Goal: Task Accomplishment & Management: Manage account settings

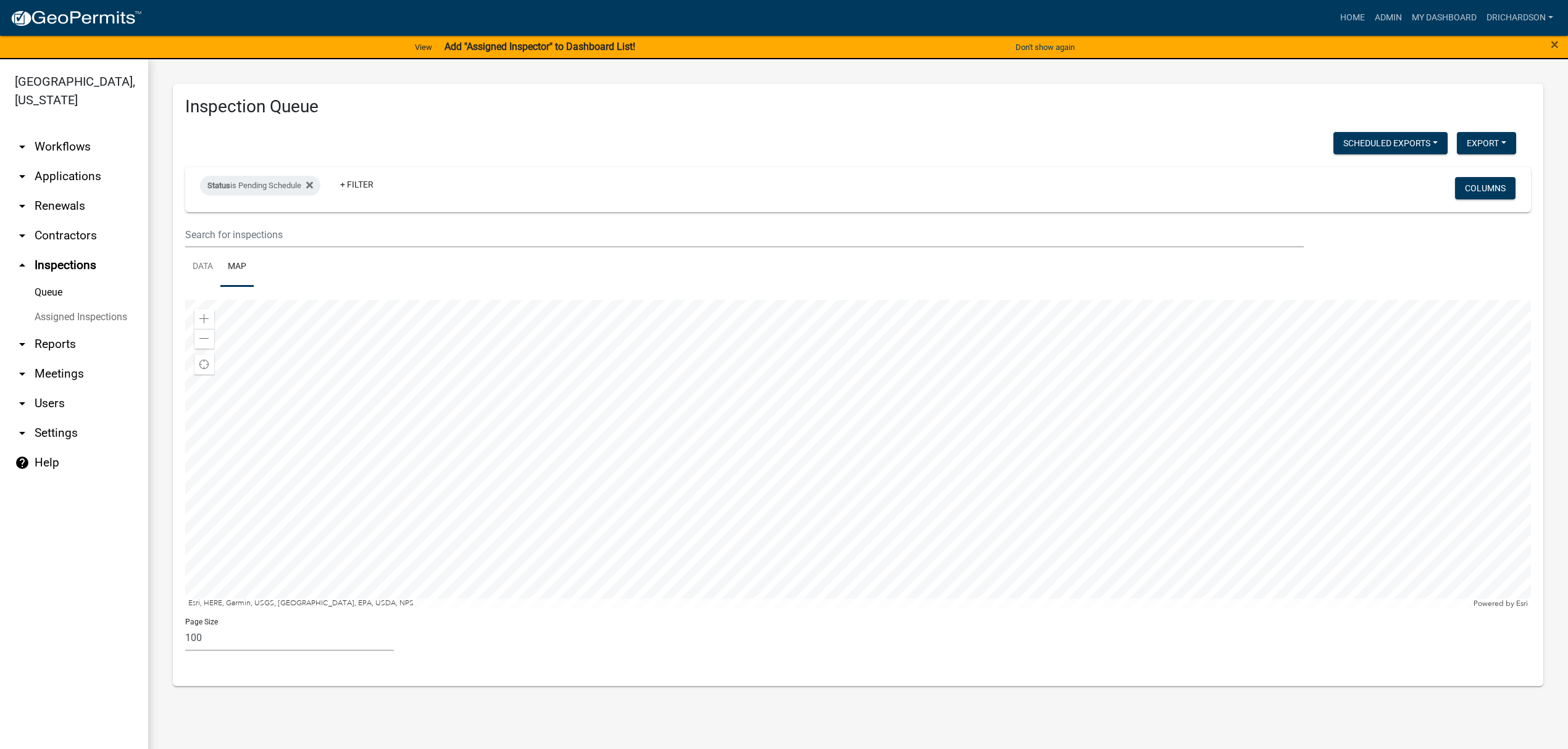
select select "3: 100"
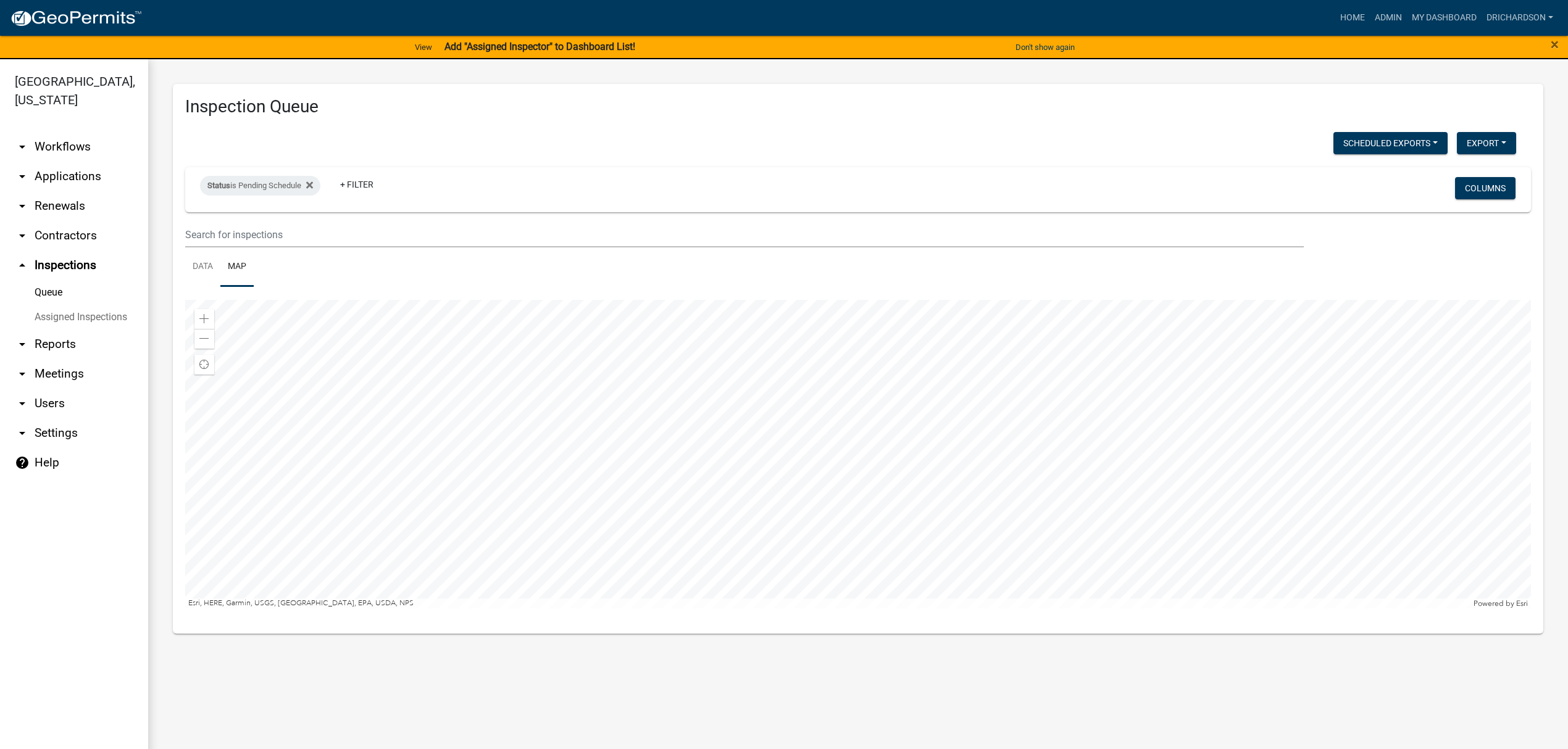
click at [744, 395] on div at bounding box center [858, 454] width 1346 height 308
click at [265, 178] on div "Status is Pending Schedule" at bounding box center [260, 186] width 120 height 20
select select "0"
click at [392, 272] on ul "Data Map" at bounding box center [858, 267] width 1346 height 39
click at [201, 270] on link "Data" at bounding box center [203, 267] width 35 height 39
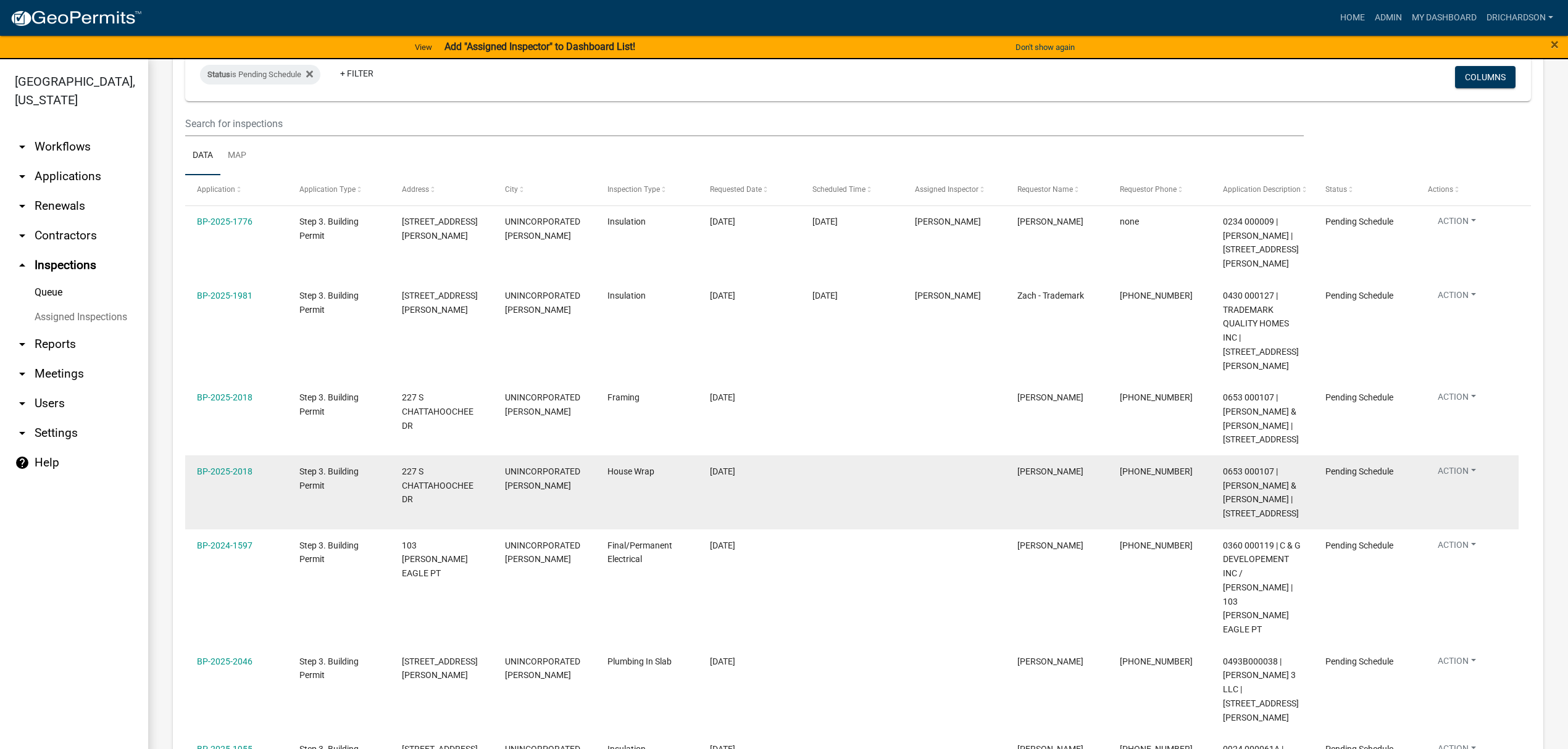
scroll to position [82, 0]
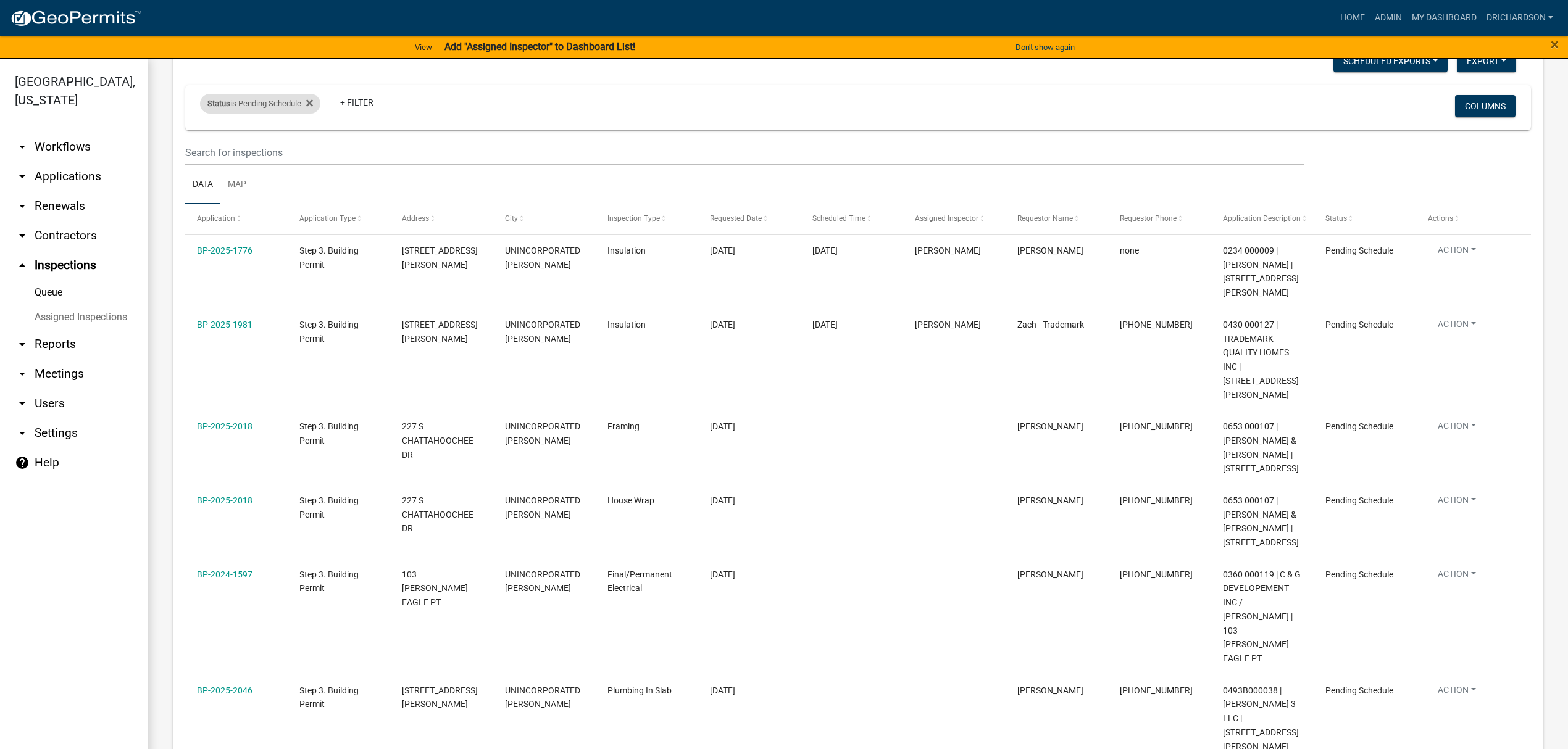
click at [250, 102] on div "Status is Pending Schedule" at bounding box center [260, 104] width 120 height 20
click at [250, 154] on select "Select an option Pending Schedule Pending Inspection Approved Denied Deleted Vo…" at bounding box center [262, 150] width 123 height 25
select select "1"
click at [203, 137] on select "Select an option Pending Schedule Pending Inspection Approved Denied Deleted Vo…" at bounding box center [262, 150] width 123 height 25
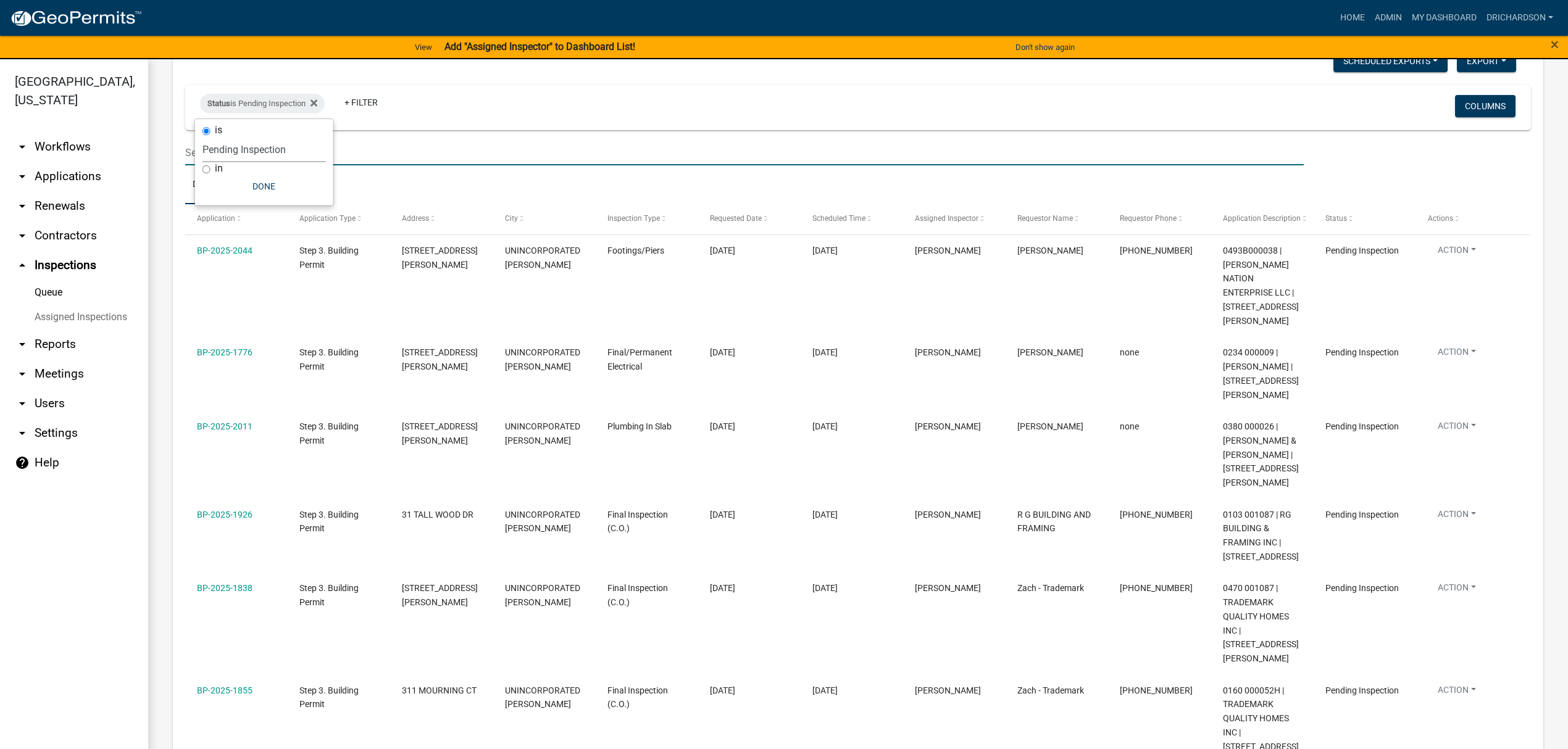
click at [489, 156] on input "text" at bounding box center [744, 153] width 1119 height 25
click at [489, 181] on ul "Data Map" at bounding box center [858, 185] width 1346 height 39
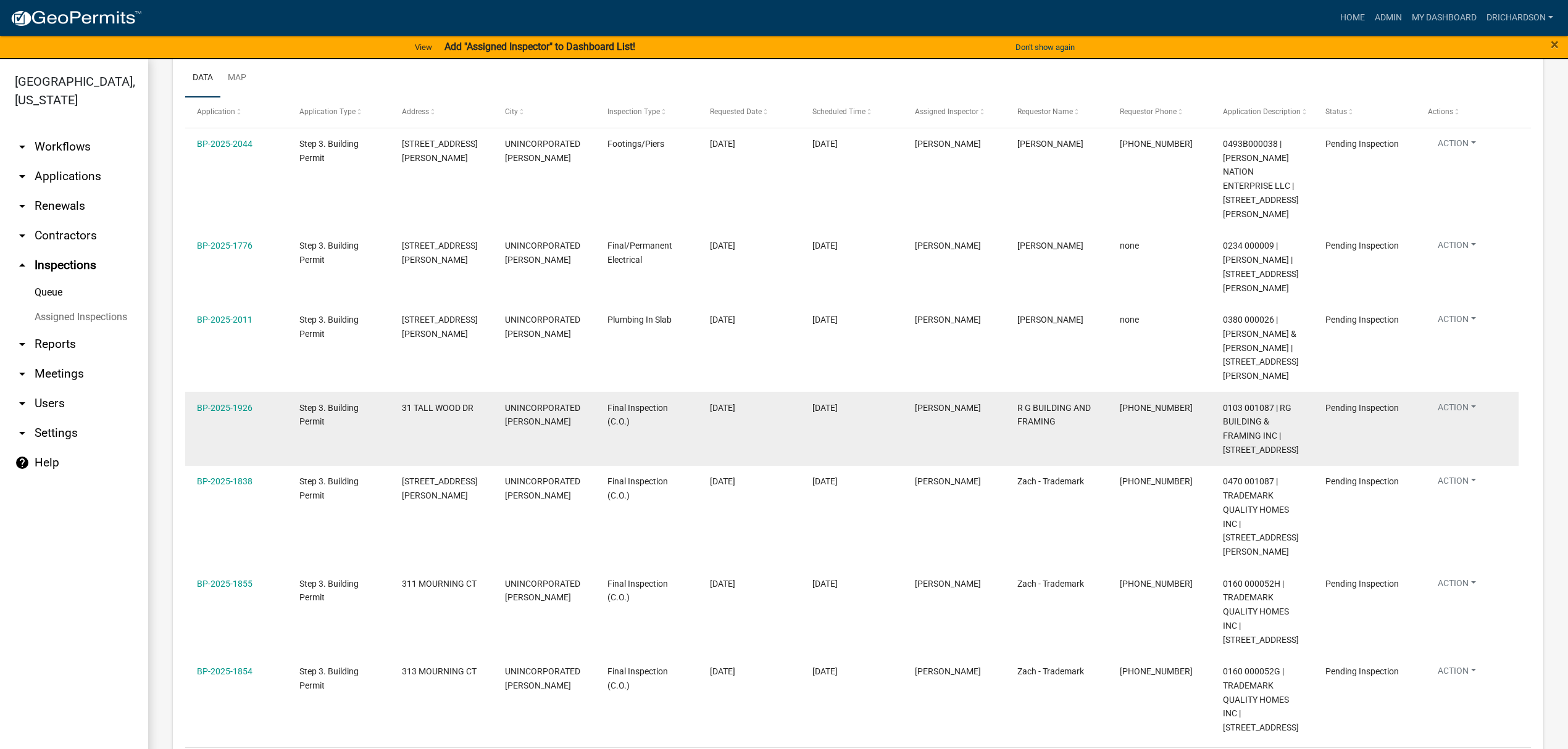
scroll to position [211, 0]
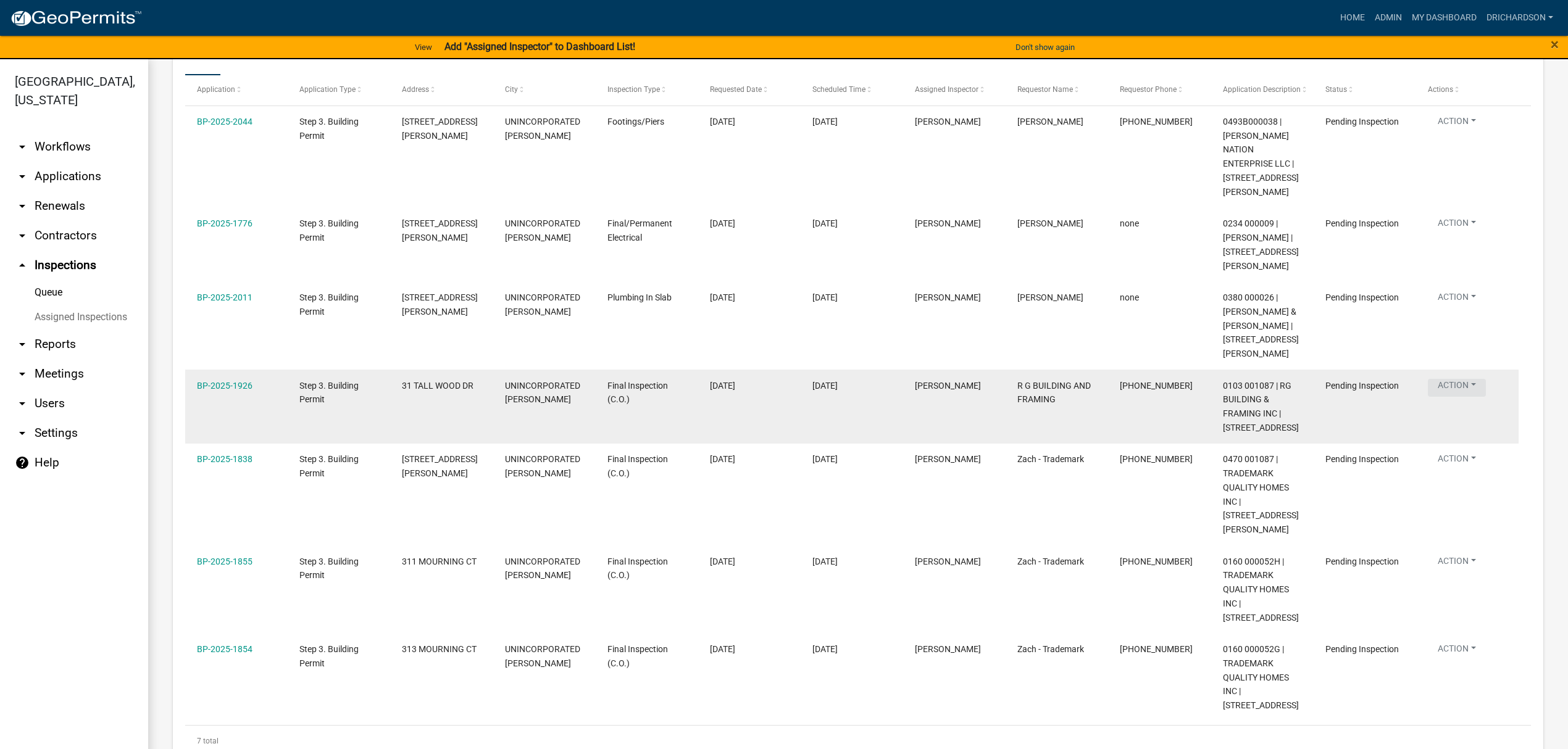
click at [1470, 235] on button "Action" at bounding box center [1457, 225] width 58 height 18
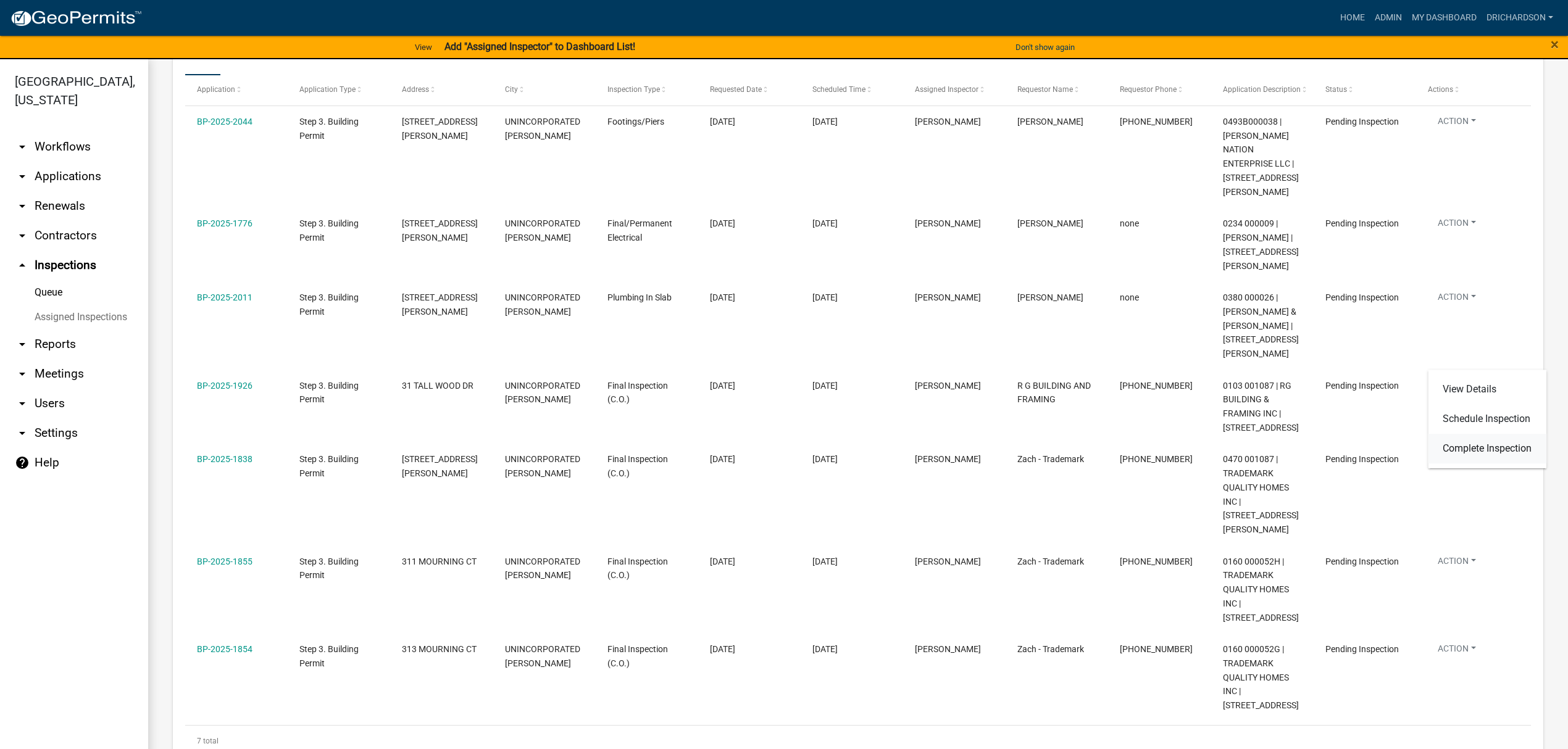
click at [1490, 445] on link "Complete Inspection" at bounding box center [1487, 448] width 118 height 29
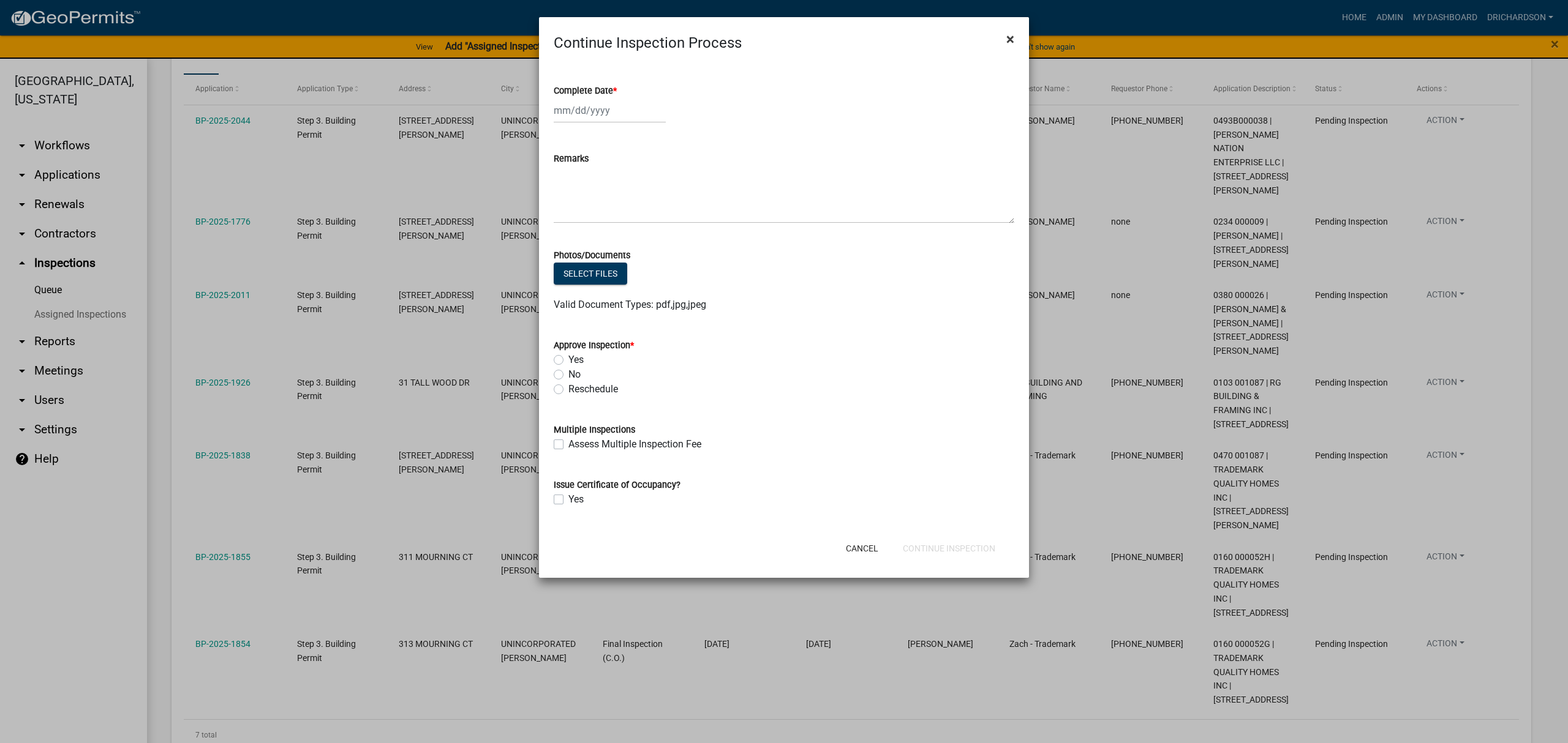
click at [1012, 40] on span "×" at bounding box center [1010, 39] width 8 height 17
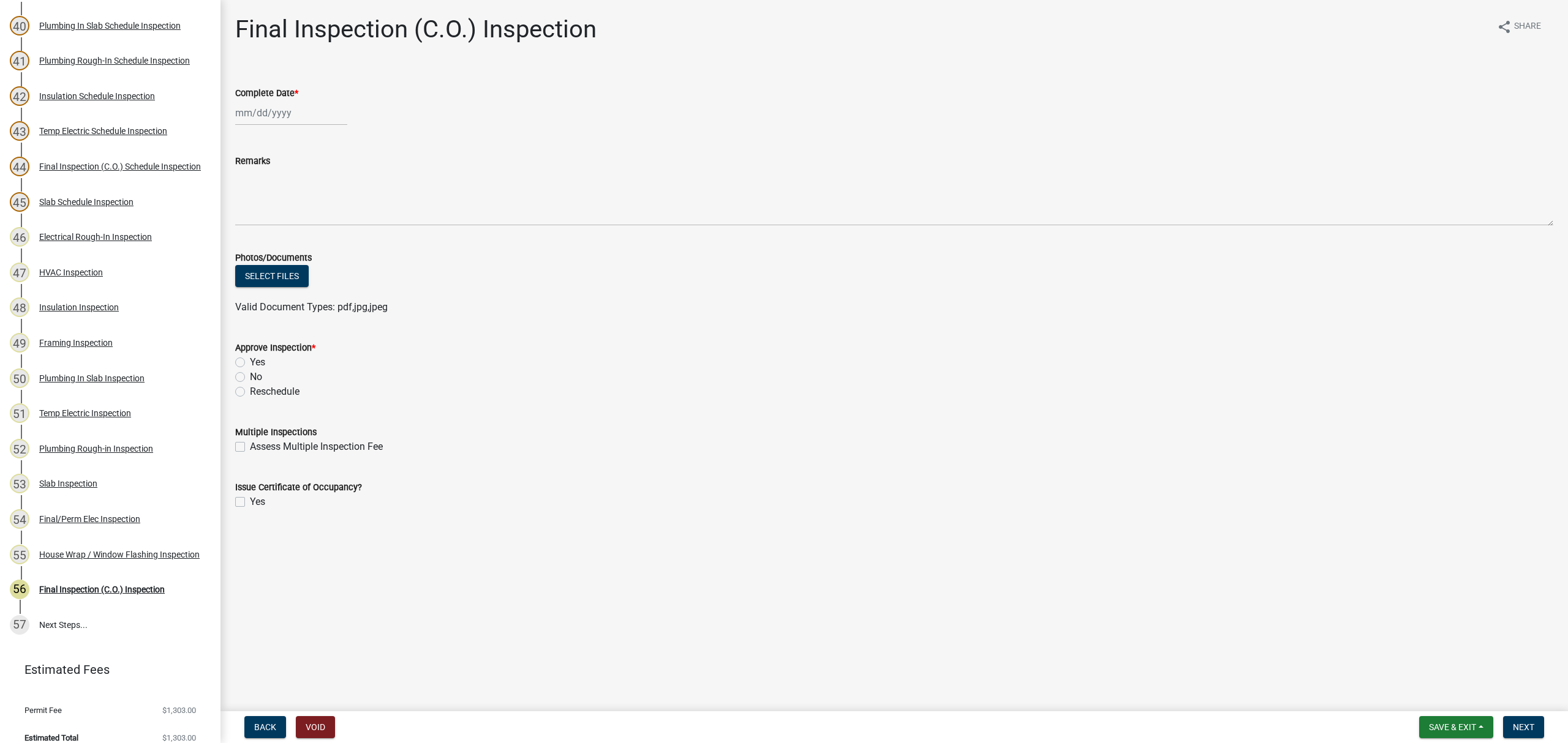
scroll to position [1548, 0]
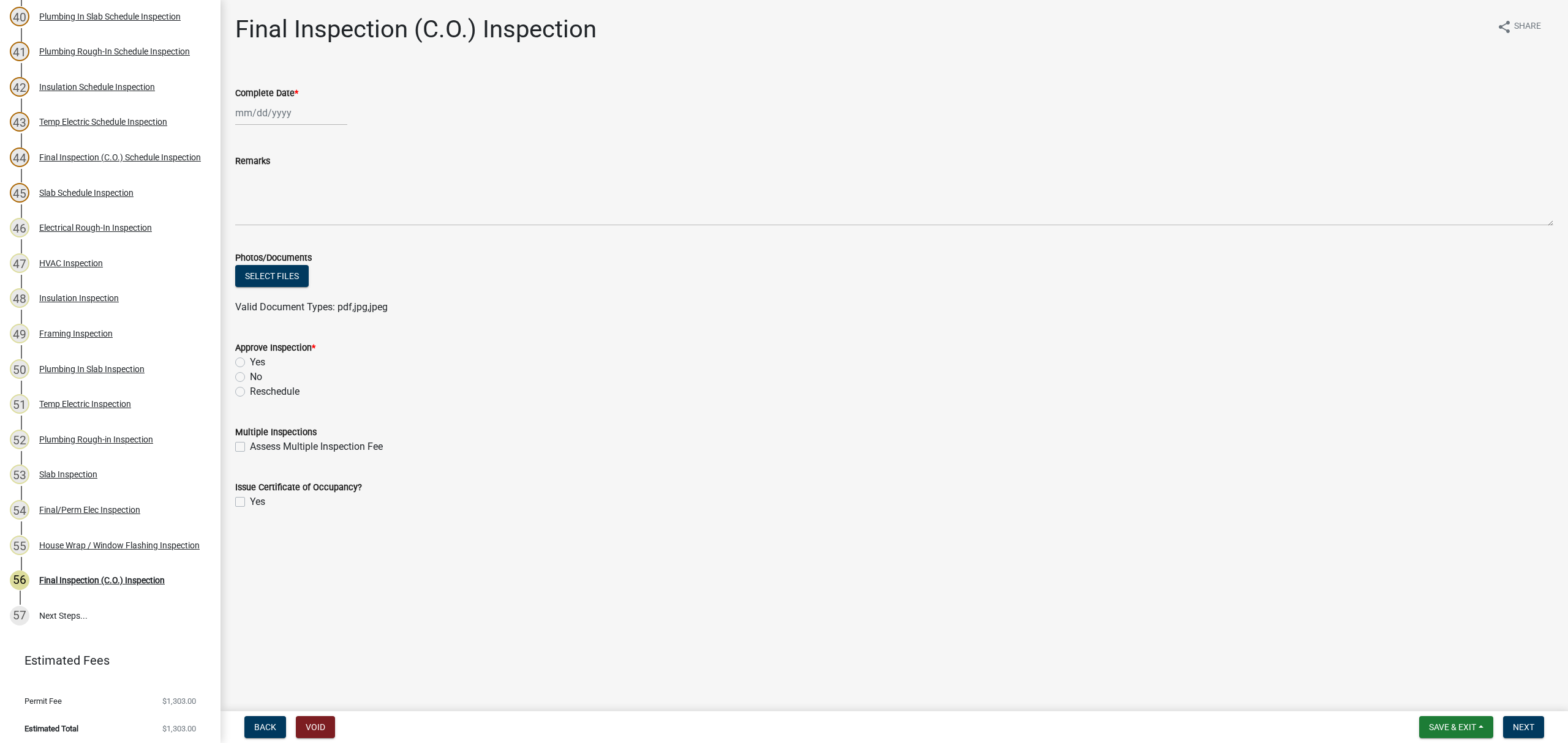
click at [250, 360] on label "Yes" at bounding box center [257, 362] width 16 height 15
click at [250, 360] on input "Yes" at bounding box center [253, 359] width 8 height 8
radio input "true"
click at [250, 503] on label "Yes" at bounding box center [257, 502] width 16 height 15
click at [250, 503] on input "Yes" at bounding box center [253, 498] width 8 height 8
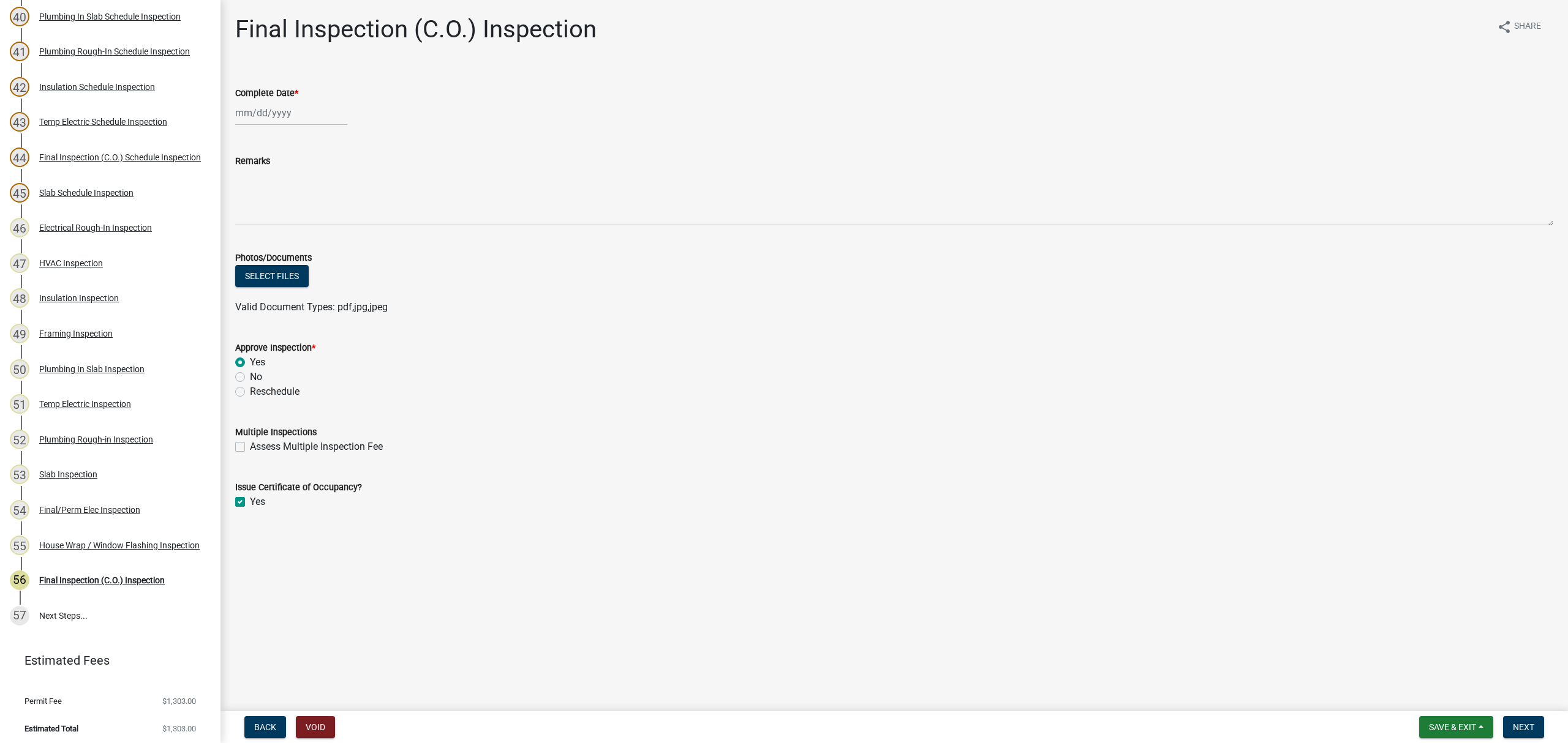
checkbox input "true"
click at [263, 107] on div at bounding box center [291, 113] width 112 height 25
select select "8"
select select "2025"
click at [286, 210] on div "13" at bounding box center [287, 217] width 20 height 20
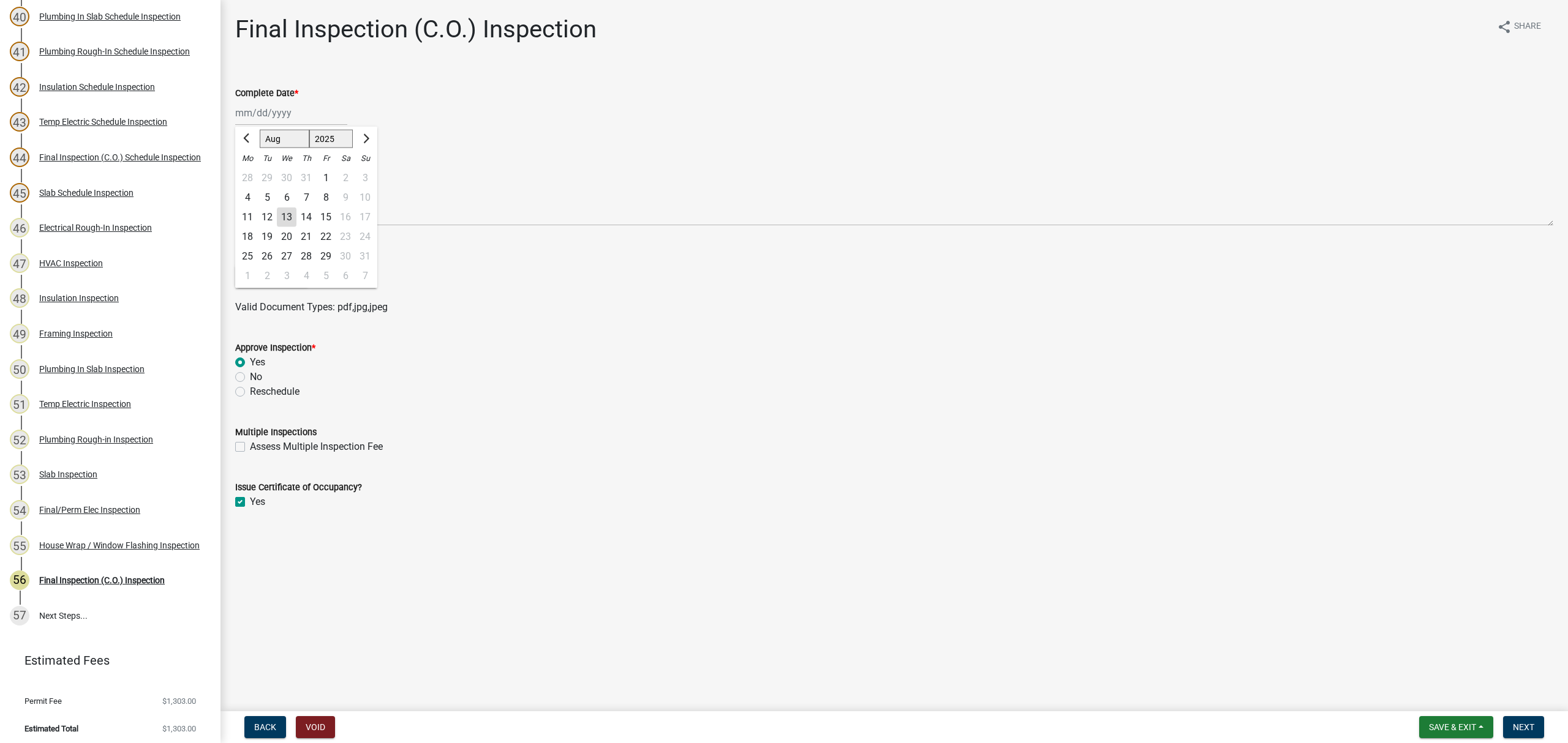
type input "08/13/2025"
drag, startPoint x: 1515, startPoint y: 734, endPoint x: 1504, endPoint y: 742, distance: 13.6
click at [1513, 736] on button "Next" at bounding box center [1523, 727] width 41 height 22
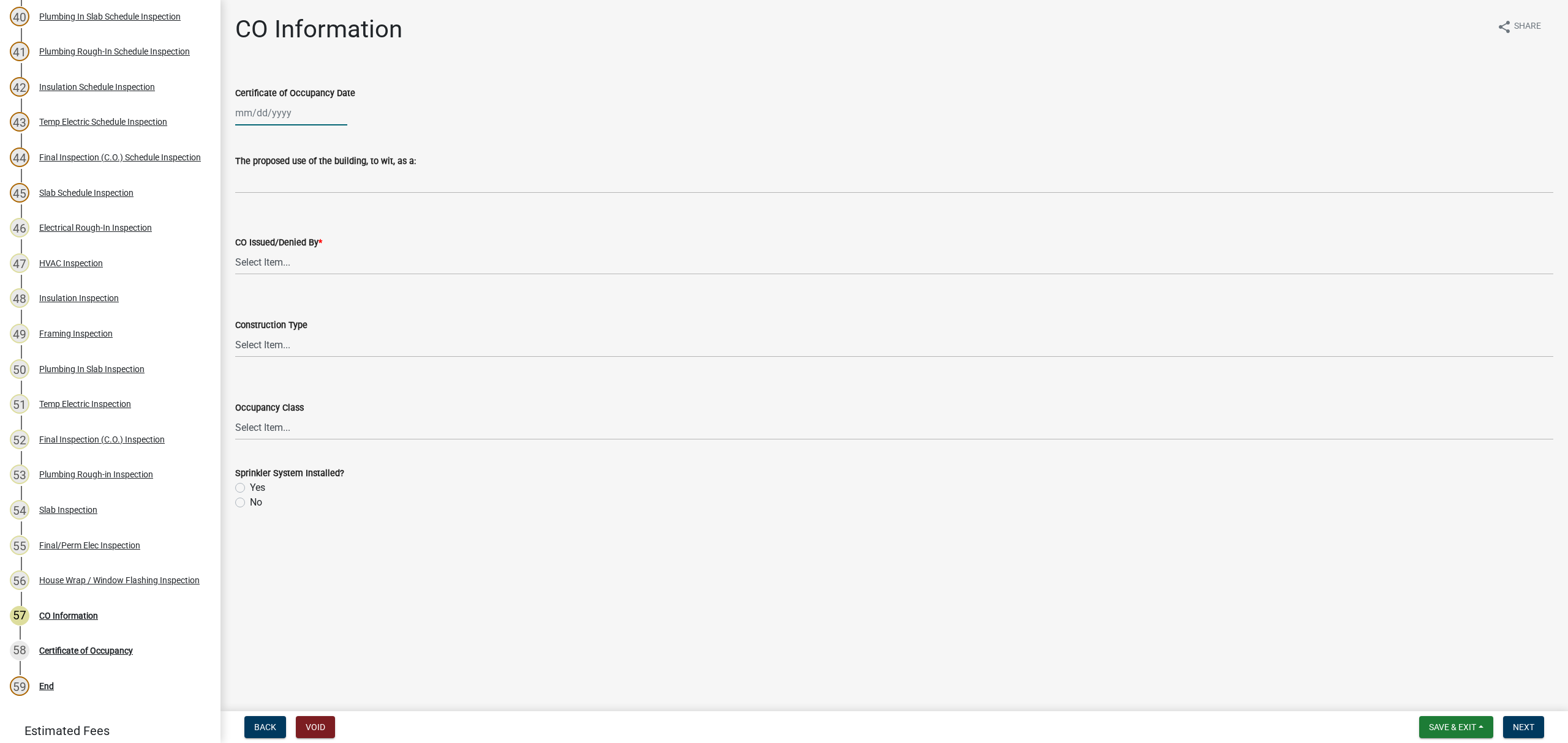
click at [286, 118] on div at bounding box center [291, 113] width 112 height 25
select select "8"
select select "2025"
click at [286, 215] on div "13" at bounding box center [287, 217] width 20 height 20
type input "[DATE]"
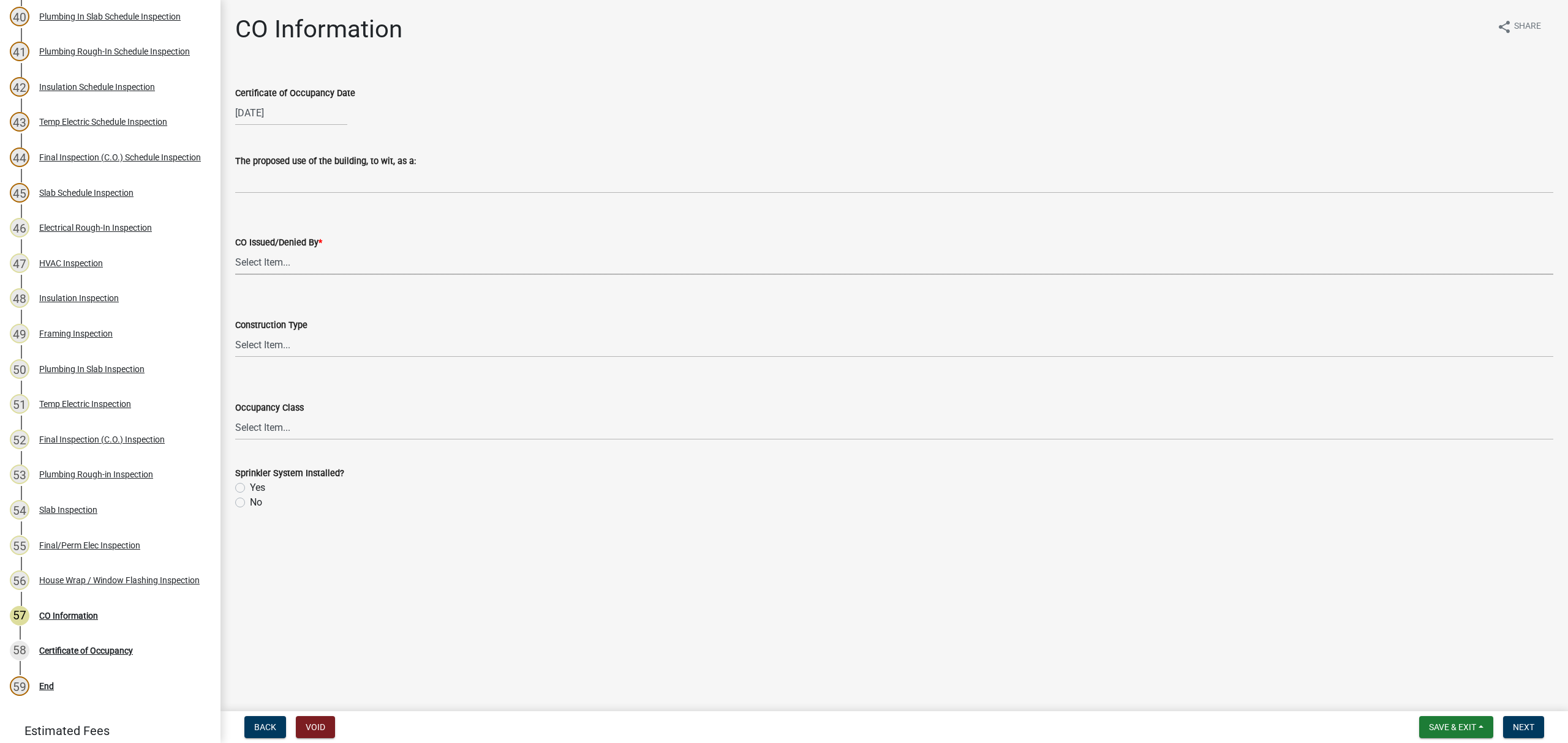
click at [280, 268] on select "Select Item... Douglas Richardson Kevin Norred William Huff" at bounding box center [894, 262] width 1318 height 25
click at [235, 250] on select "Select Item... Douglas Richardson Kevin Norred William Huff" at bounding box center [894, 262] width 1318 height 25
select select "ea213384-acee-4232-a46b-1cca64df1aeb"
click at [272, 341] on select "Select Item... IA IB IIA IIB IIIA IIIB IV VA VB" at bounding box center [894, 345] width 1318 height 25
click at [235, 333] on select "Select Item... IA IB IIA IIB IIIA IIIB IV VA VB" at bounding box center [894, 345] width 1318 height 25
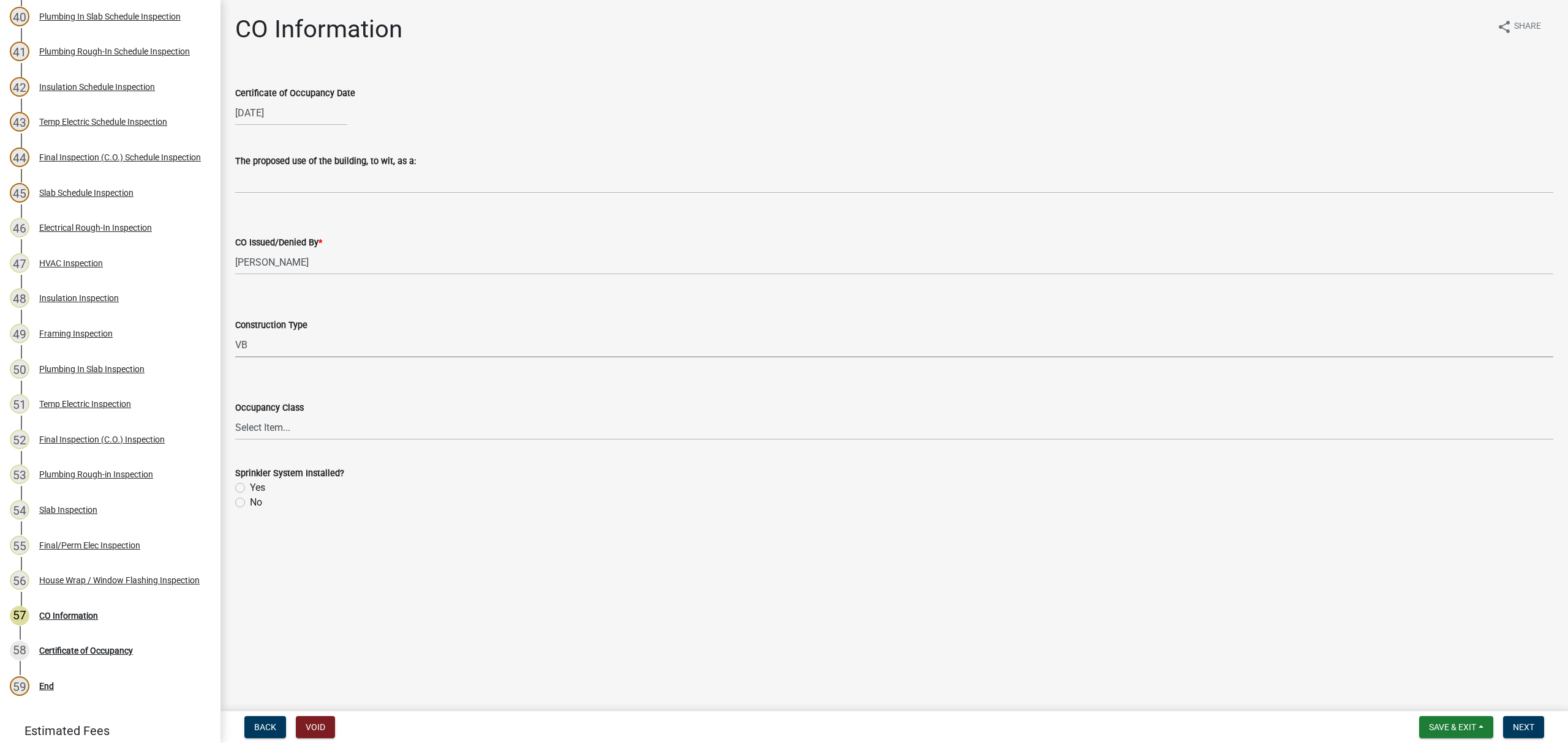
select select "613829fe-e856-4ec9-b302-0a679a094cbd"
drag, startPoint x: 275, startPoint y: 434, endPoint x: 274, endPoint y: 446, distance: 12.0
click at [275, 434] on select "Select Item... A-1 A-2 A-3 A-4 A-5 B E F-1 F-2 H-1 H-2 H-3 H-4 H-5 I-1 I-2 I-3 …" at bounding box center [894, 428] width 1318 height 25
click at [235, 415] on select "Select Item... A-1 A-2 A-3 A-4 A-5 B E F-1 F-2 H-1 H-2 H-3 H-4 H-5 I-1 I-2 I-3 …" at bounding box center [894, 428] width 1318 height 25
select select "200c632f-6558-45ce-8dcd-e6bfe067d1f2"
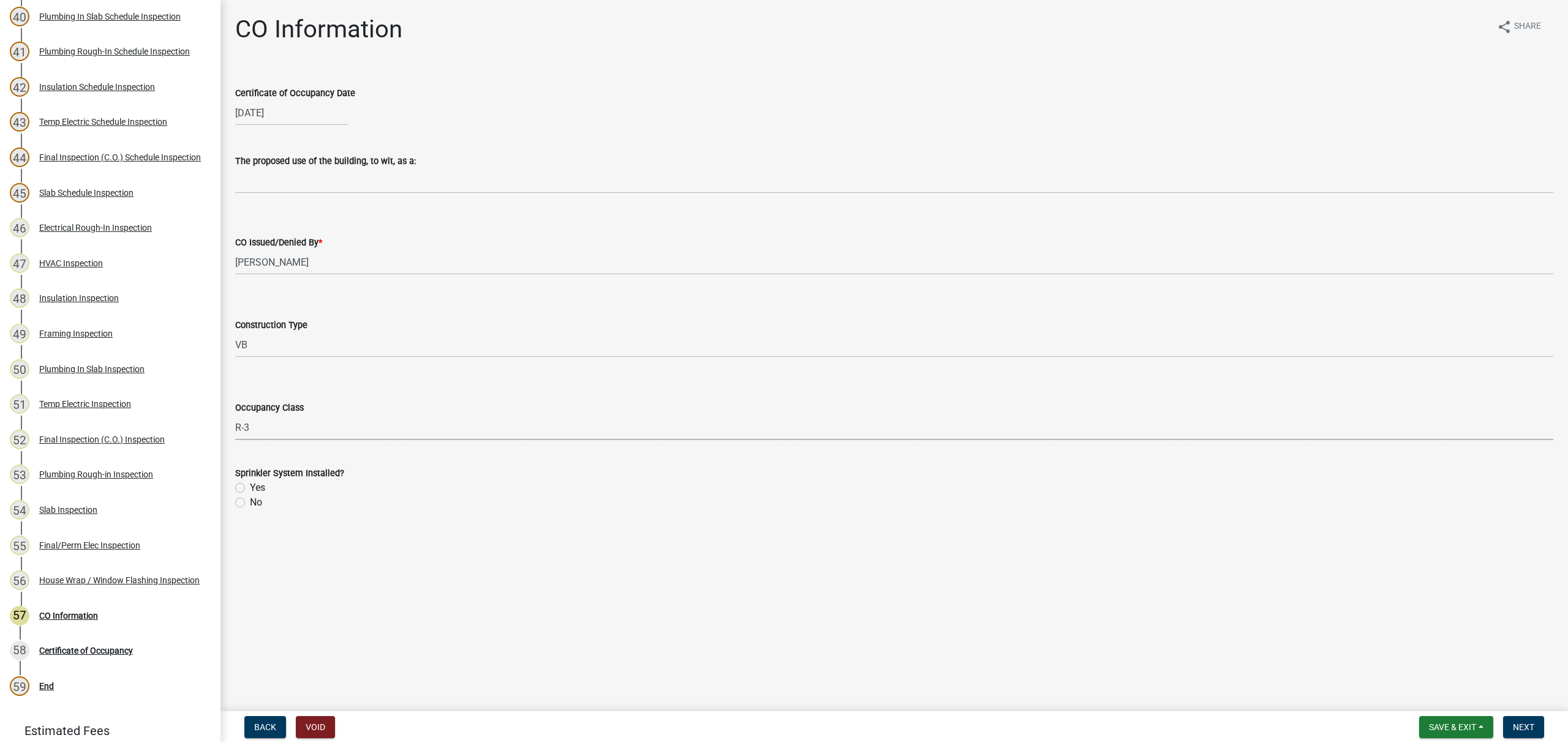
click at [250, 502] on label "No" at bounding box center [256, 503] width 12 height 15
click at [250, 502] on input "No" at bounding box center [253, 499] width 8 height 8
radio input "true"
click at [1521, 728] on span "Next" at bounding box center [1523, 727] width 22 height 10
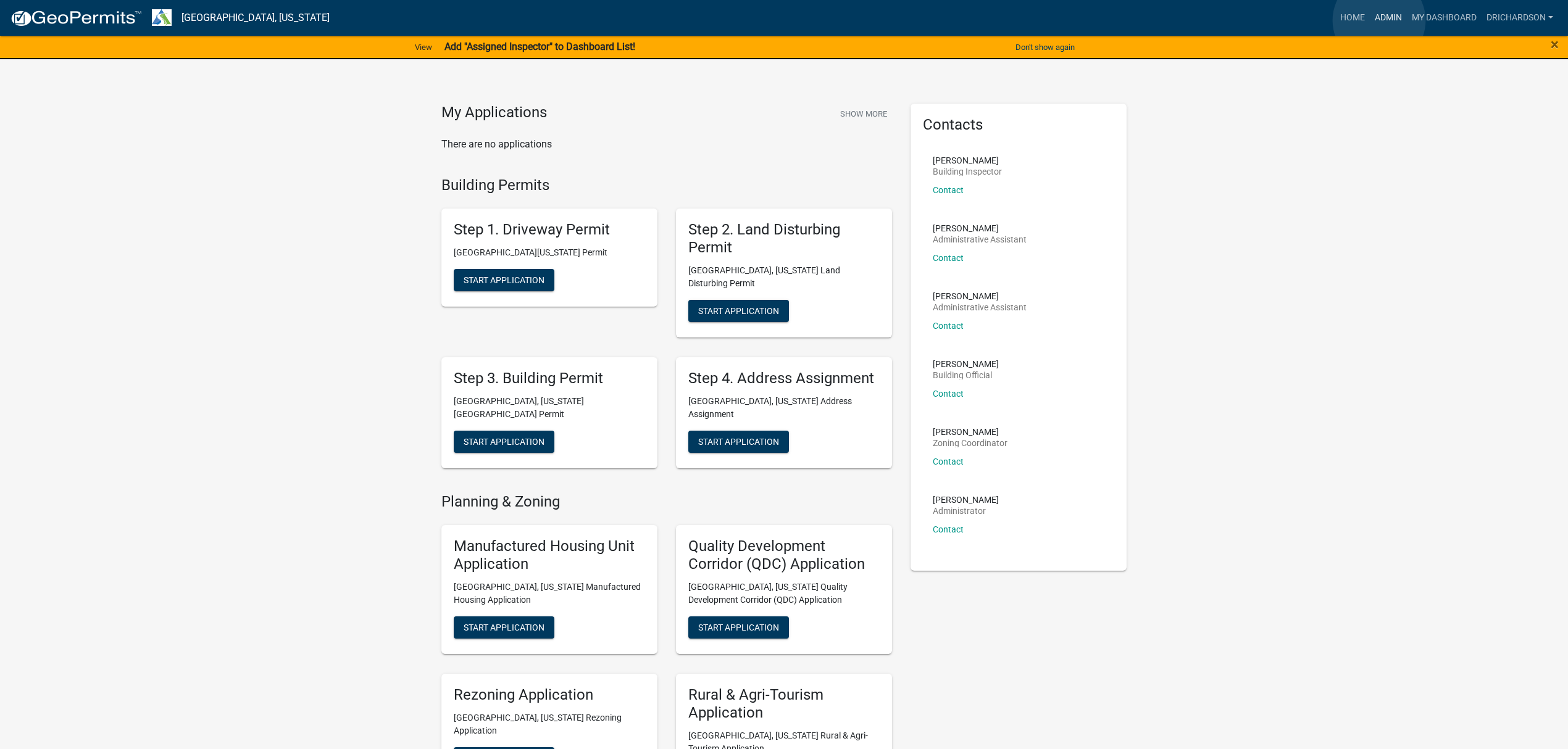
click at [1379, 21] on link "Admin" at bounding box center [1388, 18] width 37 height 23
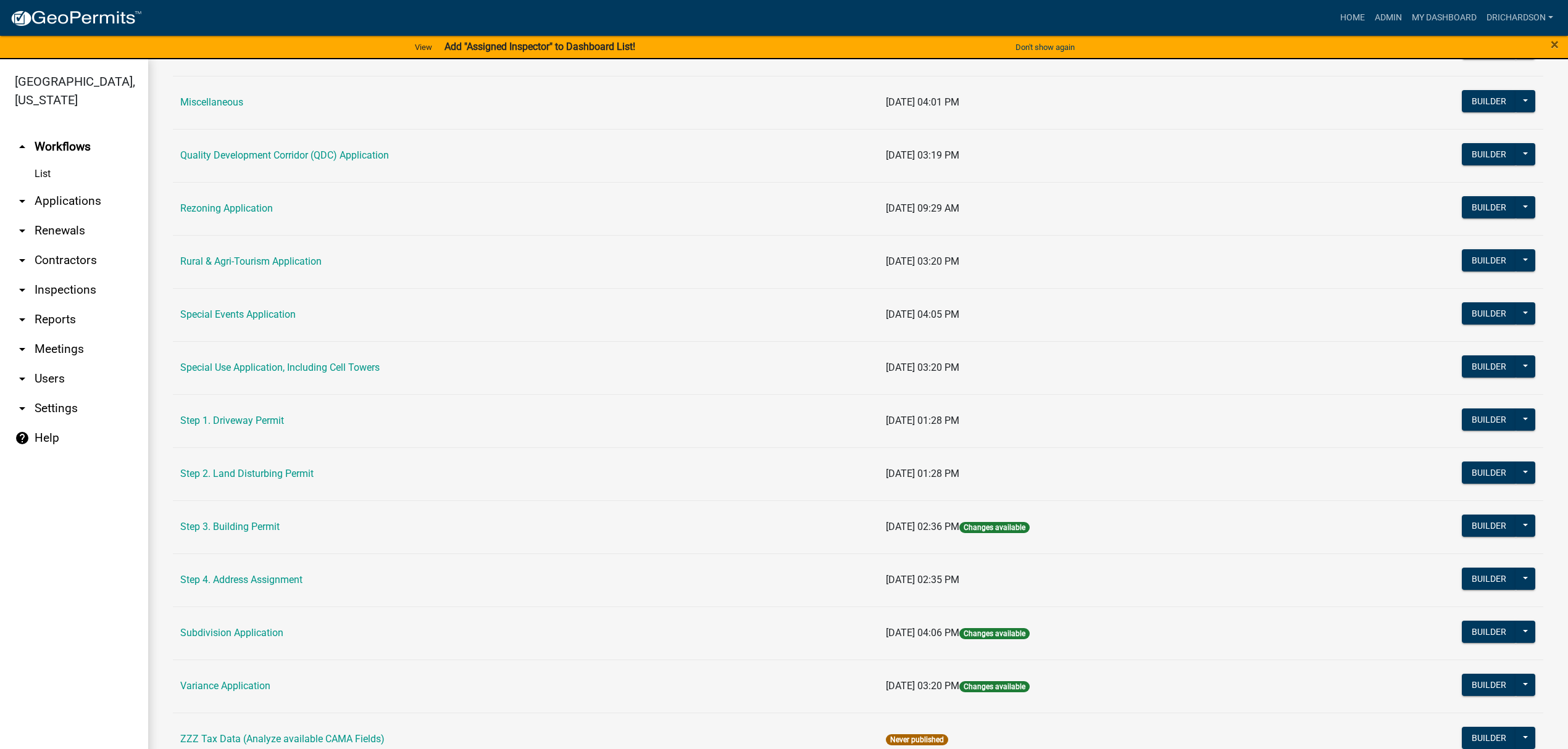
scroll to position [411, 0]
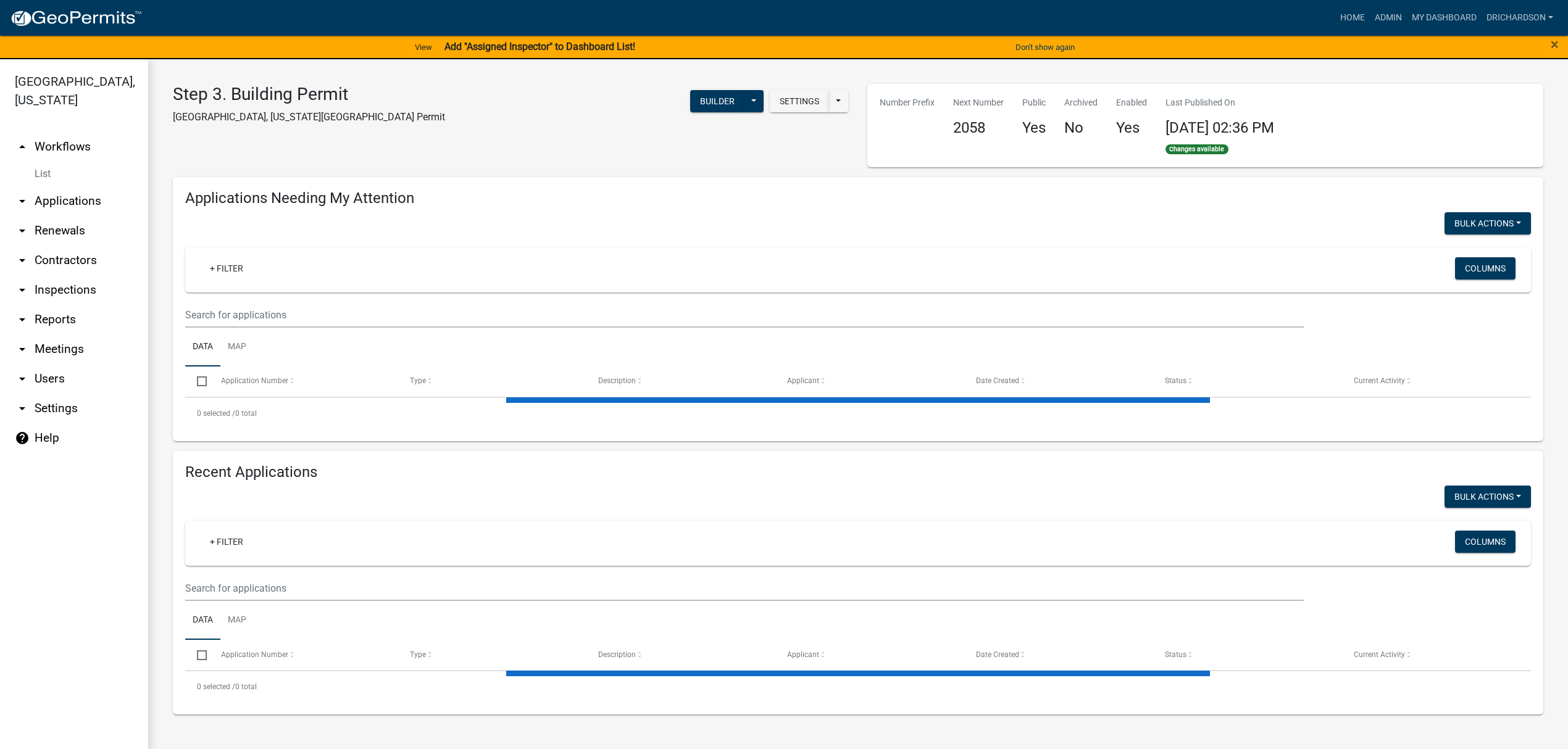
select select "1: 25"
select select "3: 100"
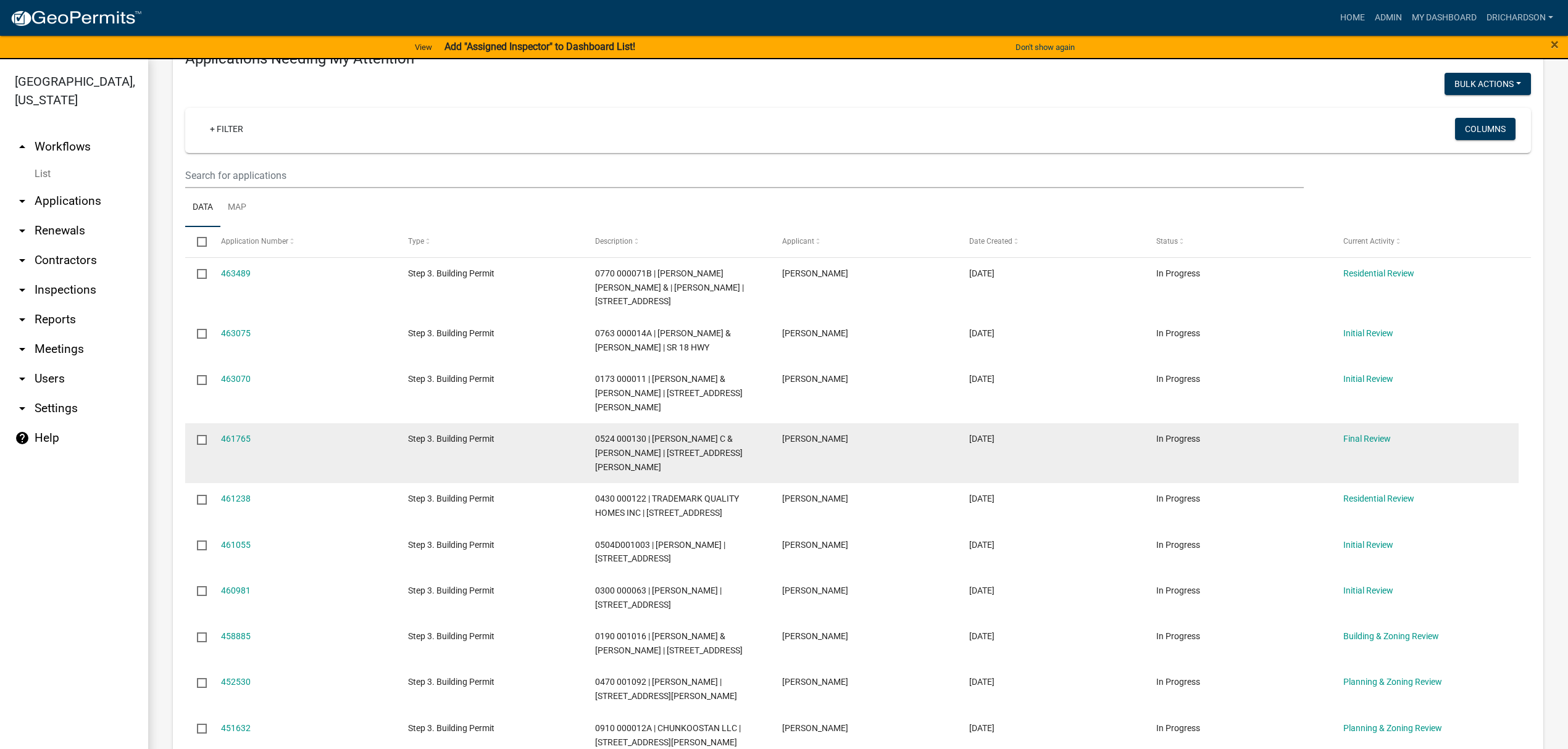
scroll to position [164, 0]
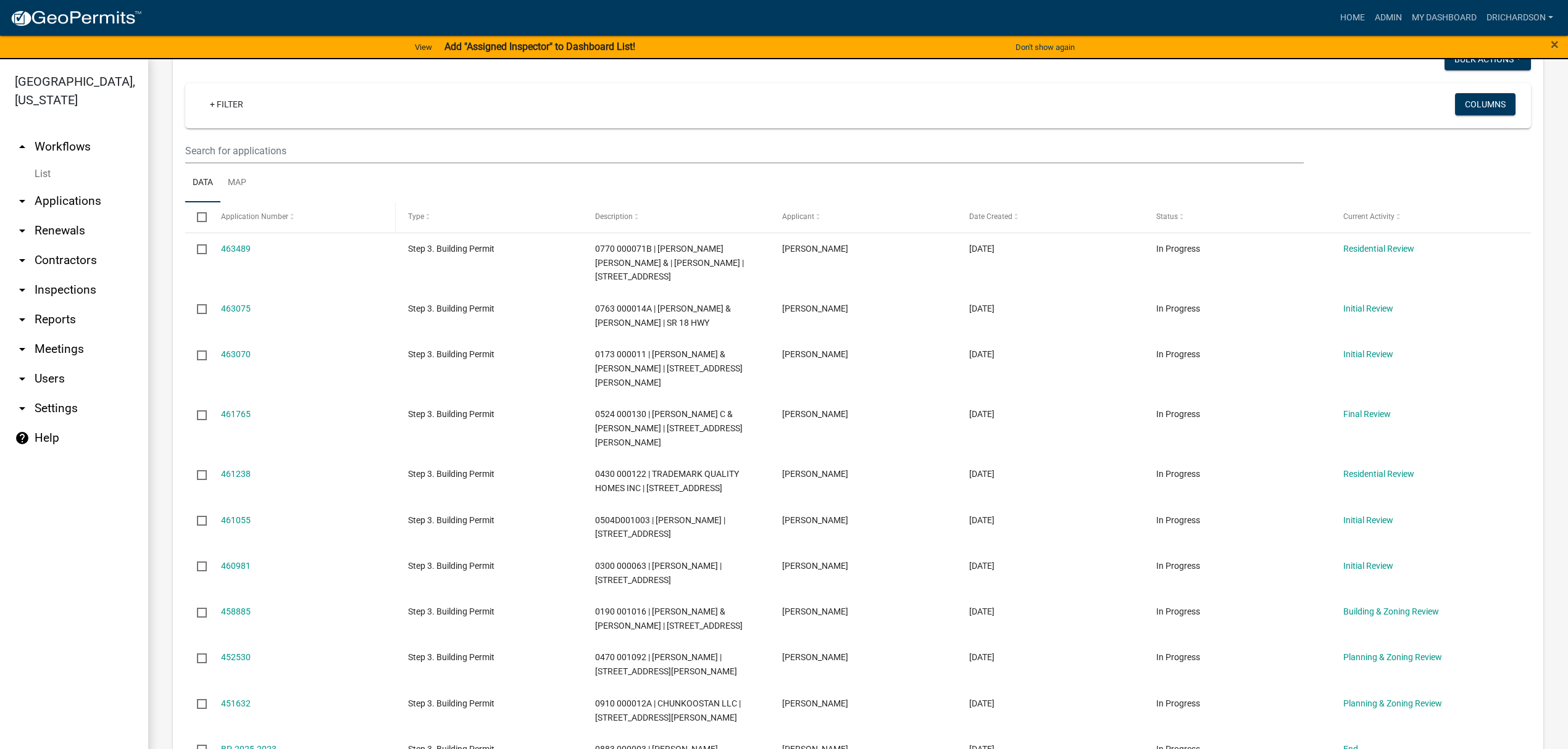
click at [255, 213] on span "Application Number" at bounding box center [255, 217] width 68 height 9
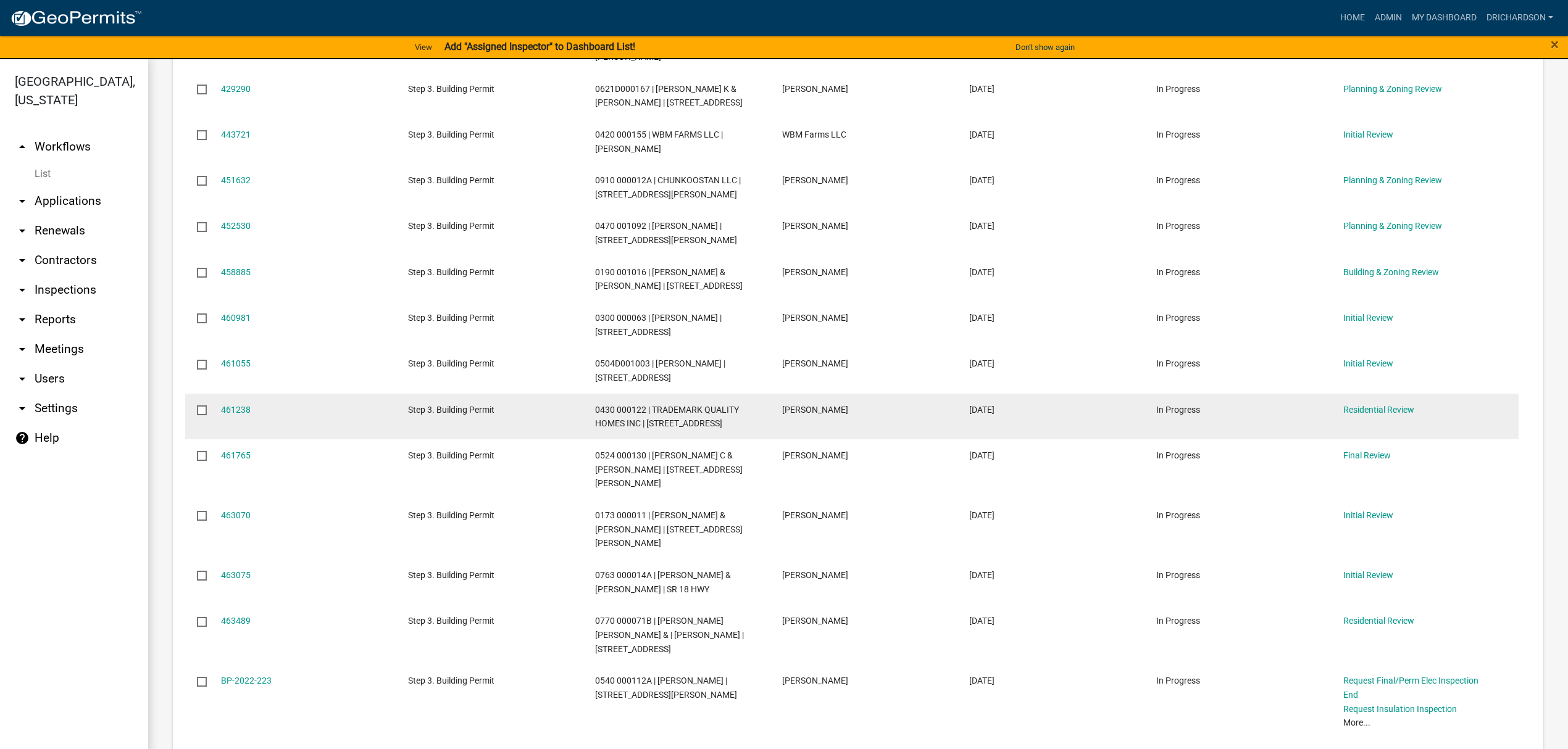
scroll to position [576, 0]
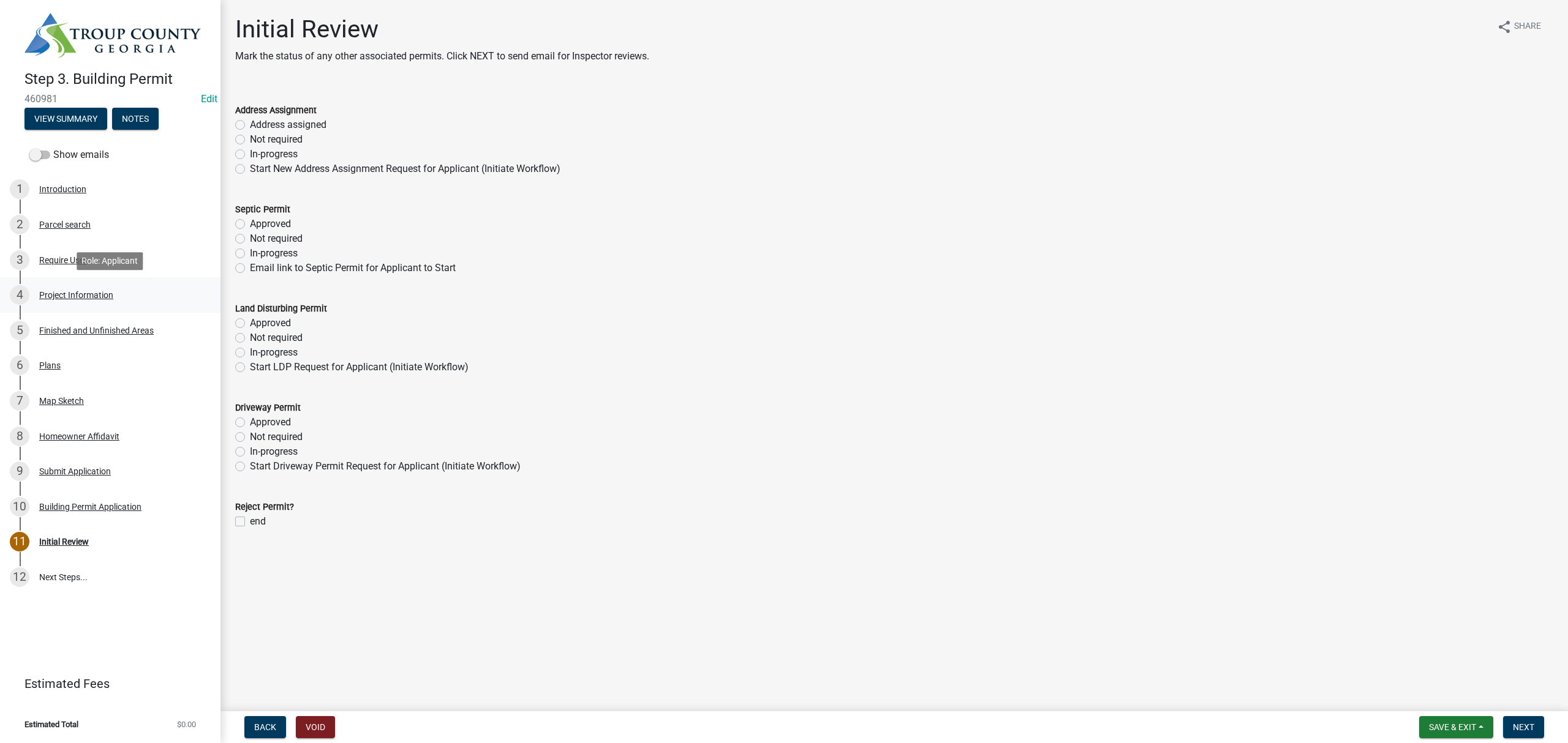
click at [96, 291] on div "Project Information" at bounding box center [76, 295] width 74 height 9
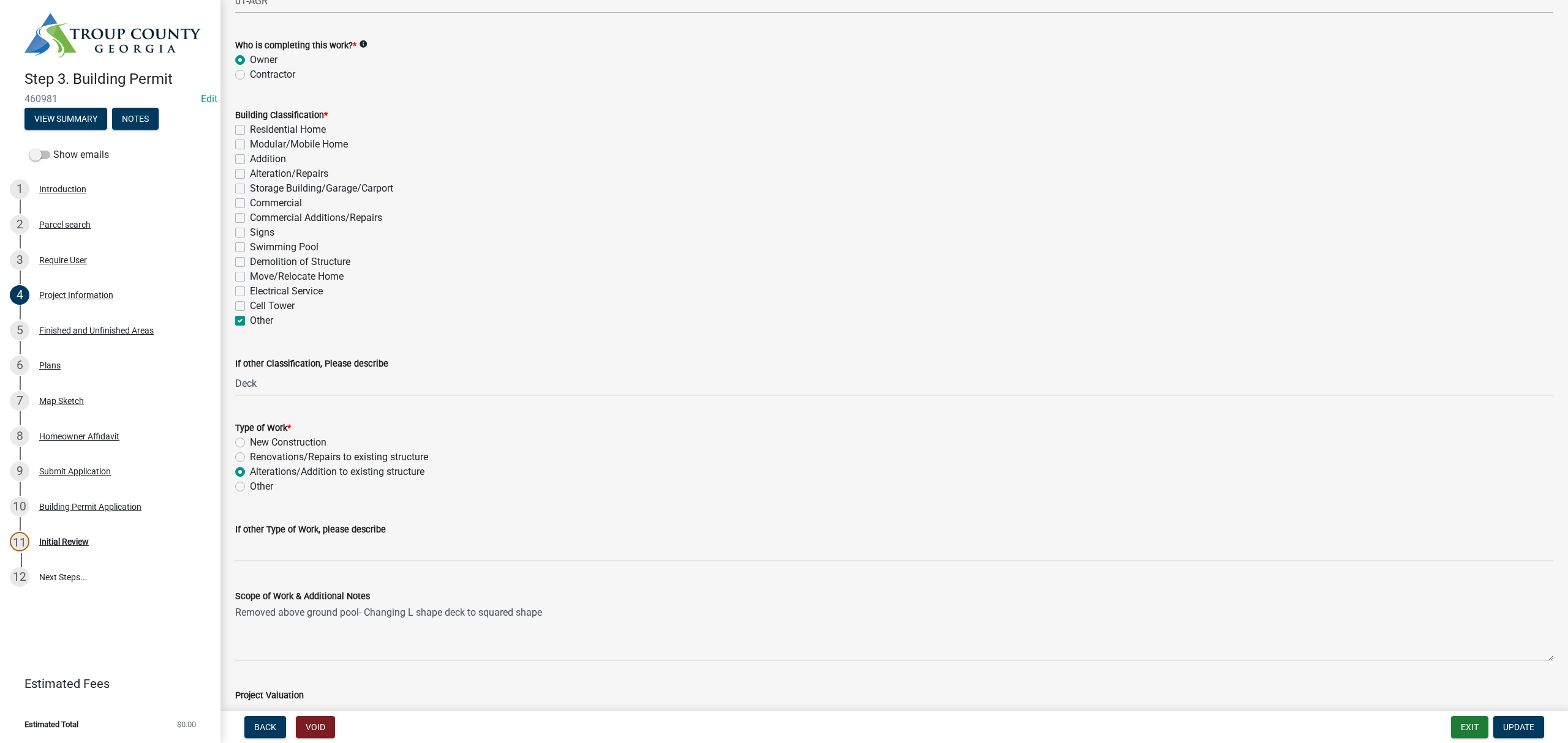
scroll to position [958, 0]
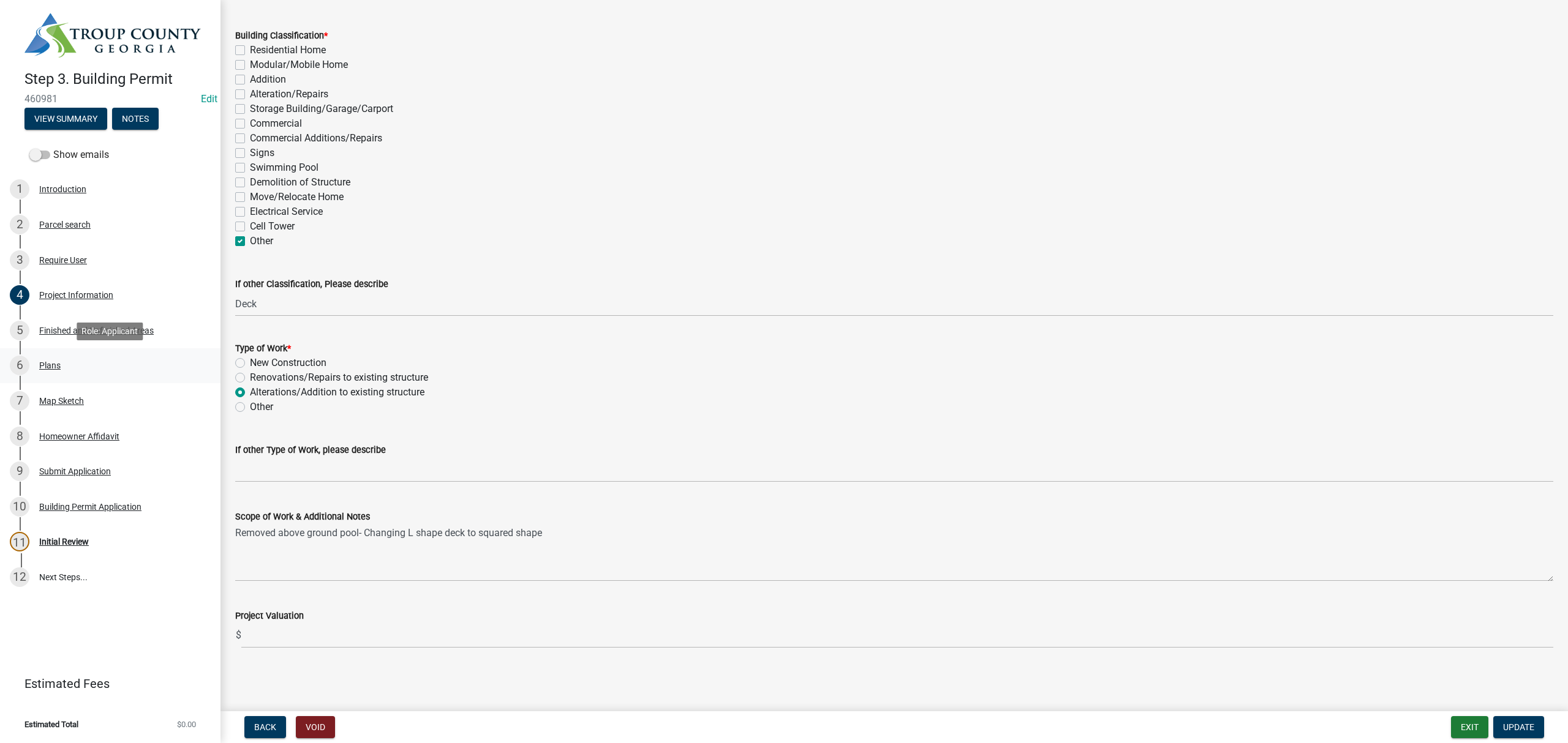
click at [83, 363] on div "6 Plans" at bounding box center [106, 366] width 191 height 20
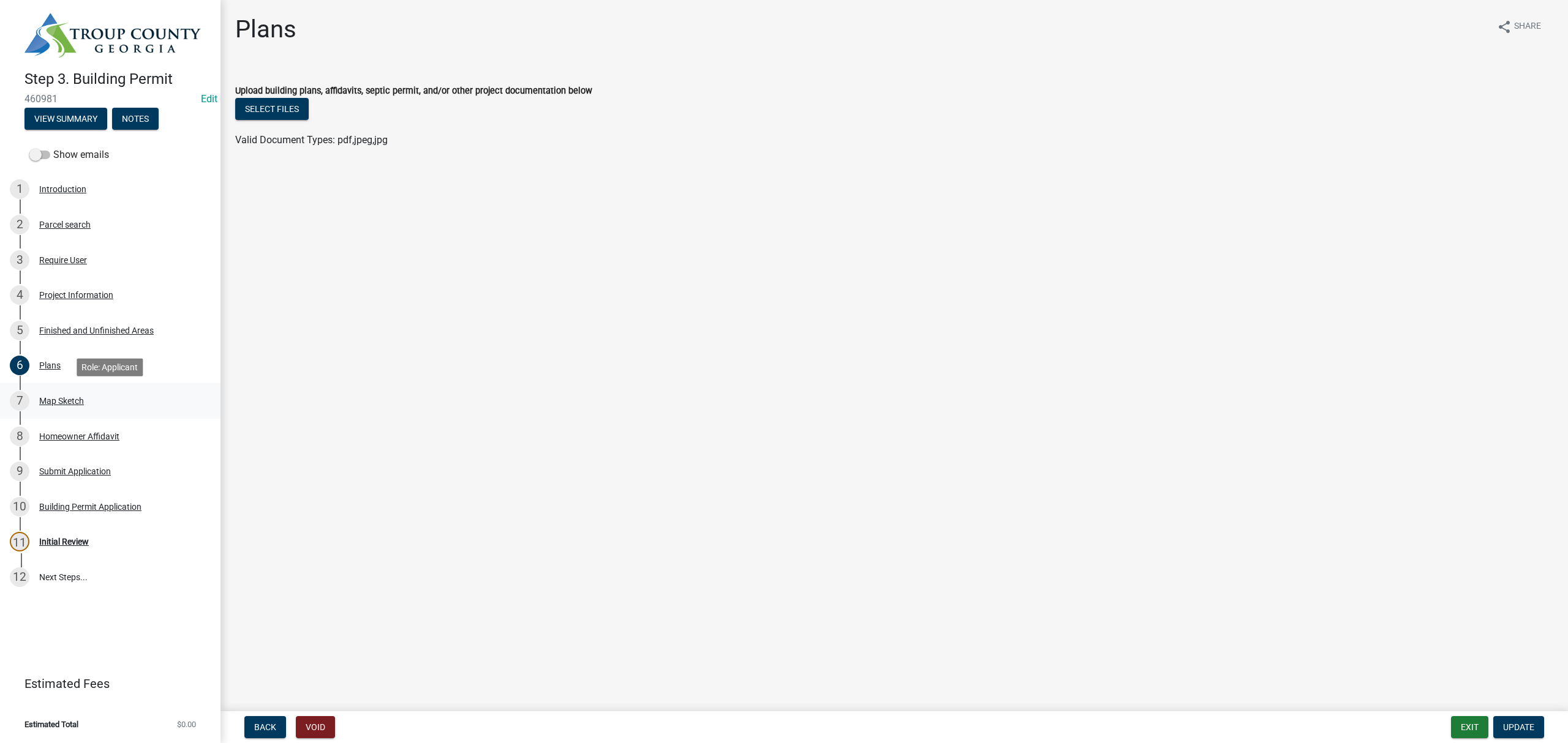
click at [82, 400] on div "Map Sketch" at bounding box center [61, 401] width 45 height 9
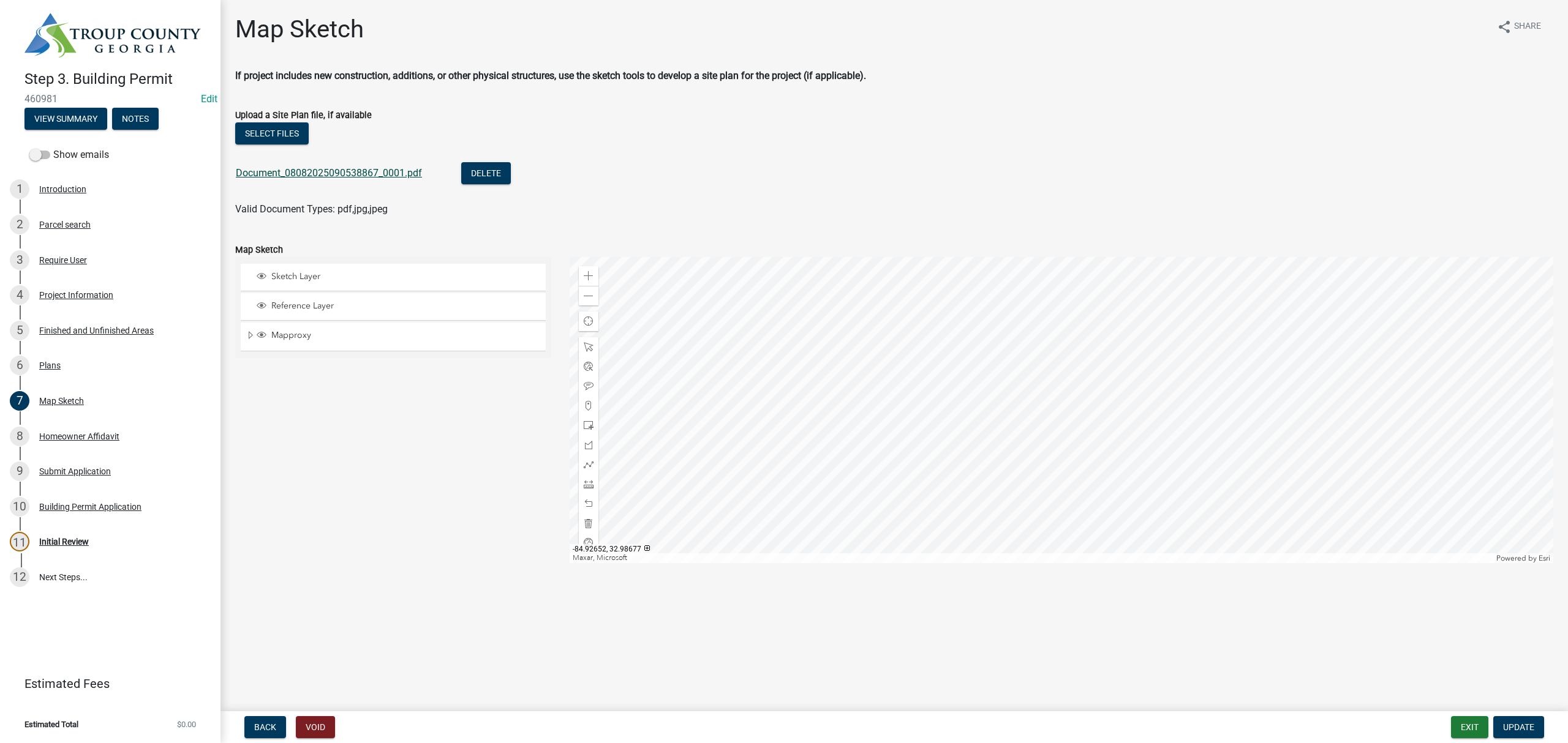
click at [312, 173] on link "Document_08082025090538867_0001.pdf" at bounding box center [329, 173] width 186 height 12
click at [65, 532] on div "11 Initial Review" at bounding box center [106, 542] width 191 height 20
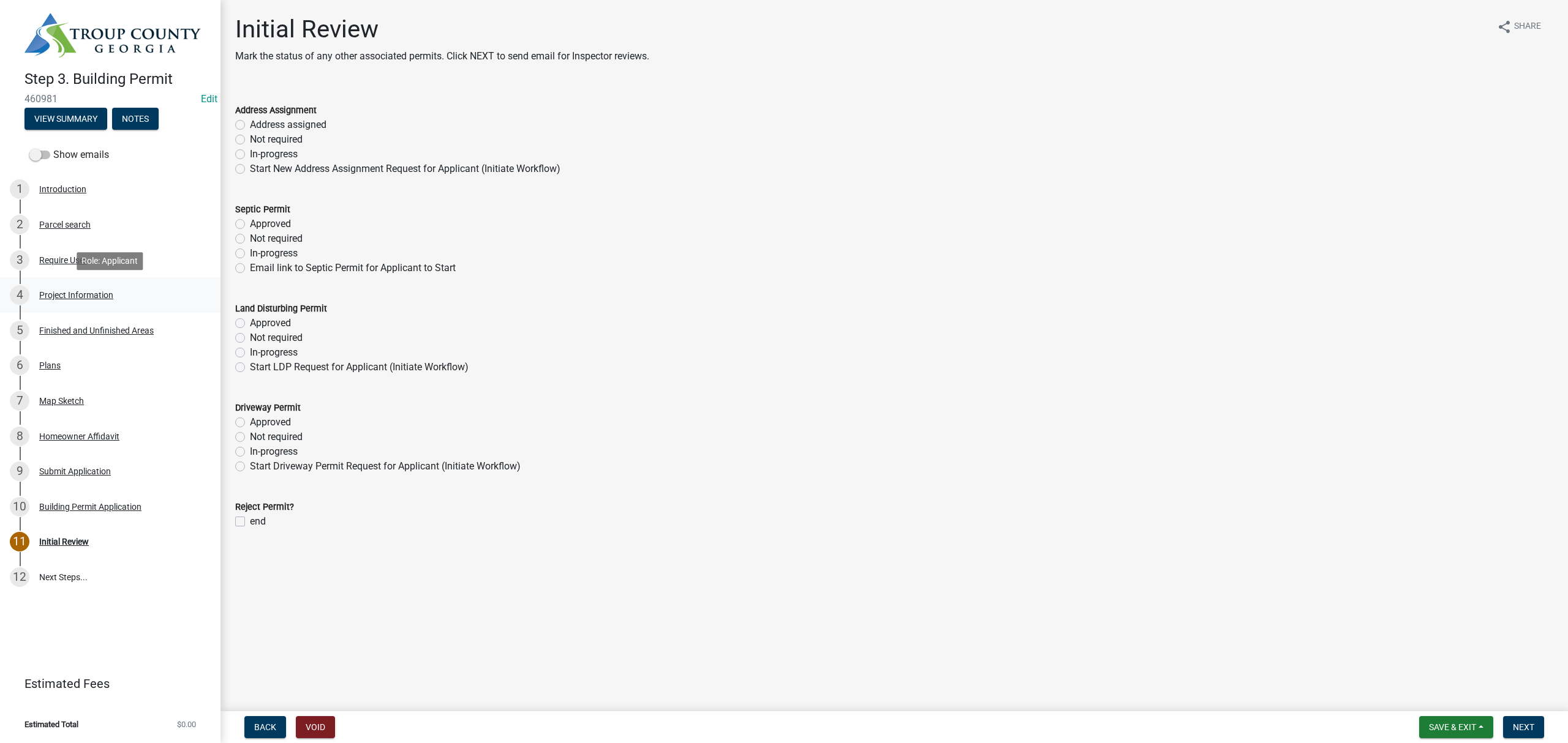
click at [66, 300] on div "4 Project Information" at bounding box center [106, 295] width 191 height 20
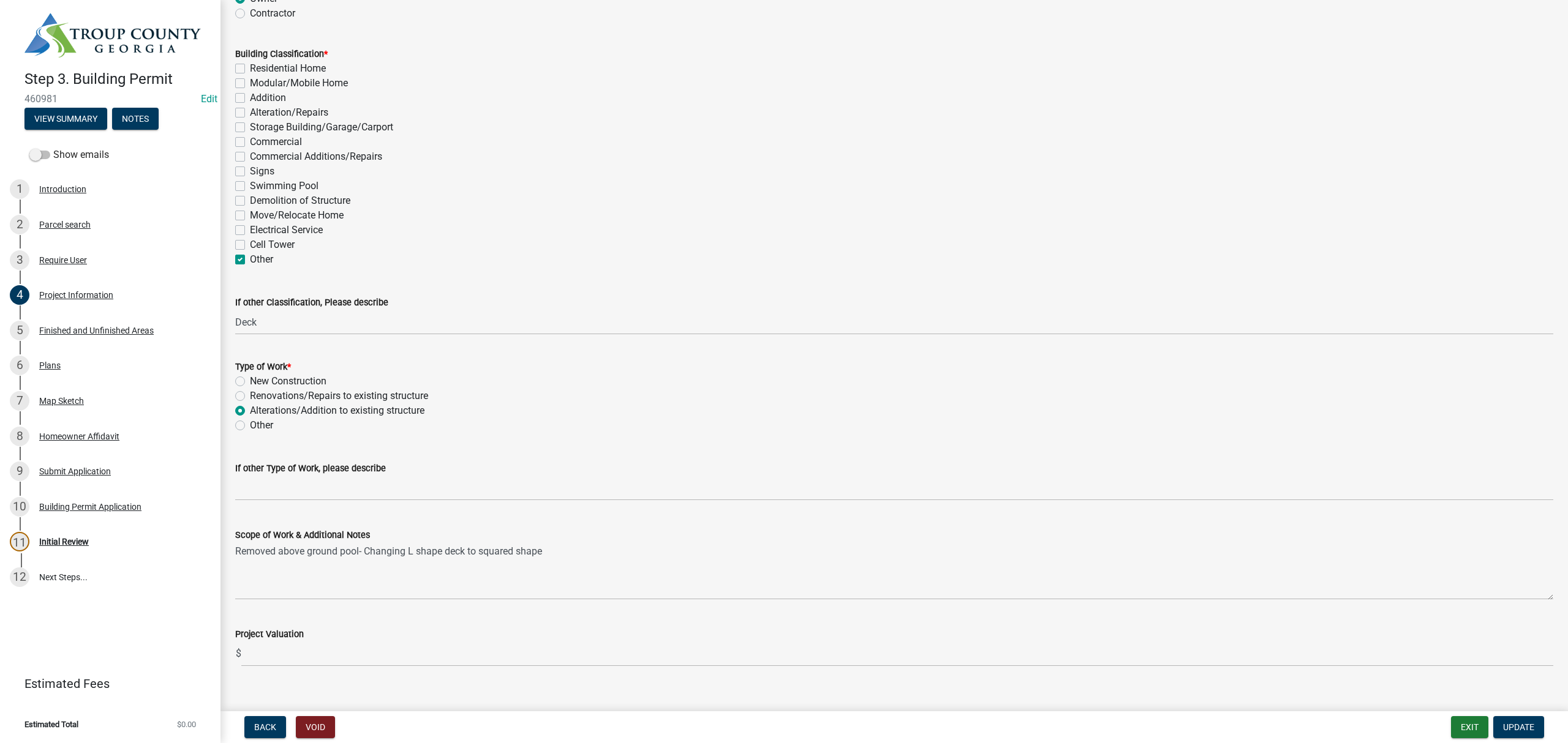
scroll to position [958, 0]
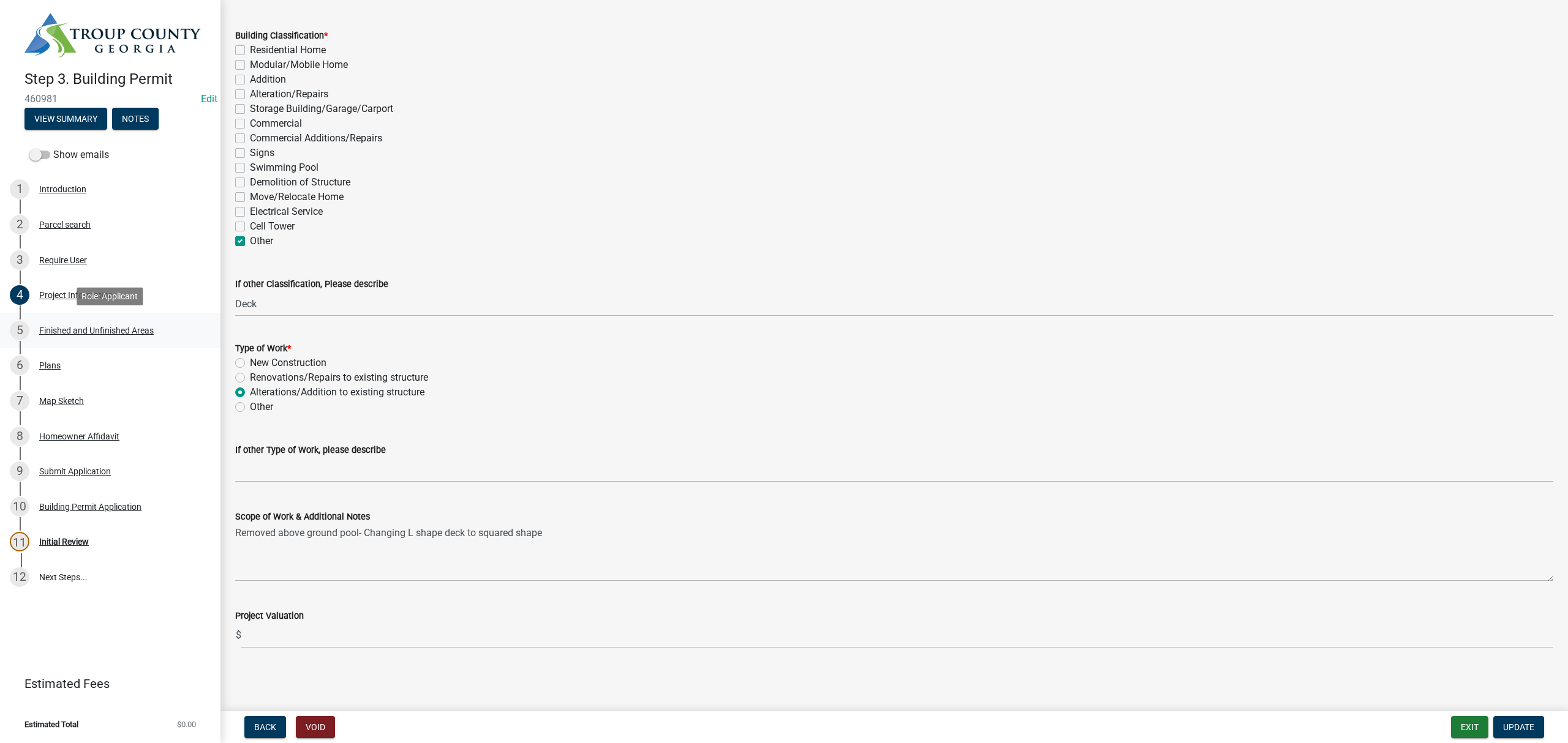
click at [129, 321] on div "5 Finished and Unfinished Areas" at bounding box center [106, 331] width 191 height 20
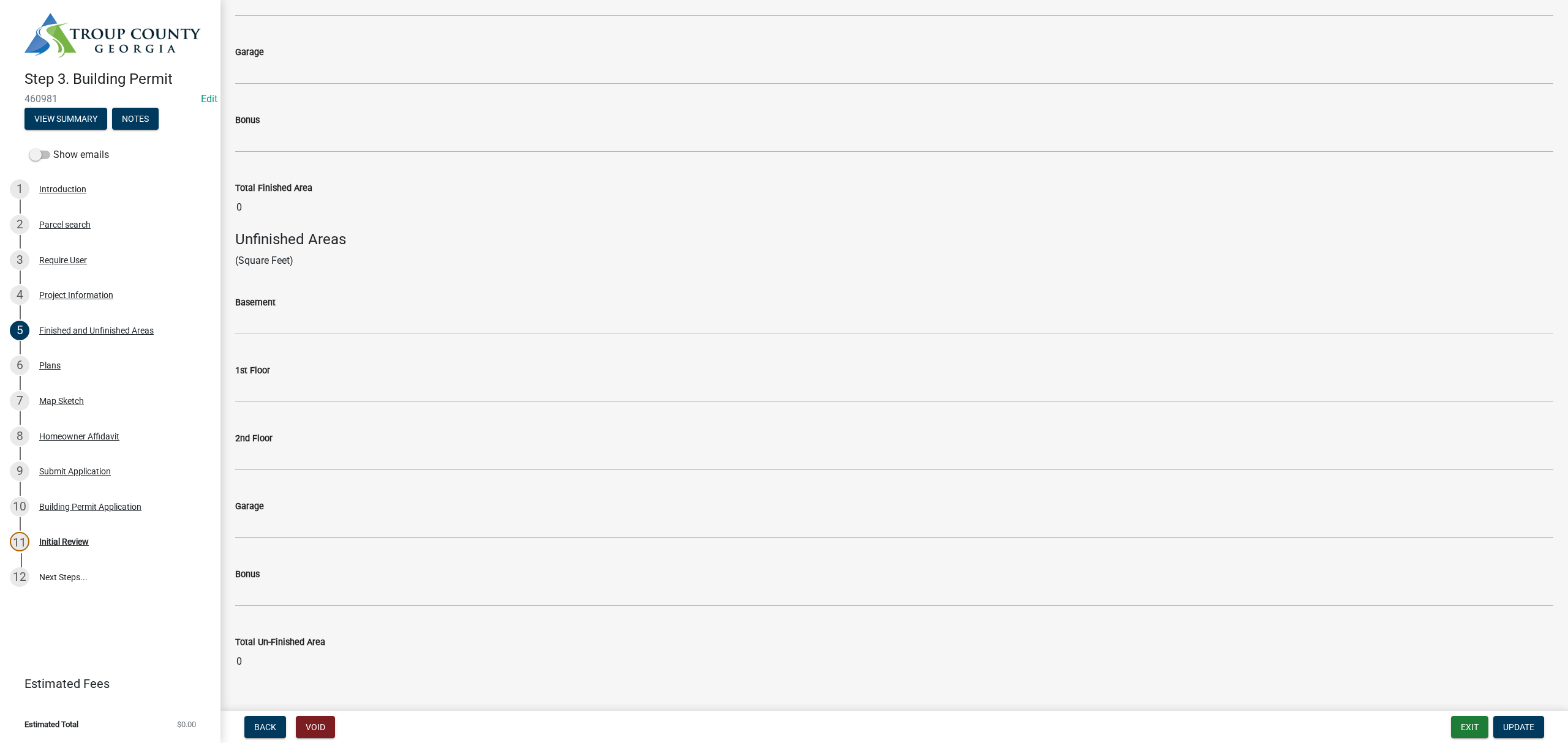
scroll to position [318, 0]
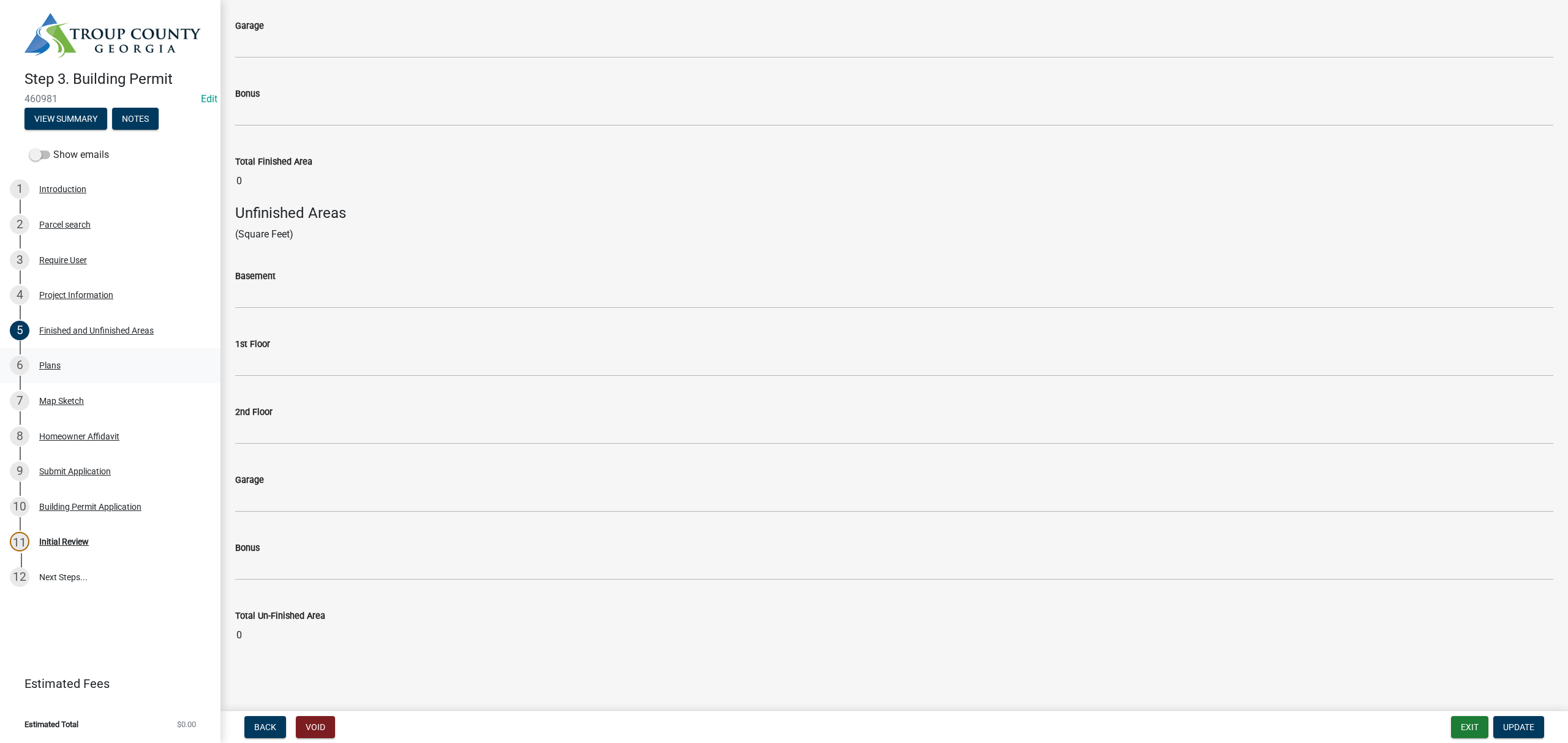
click at [71, 359] on div "6 Plans" at bounding box center [106, 366] width 191 height 20
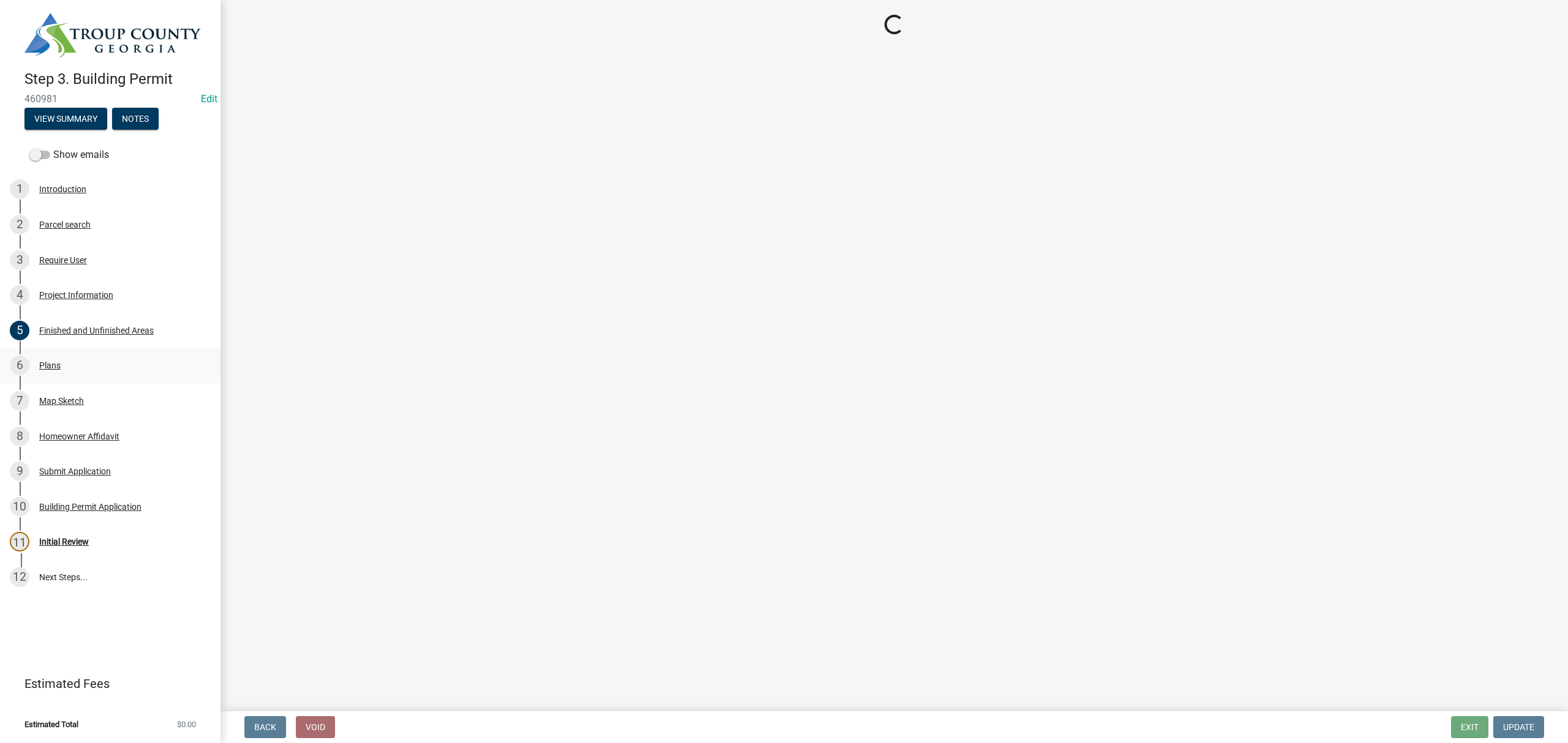
scroll to position [0, 0]
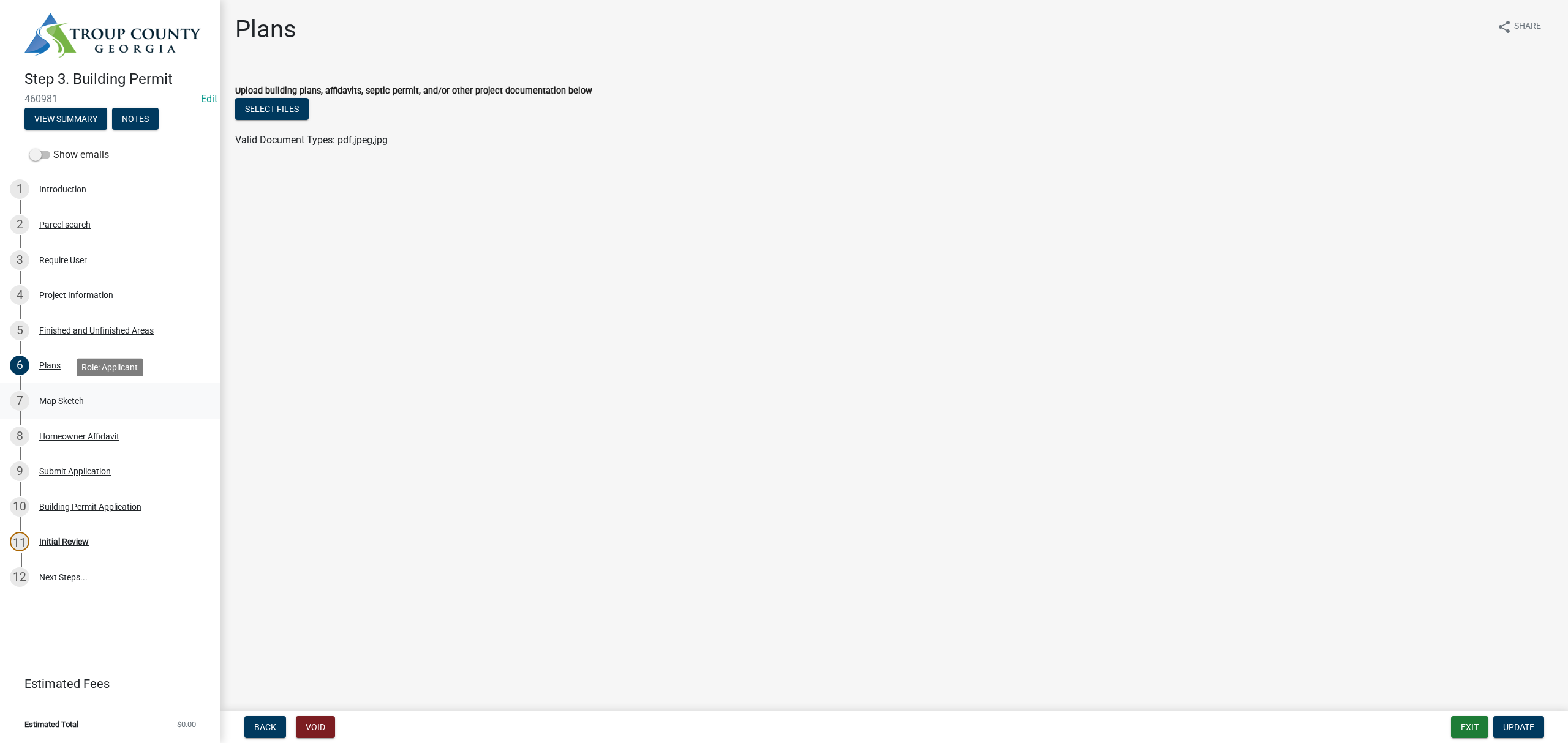
click at [64, 408] on div "7 Map Sketch" at bounding box center [106, 401] width 191 height 20
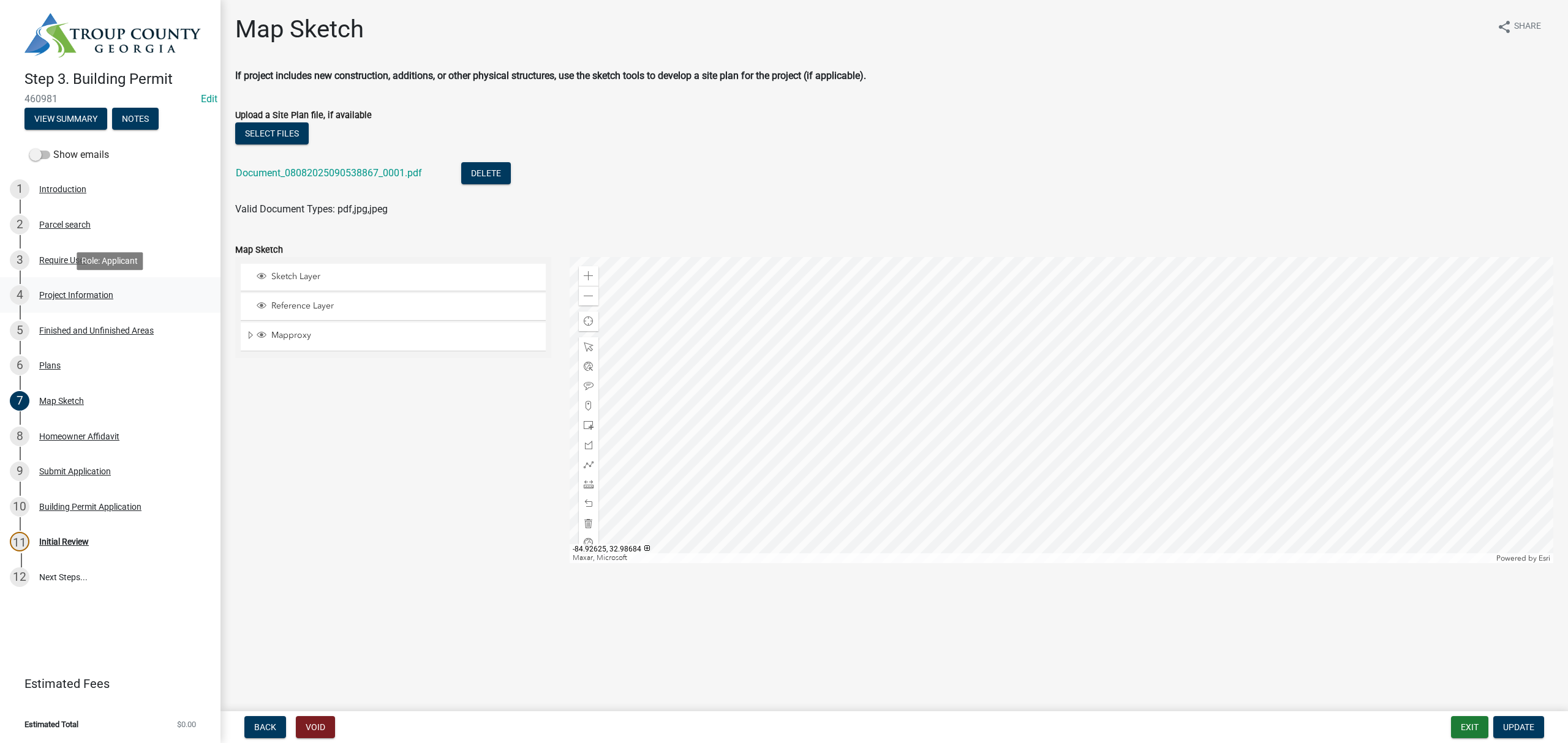
click at [76, 296] on div "Project Information" at bounding box center [76, 295] width 74 height 9
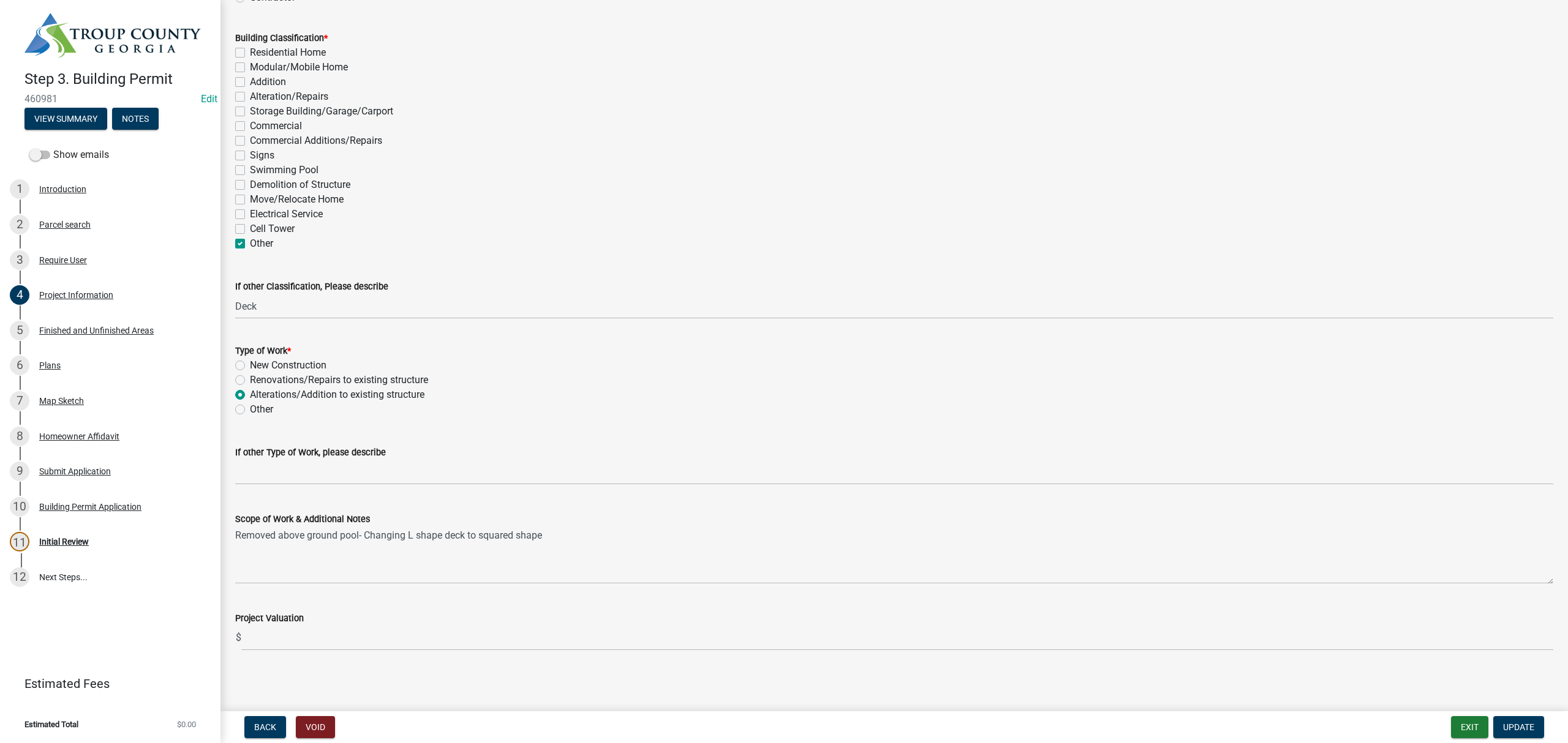
scroll to position [958, 0]
click at [75, 397] on div "Map Sketch" at bounding box center [61, 401] width 45 height 9
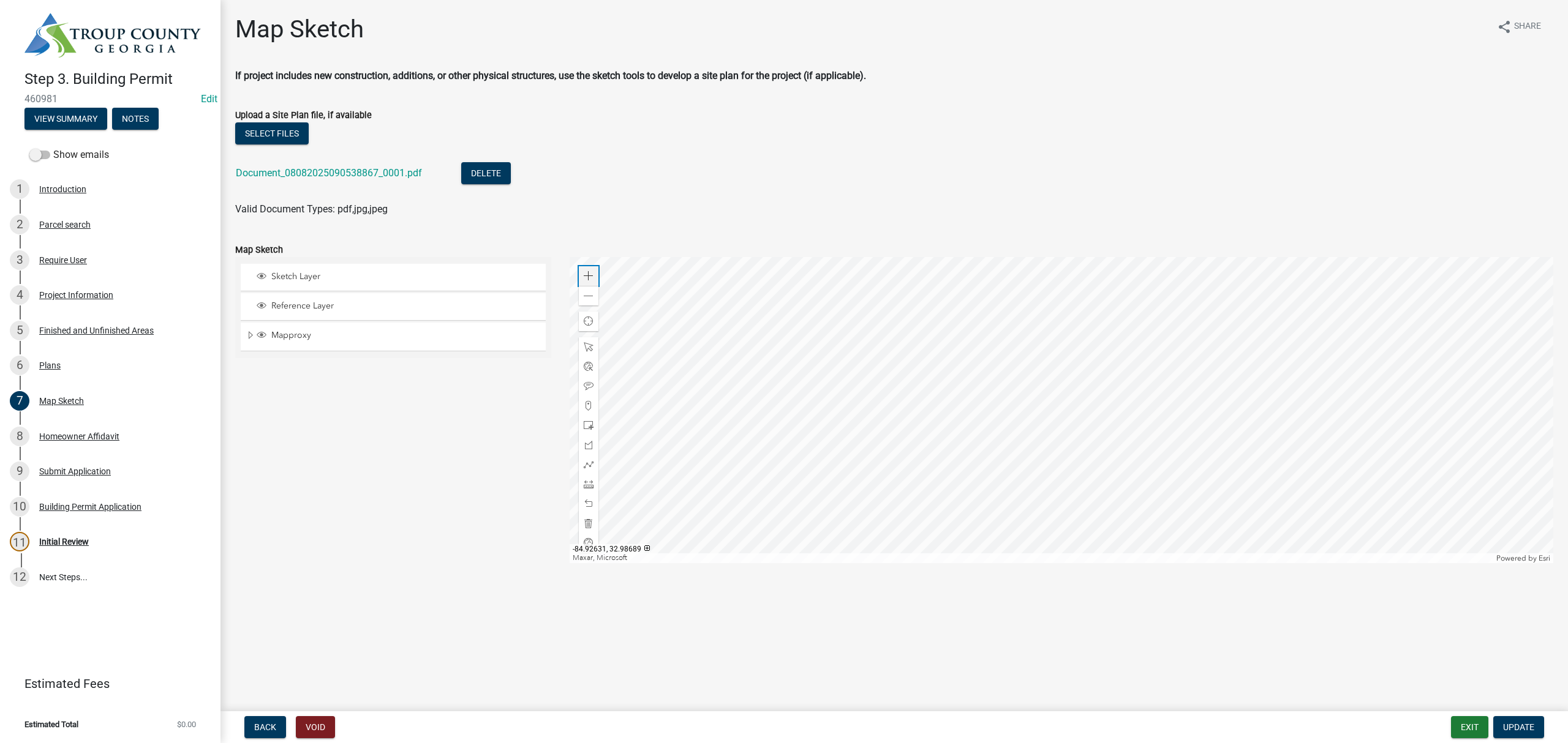
click at [592, 280] on span at bounding box center [589, 276] width 10 height 10
click at [918, 309] on div at bounding box center [1061, 410] width 984 height 306
click at [589, 291] on span at bounding box center [589, 296] width 10 height 10
click at [589, 292] on span at bounding box center [589, 296] width 10 height 10
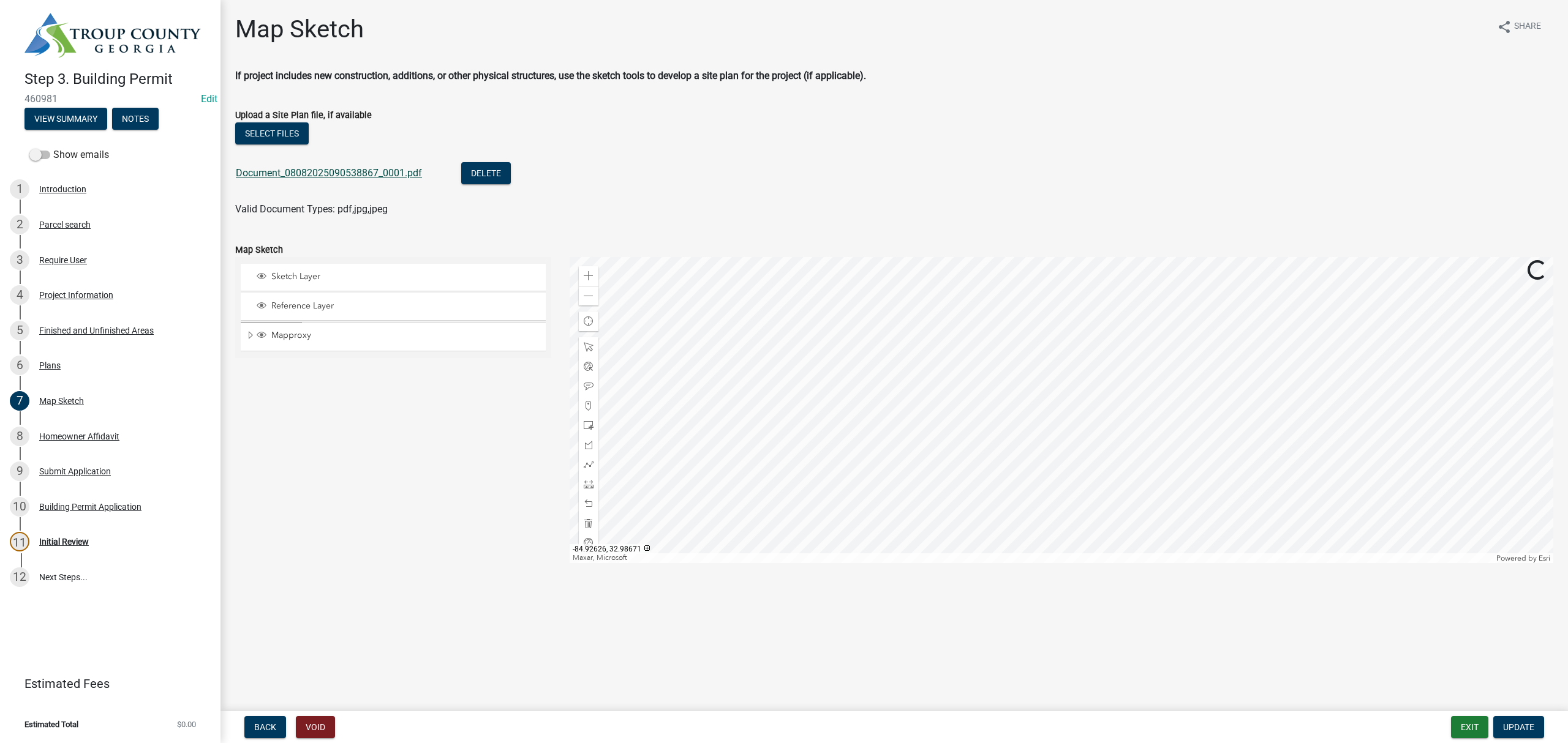
click at [378, 172] on link "Document_08082025090538867_0001.pdf" at bounding box center [329, 173] width 186 height 12
click at [83, 291] on div "Project Information" at bounding box center [76, 295] width 74 height 9
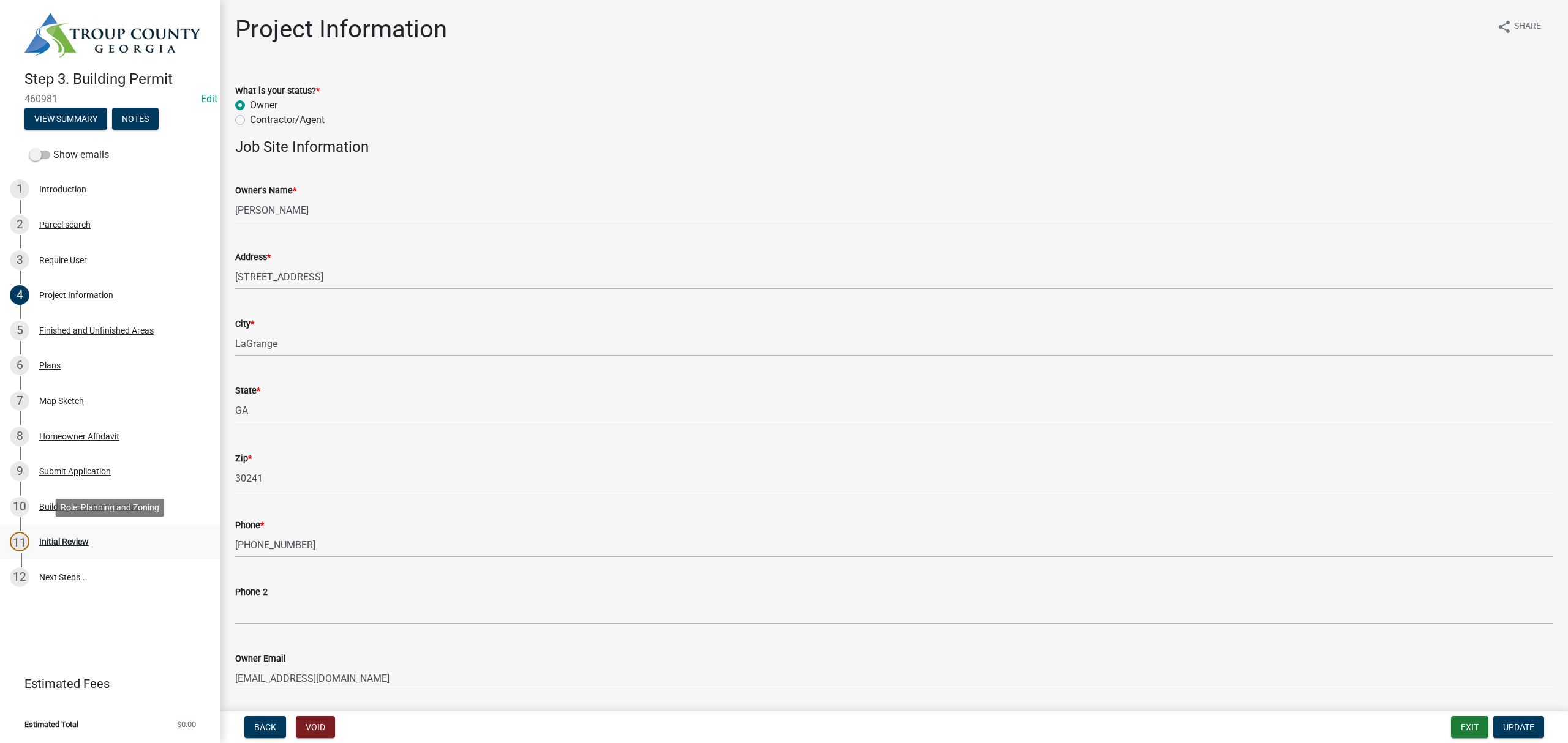
click at [63, 538] on div "Initial Review" at bounding box center [64, 542] width 50 height 9
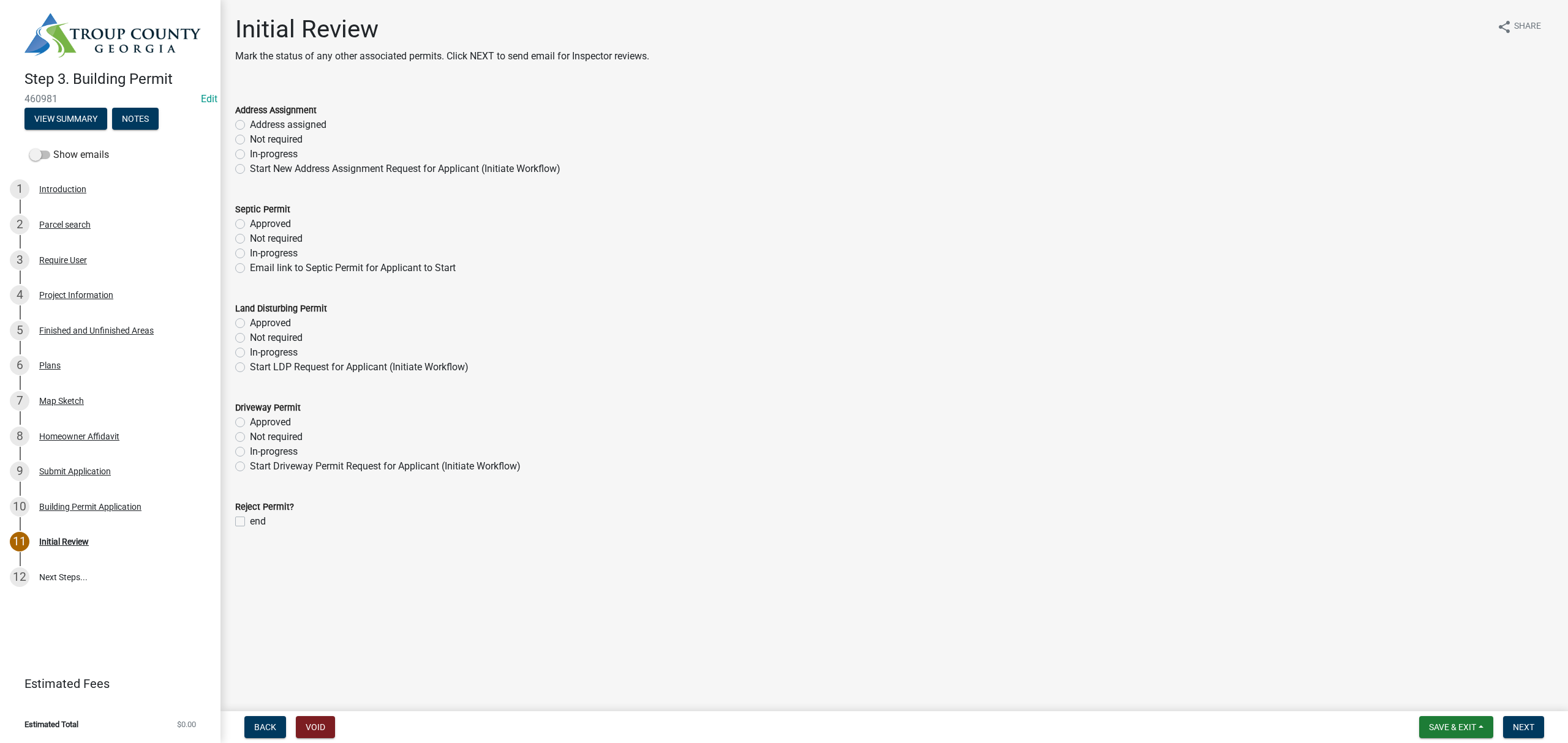
click at [250, 136] on label "Not required" at bounding box center [276, 140] width 53 height 15
click at [250, 136] on input "Not required" at bounding box center [253, 136] width 8 height 8
radio input "true"
click at [250, 236] on label "Not required" at bounding box center [276, 239] width 53 height 15
click at [250, 236] on input "Not required" at bounding box center [253, 235] width 8 height 8
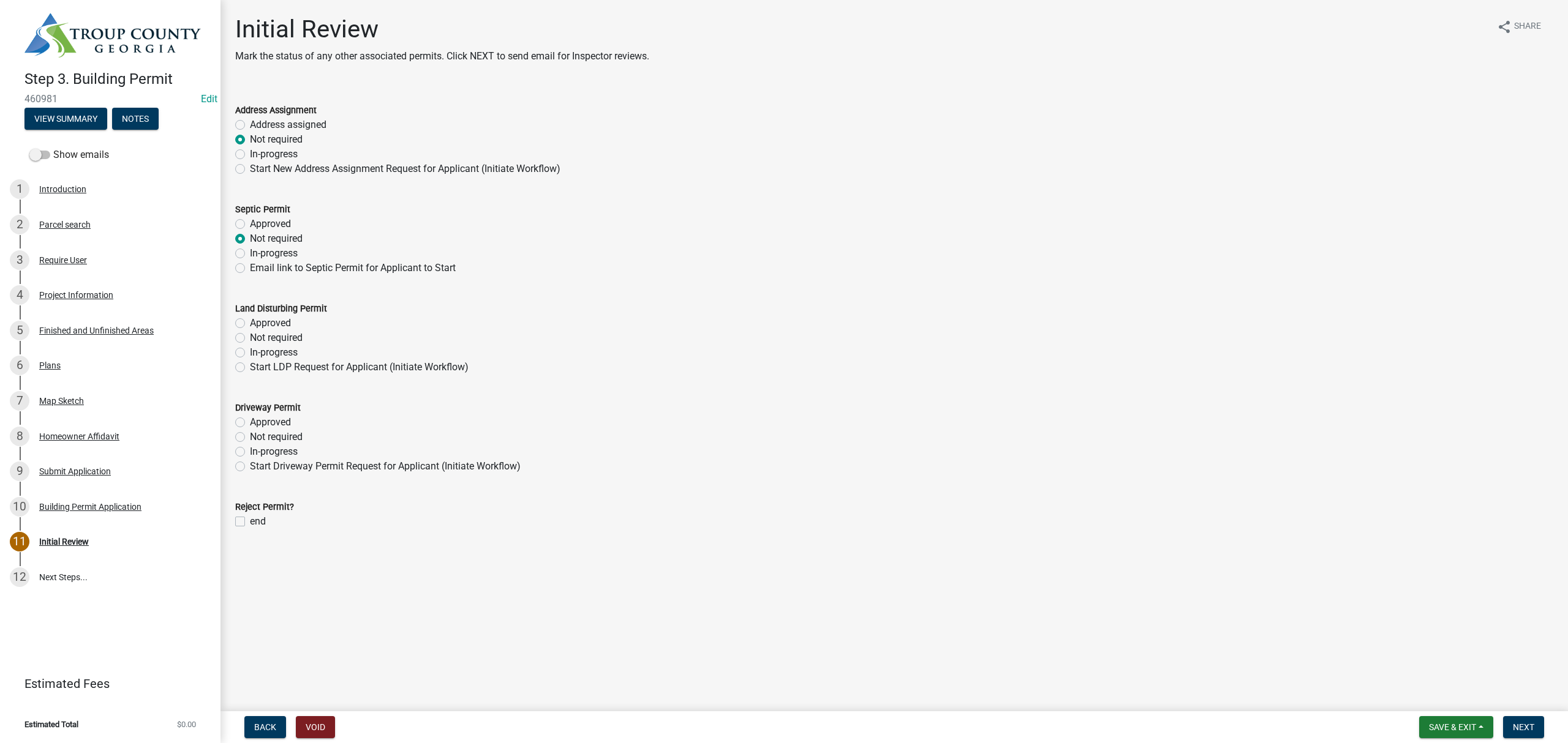
radio input "true"
click at [250, 336] on label "Not required" at bounding box center [276, 338] width 53 height 15
click at [250, 336] on input "Not required" at bounding box center [253, 335] width 8 height 8
radio input "true"
click at [239, 431] on div "Not required" at bounding box center [894, 437] width 1318 height 15
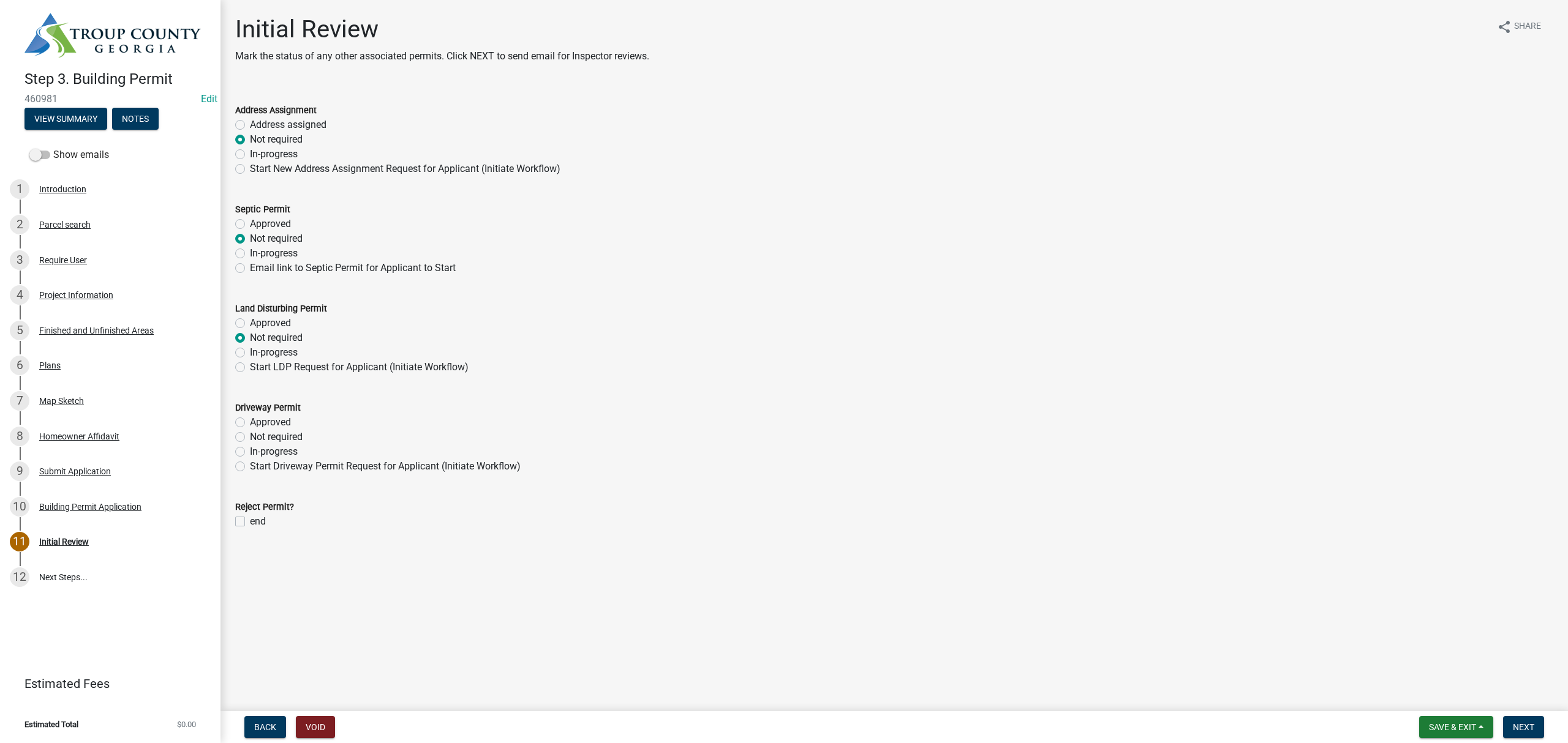
click at [250, 436] on label "Not required" at bounding box center [276, 437] width 53 height 15
click at [250, 436] on input "Not required" at bounding box center [253, 433] width 8 height 8
radio input "true"
click at [235, 116] on div "Address Assignment" at bounding box center [894, 110] width 1318 height 15
click at [250, 121] on label "Address assigned" at bounding box center [288, 125] width 76 height 15
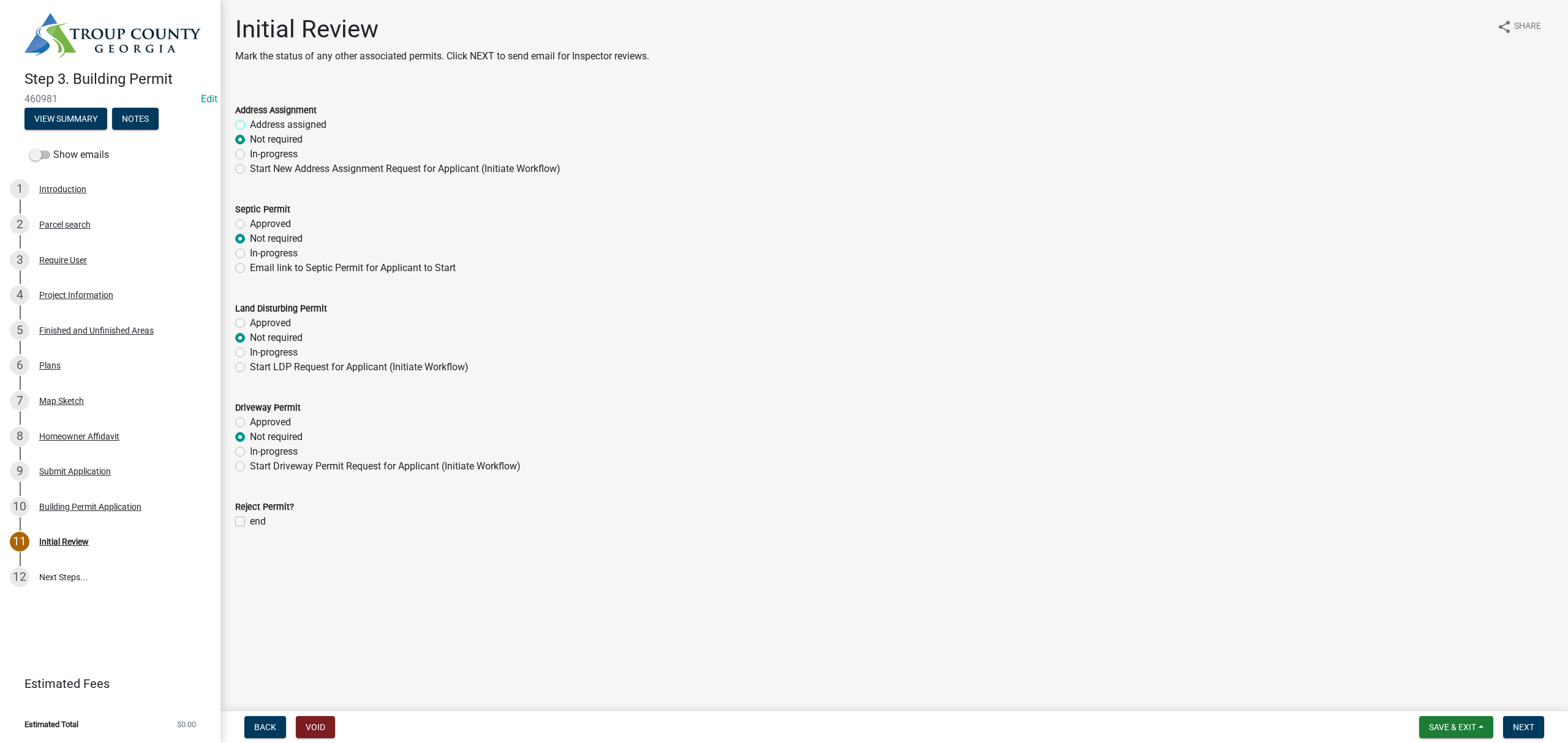
click at [250, 121] on input "Address assigned" at bounding box center [253, 121] width 8 height 8
radio input "true"
click at [1511, 734] on button "Next" at bounding box center [1523, 727] width 41 height 22
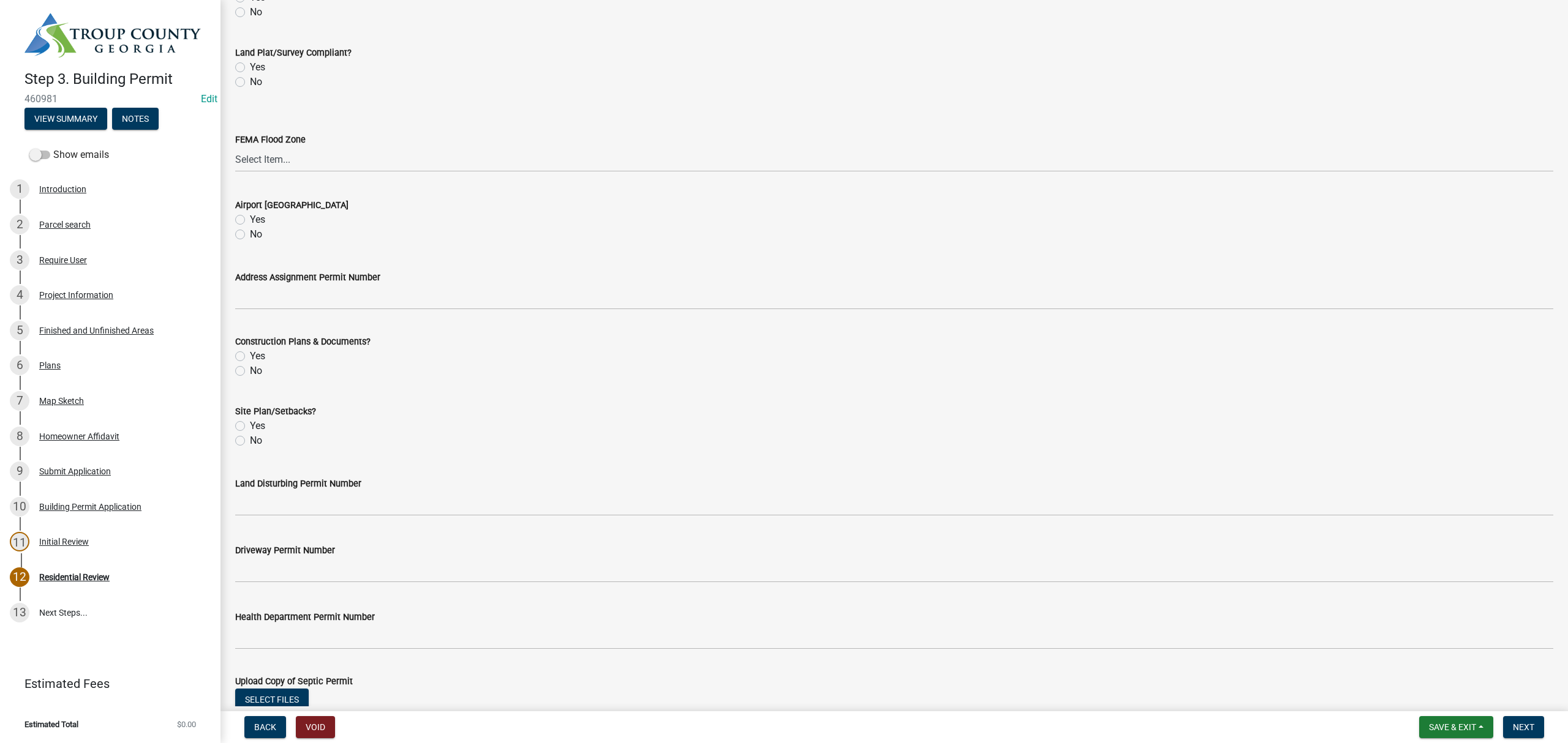
scroll to position [268, 0]
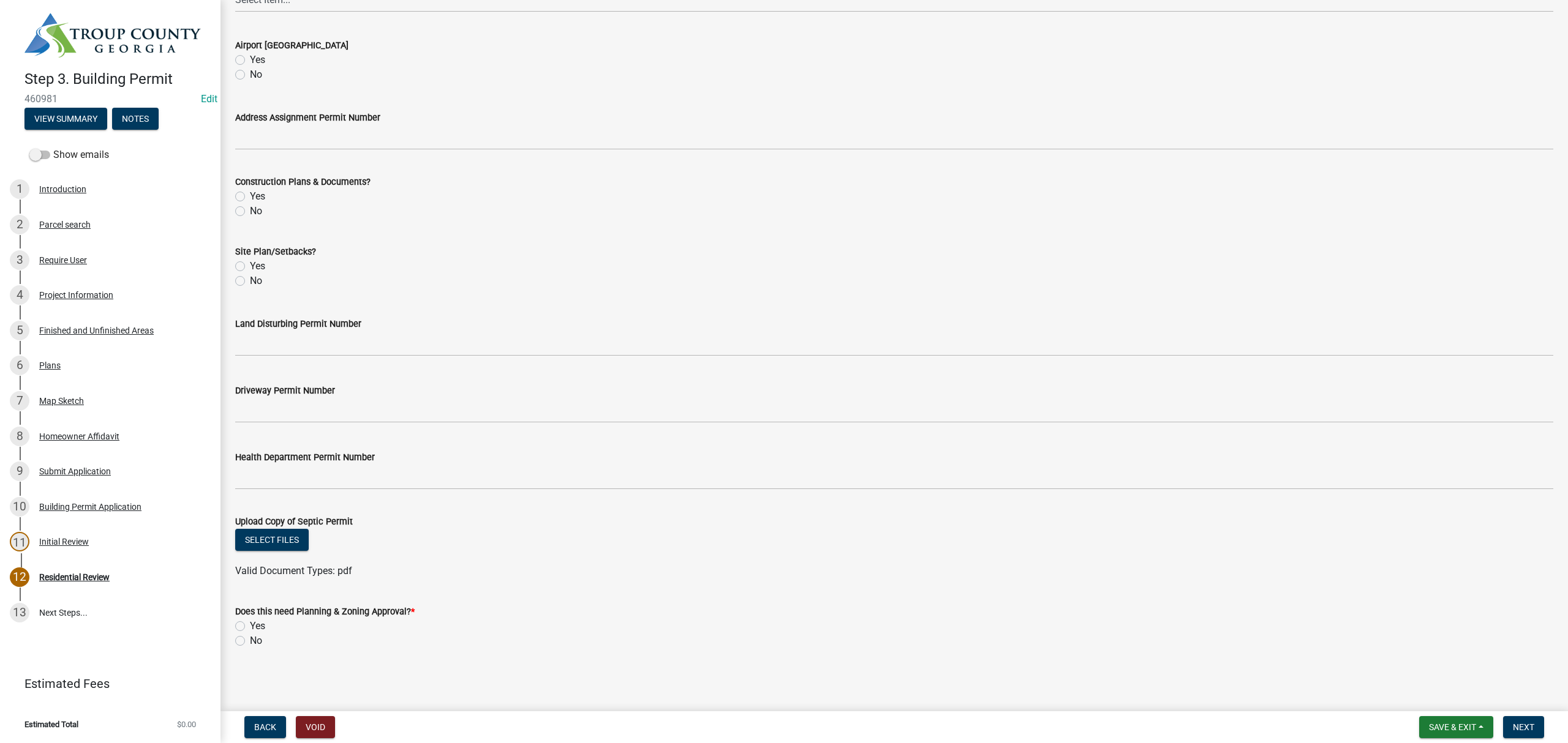
drag, startPoint x: 237, startPoint y: 639, endPoint x: 630, endPoint y: 596, distance: 395.3
click at [250, 638] on label "No" at bounding box center [256, 641] width 12 height 15
click at [250, 638] on input "No" at bounding box center [253, 637] width 8 height 8
radio input "true"
click at [1522, 734] on button "Next" at bounding box center [1523, 727] width 41 height 22
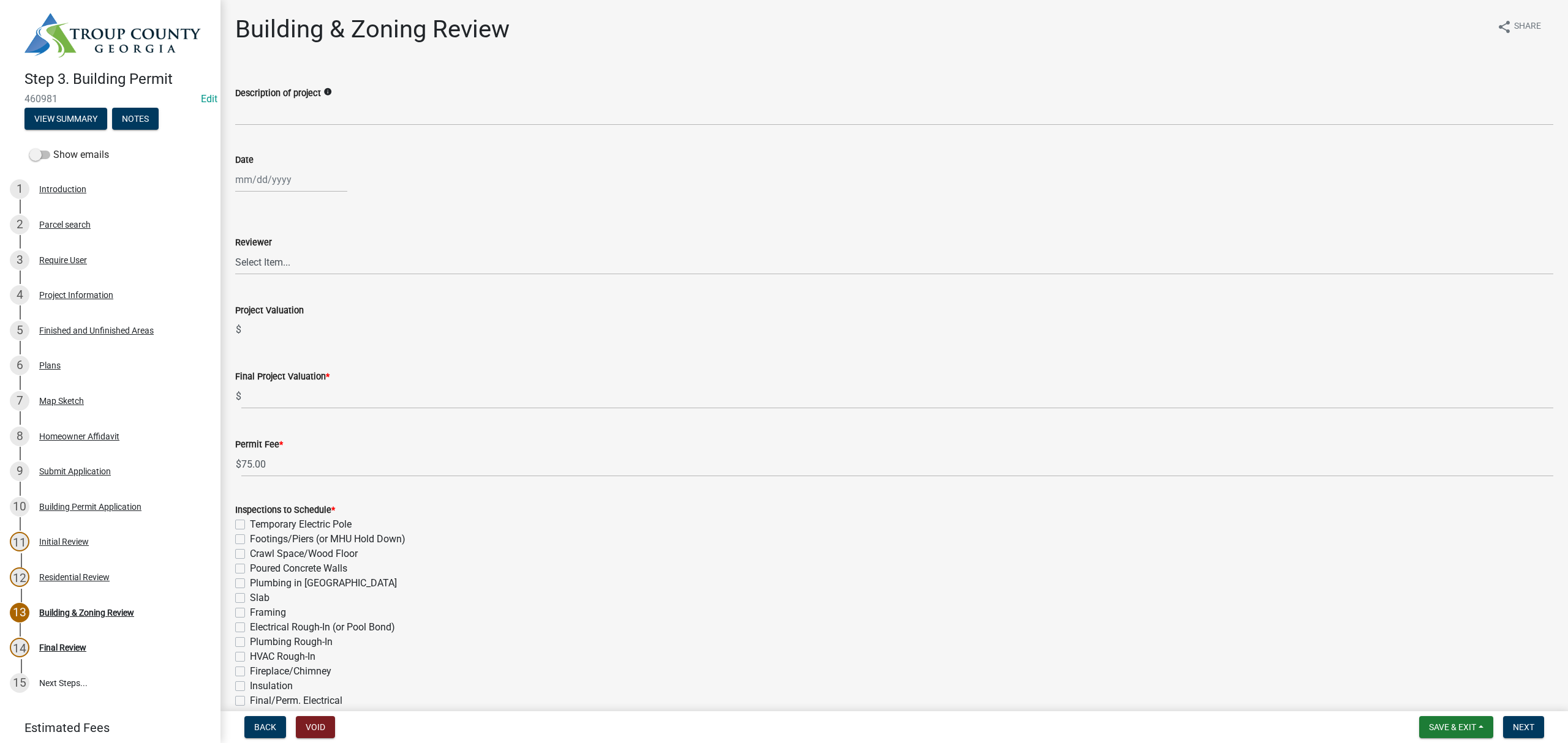
scroll to position [215, 0]
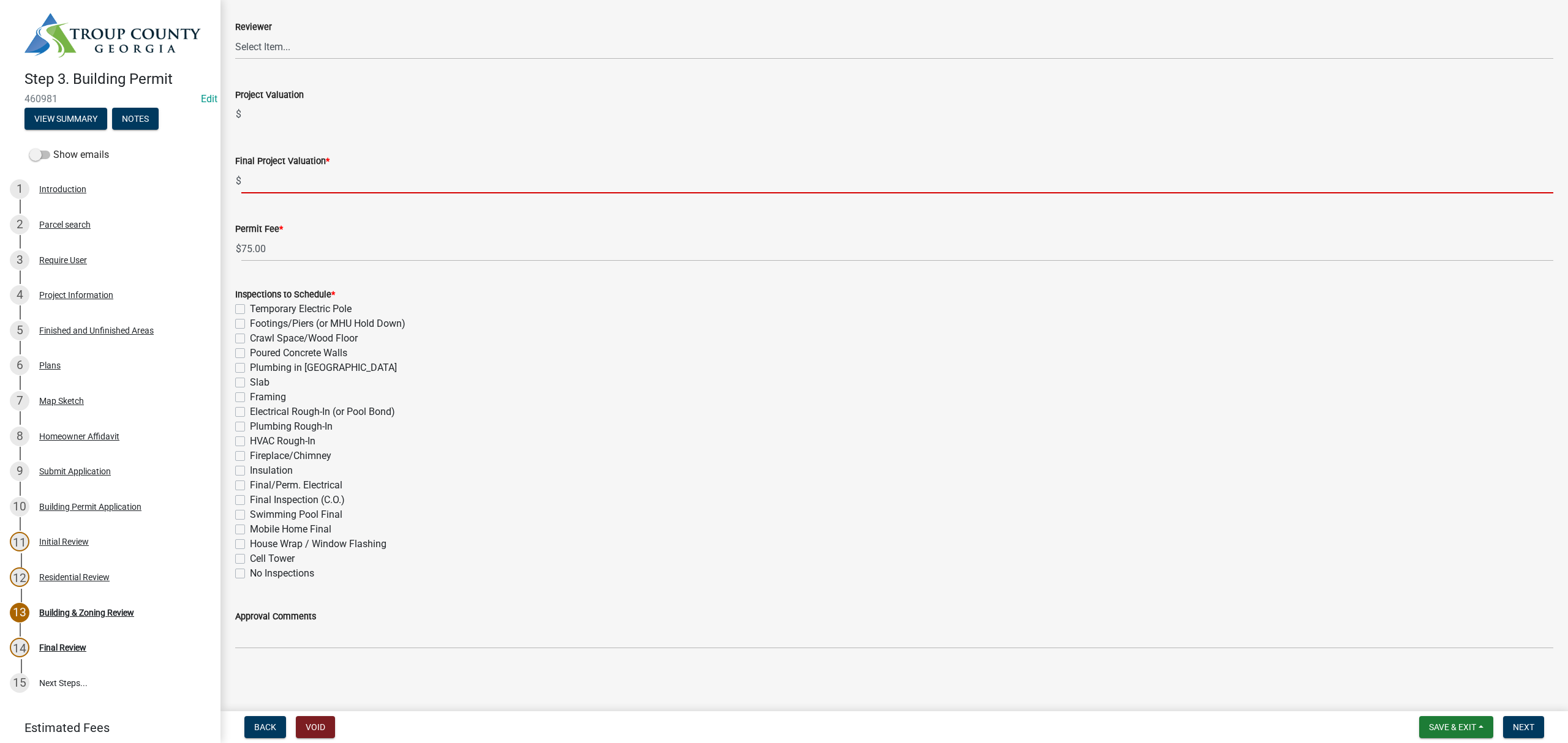
click at [312, 174] on input "text" at bounding box center [897, 181] width 1312 height 25
paste input "$42,400.00"
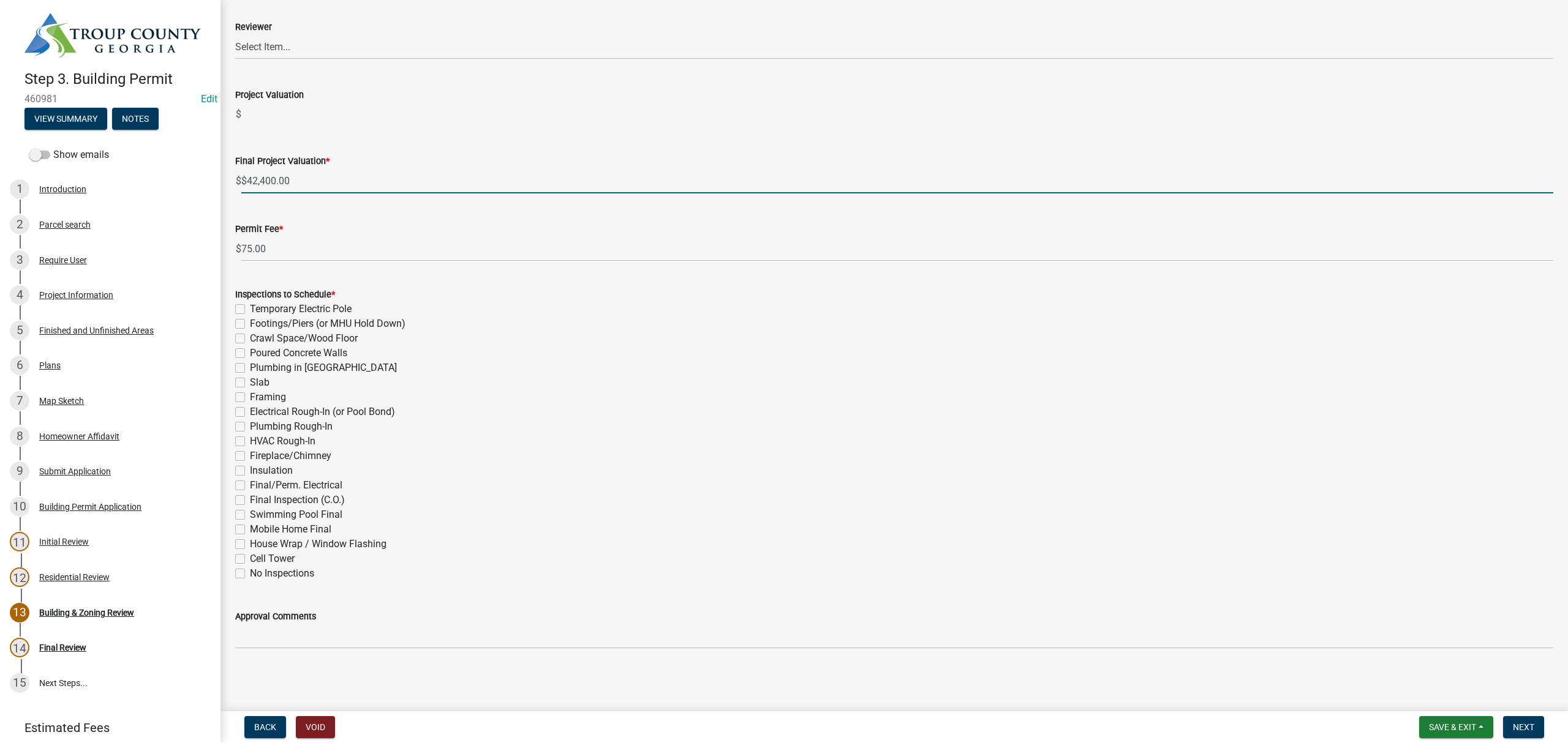
scroll to position [0, 0]
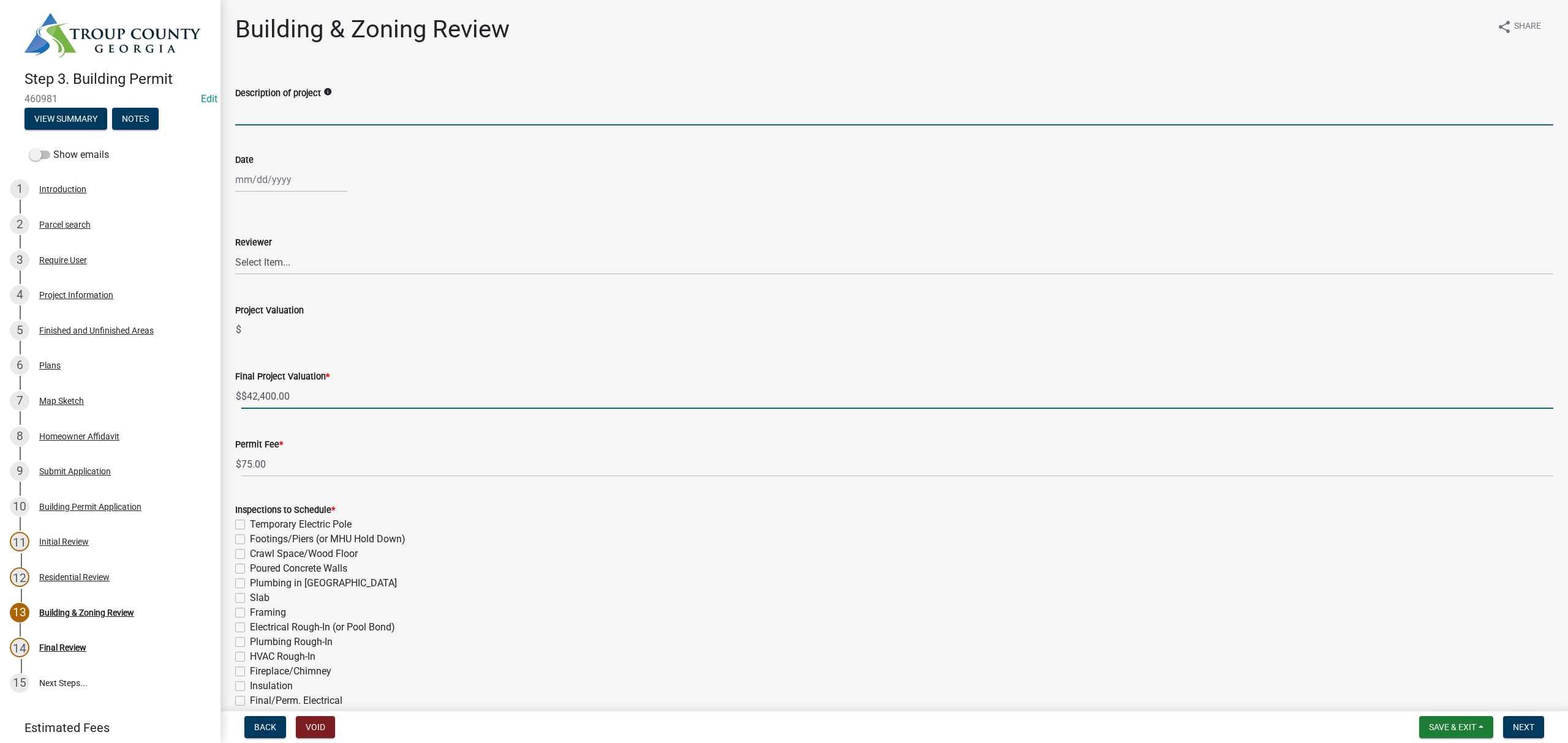
type input "42400"
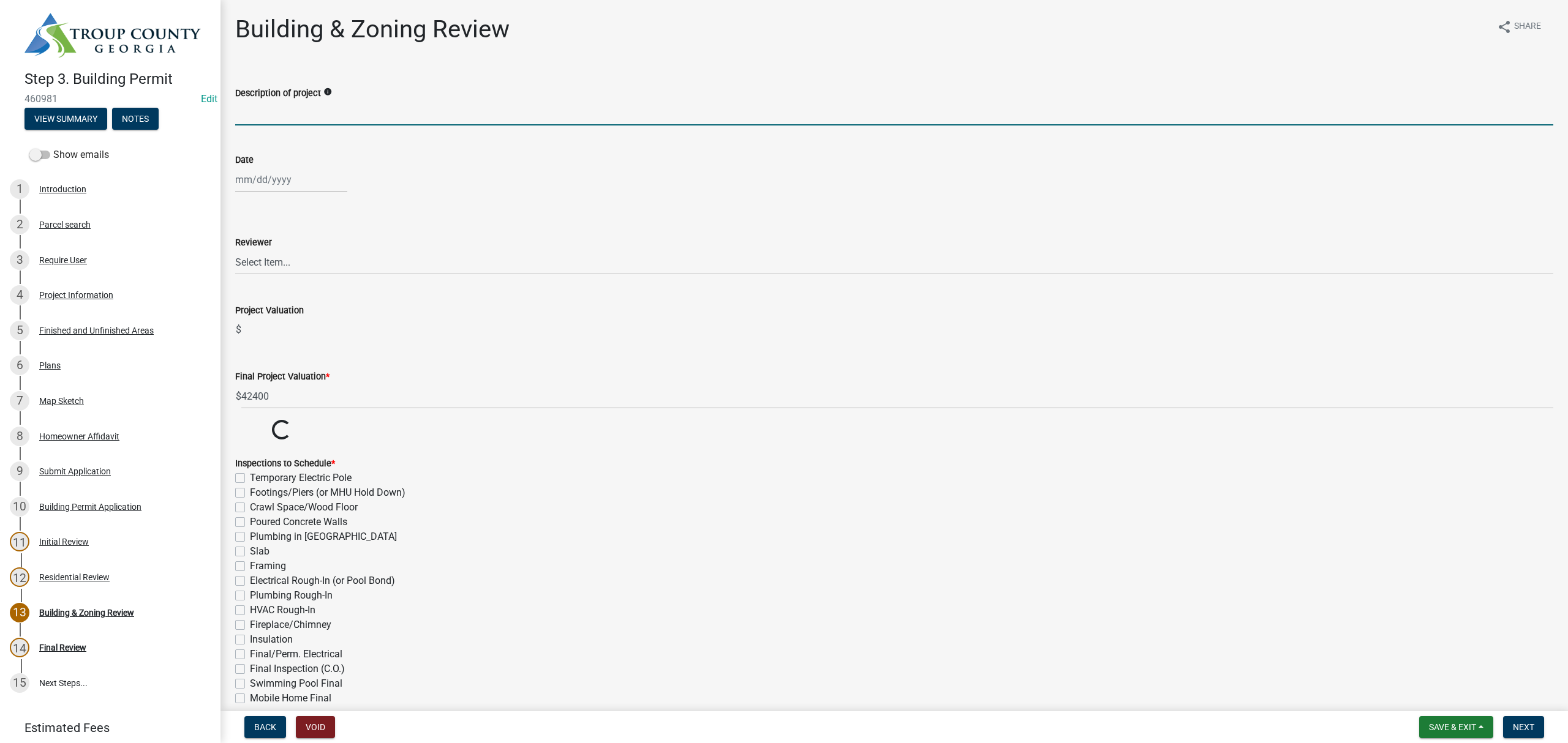
click at [304, 114] on input "Description of project" at bounding box center [894, 113] width 1318 height 25
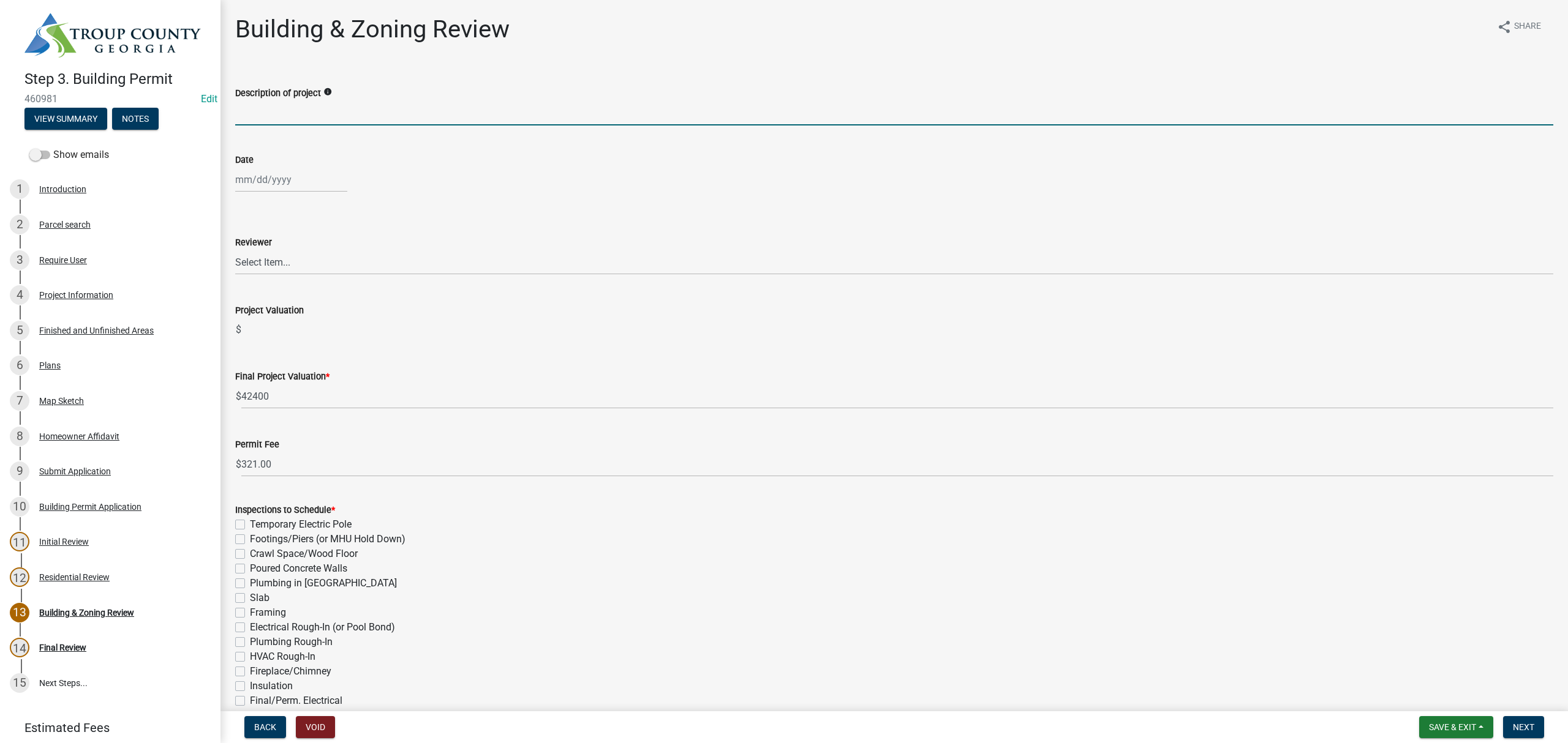
type input "Addition"
select select "8"
select select "2025"
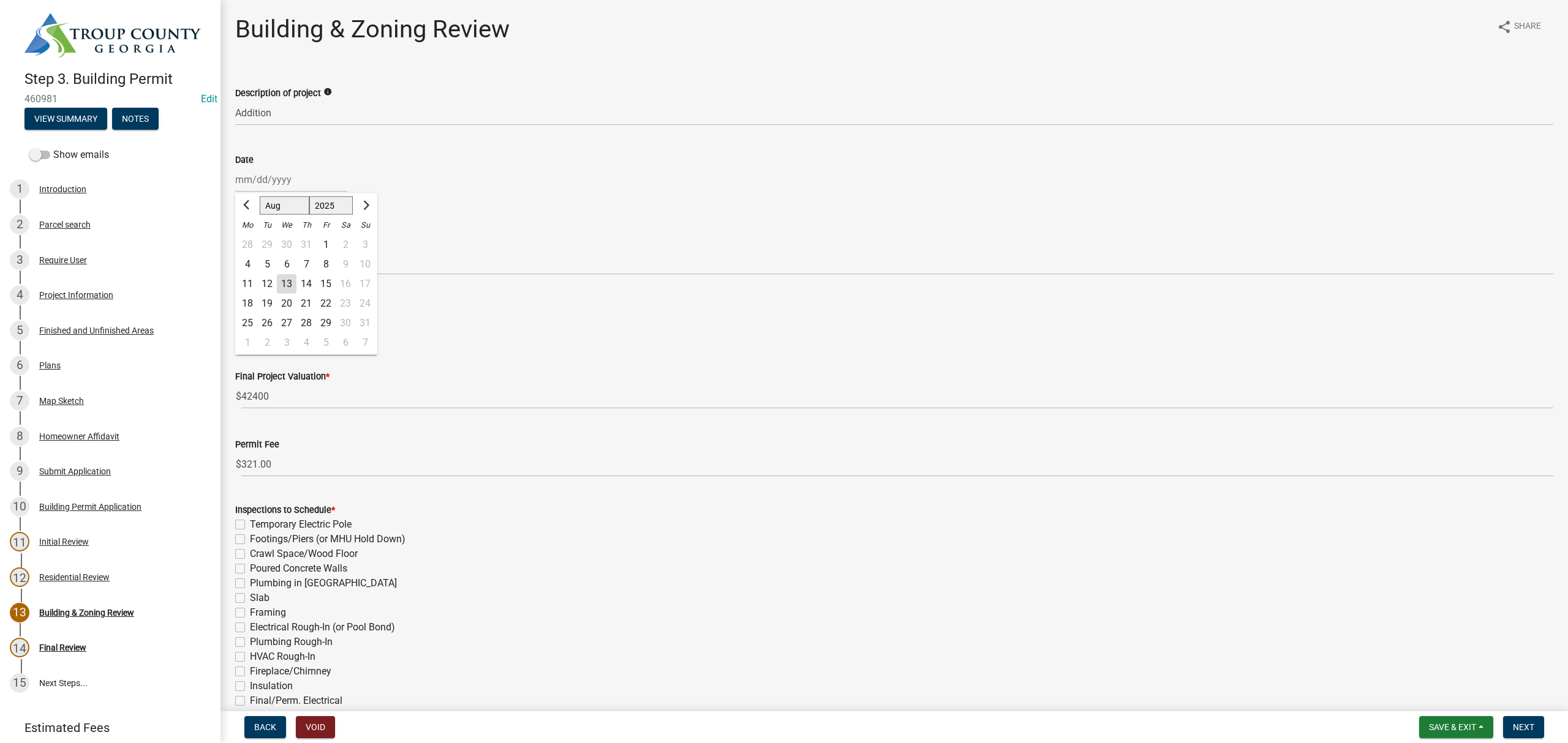
click at [258, 176] on div "Jan Feb Mar Apr May Jun Jul Aug Sep Oct Nov Dec 1525 1526 1527 1528 1529 1530 1…" at bounding box center [291, 179] width 112 height 25
click at [287, 283] on div "13" at bounding box center [287, 284] width 20 height 20
type input "[DATE]"
click at [263, 254] on select "Select Item... Ruth West William Huff Douglas Richardson Phillip Wesley Jenny P…" at bounding box center [894, 262] width 1318 height 25
click at [235, 250] on select "Select Item... Ruth West William Huff Douglas Richardson Phillip Wesley Jenny P…" at bounding box center [894, 262] width 1318 height 25
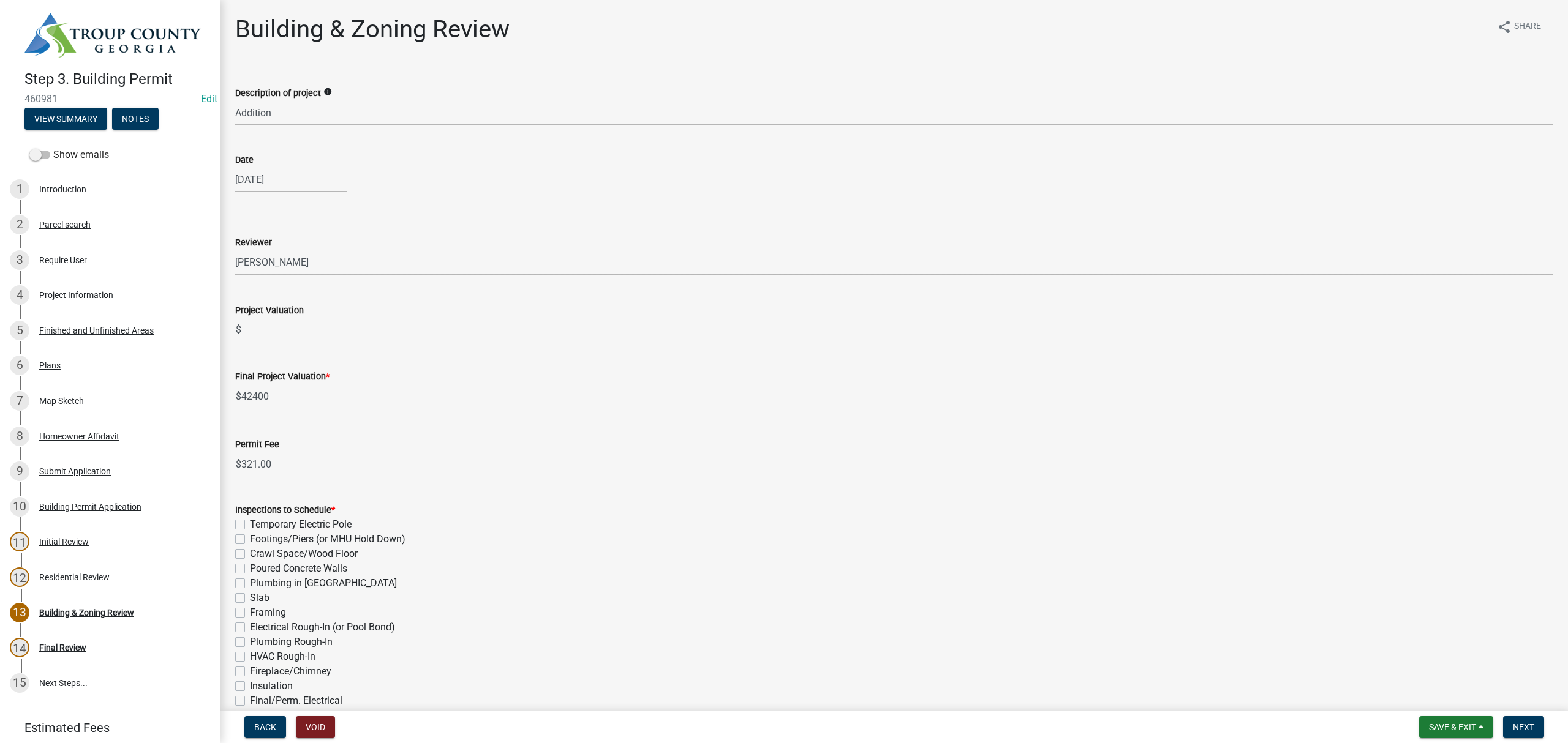
select select "68ced6f9-1cde-4df4-873a-f2fb2a9a9b51"
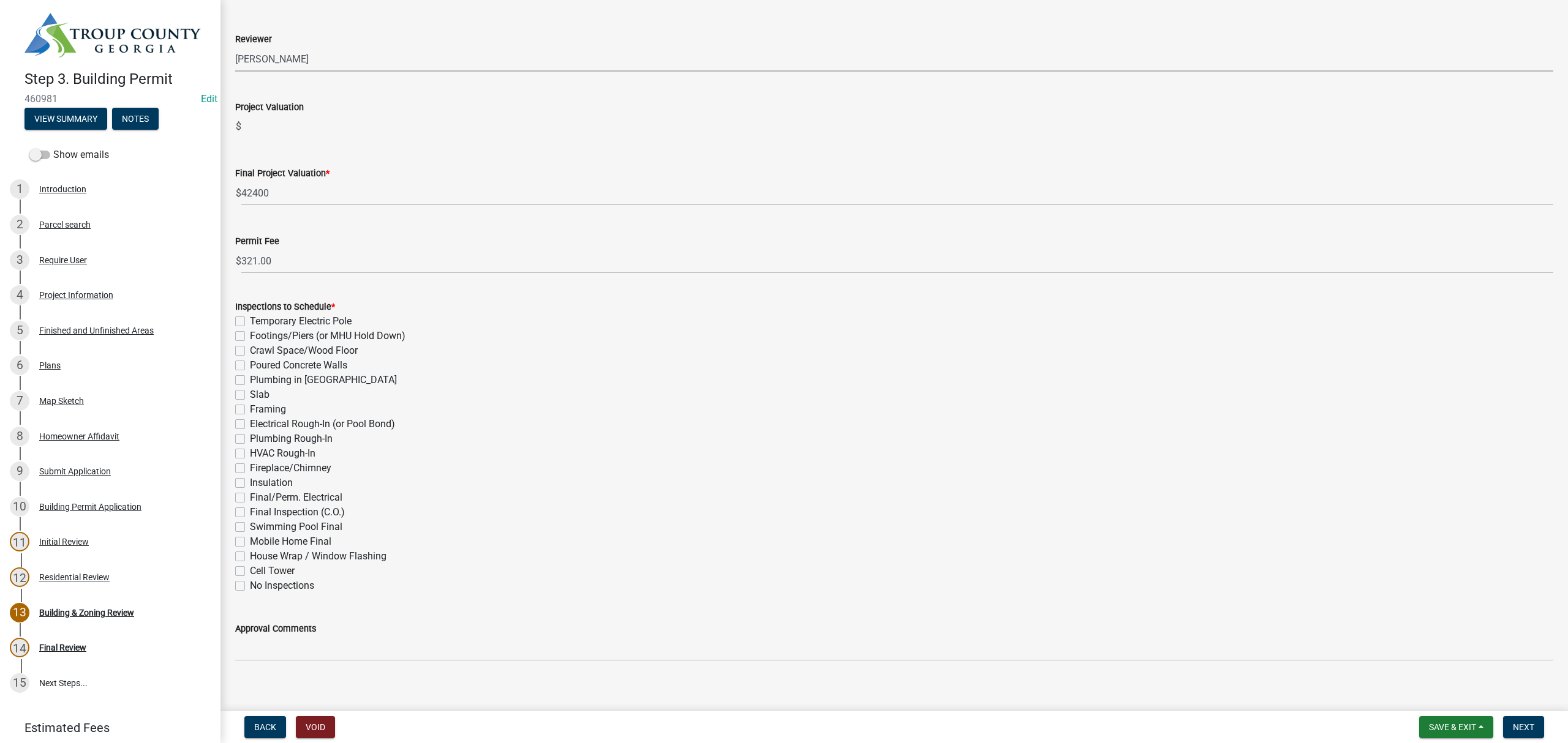
scroll to position [215, 0]
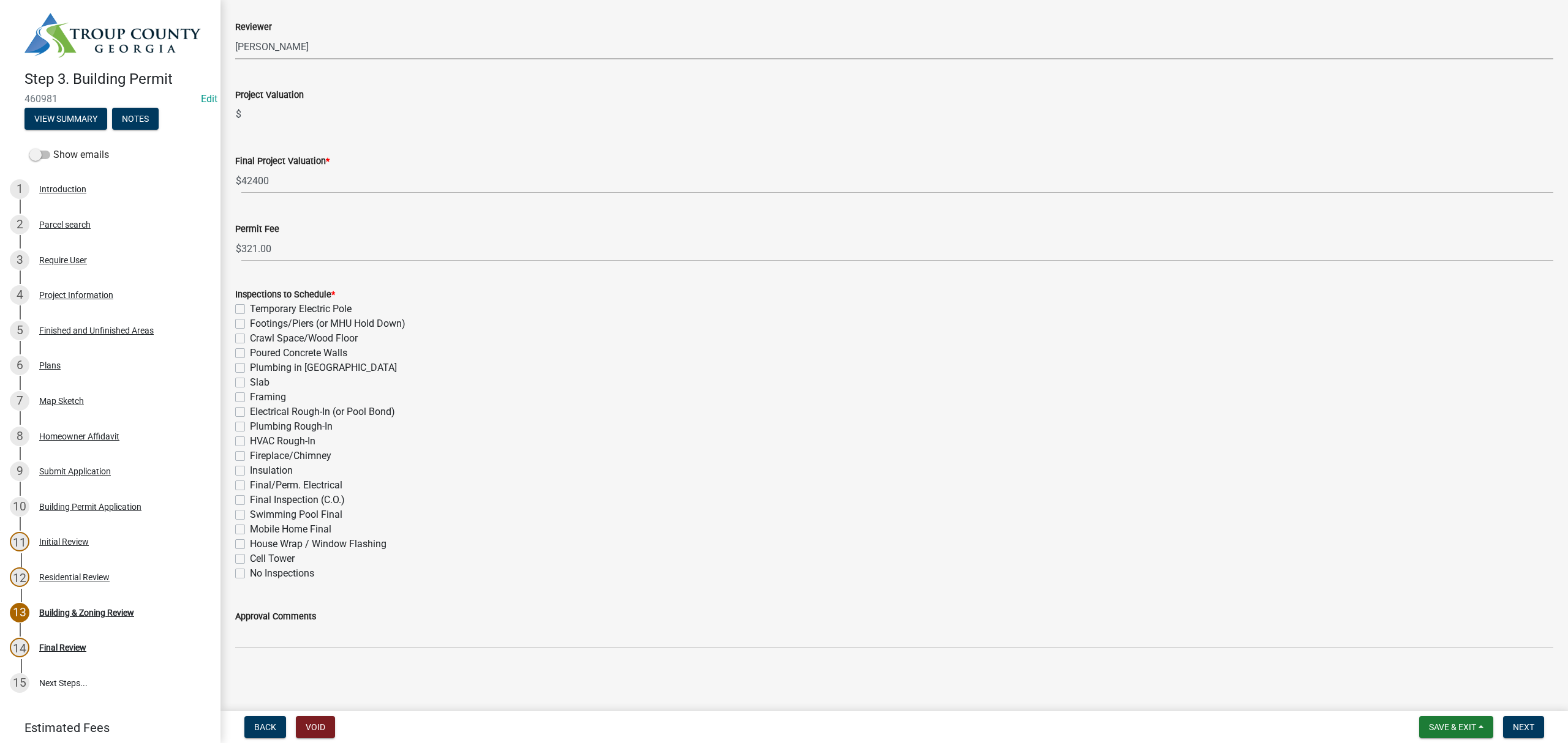
click at [250, 328] on label "Footings/Piers (or MHU Hold Down)" at bounding box center [327, 324] width 156 height 15
click at [250, 325] on input "Footings/Piers (or MHU Hold Down)" at bounding box center [253, 320] width 8 height 8
checkbox input "true"
checkbox input "false"
checkbox input "true"
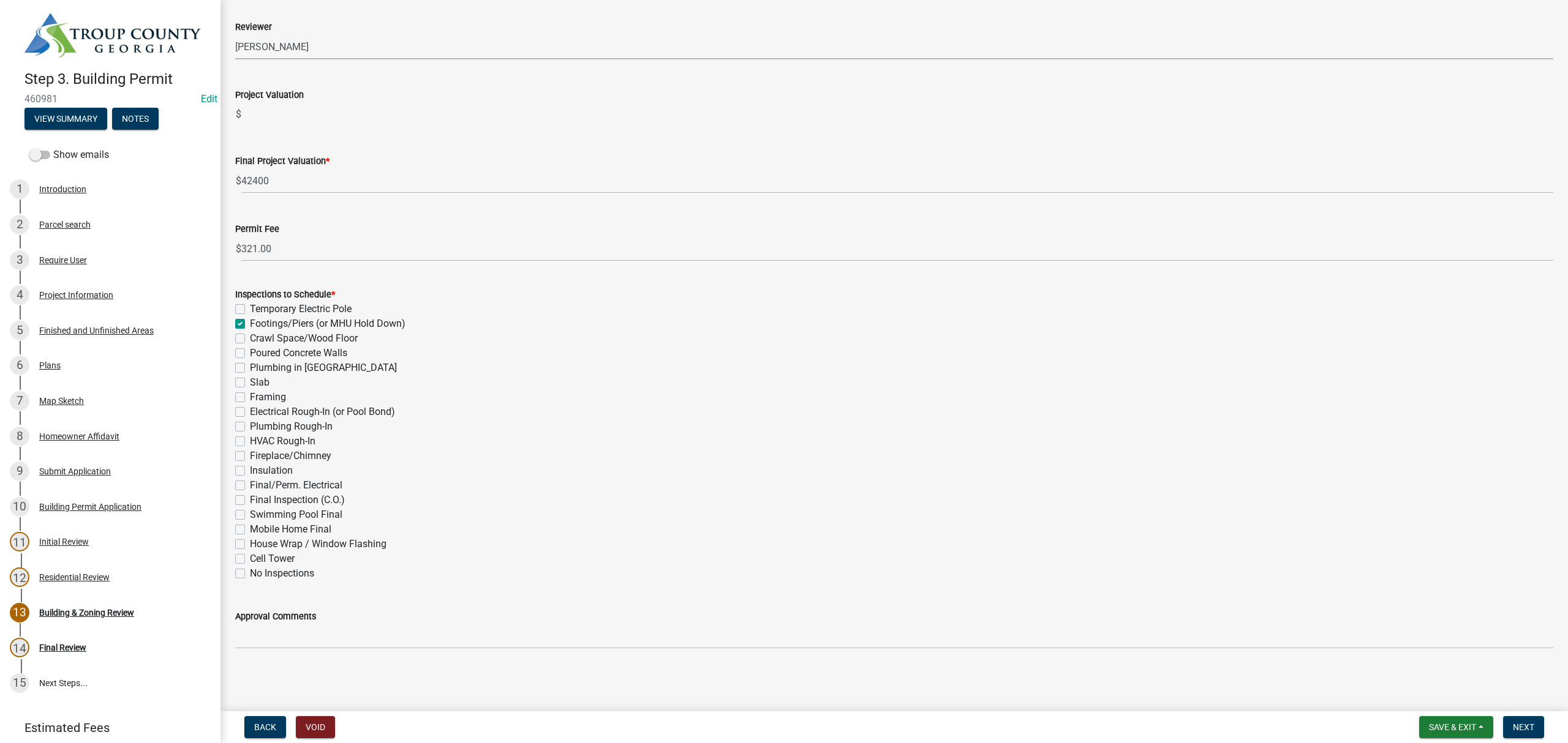
checkbox input "false"
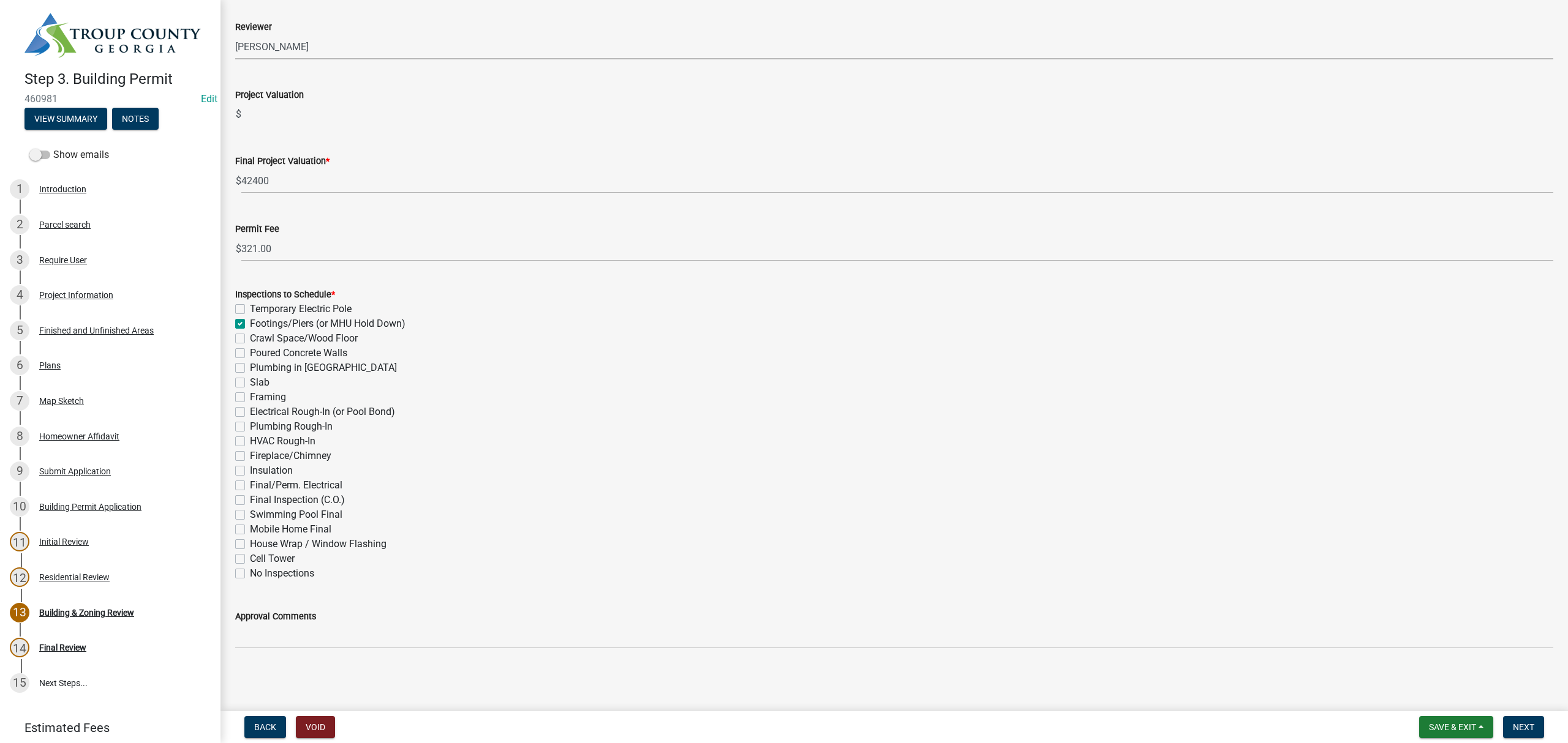
checkbox input "false"
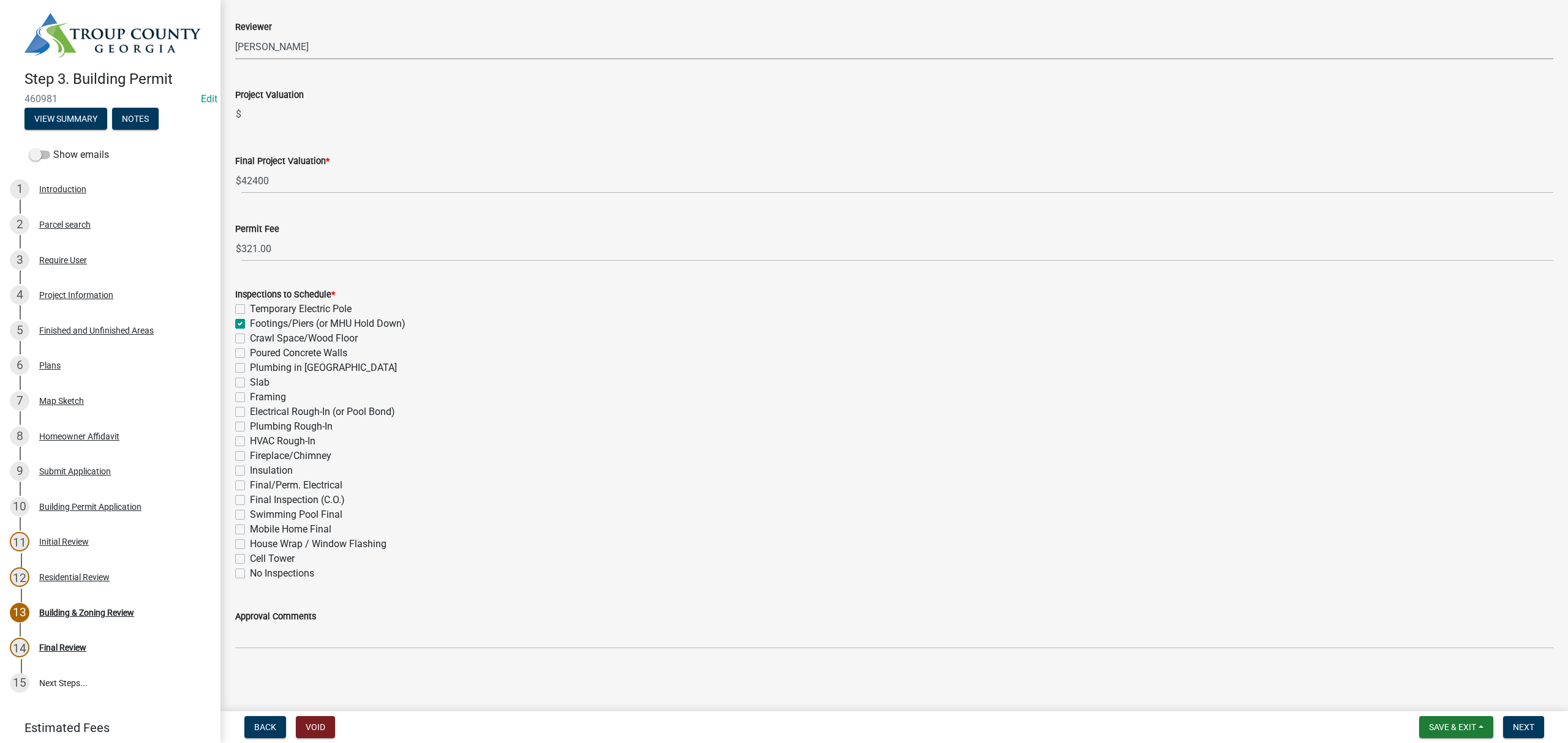
checkbox input "false"
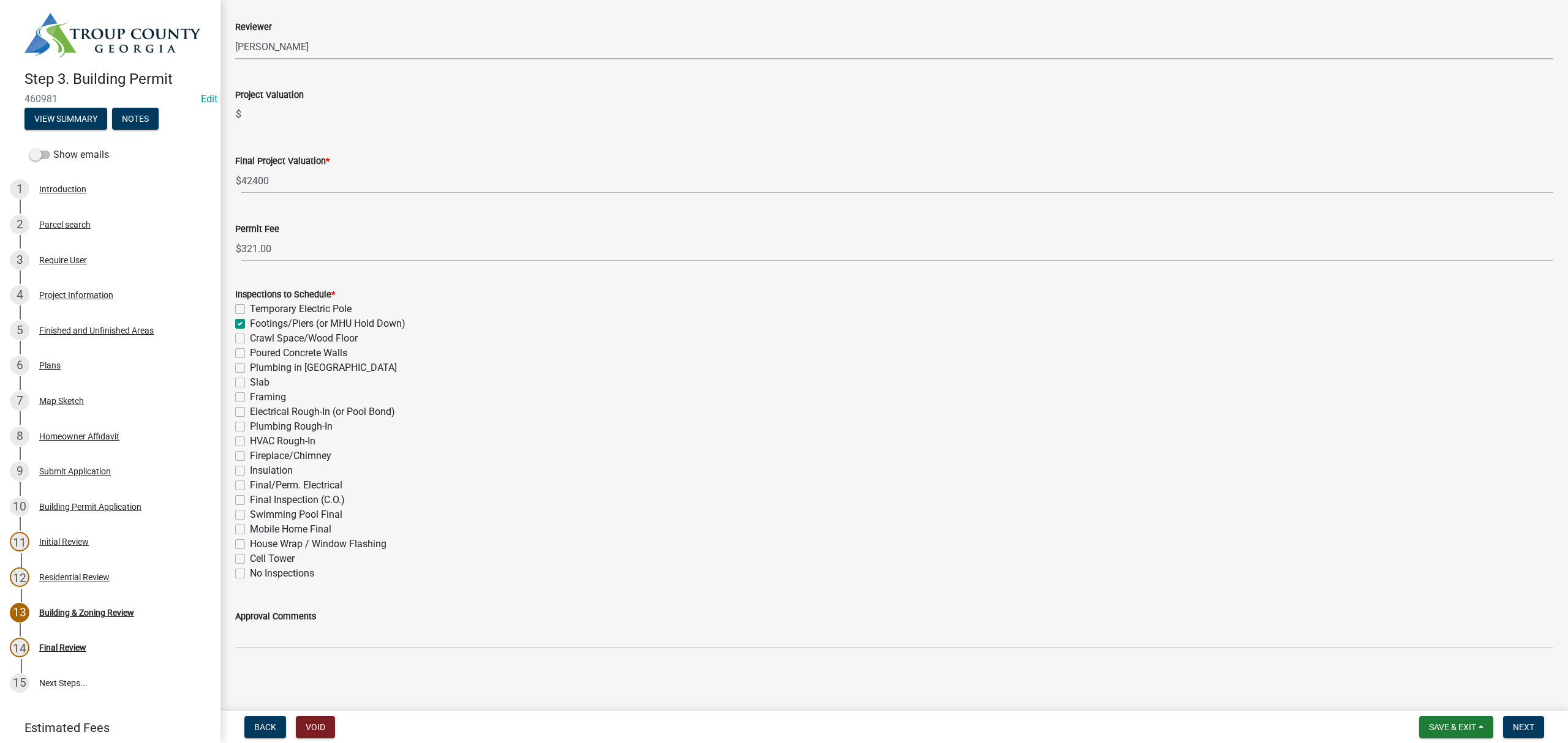
checkbox input "false"
click at [250, 395] on label "Framing" at bounding box center [268, 397] width 36 height 15
click at [250, 395] on input "Framing" at bounding box center [253, 394] width 8 height 8
checkbox input "true"
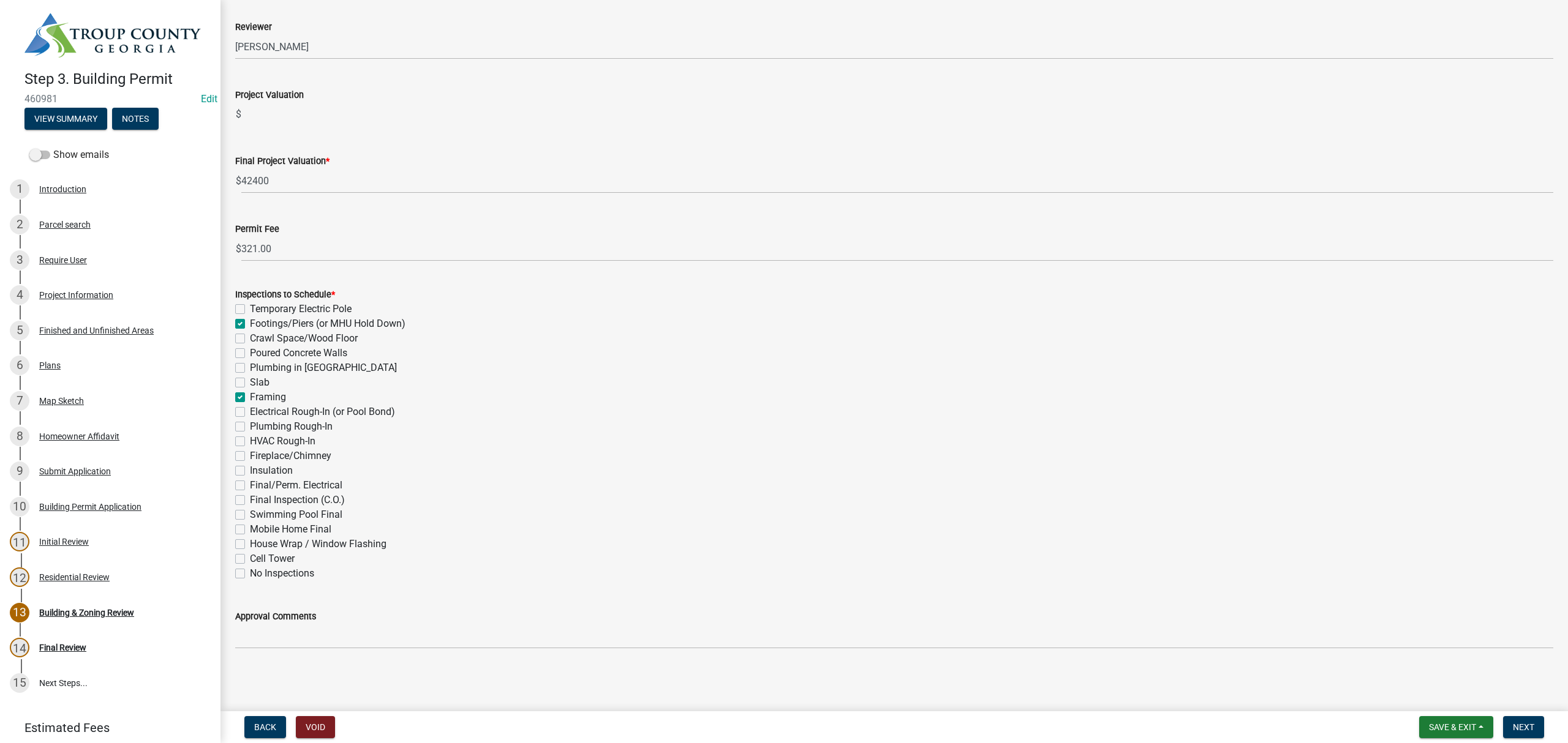
checkbox input "false"
checkbox input "true"
checkbox input "false"
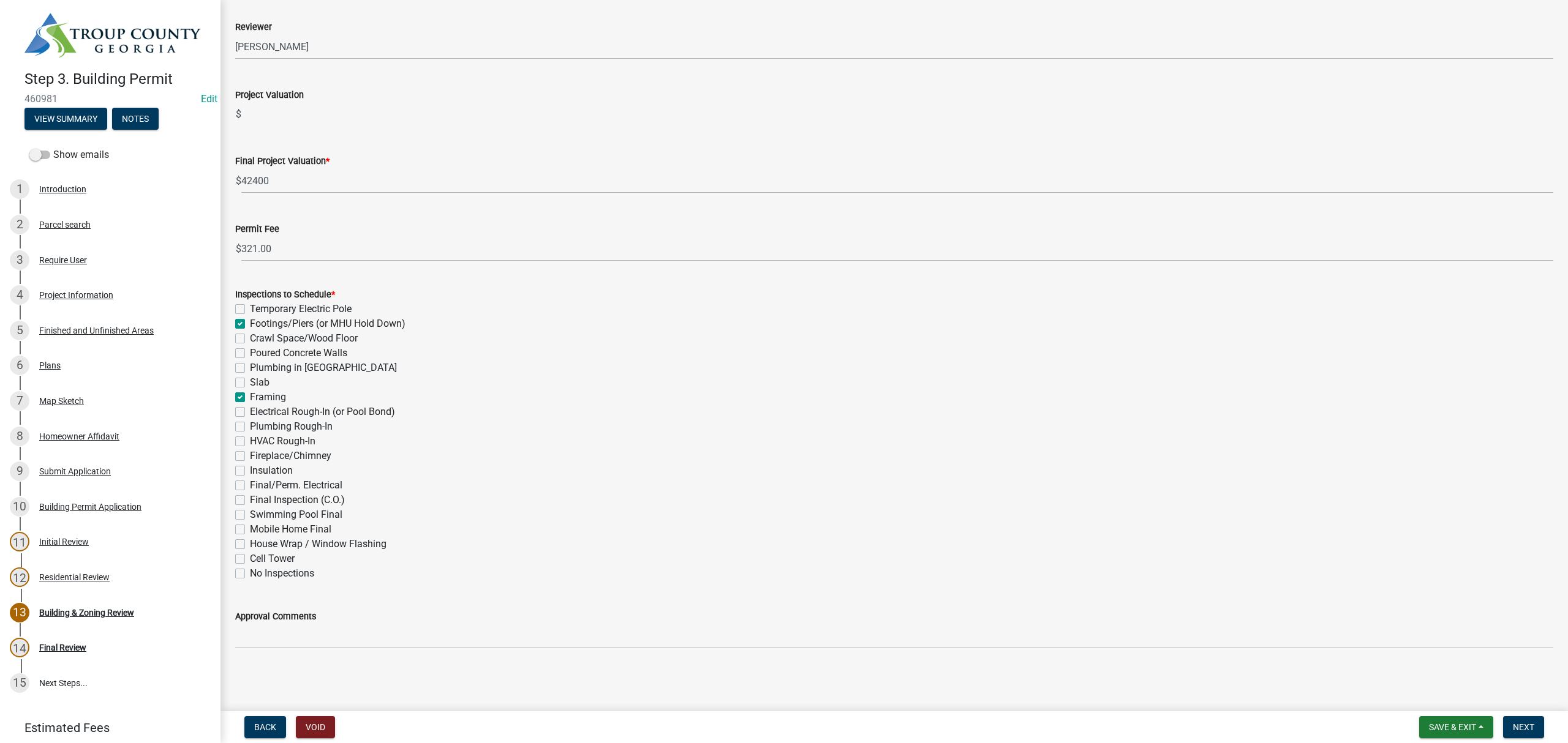
checkbox input "false"
checkbox input "true"
checkbox input "false"
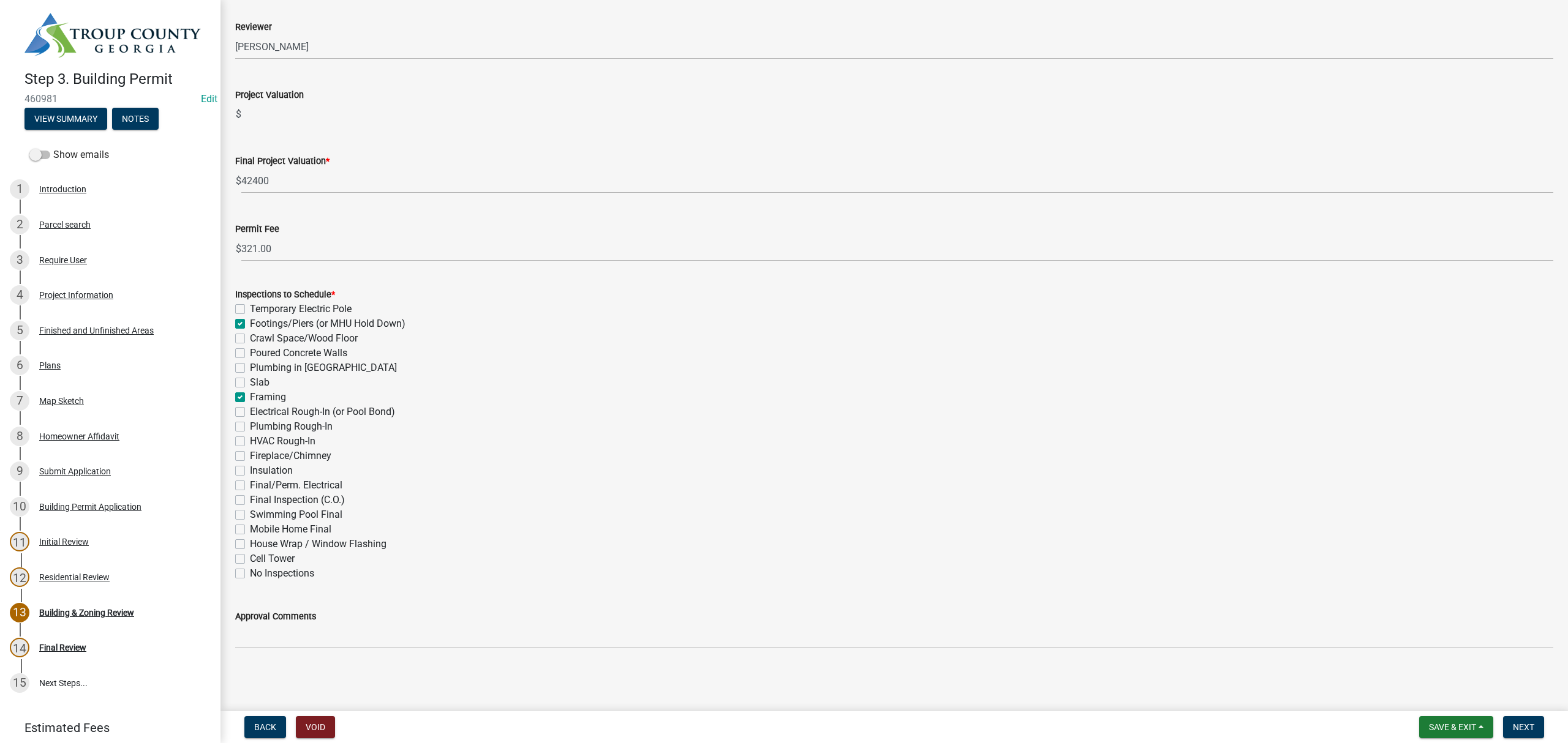
checkbox input "false"
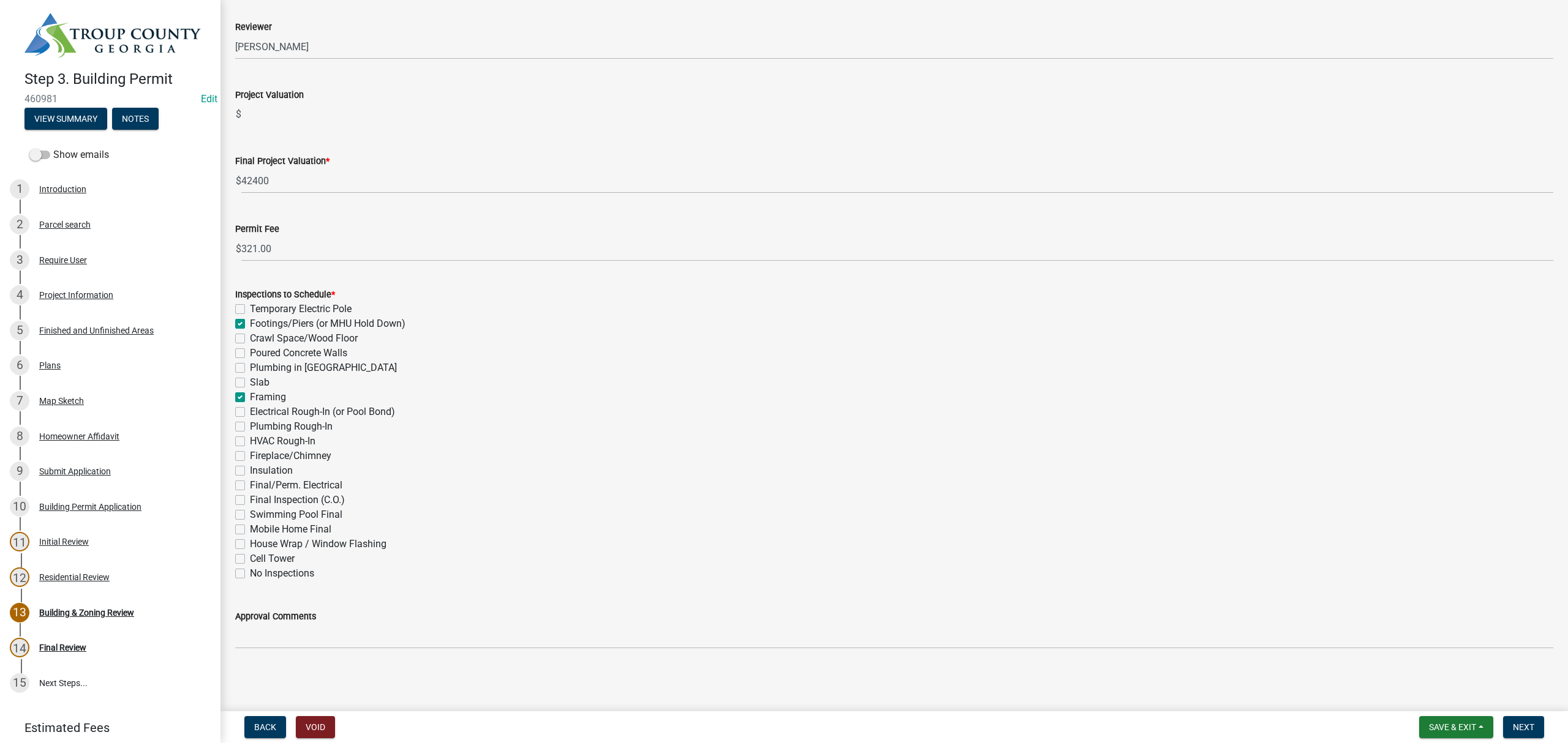
checkbox input "false"
click at [1531, 730] on span "Next" at bounding box center [1523, 727] width 22 height 10
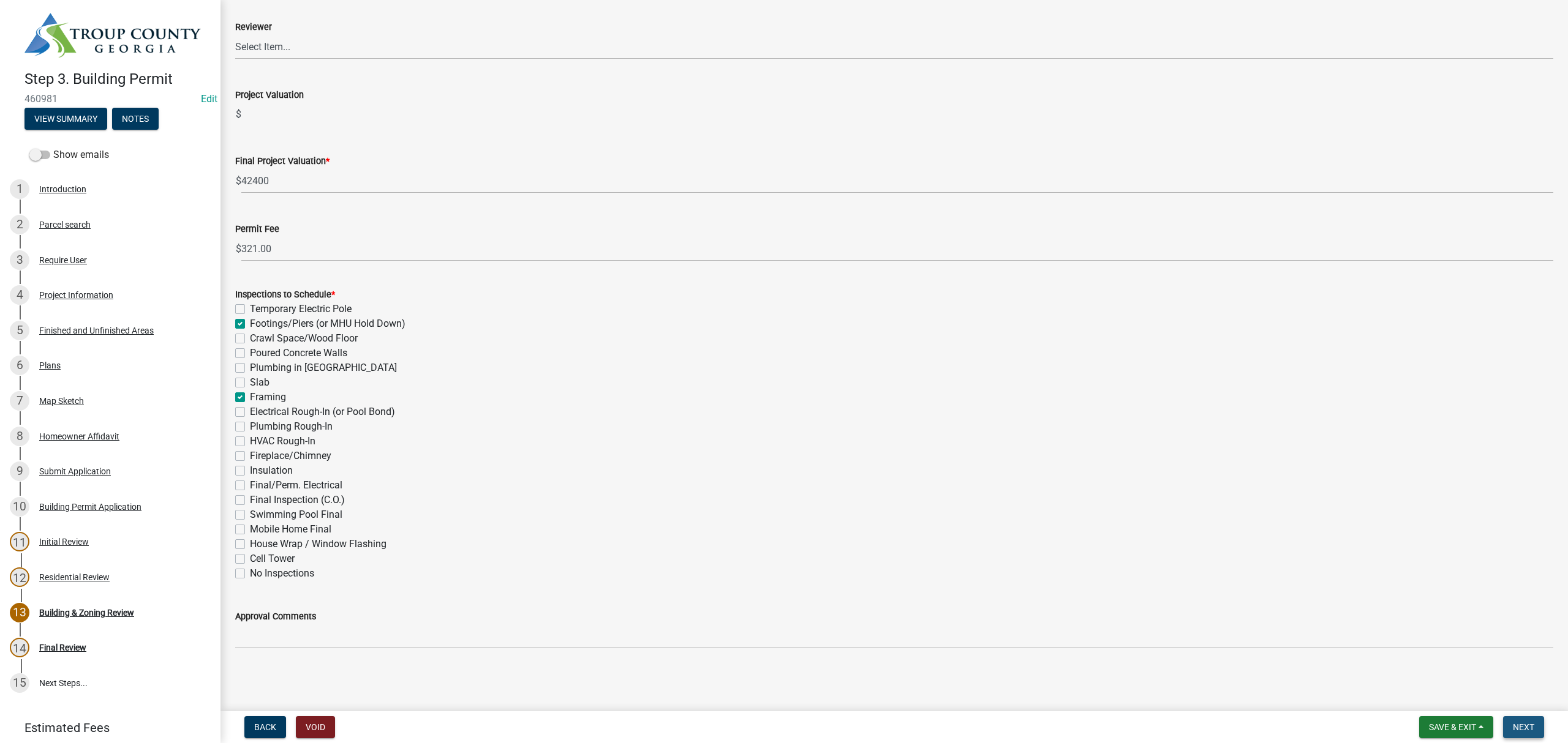
scroll to position [0, 0]
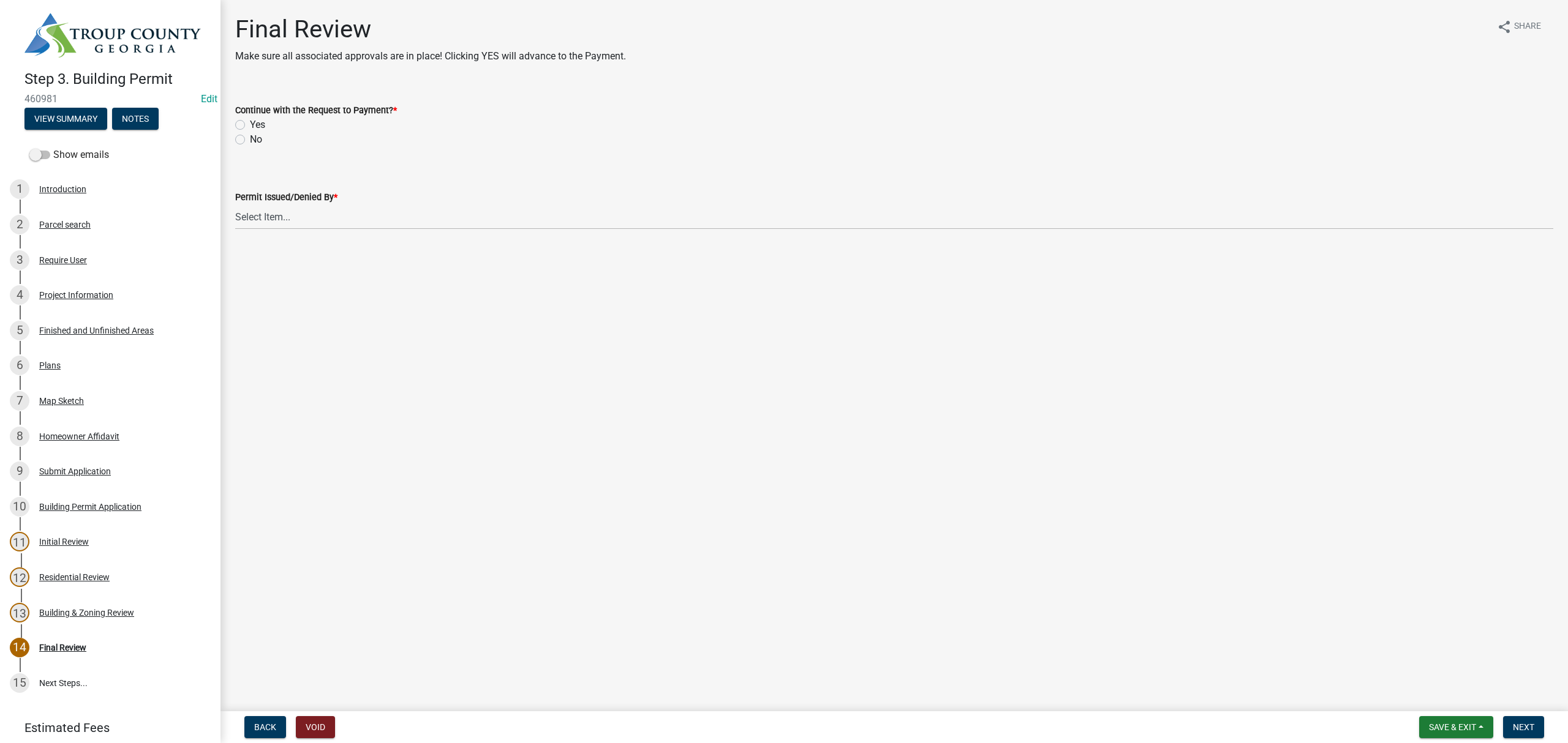
click at [250, 122] on label "Yes" at bounding box center [257, 125] width 16 height 15
click at [250, 122] on input "Yes" at bounding box center [253, 121] width 8 height 8
radio input "true"
click at [257, 215] on select "Select Item... Ruth West William Huff Douglas Richardson Phillip Wesley Jenny P…" at bounding box center [894, 217] width 1318 height 25
click at [235, 204] on select "Select Item... Ruth West William Huff Douglas Richardson Phillip Wesley Jenny P…" at bounding box center [894, 217] width 1318 height 25
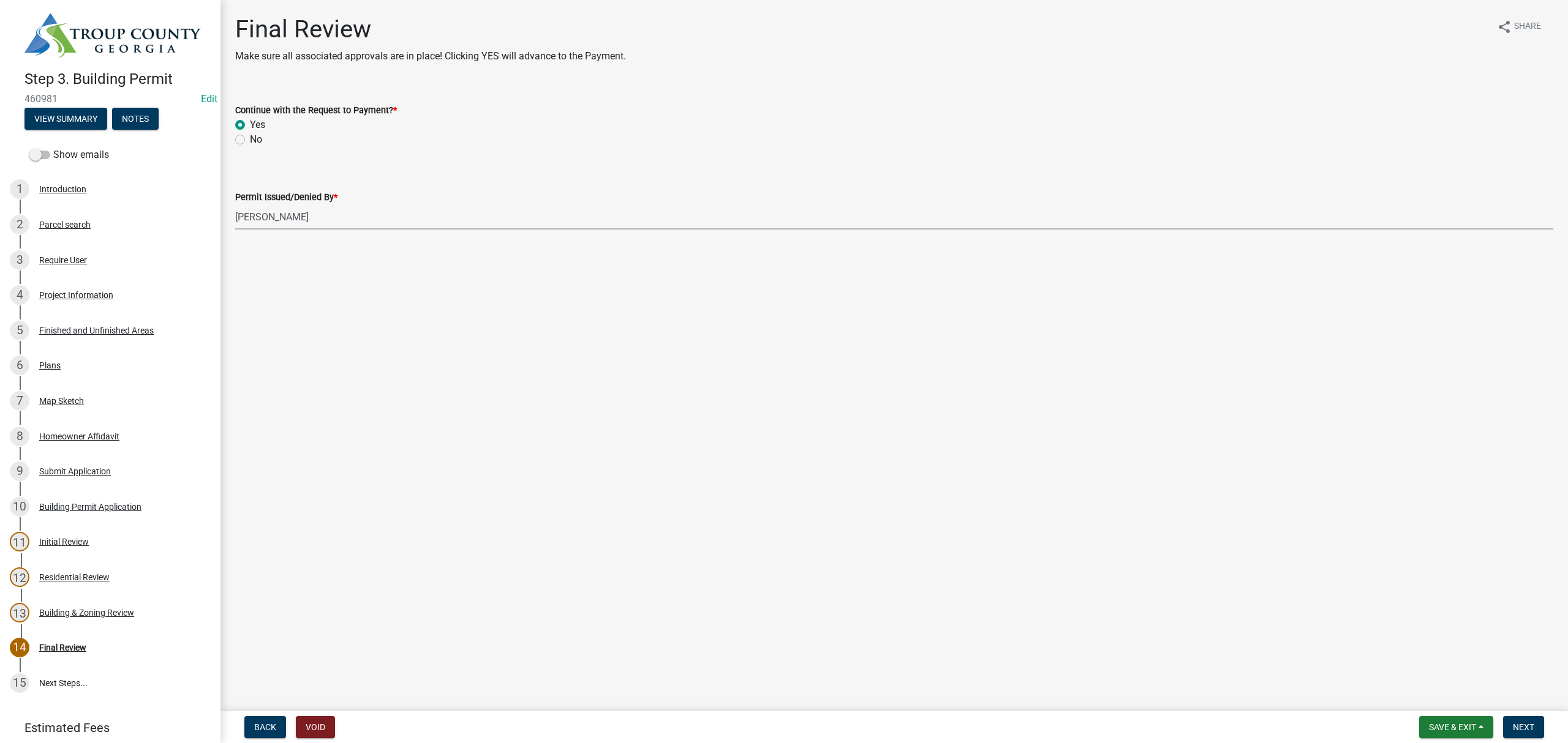
select select "68ced6f9-1cde-4df4-873a-f2fb2a9a9b51"
click at [1522, 732] on span "Next" at bounding box center [1523, 727] width 22 height 10
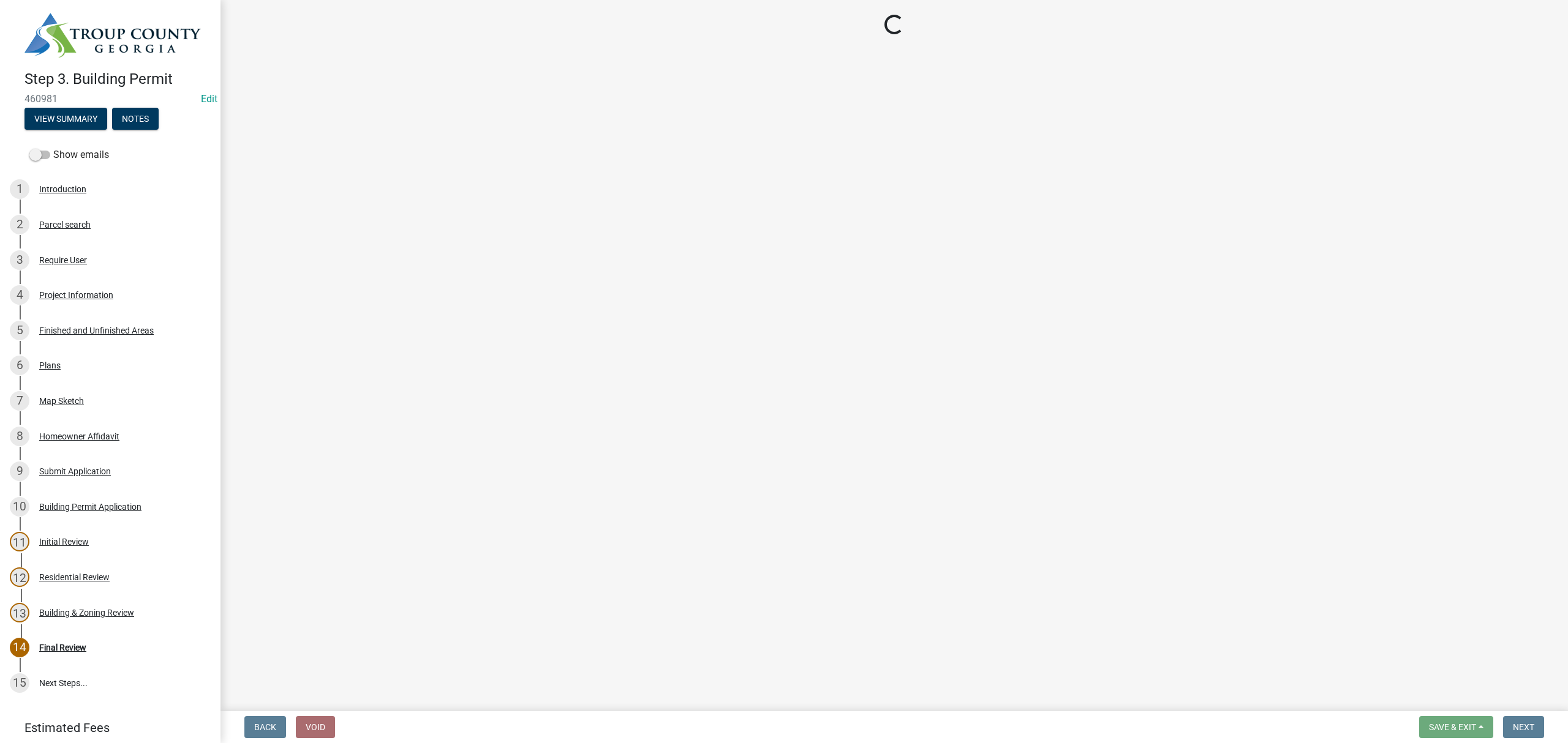
select select "3: 3"
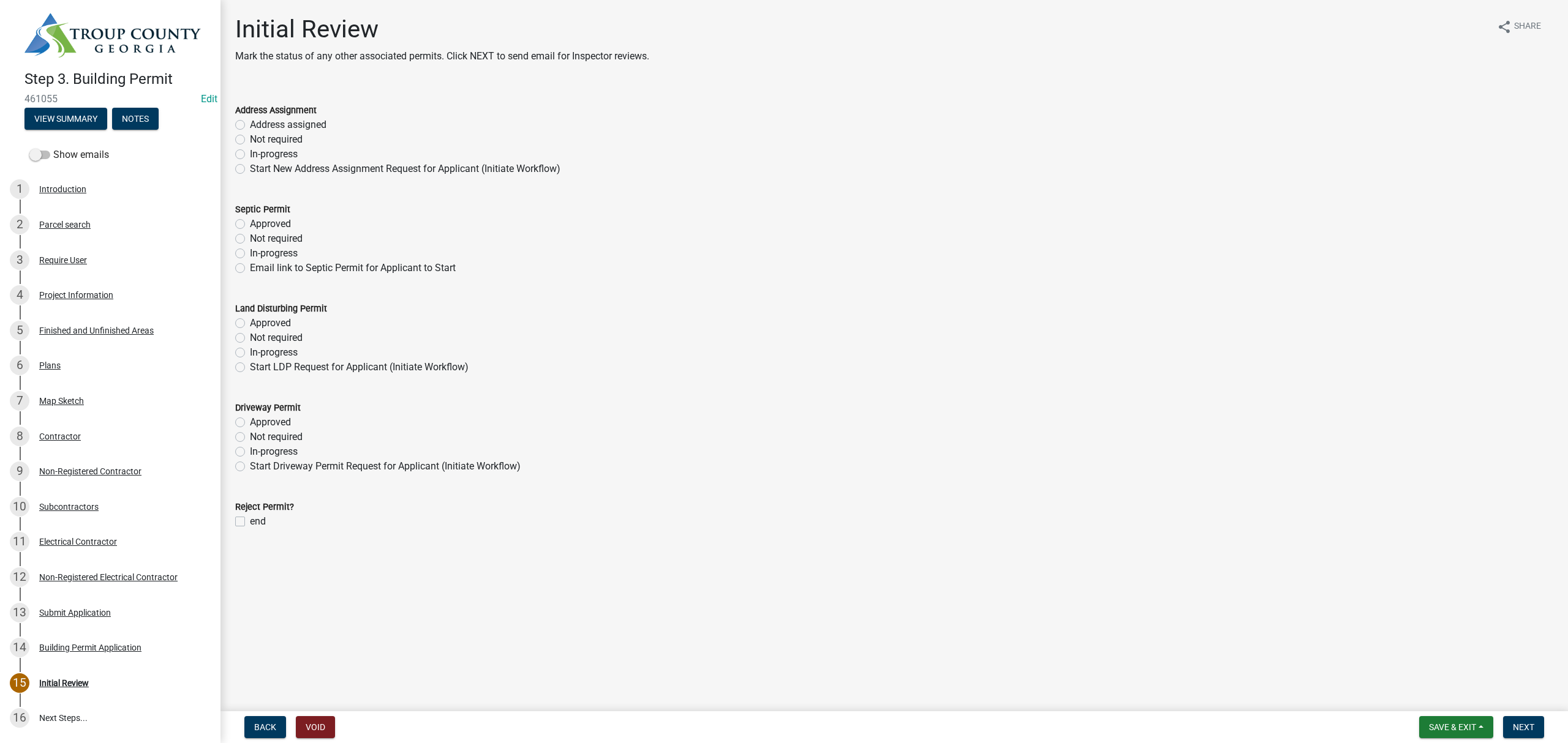
click at [250, 138] on label "Not required" at bounding box center [276, 140] width 53 height 15
click at [250, 138] on input "Not required" at bounding box center [253, 136] width 8 height 8
radio input "true"
click at [250, 120] on label "Address assigned" at bounding box center [288, 125] width 76 height 15
click at [250, 120] on input "Address assigned" at bounding box center [253, 121] width 8 height 8
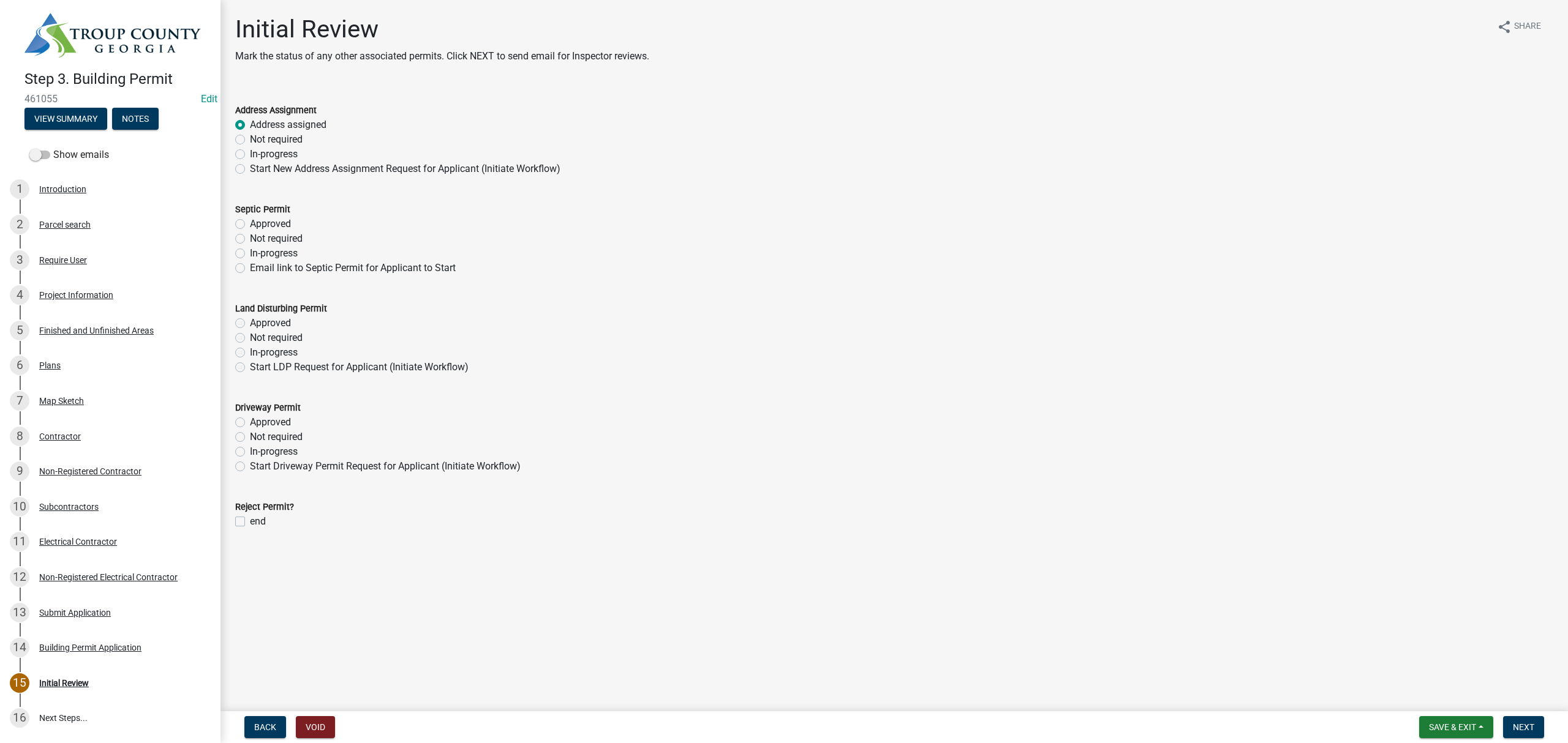
radio input "true"
click at [250, 238] on label "Not required" at bounding box center [276, 239] width 53 height 15
click at [250, 238] on input "Not required" at bounding box center [253, 235] width 8 height 8
radio input "true"
click at [250, 338] on label "Not required" at bounding box center [276, 338] width 53 height 15
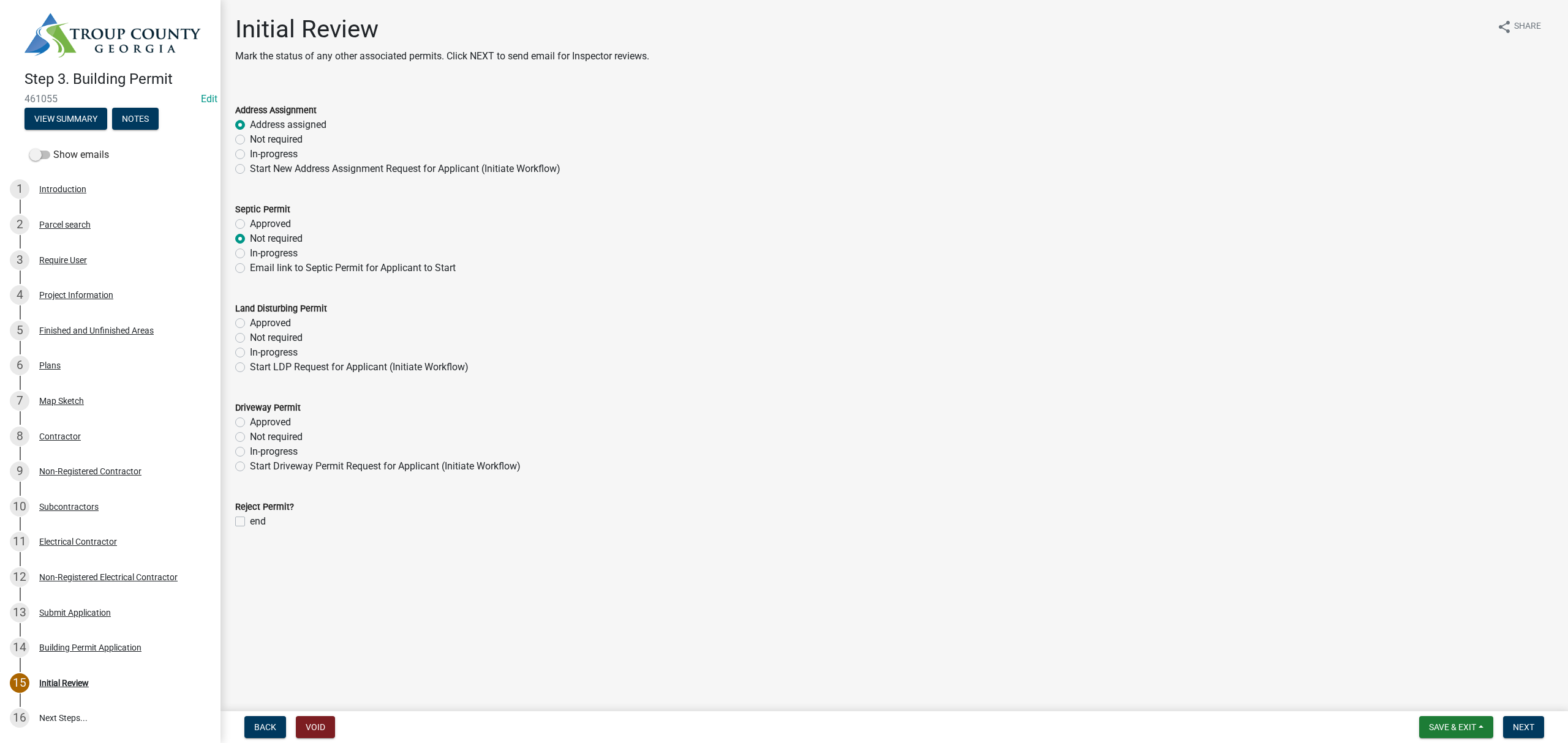
click at [250, 338] on input "Not required" at bounding box center [253, 335] width 8 height 8
radio input "true"
click at [250, 436] on label "Not required" at bounding box center [276, 437] width 53 height 15
click at [250, 436] on input "Not required" at bounding box center [253, 433] width 8 height 8
radio input "true"
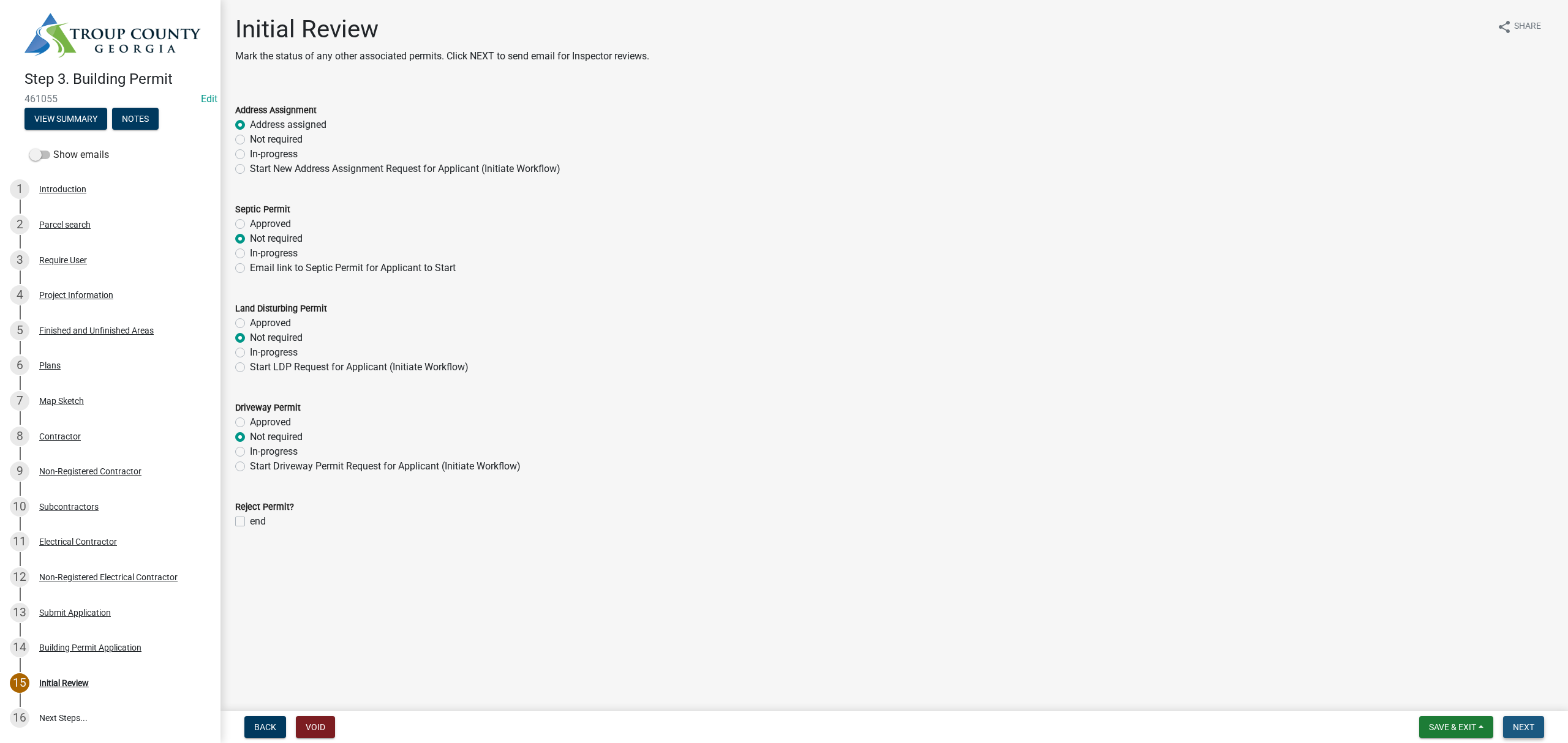
click at [1529, 726] on span "Next" at bounding box center [1523, 727] width 22 height 10
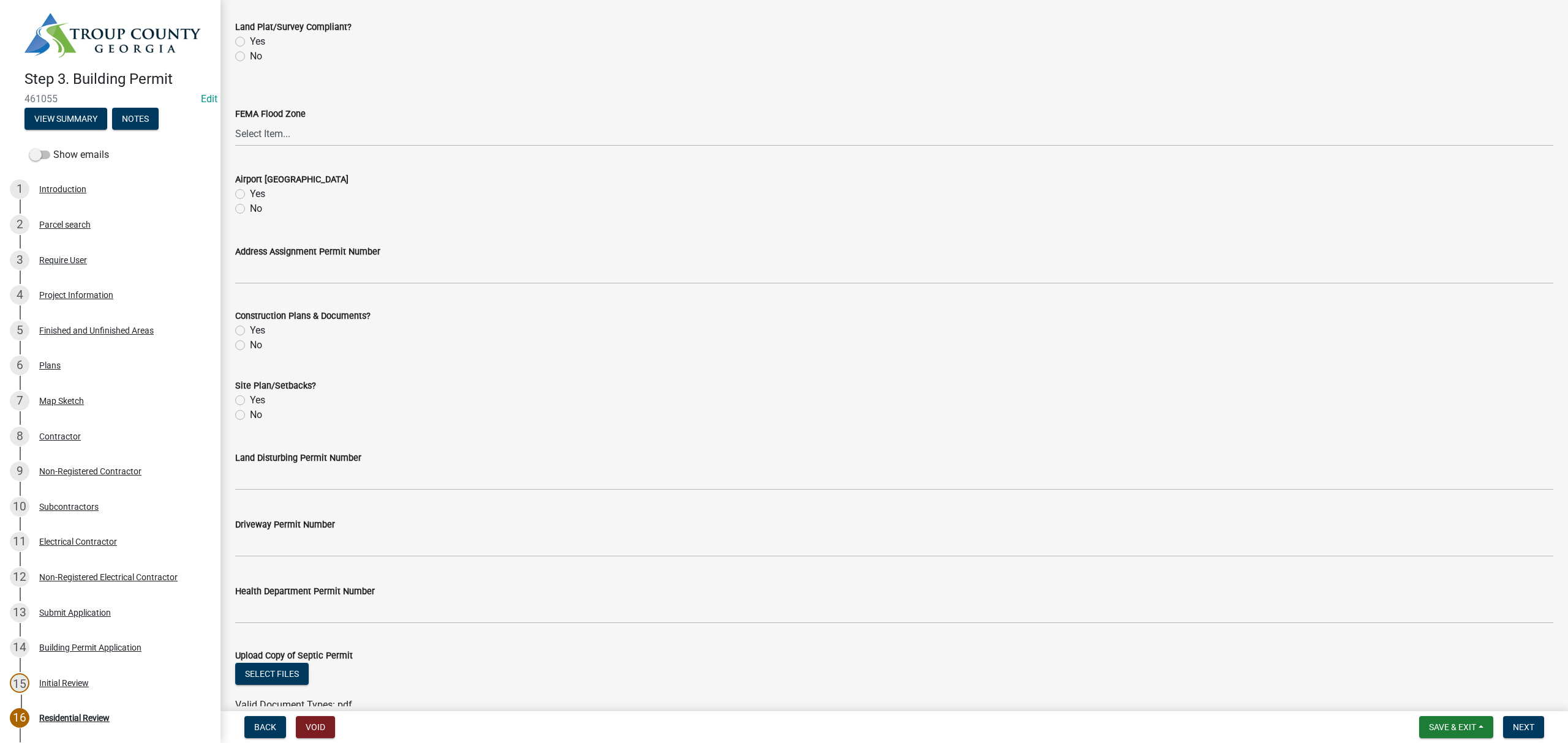
scroll to position [268, 0]
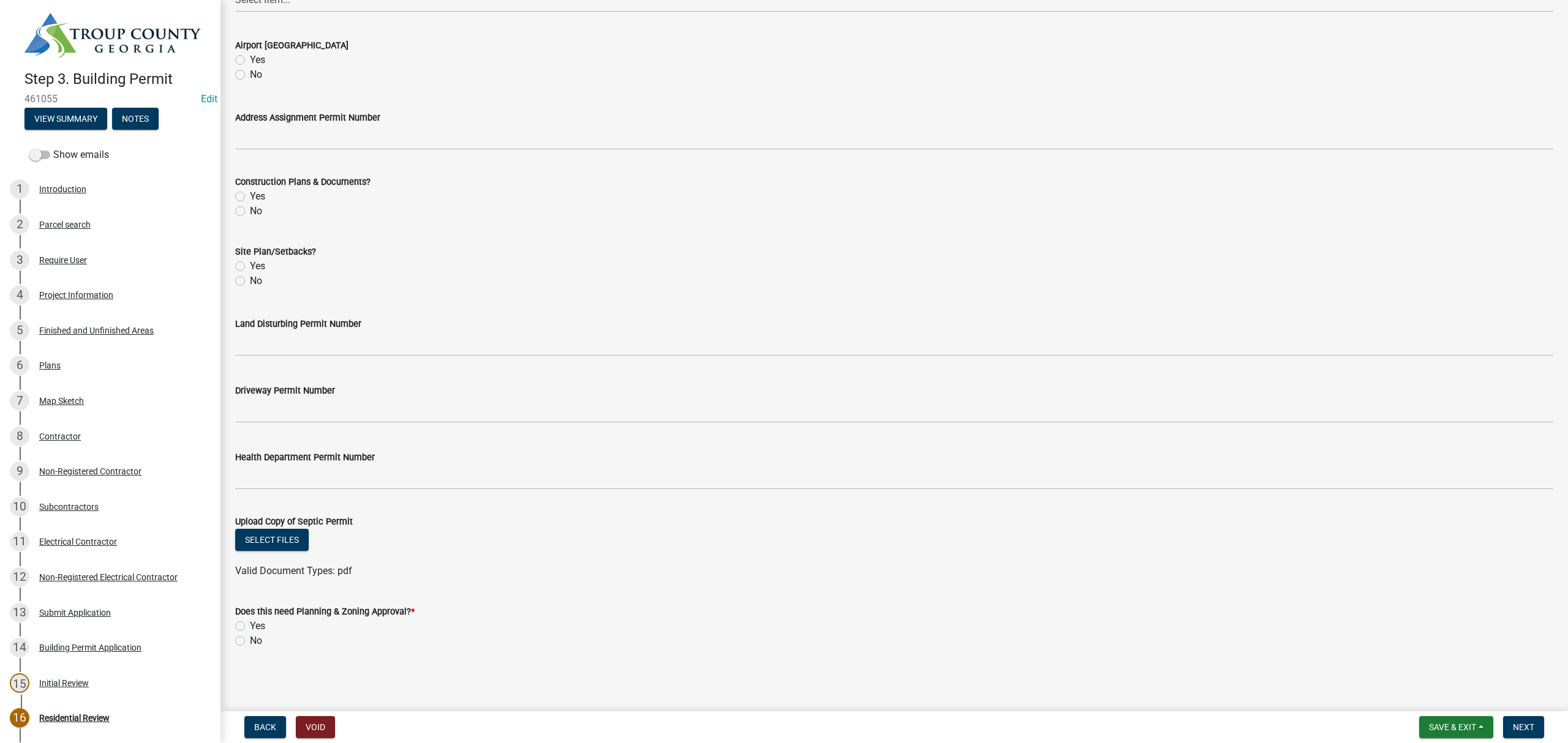
click at [250, 638] on label "No" at bounding box center [256, 641] width 12 height 15
click at [250, 638] on input "No" at bounding box center [253, 637] width 8 height 8
radio input "true"
click at [1531, 723] on span "Next" at bounding box center [1523, 727] width 22 height 10
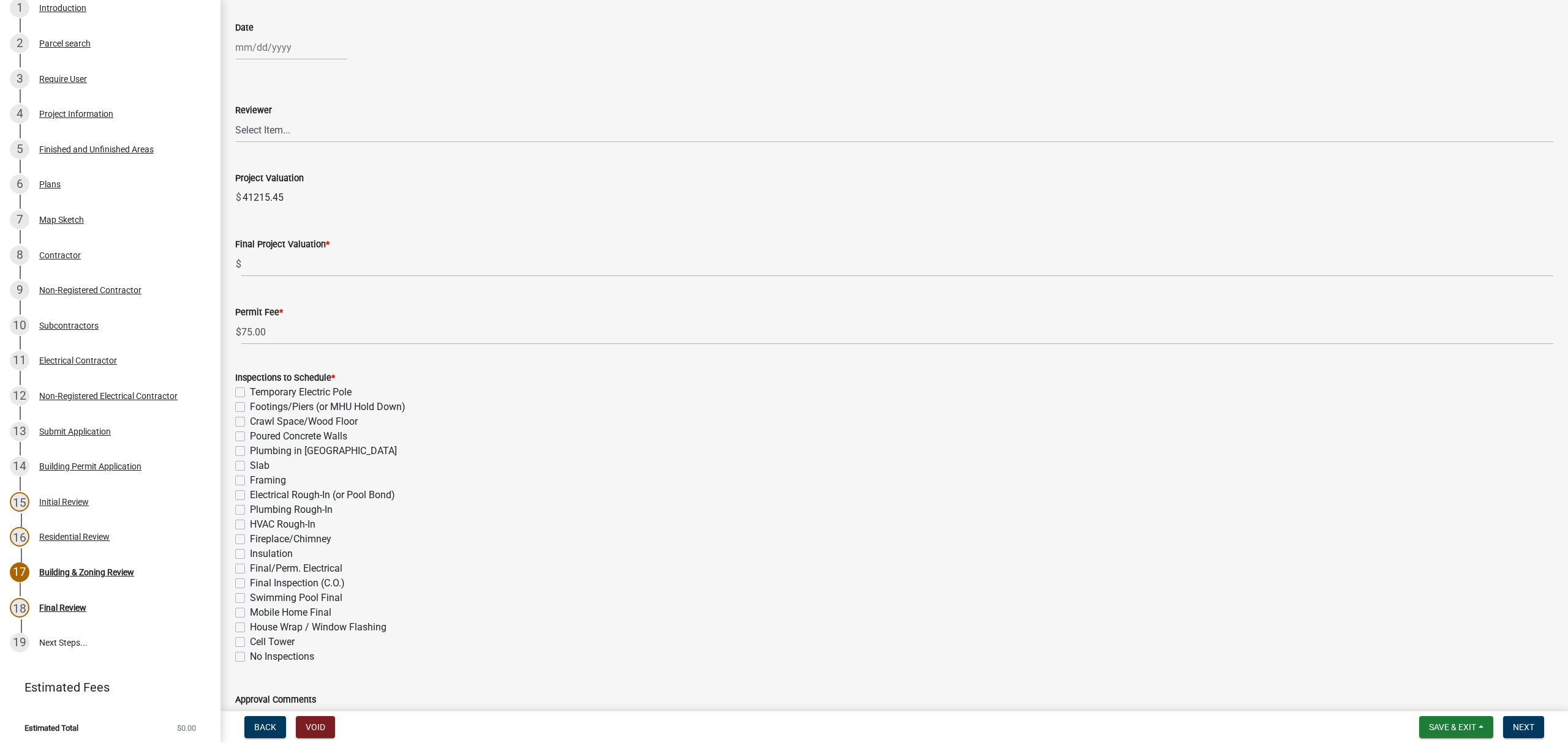
scroll to position [0, 0]
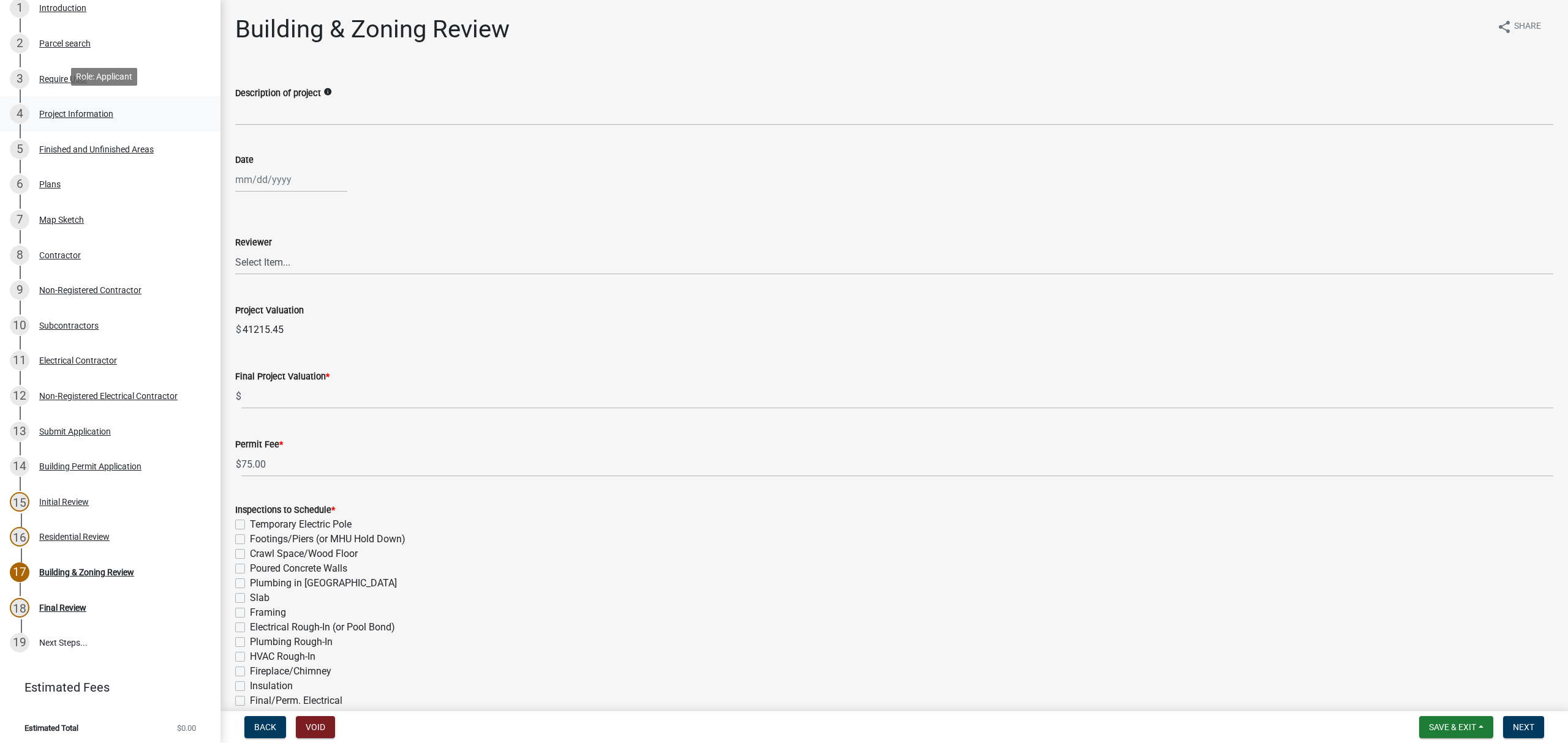
click at [75, 110] on div "Project Information" at bounding box center [76, 114] width 74 height 9
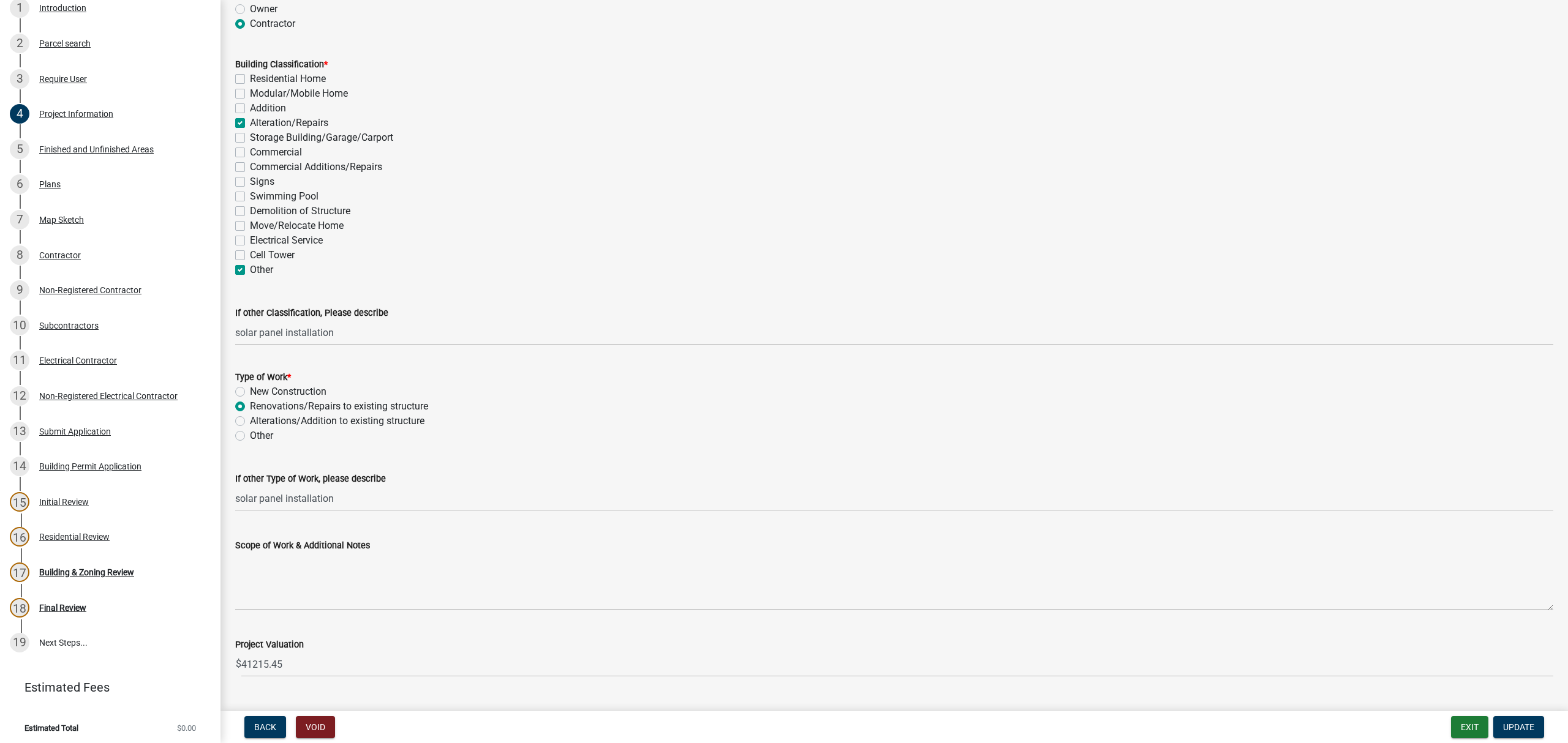
scroll to position [958, 0]
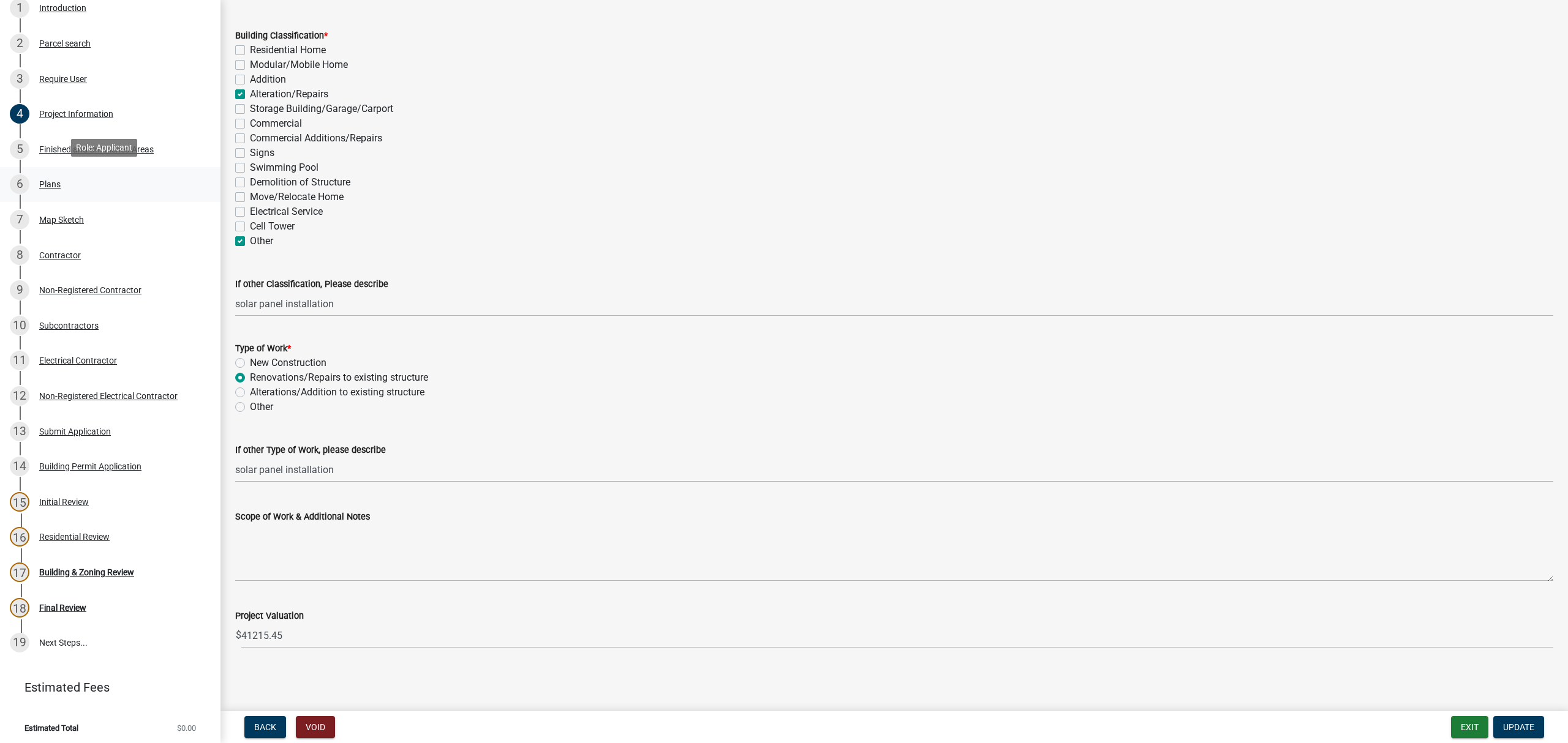
click at [58, 186] on div "6 Plans" at bounding box center [106, 184] width 191 height 20
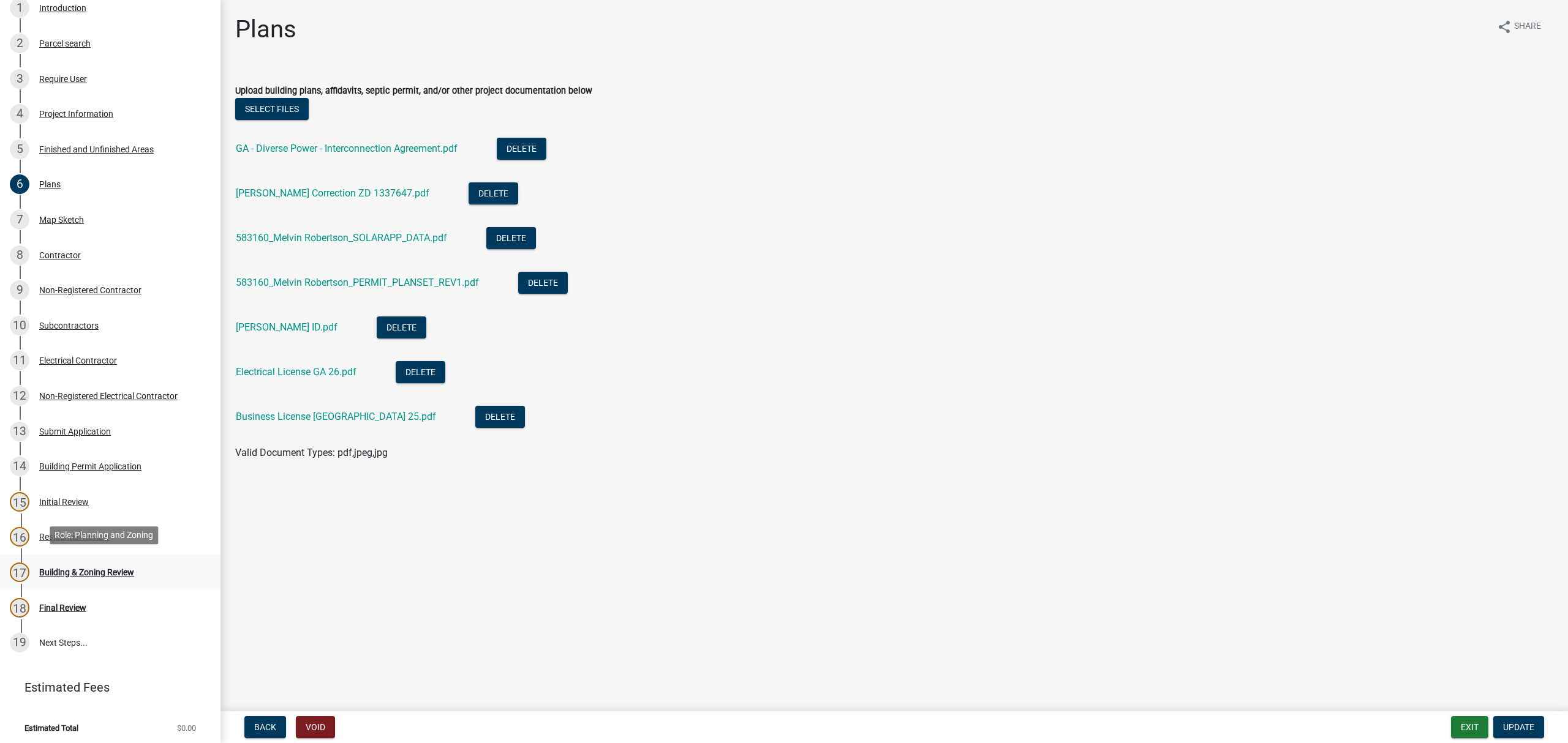
click at [76, 569] on div "Building & Zoning Review" at bounding box center [86, 572] width 95 height 9
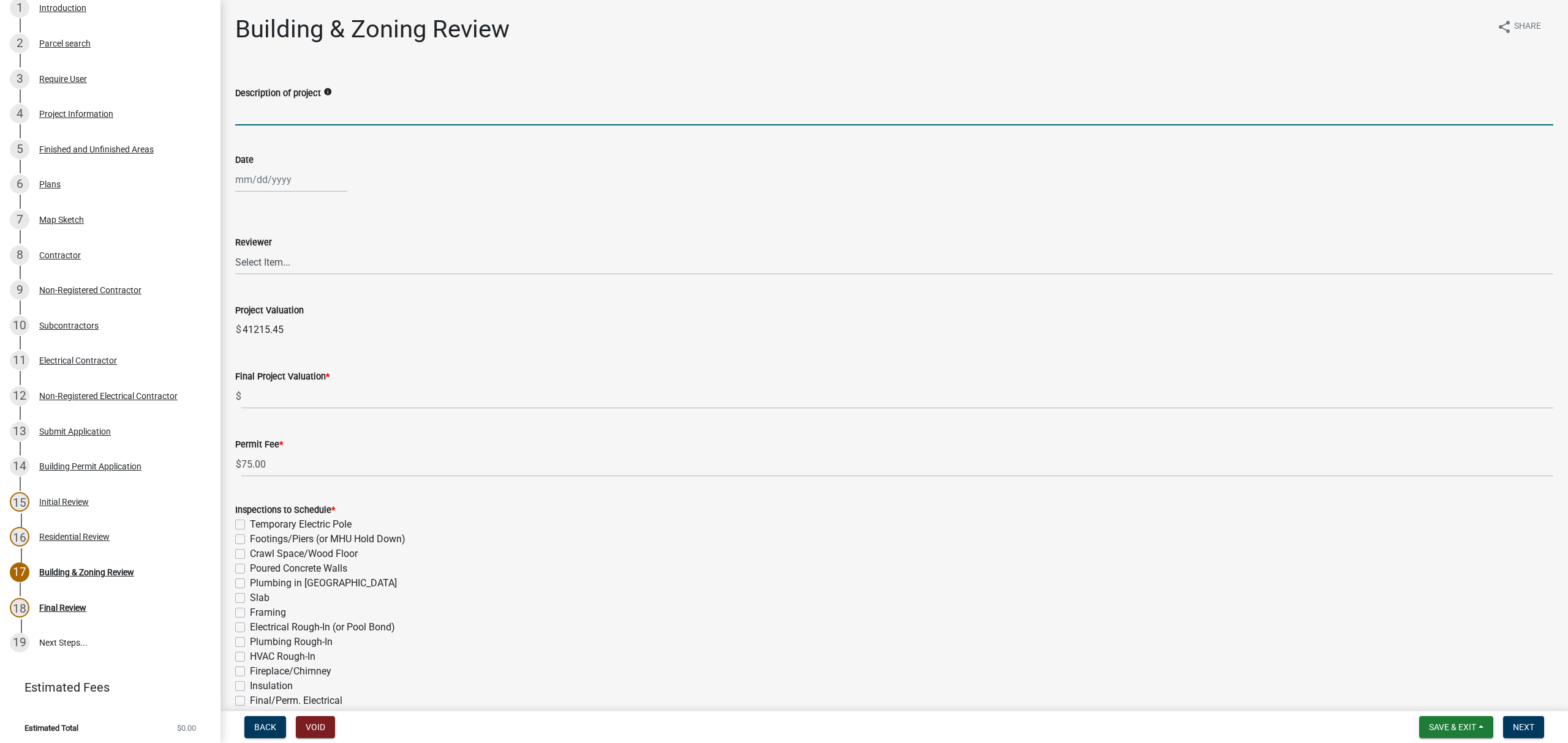
click at [343, 117] on input "Description of project" at bounding box center [894, 113] width 1318 height 25
type input "Electrical Permit"
click at [278, 184] on div at bounding box center [291, 179] width 112 height 25
select select "8"
select select "2025"
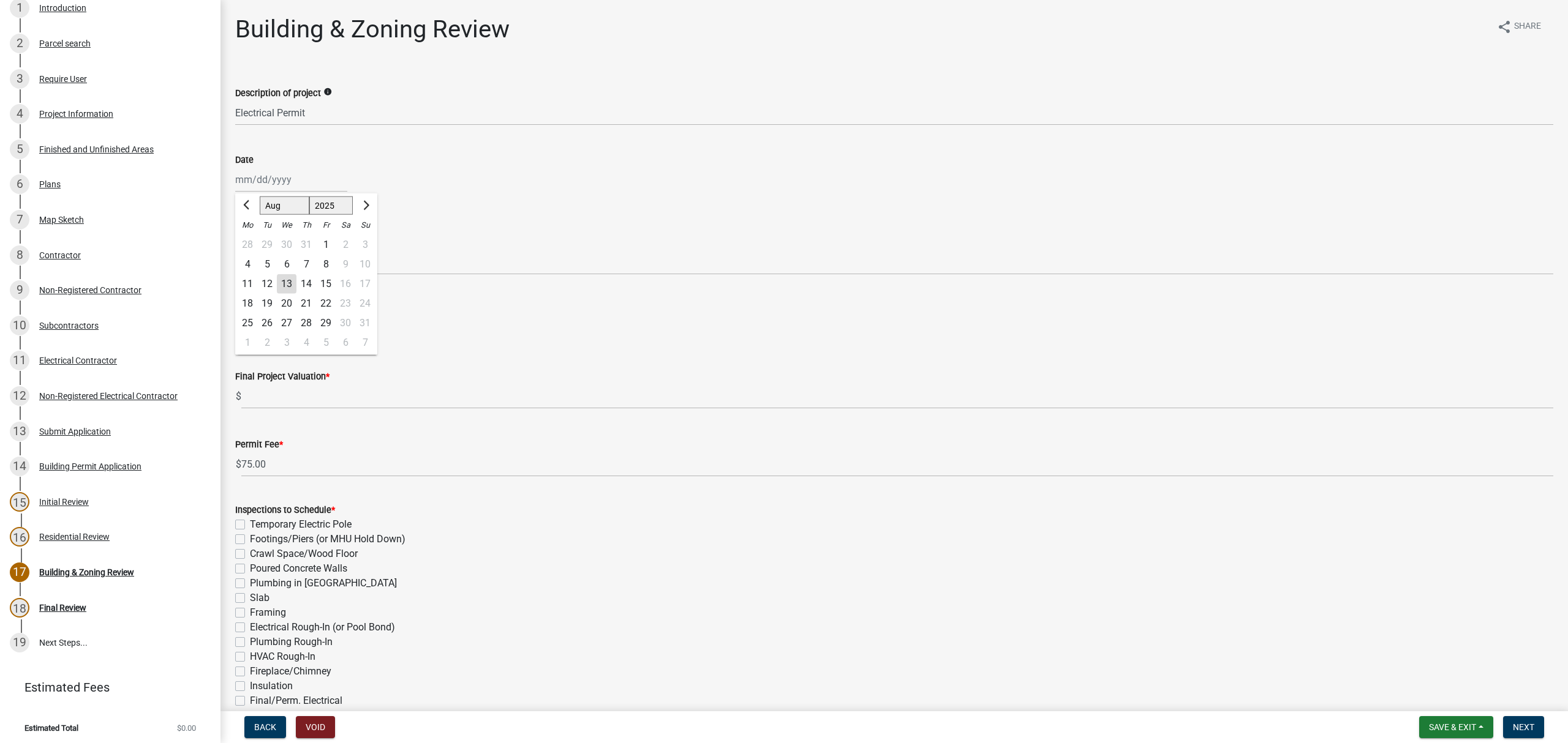
click at [283, 285] on div "13" at bounding box center [287, 284] width 20 height 20
type input "[DATE]"
click at [250, 258] on select "Select Item... Ruth West William Huff Douglas Richardson Phillip Wesley Jenny P…" at bounding box center [894, 262] width 1318 height 25
click at [235, 250] on select "Select Item... Ruth West William Huff Douglas Richardson Phillip Wesley Jenny P…" at bounding box center [894, 262] width 1318 height 25
select select "68ced6f9-1cde-4df4-873a-f2fb2a9a9b51"
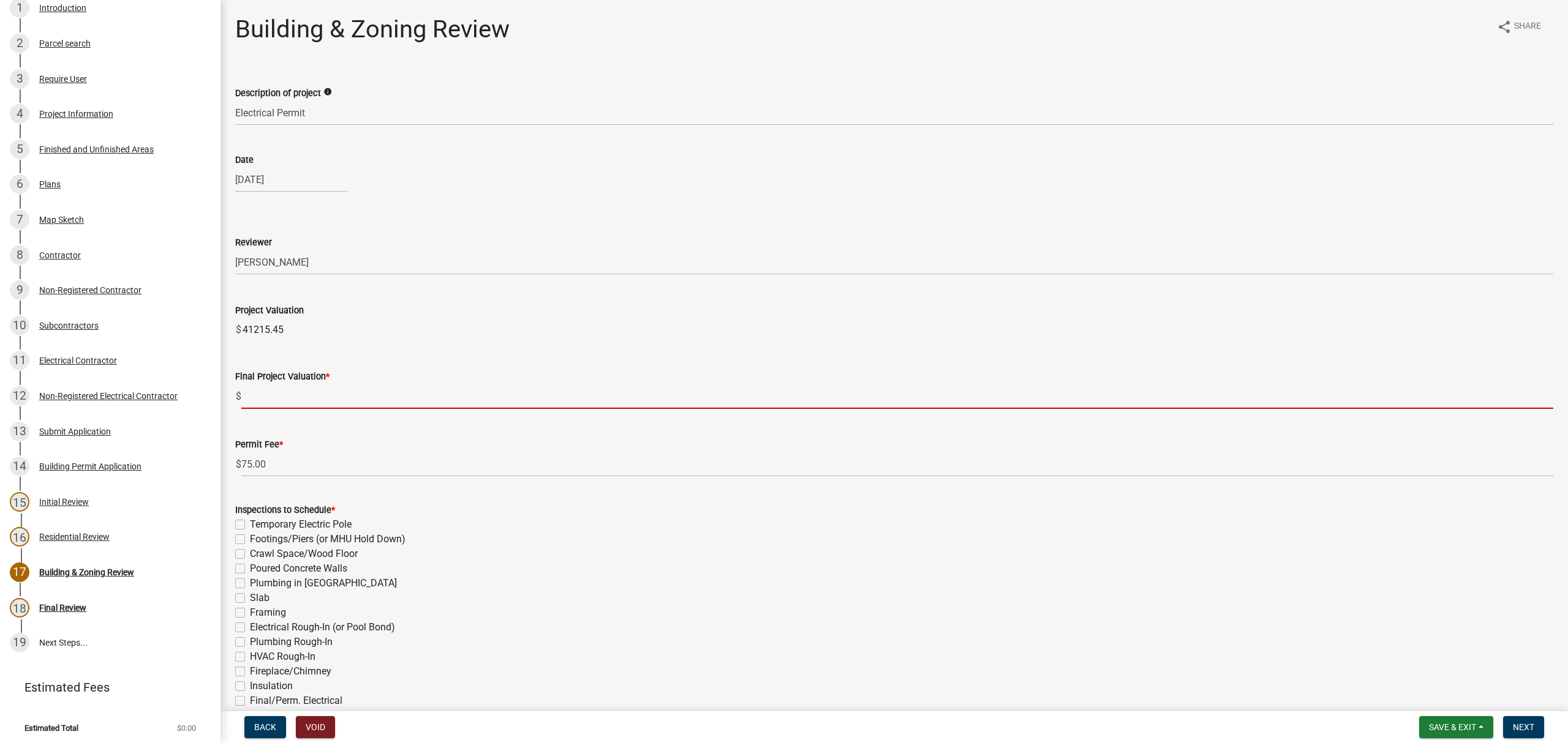
click at [257, 393] on input "text" at bounding box center [897, 396] width 1312 height 25
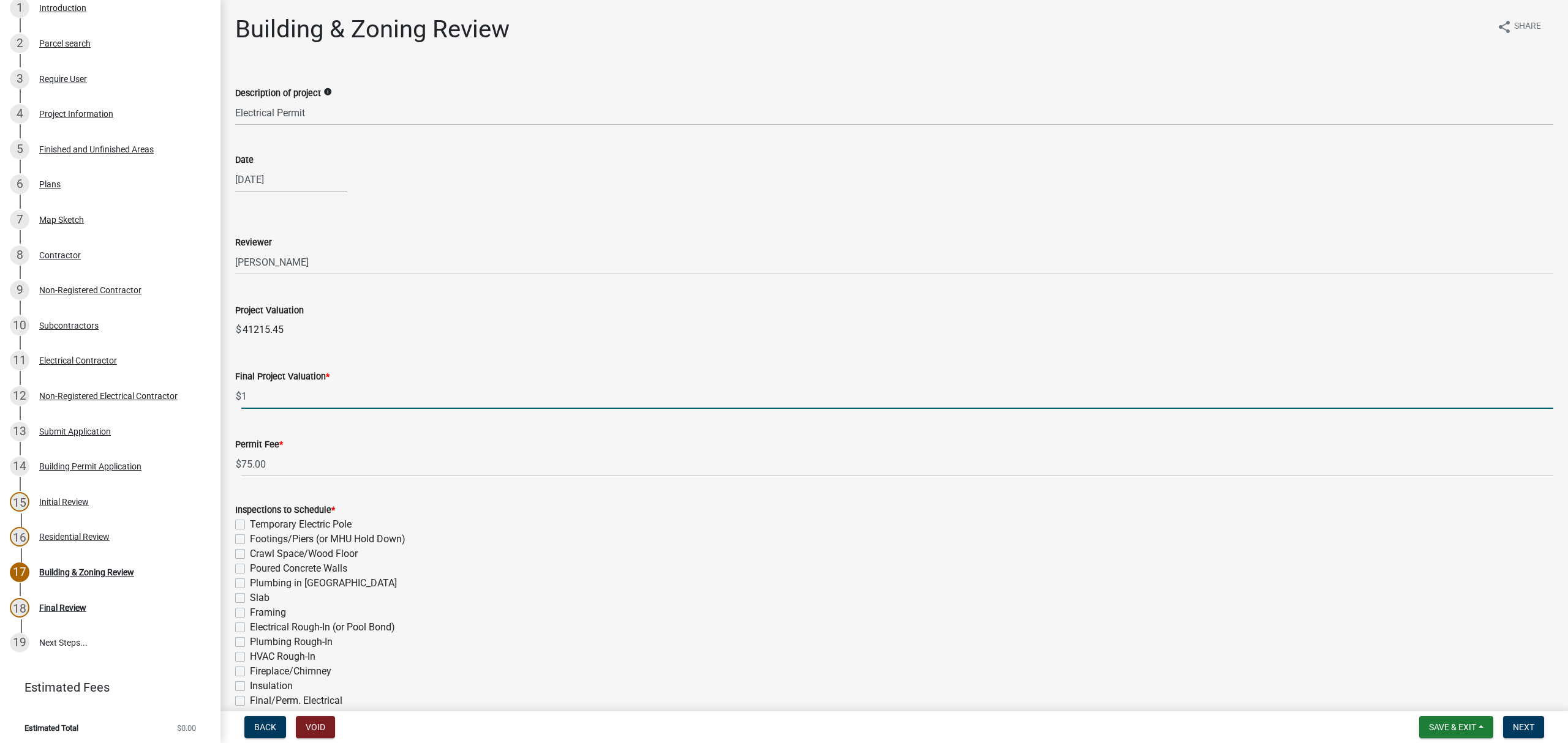
type input "1"
click at [542, 344] on wm-data-entity-input "Project Valuation $ 41215.45" at bounding box center [894, 319] width 1318 height 66
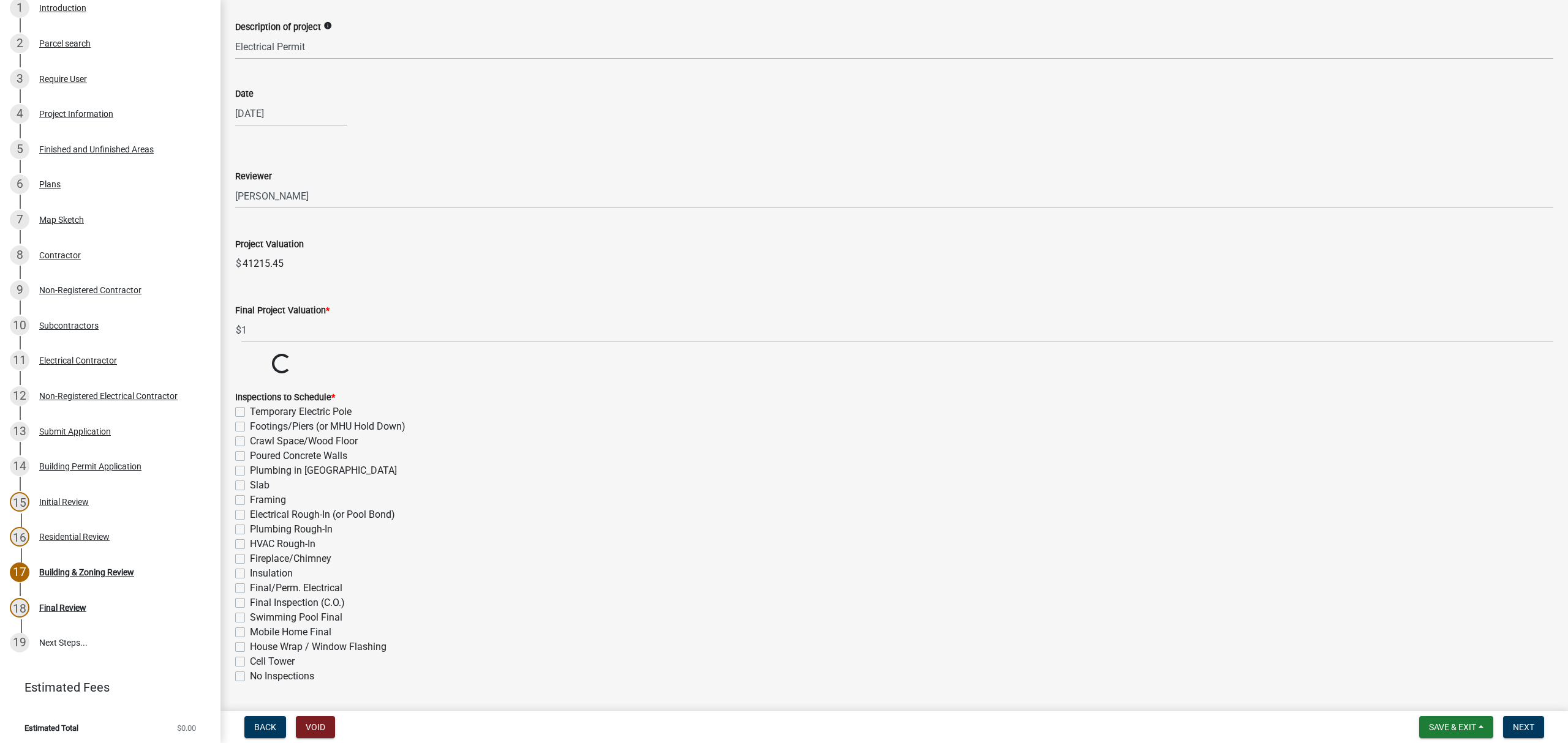
scroll to position [169, 0]
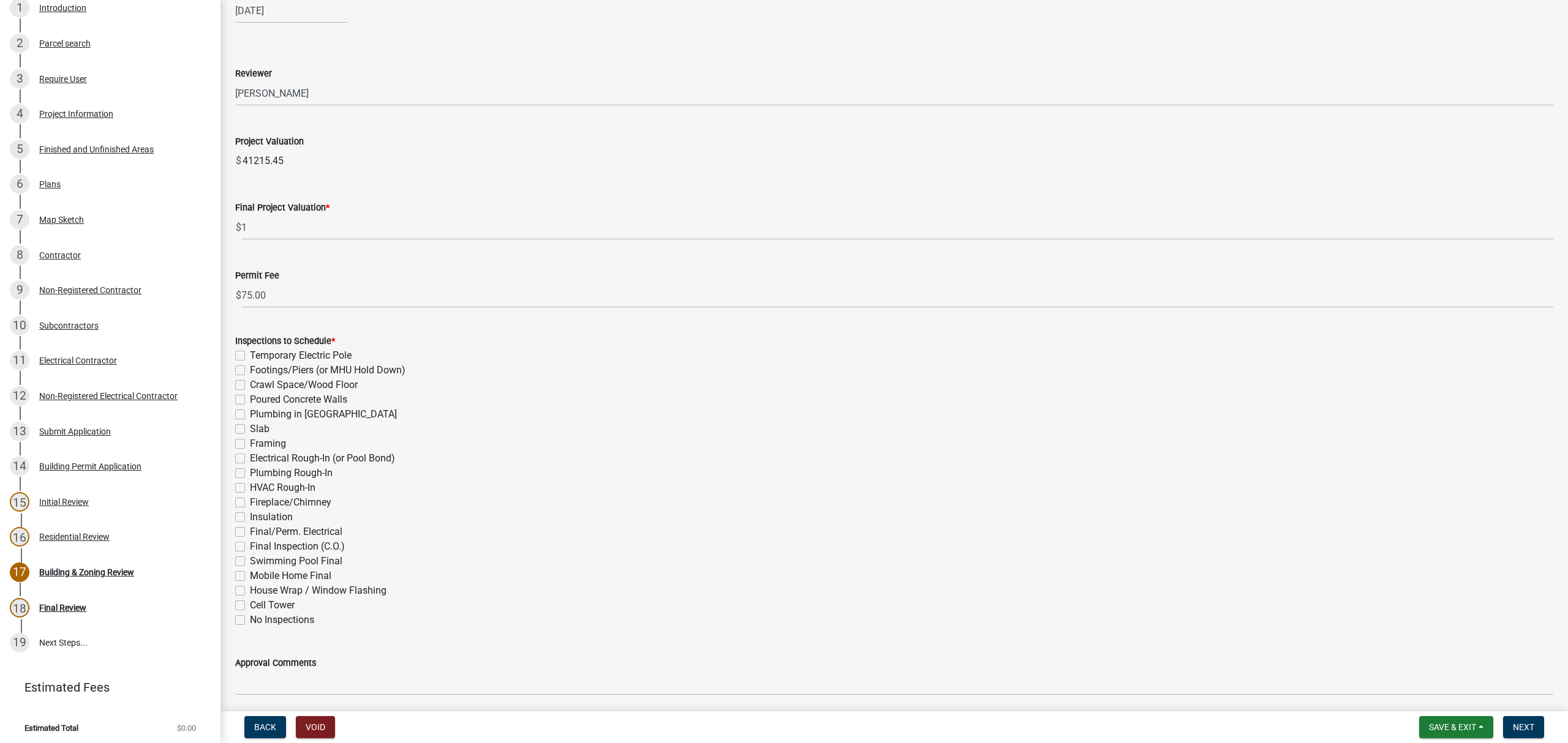
click at [250, 456] on label "Electrical Rough-In (or Pool Bond)" at bounding box center [322, 459] width 145 height 15
click at [250, 456] on input "Electrical Rough-In (or Pool Bond)" at bounding box center [253, 455] width 8 height 8
checkbox input "true"
checkbox input "false"
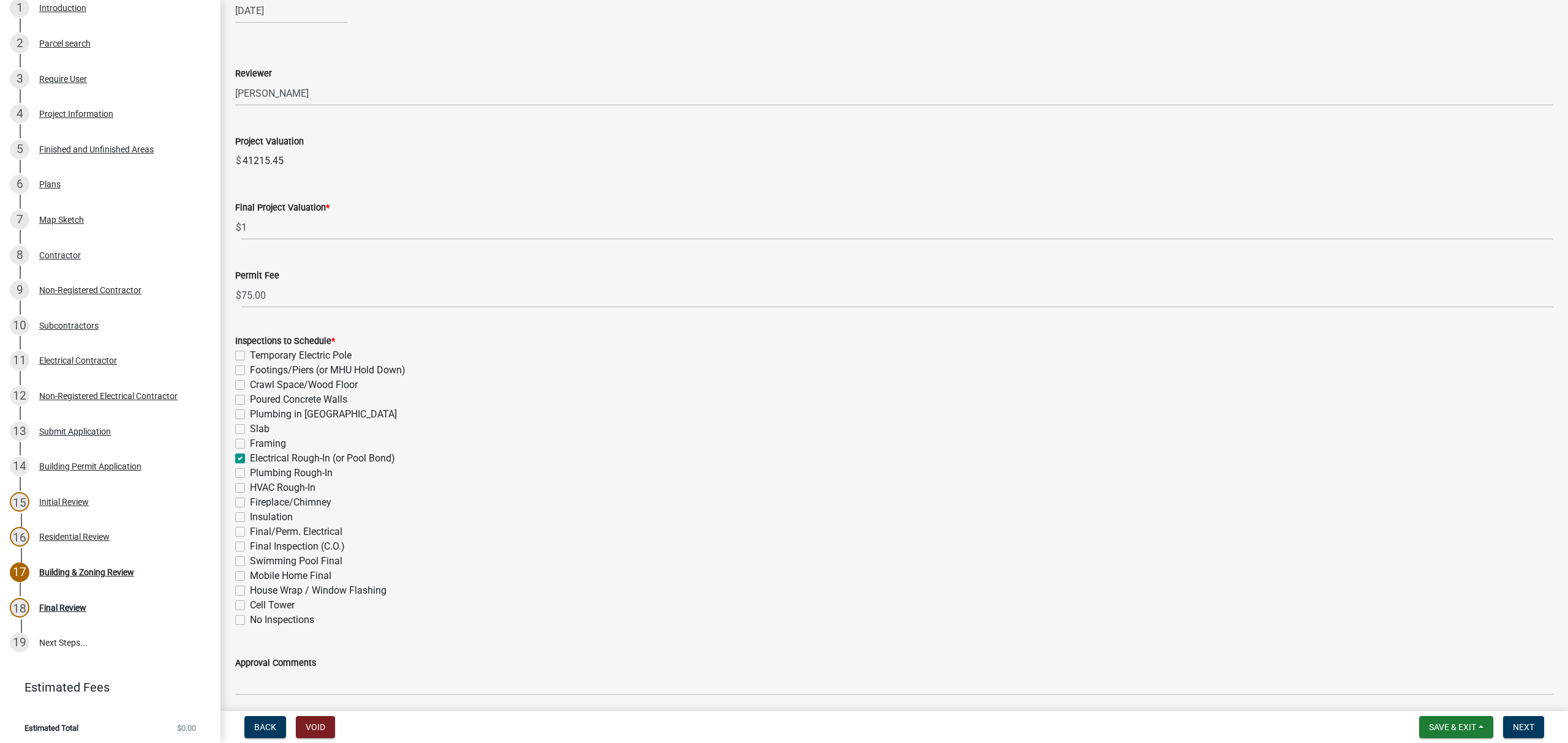
checkbox input "false"
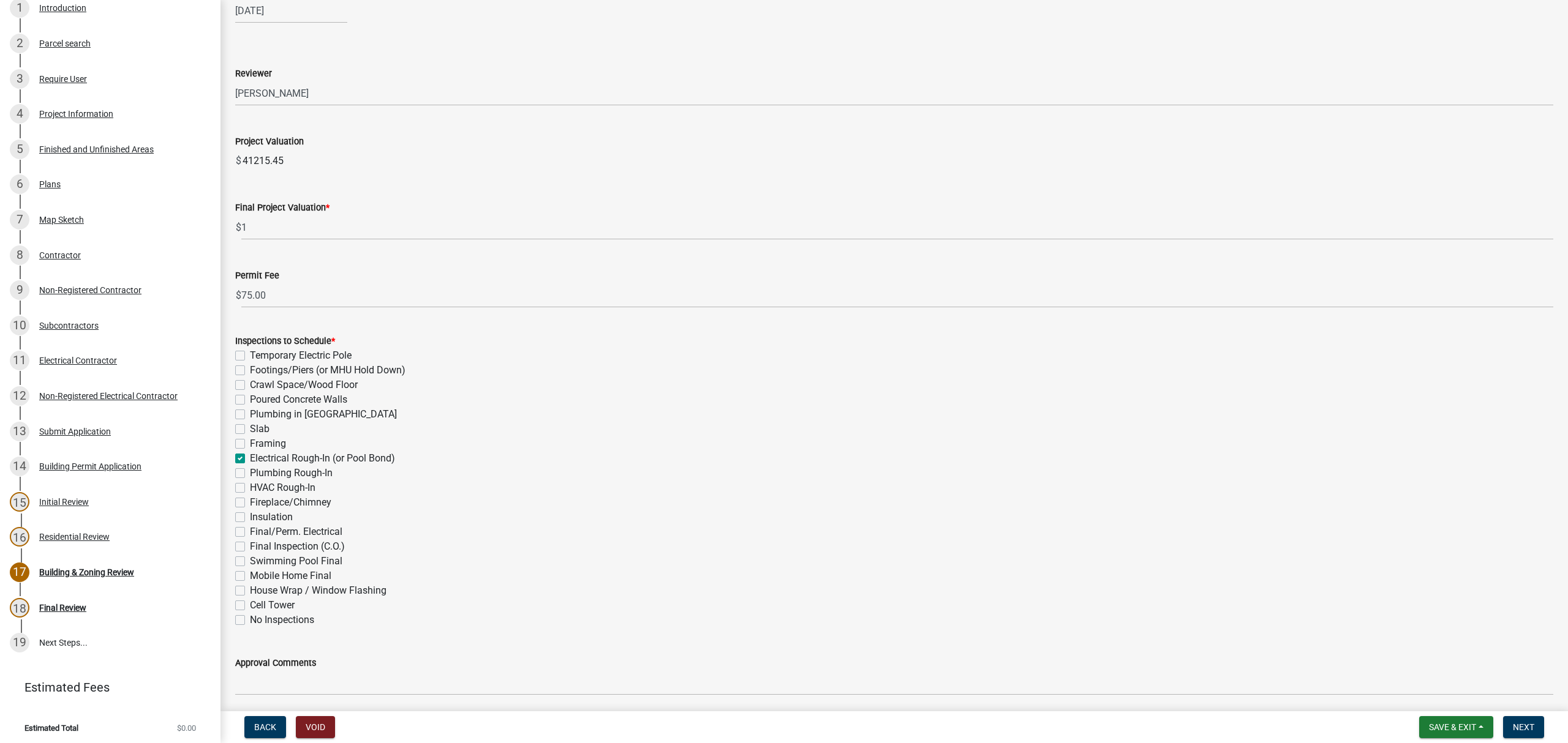
checkbox input "true"
checkbox input "false"
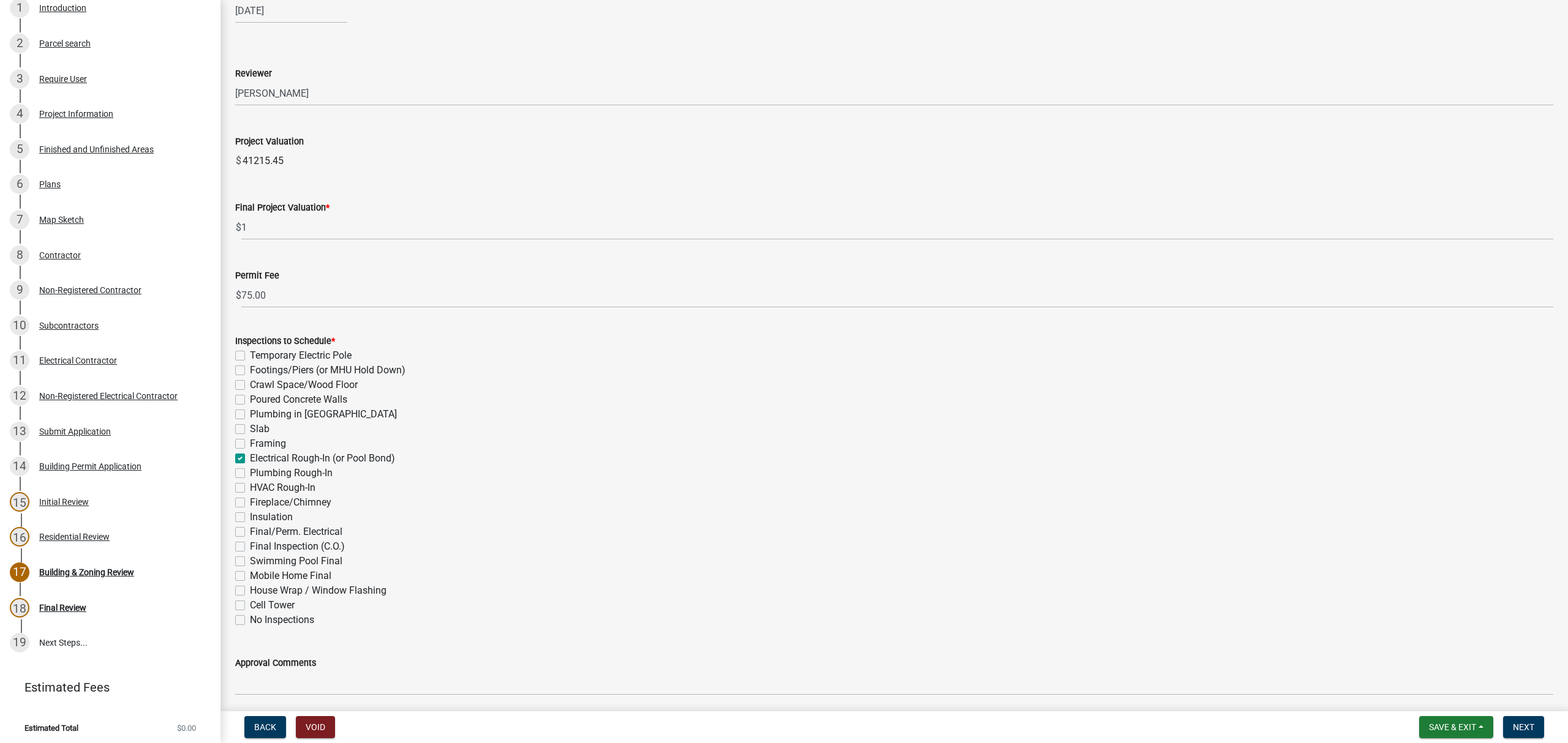
checkbox input "false"
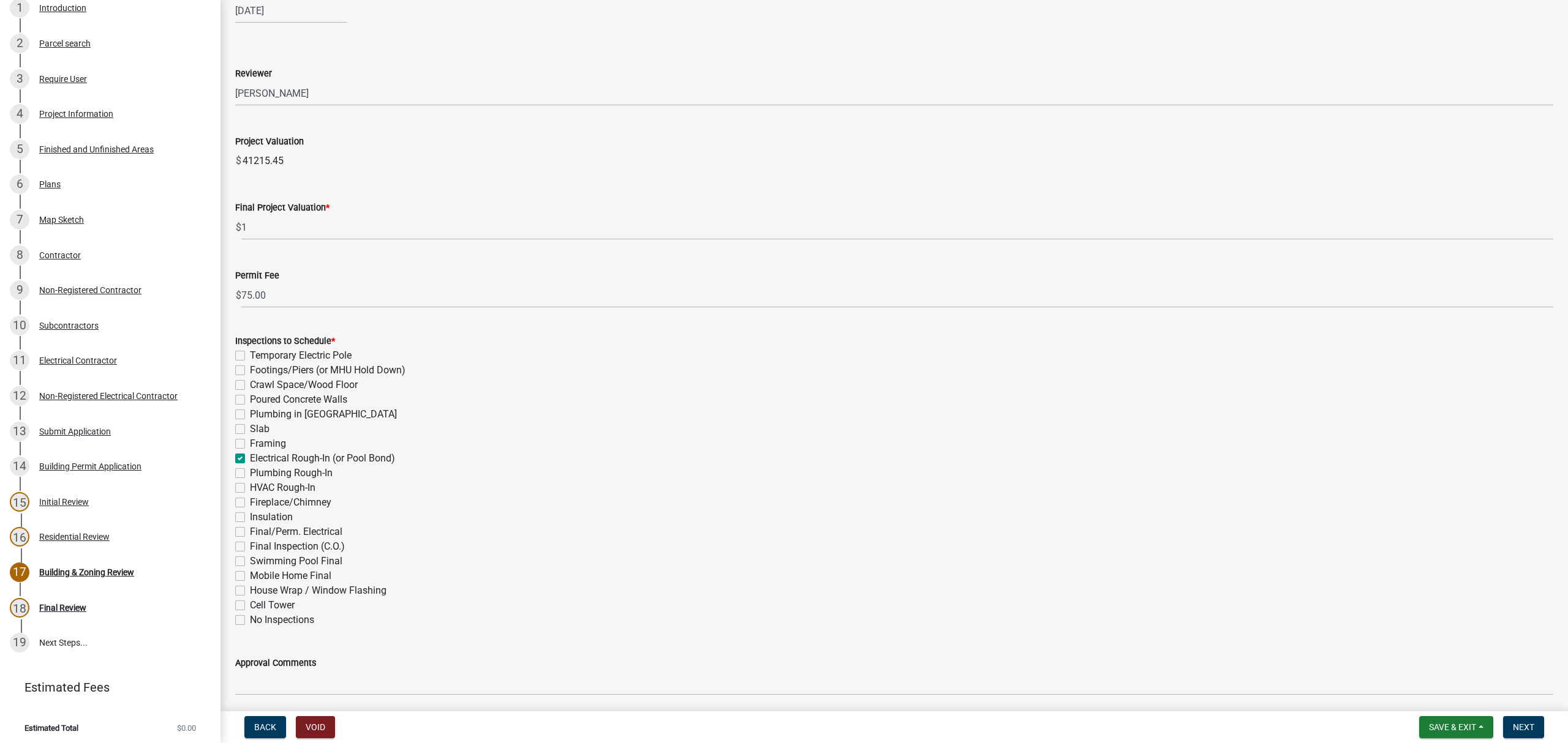
checkbox input "false"
click at [250, 529] on label "Final/Perm. Electrical" at bounding box center [296, 532] width 93 height 15
click at [250, 529] on input "Final/Perm. Electrical" at bounding box center [253, 528] width 8 height 8
checkbox input "true"
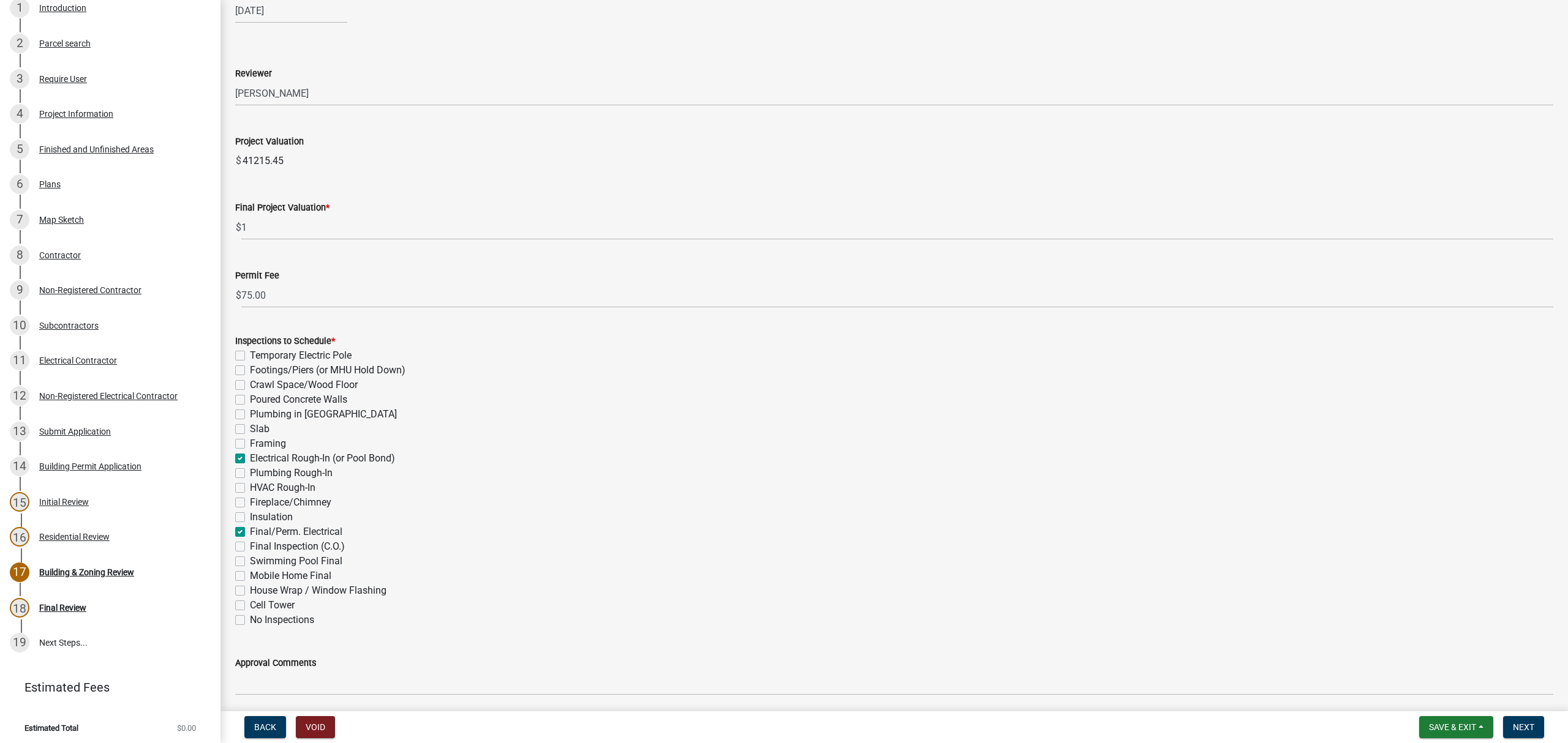
checkbox input "false"
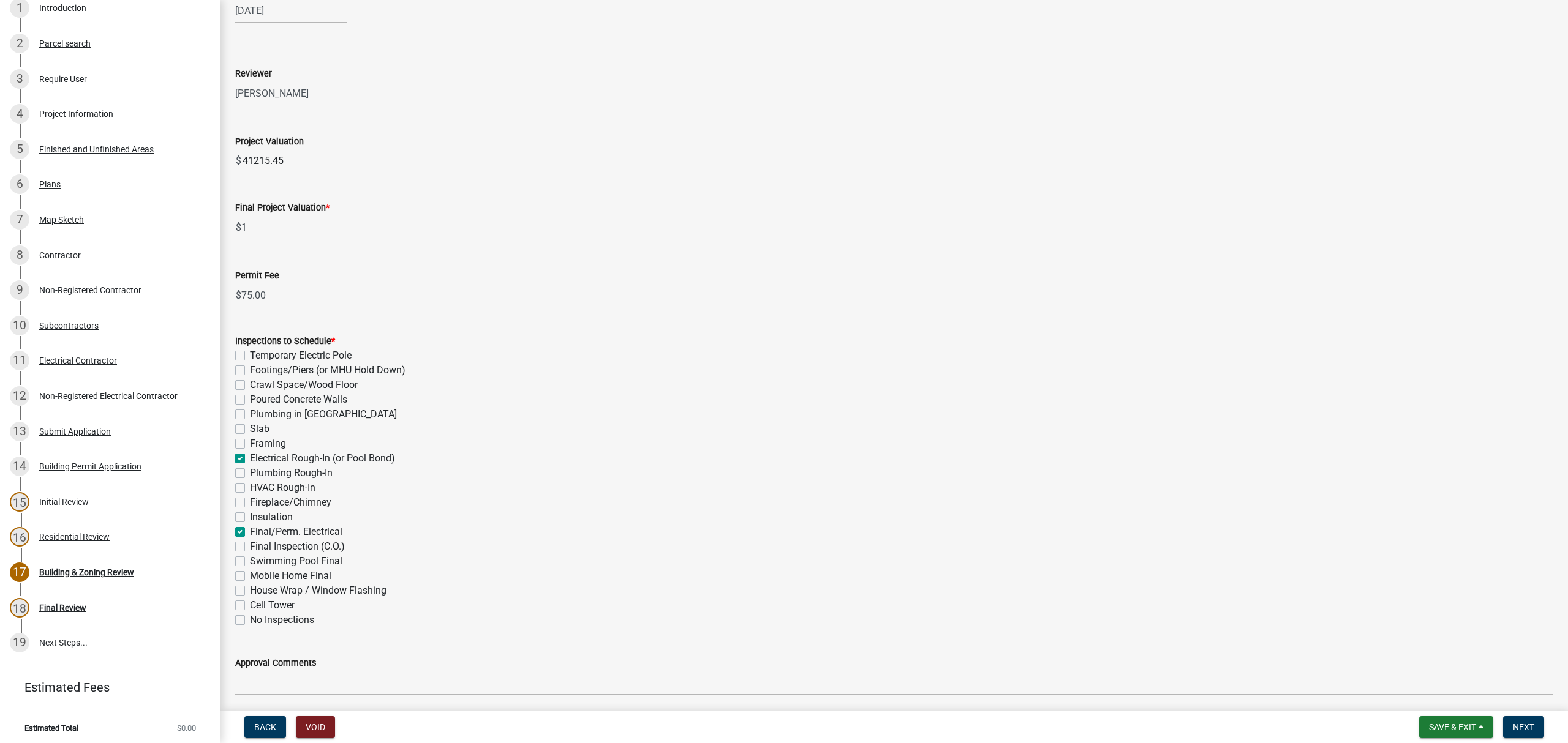
checkbox input "false"
checkbox input "true"
checkbox input "false"
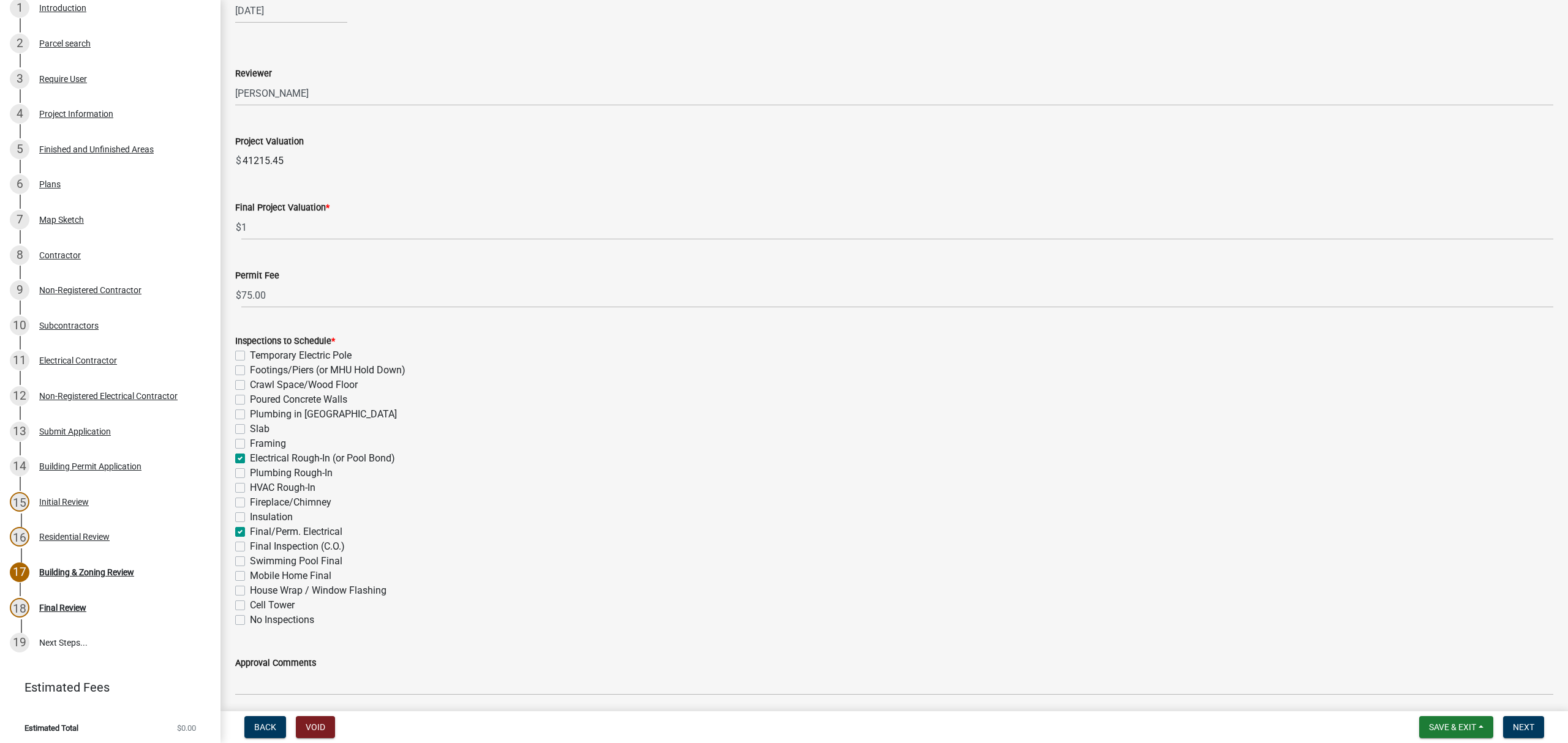
checkbox input "false"
checkbox input "true"
checkbox input "false"
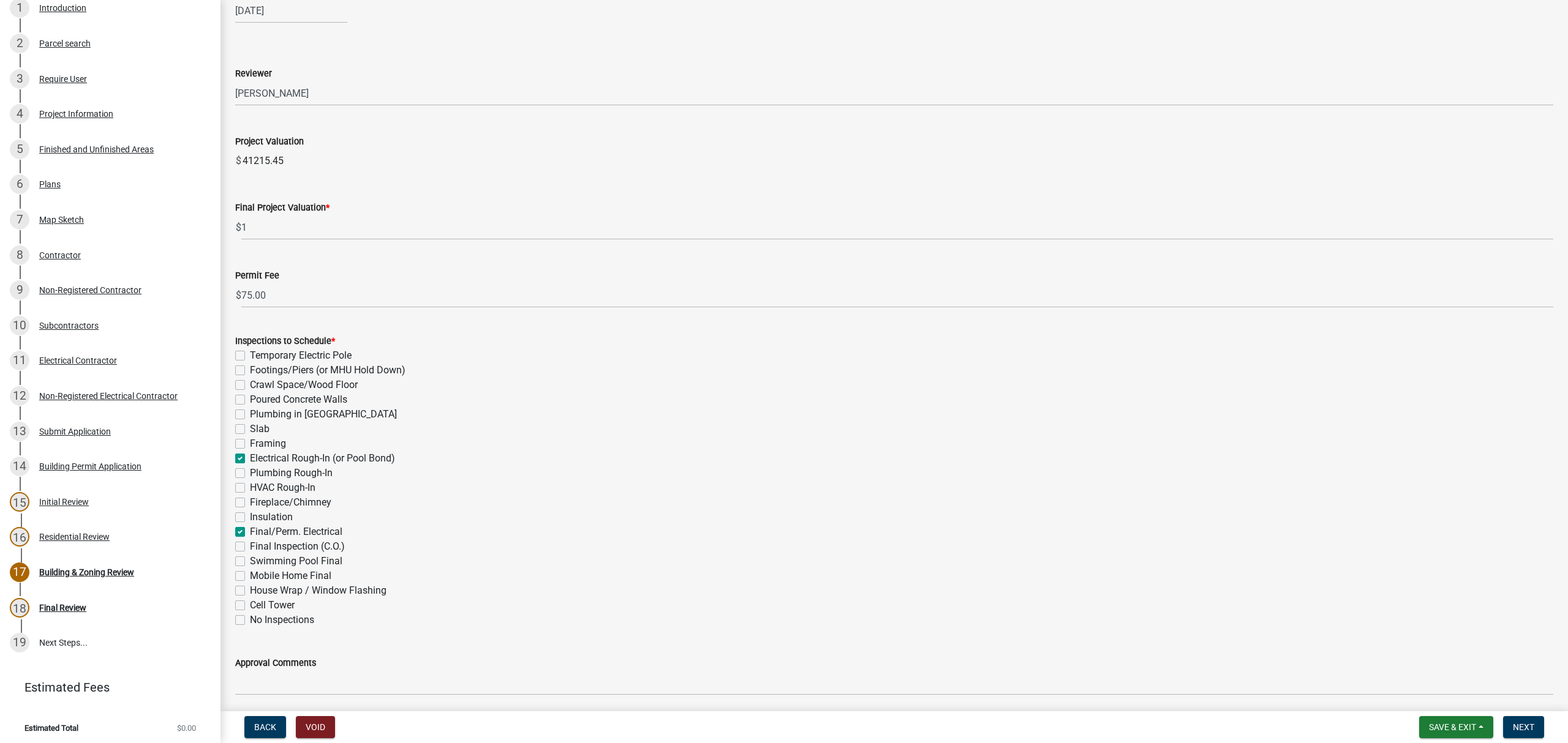
checkbox input "false"
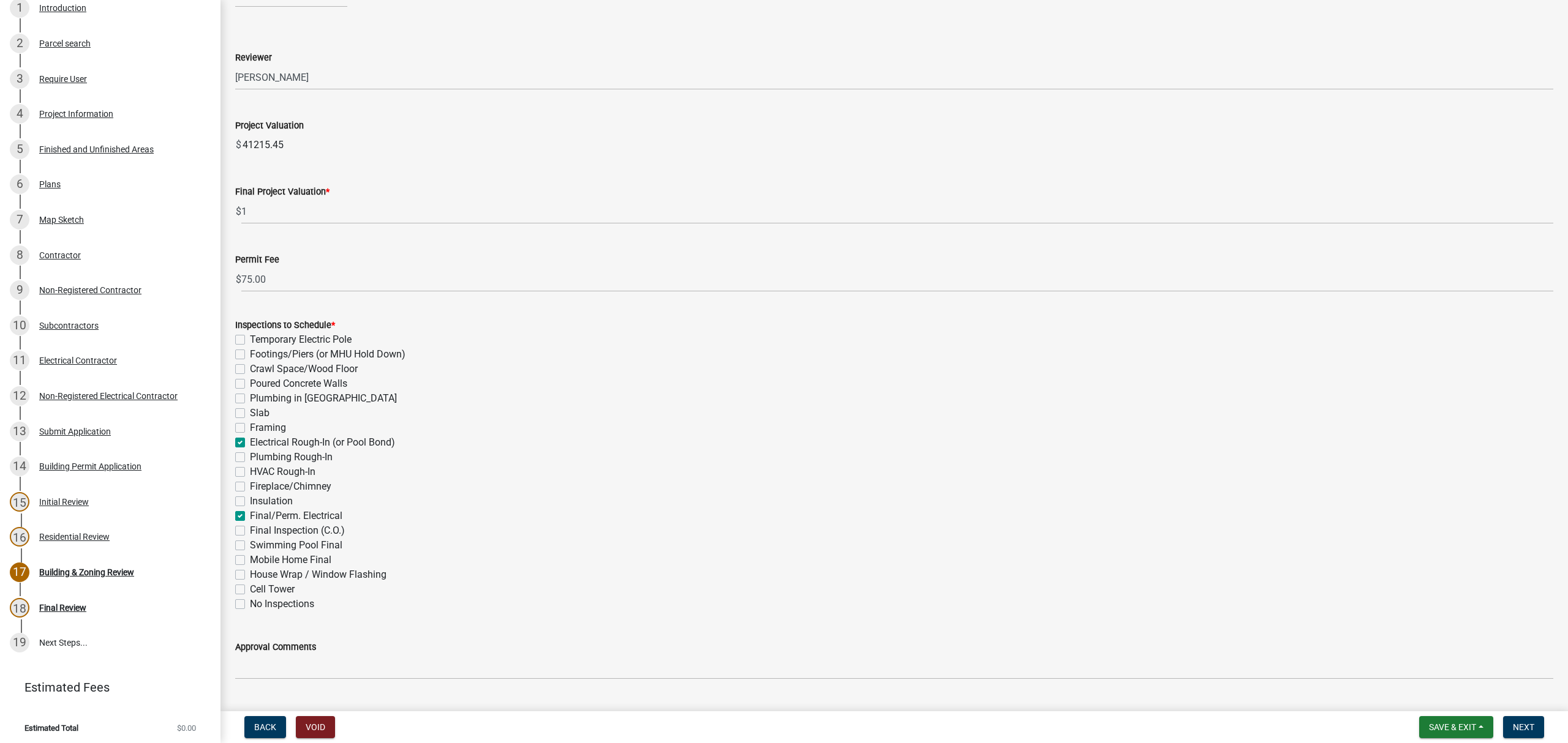
scroll to position [215, 0]
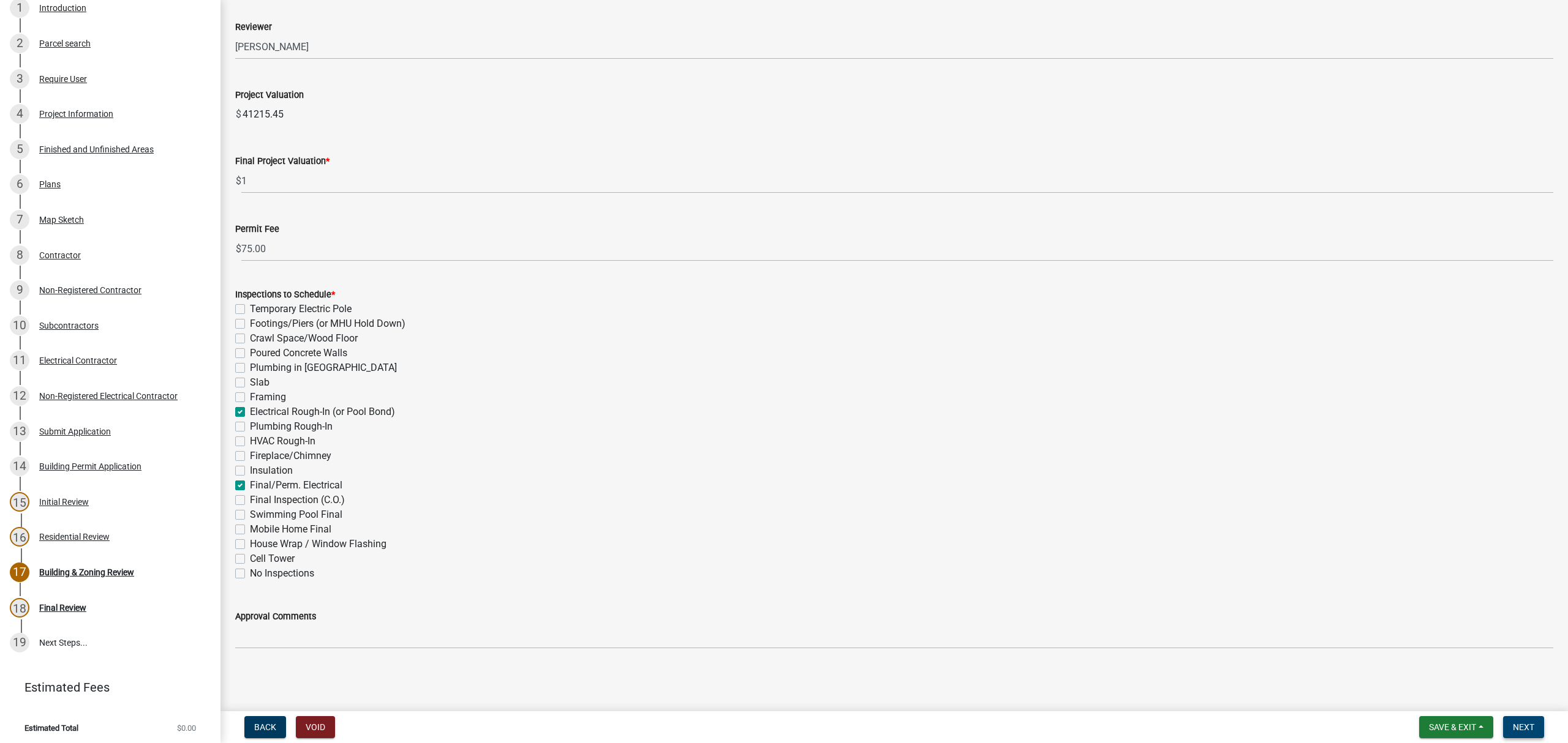
click at [1523, 723] on span "Next" at bounding box center [1523, 727] width 22 height 10
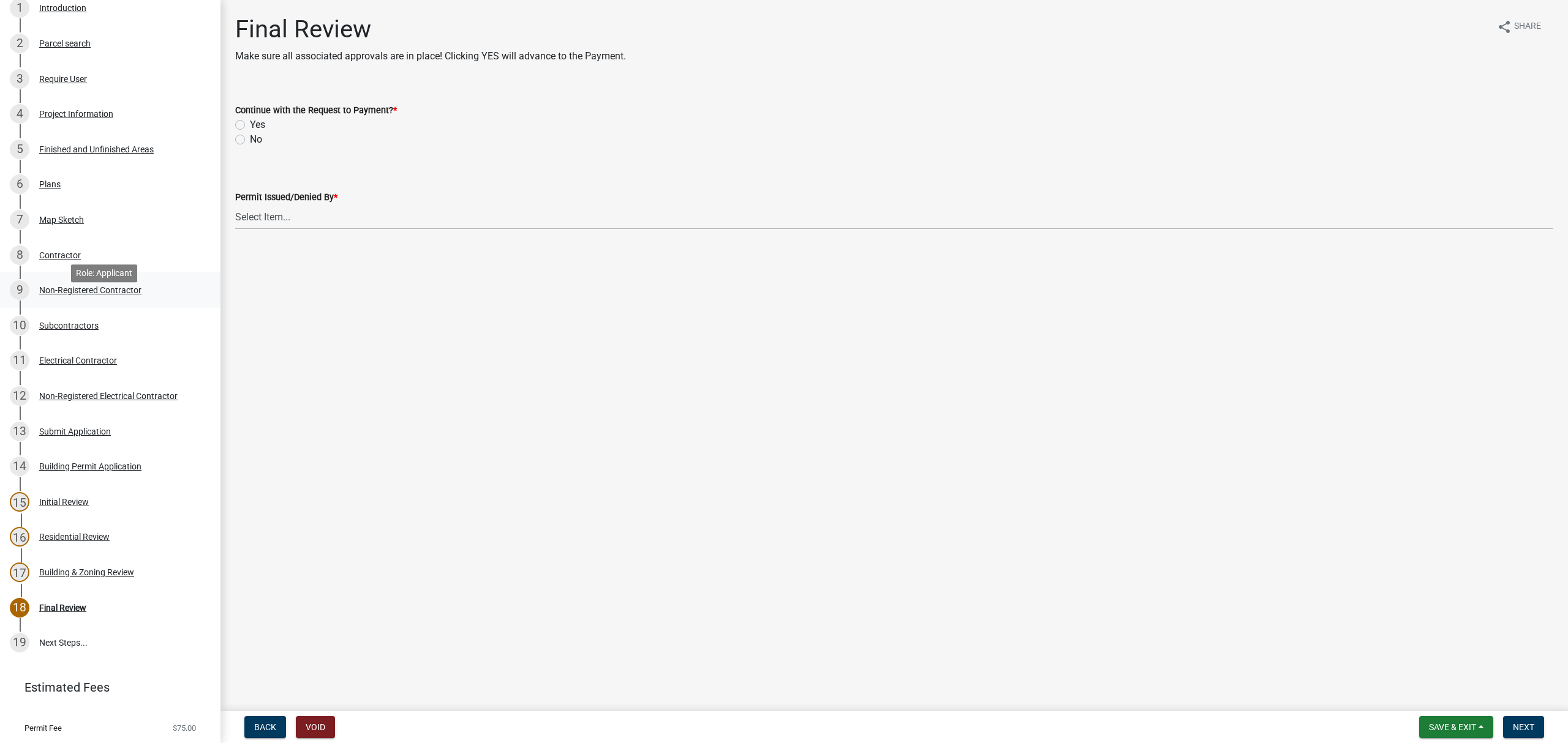
scroll to position [99, 0]
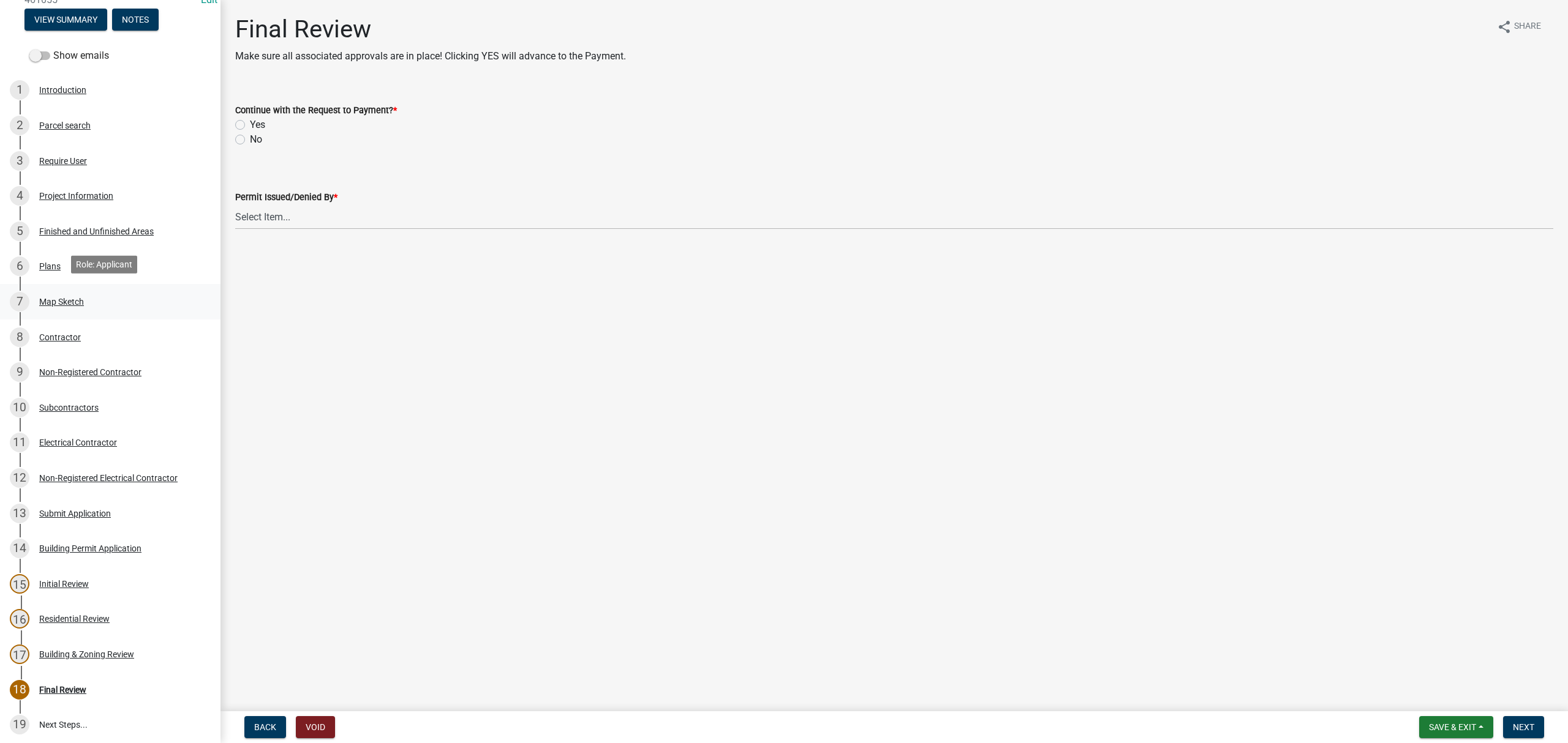
click at [68, 297] on div "Map Sketch" at bounding box center [61, 302] width 45 height 9
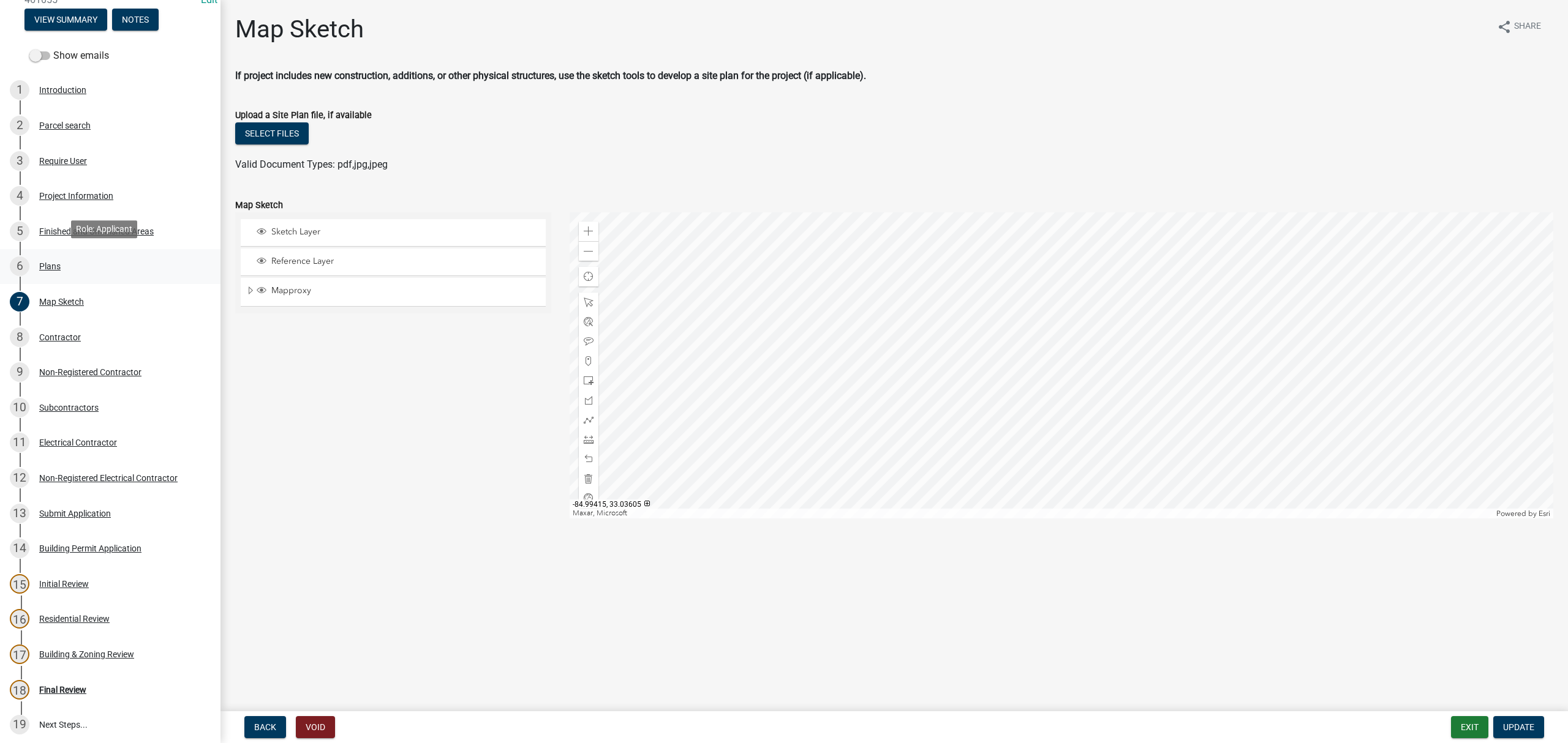
click at [42, 267] on div "6 Plans" at bounding box center [106, 266] width 191 height 20
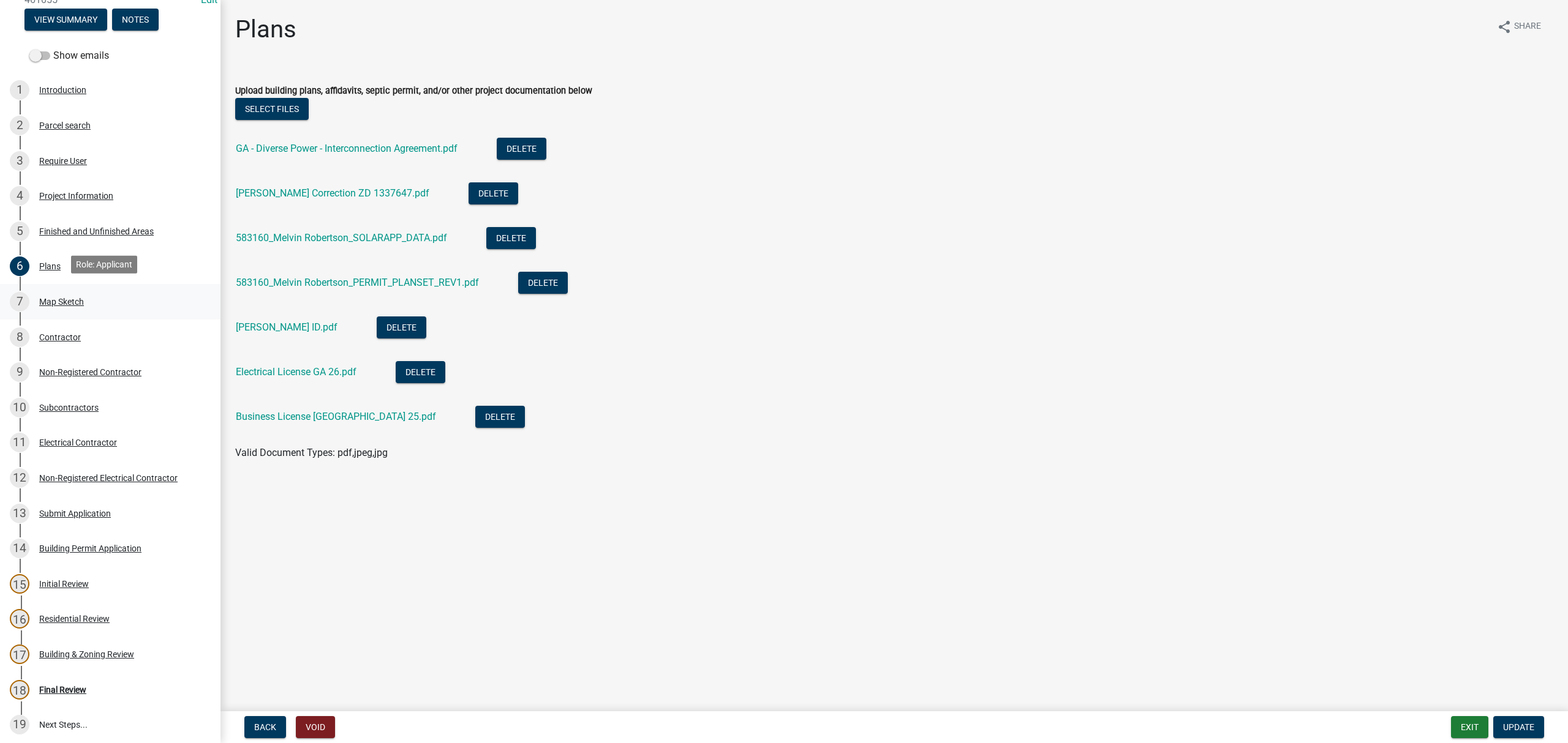
click at [73, 297] on div "Map Sketch" at bounding box center [61, 302] width 45 height 9
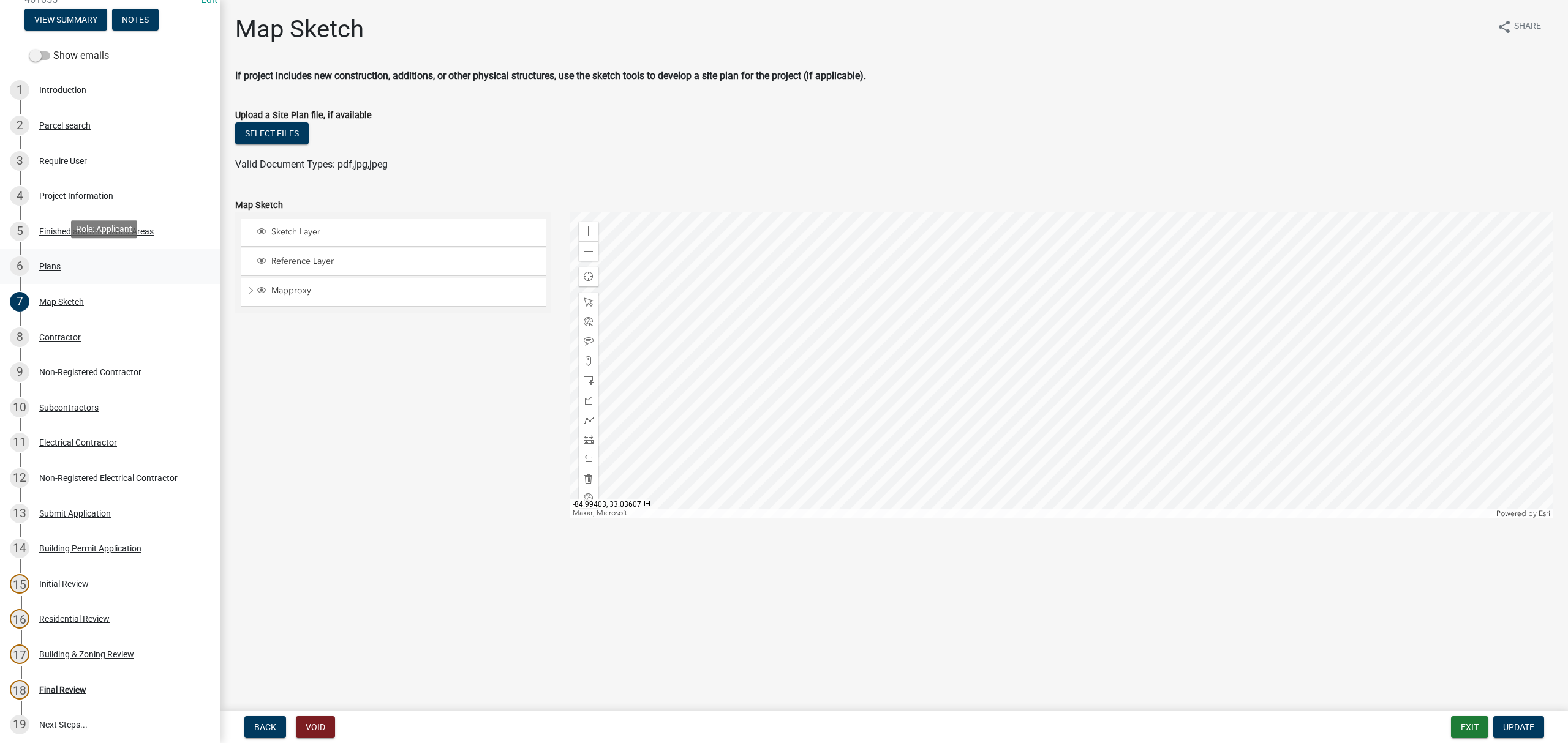
click at [64, 268] on div "6 Plans" at bounding box center [106, 266] width 191 height 20
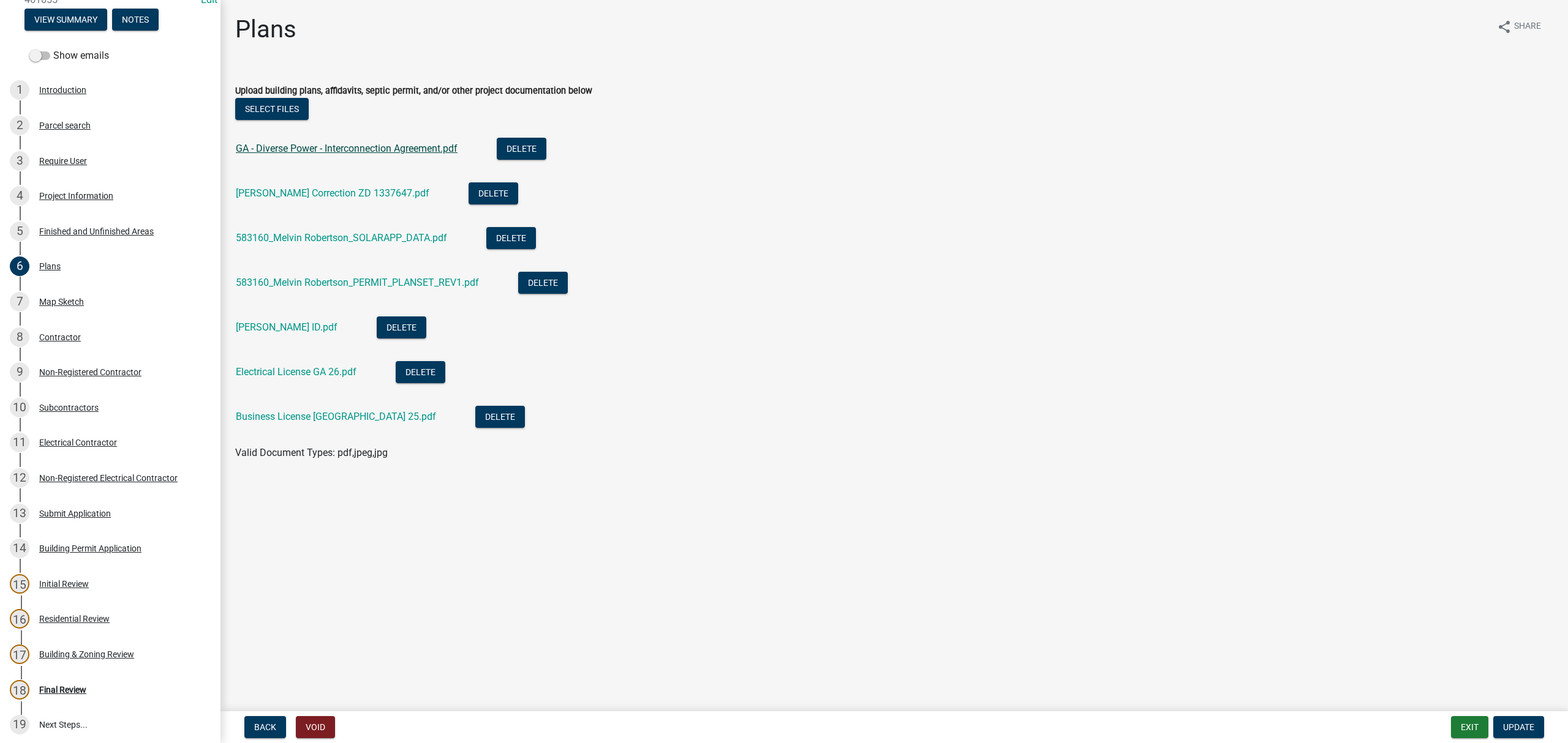
click at [317, 151] on link "GA - Diverse Power - Interconnection Agreement.pdf" at bounding box center [347, 148] width 222 height 12
click at [315, 184] on div "Melvin Robertson Correction ZD 1337647.pdf" at bounding box center [342, 195] width 213 height 25
click at [319, 191] on link "Melvin Robertson Correction ZD 1337647.pdf" at bounding box center [333, 193] width 194 height 12
click at [284, 240] on link "583160_Melvin Robertson_SOLARAPP_DATA.pdf" at bounding box center [342, 238] width 211 height 12
click at [371, 282] on link "583160_Melvin Robertson_PERMIT_PLANSET_REV1.pdf" at bounding box center [358, 282] width 243 height 12
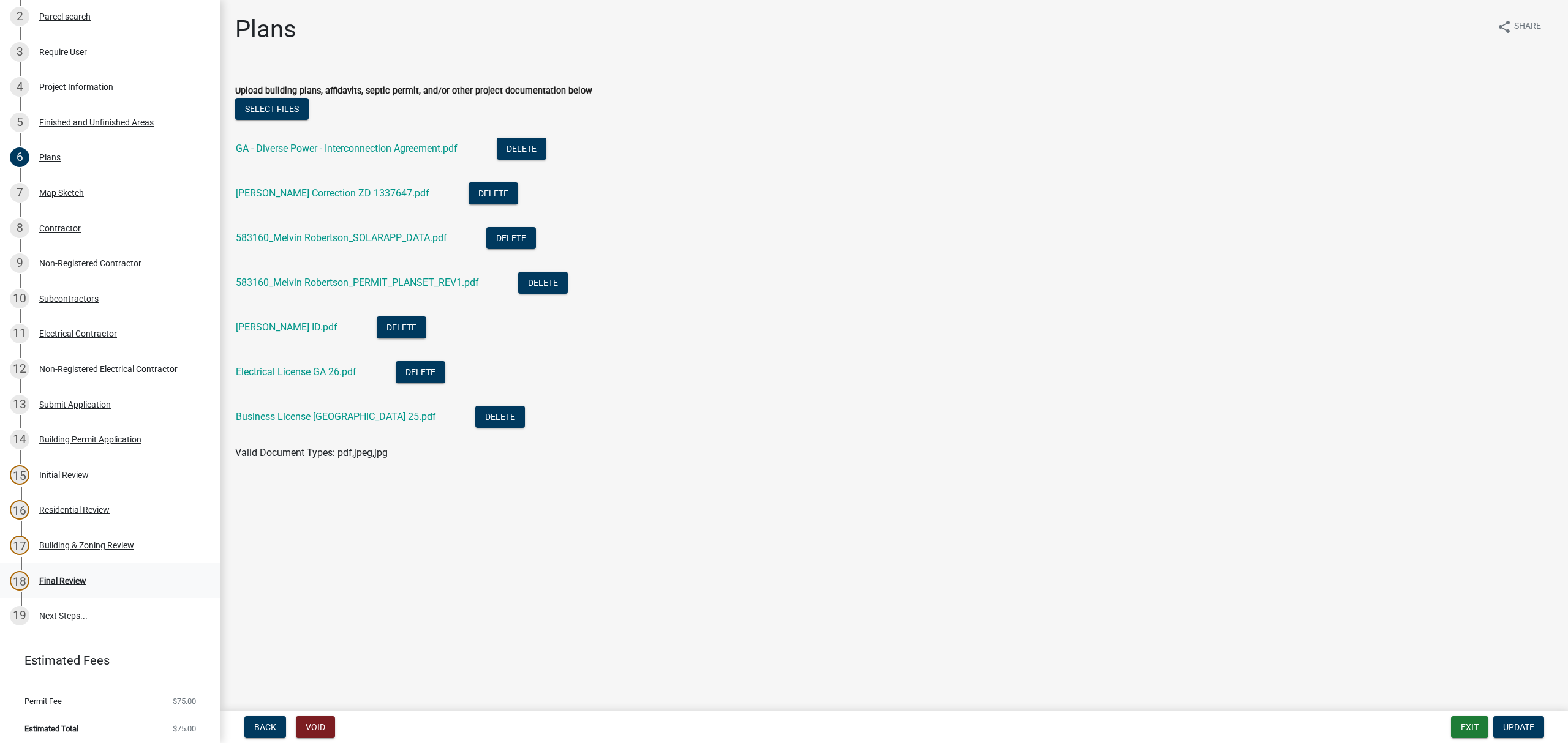
scroll to position [209, 0]
click at [81, 576] on div "Final Review" at bounding box center [63, 580] width 47 height 9
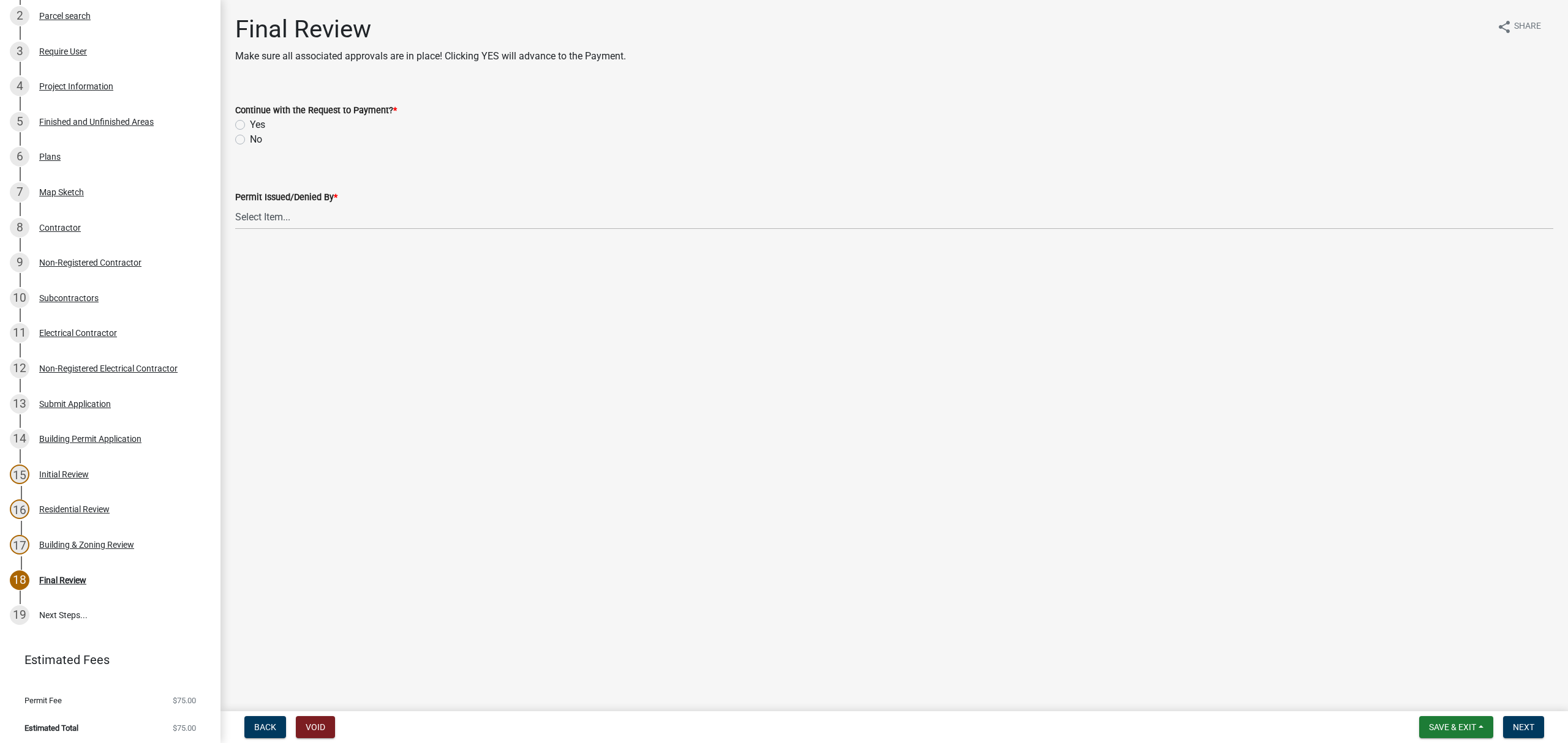
click at [250, 128] on label "Yes" at bounding box center [257, 125] width 16 height 15
click at [250, 125] on input "Yes" at bounding box center [253, 121] width 8 height 8
radio input "true"
click at [266, 225] on select "Select Item... Ruth West William Huff Douglas Richardson Phillip Wesley Jenny P…" at bounding box center [894, 217] width 1318 height 25
click at [235, 204] on select "Select Item... Ruth West William Huff Douglas Richardson Phillip Wesley Jenny P…" at bounding box center [894, 217] width 1318 height 25
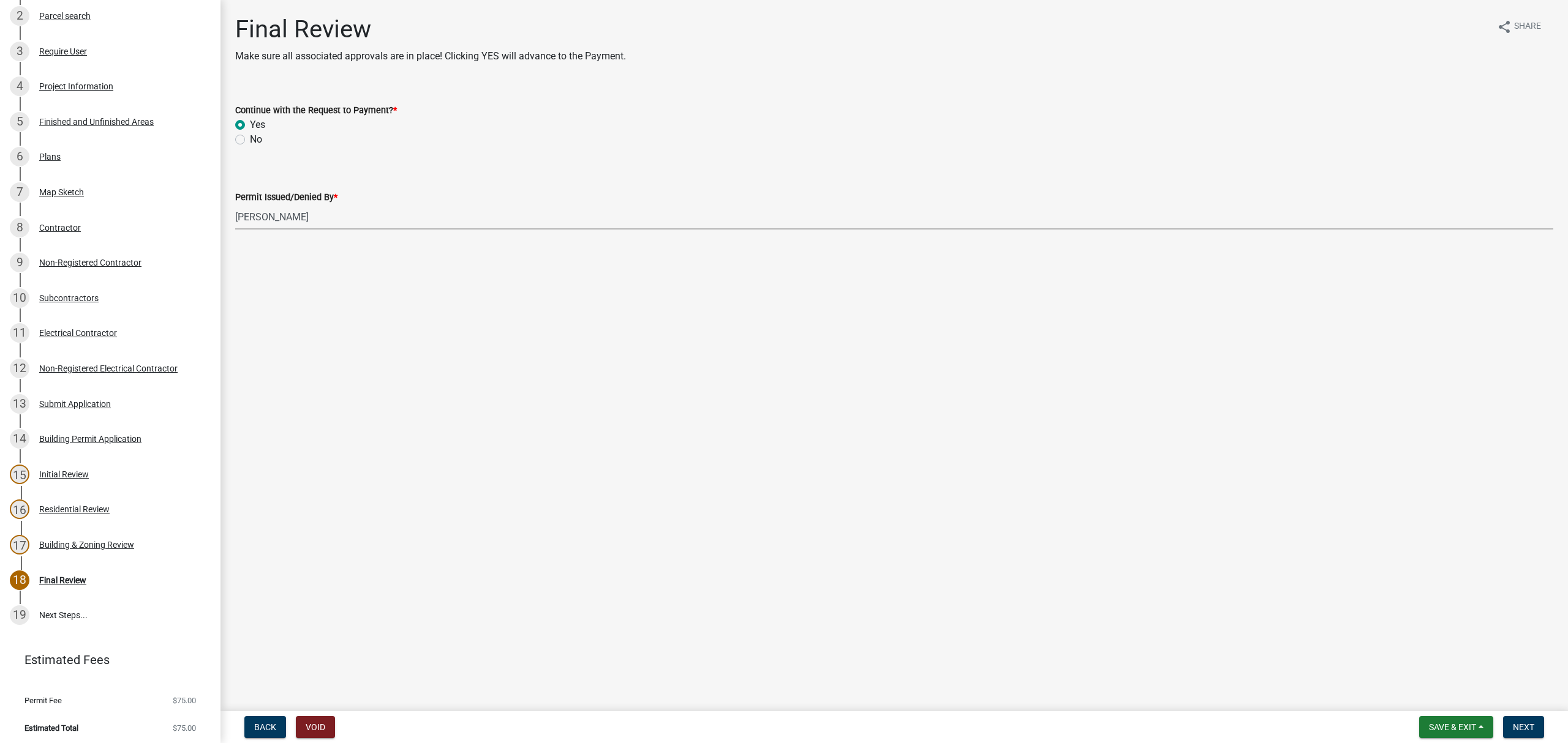
select select "68ced6f9-1cde-4df4-873a-f2fb2a9a9b51"
click at [1521, 725] on span "Next" at bounding box center [1523, 727] width 22 height 10
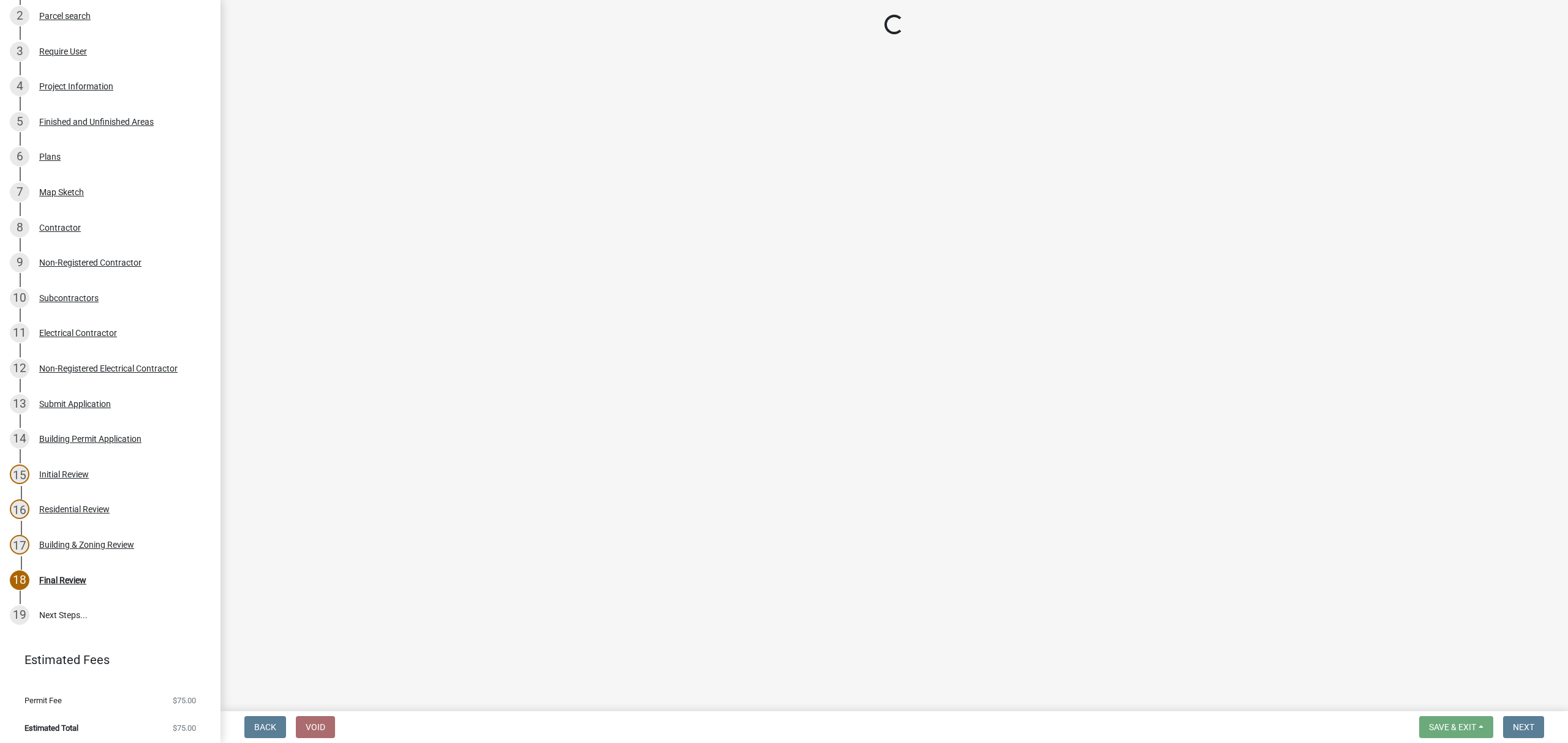
select select "3: 3"
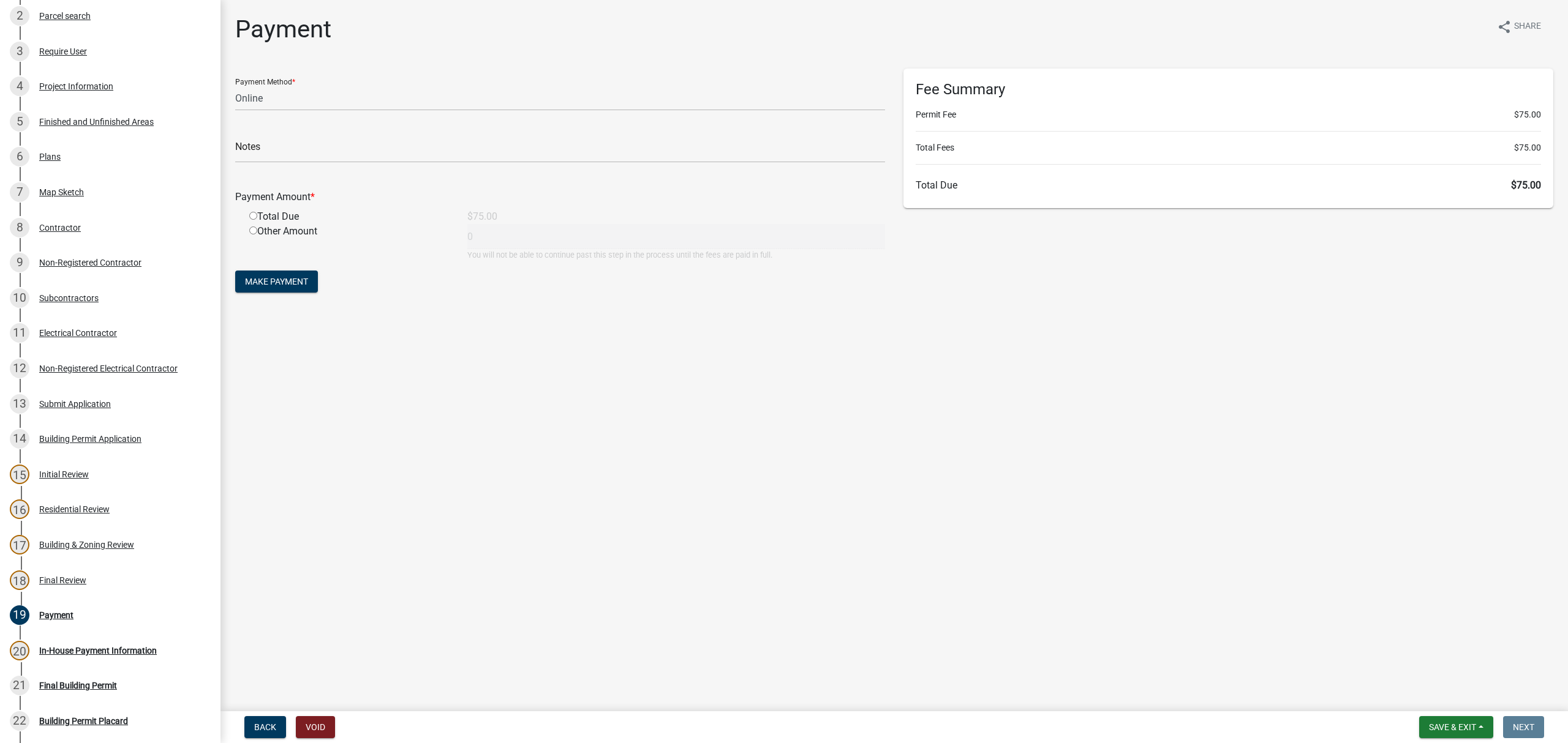
scroll to position [561, 0]
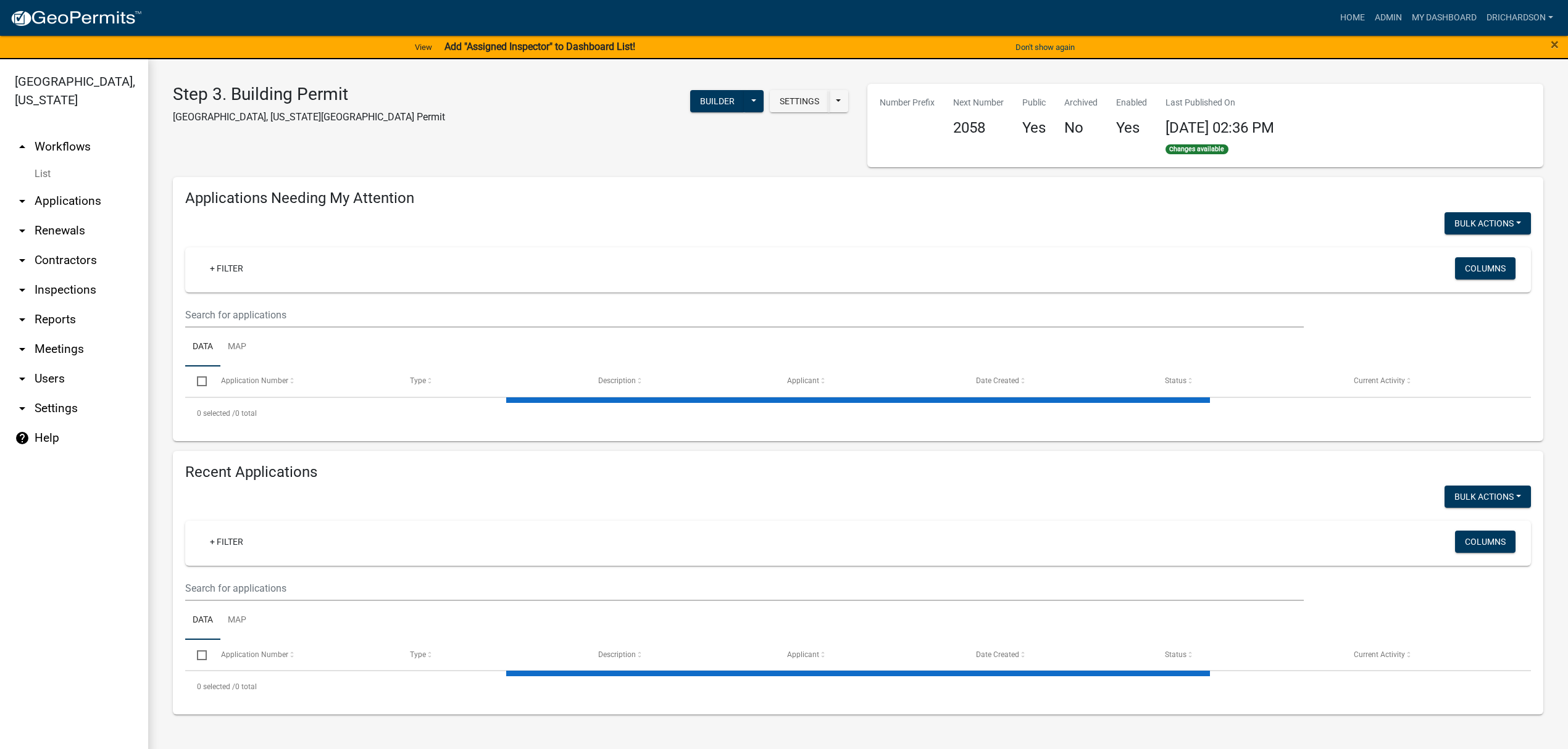
select select "1: 25"
select select "3: 100"
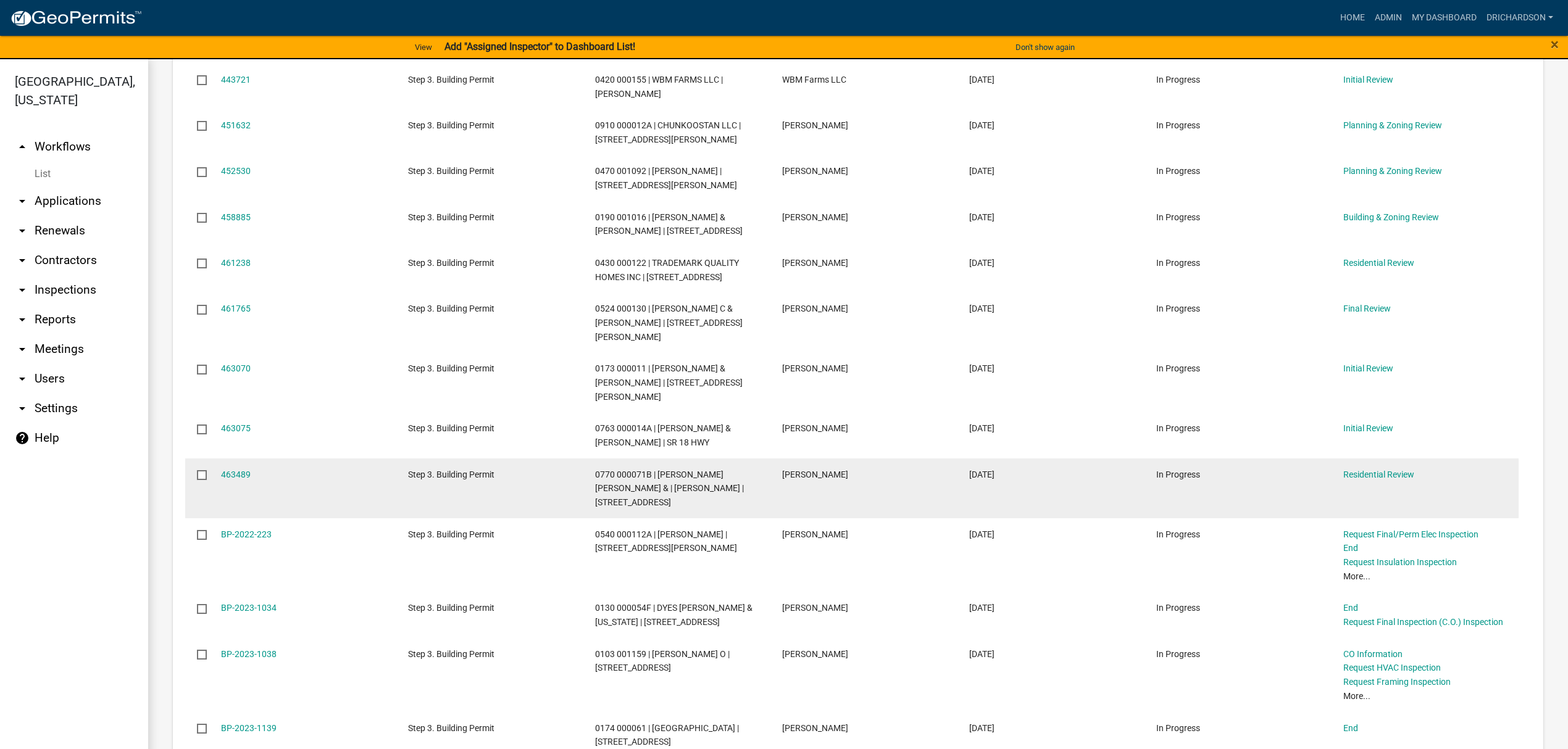
scroll to position [576, 0]
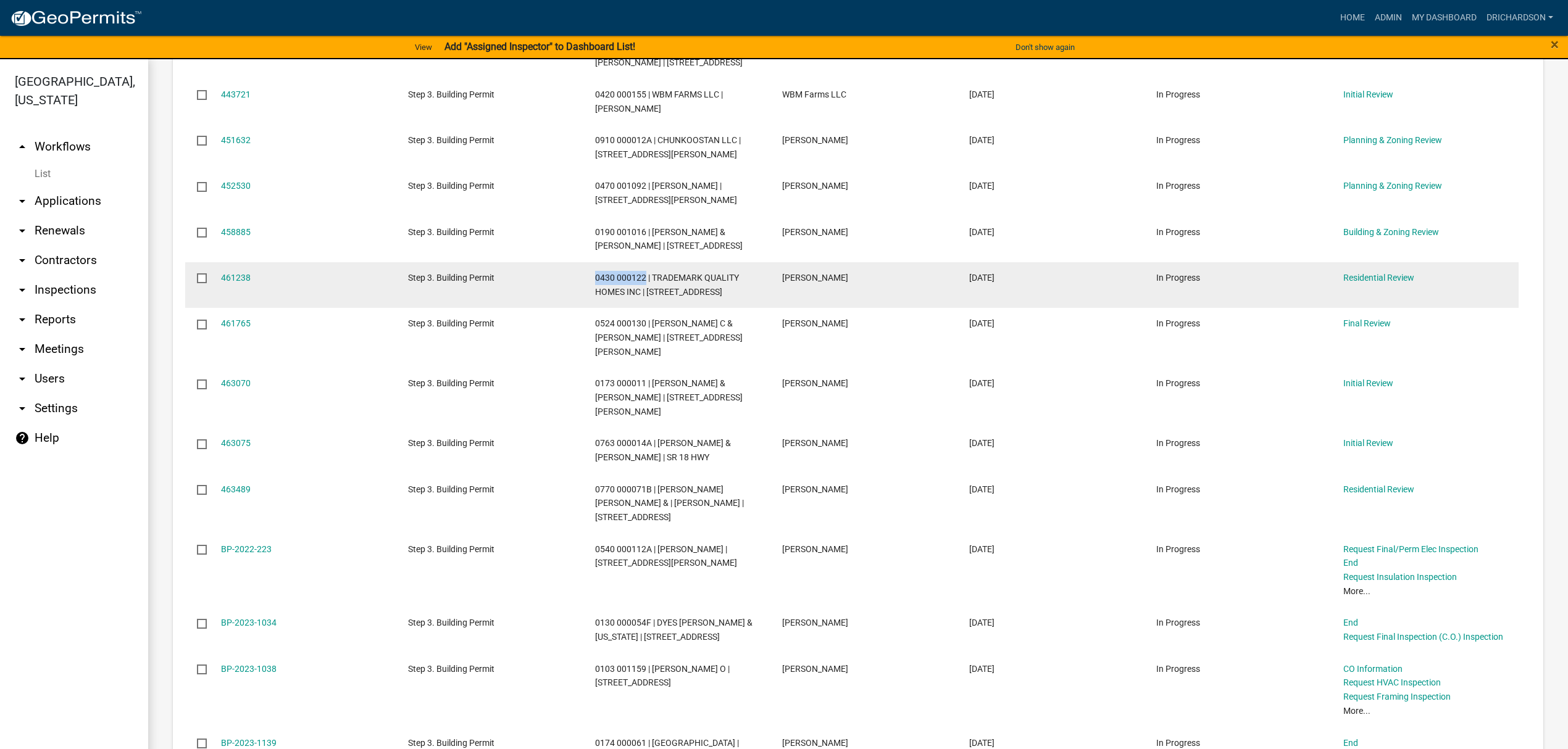
drag, startPoint x: 594, startPoint y: 290, endPoint x: 643, endPoint y: 292, distance: 49.0
click at [643, 292] on span "0430 000122 | TRADEMARK QUALITY HOMES INC | [STREET_ADDRESS]" at bounding box center [667, 285] width 144 height 24
copy span "0430 000122"
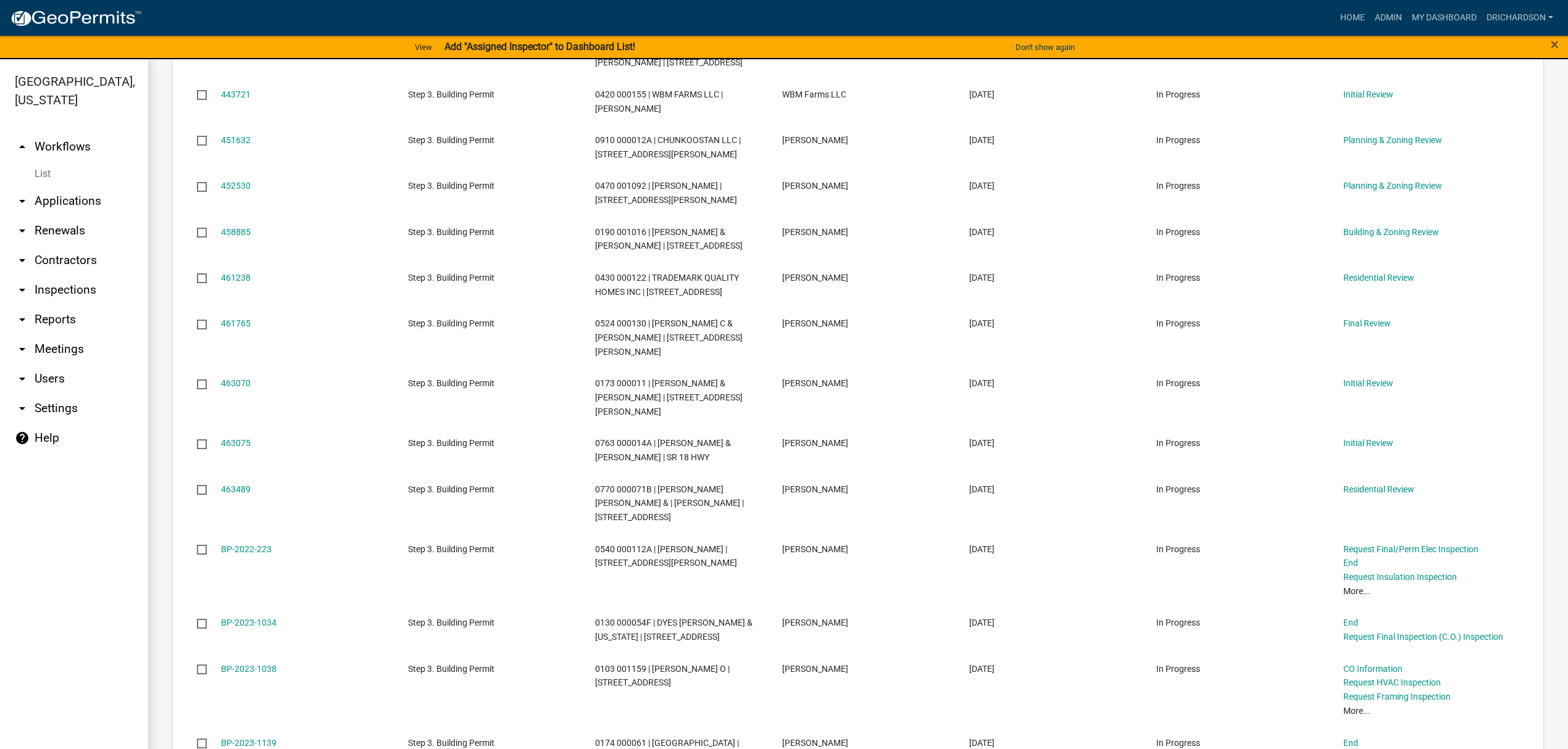
drag, startPoint x: 246, startPoint y: 293, endPoint x: 159, endPoint y: 320, distance: 91.1
drag, startPoint x: 240, startPoint y: 290, endPoint x: 146, endPoint y: 267, distance: 96.8
click at [146, 275] on link "arrow_drop_down Inspections" at bounding box center [74, 290] width 148 height 29
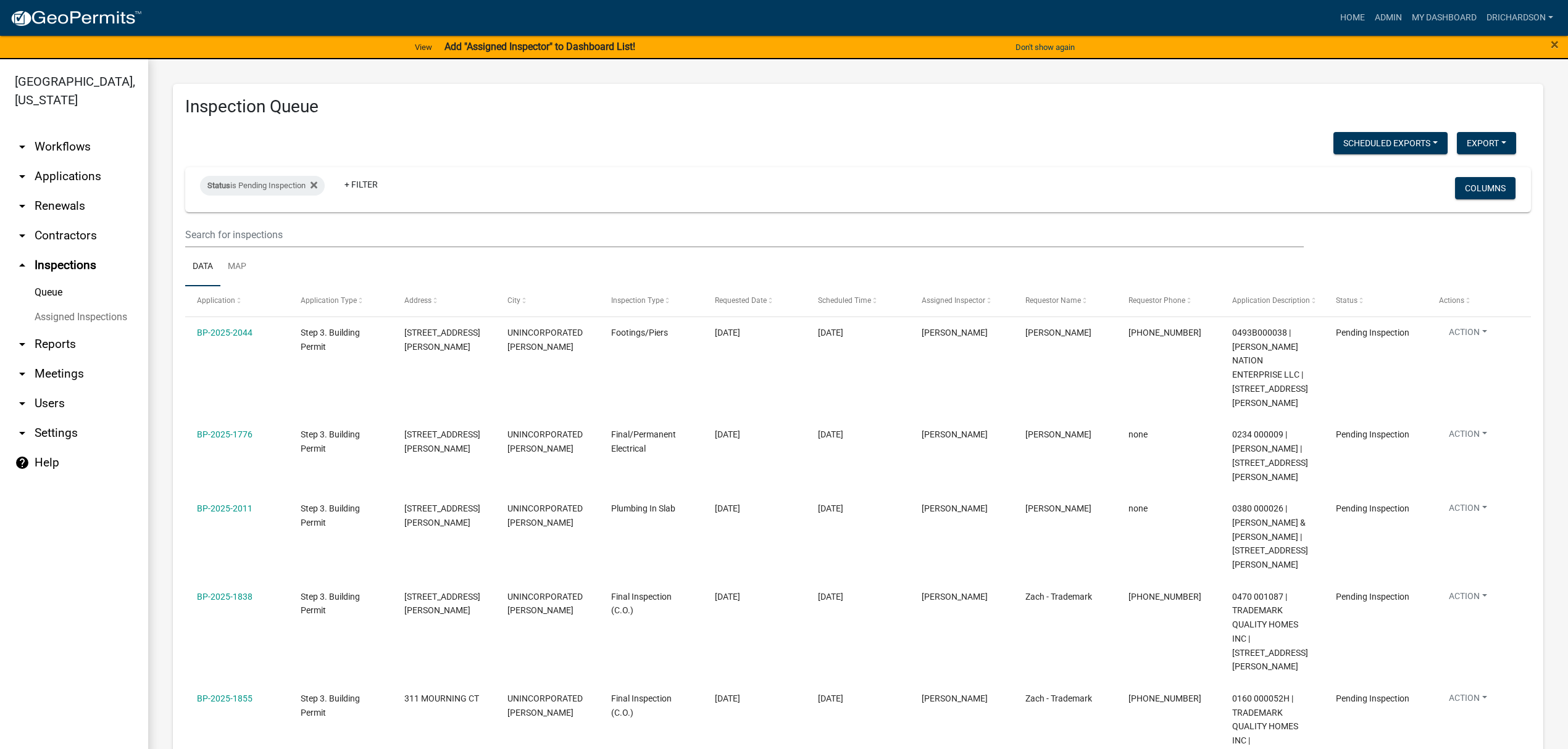
click at [62, 163] on link "arrow_drop_down Applications" at bounding box center [74, 176] width 148 height 29
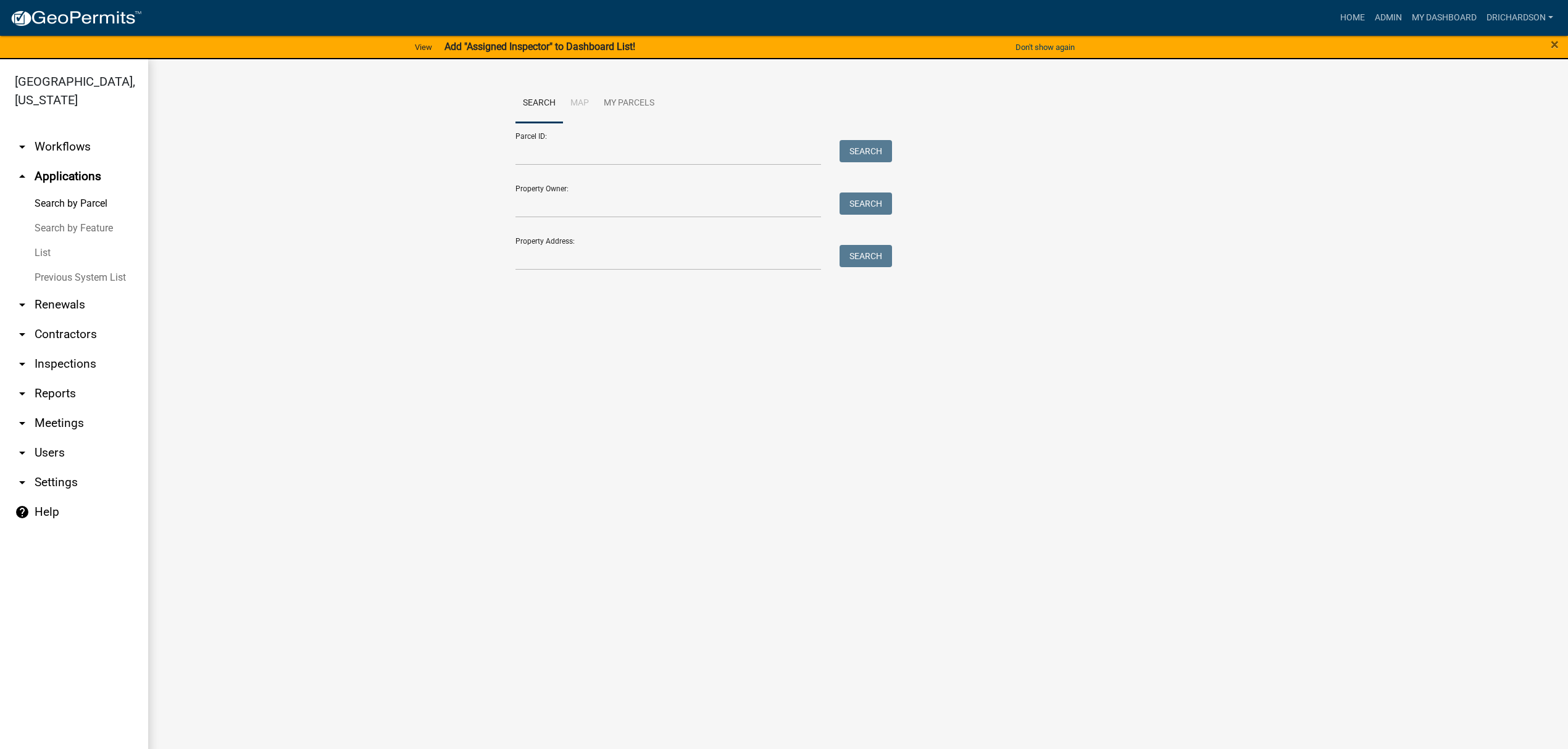
click at [66, 132] on link "arrow_drop_down Workflows" at bounding box center [74, 146] width 148 height 29
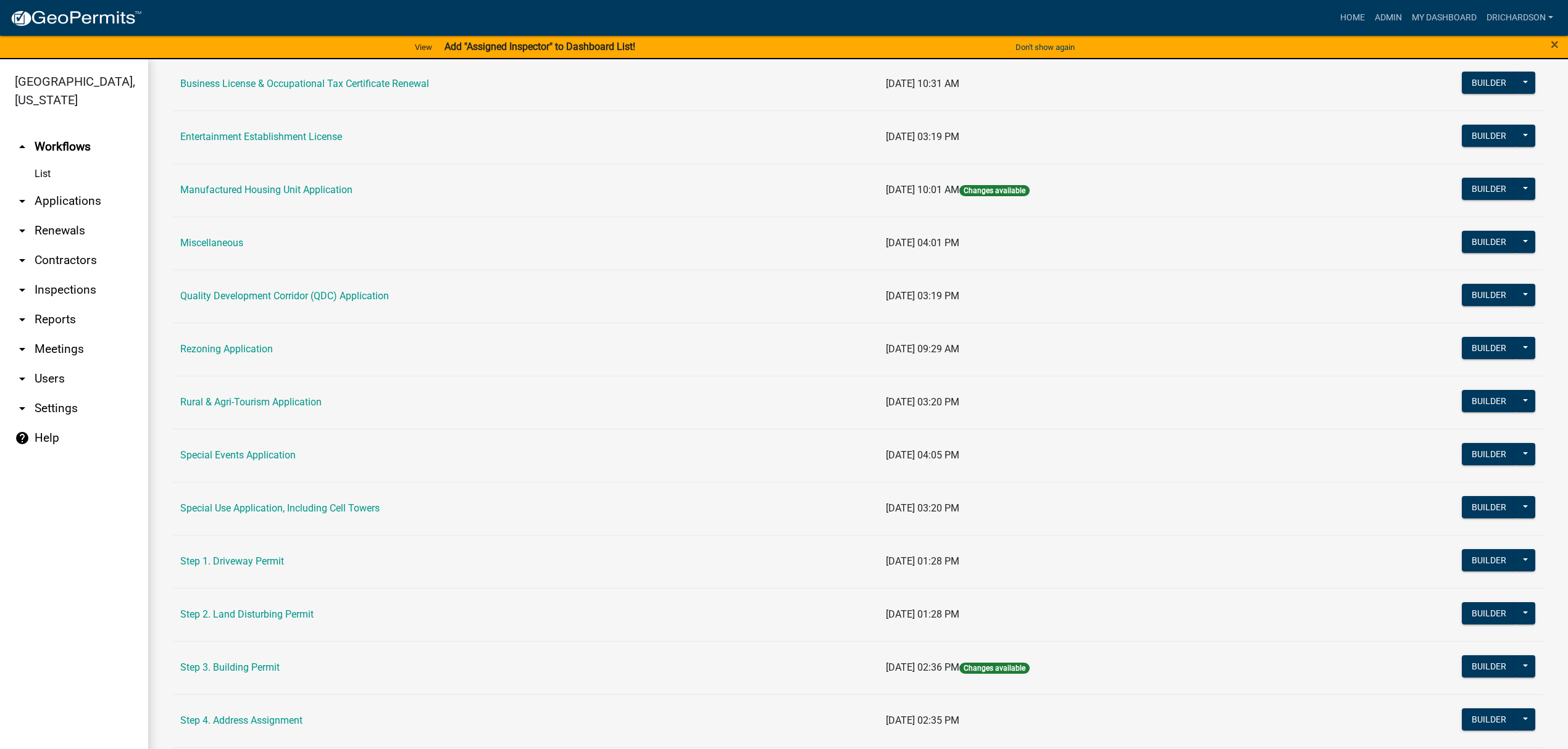
scroll to position [247, 0]
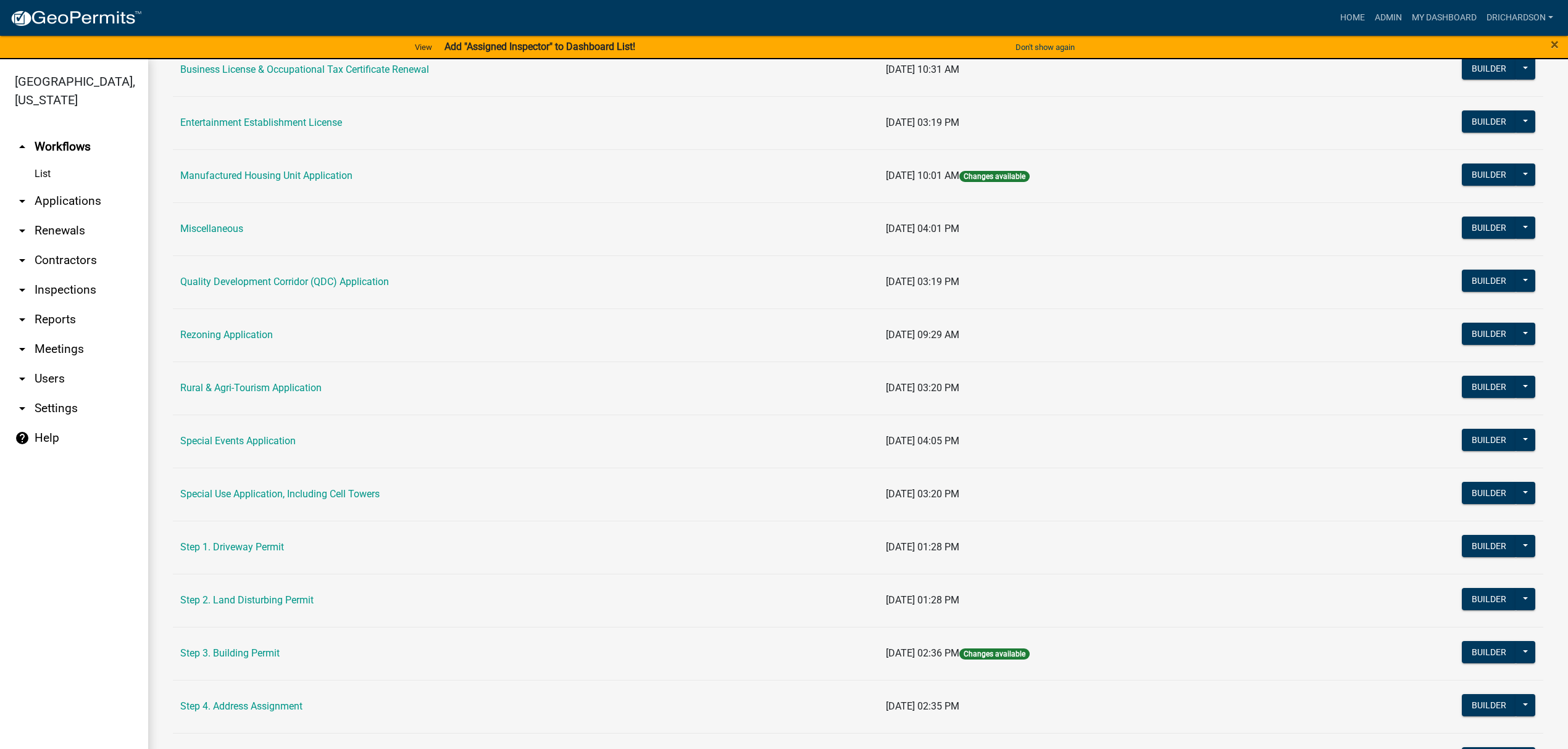
click at [63, 275] on link "arrow_drop_down Inspections" at bounding box center [74, 290] width 148 height 29
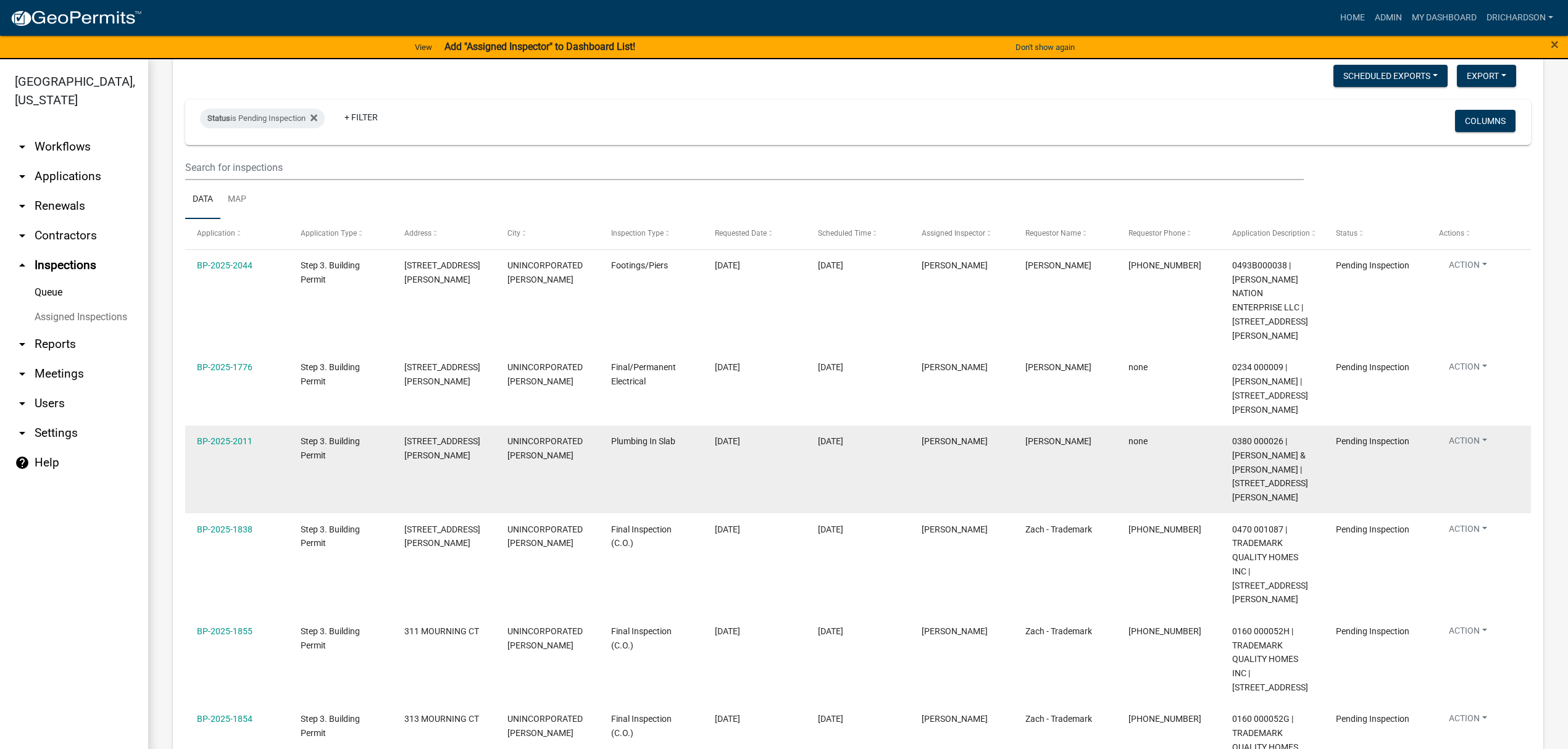
scroll to position [137, 0]
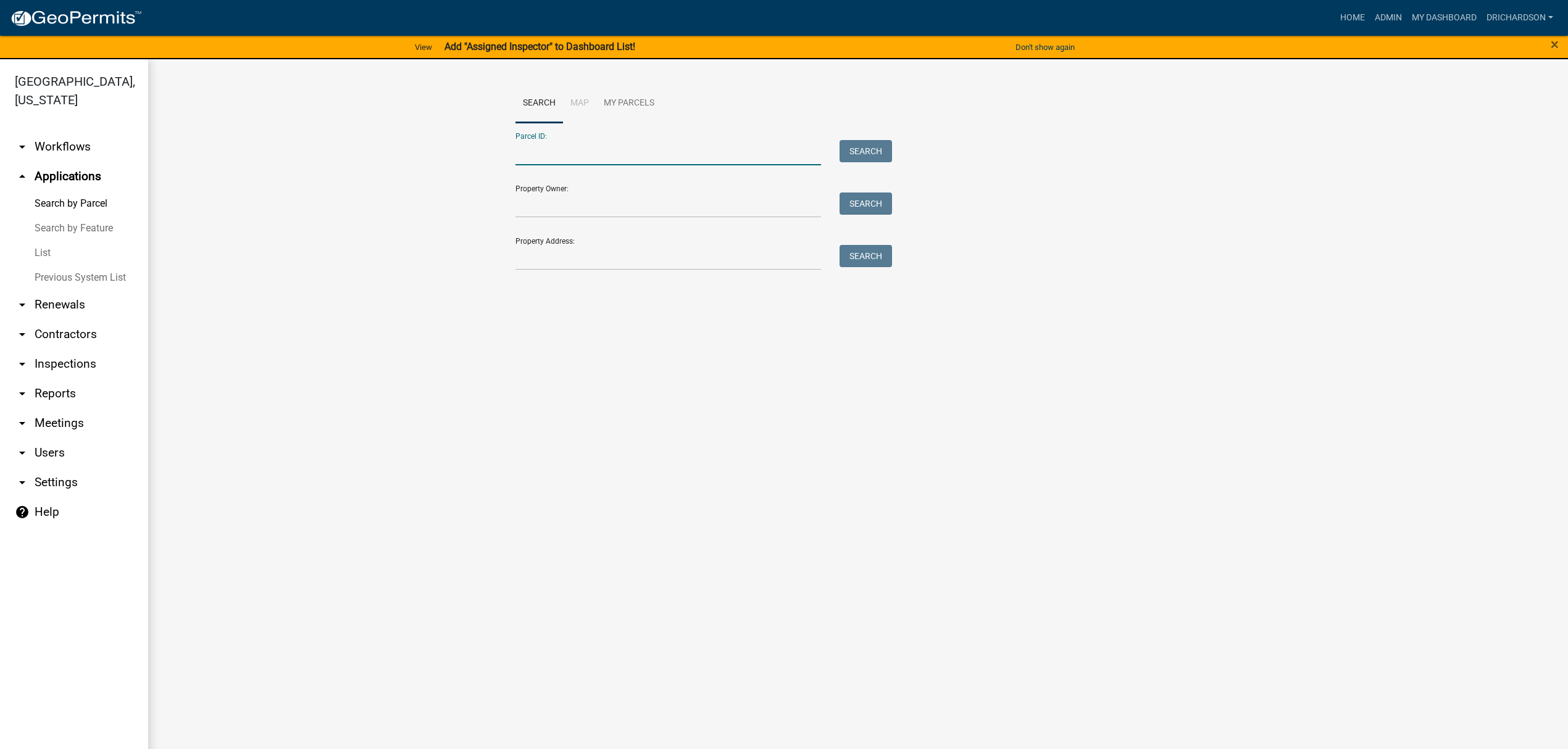
click at [575, 148] on input "Parcel ID:" at bounding box center [669, 153] width 305 height 25
paste input "0430 000122"
type input "0430 000122"
click at [858, 146] on button "Search" at bounding box center [866, 151] width 53 height 23
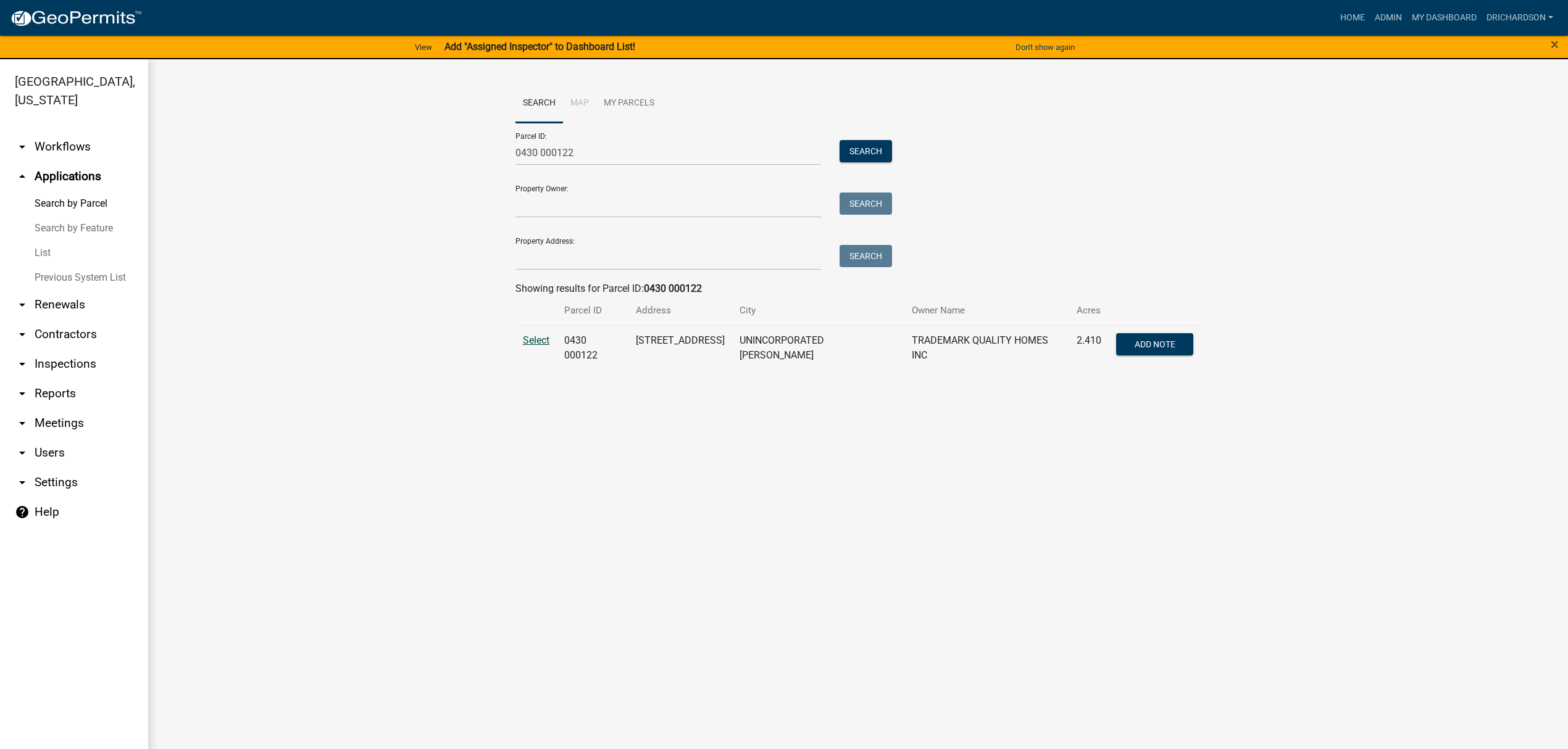
click at [546, 342] on span "Select" at bounding box center [536, 340] width 26 height 12
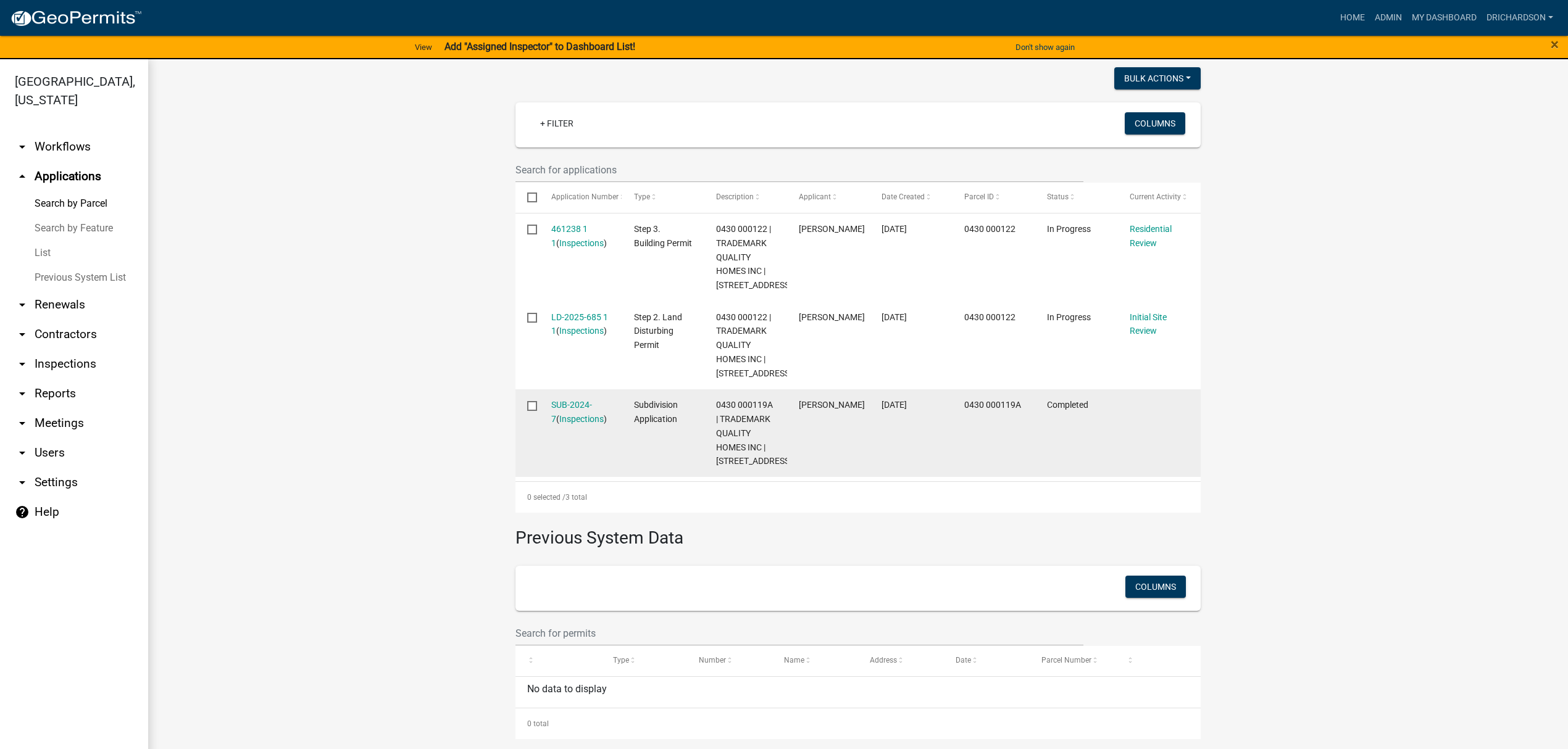
scroll to position [350, 0]
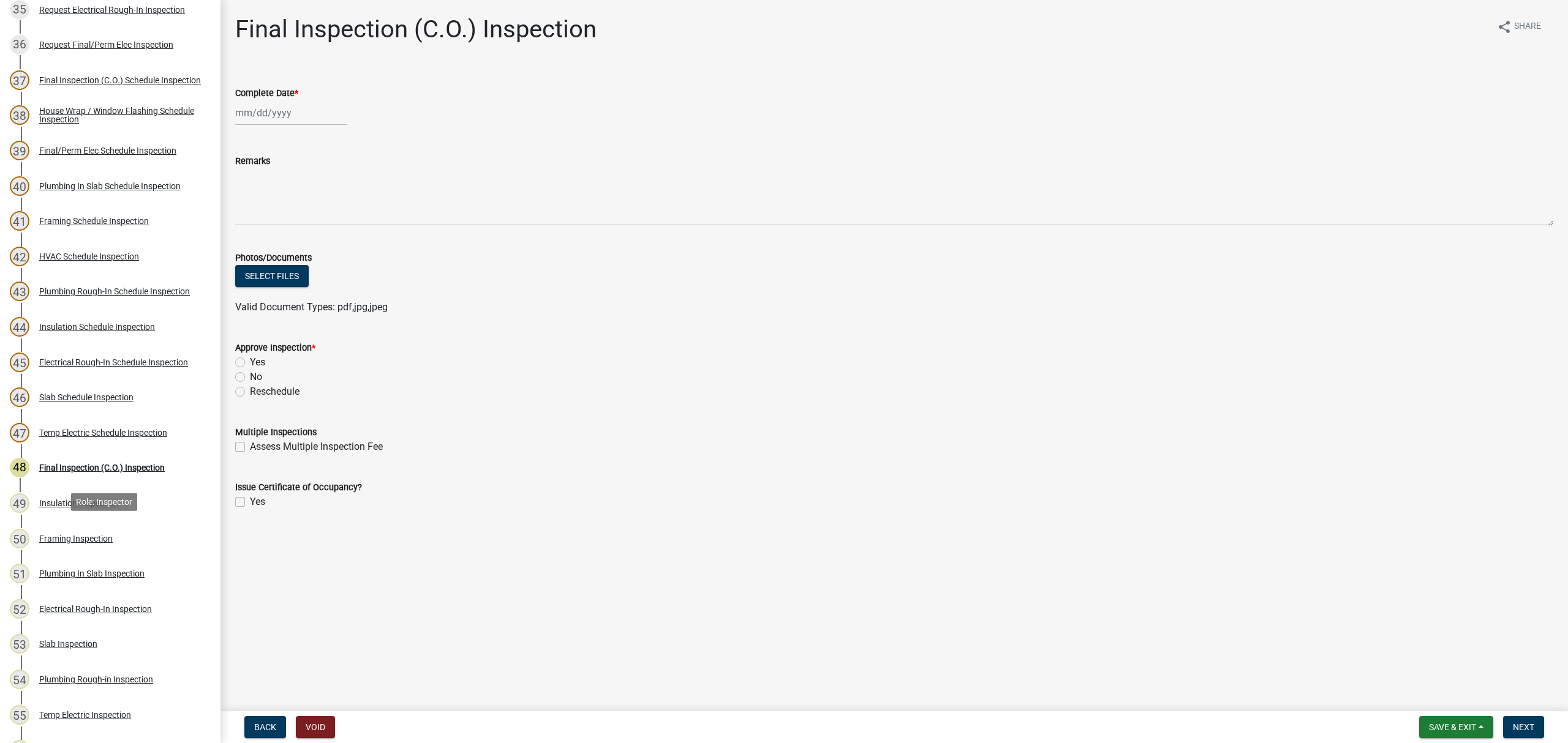
scroll to position [1281, 0]
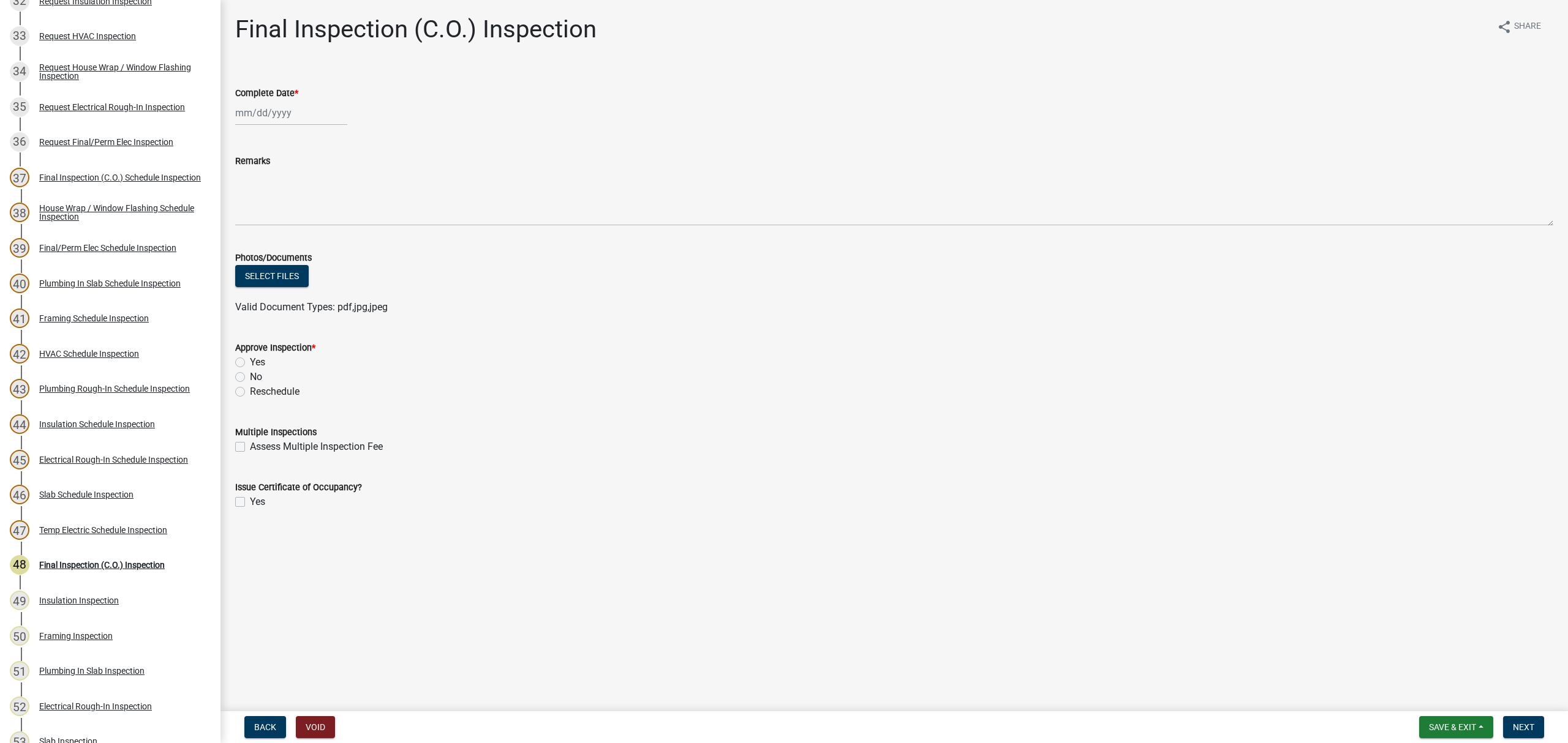
click at [279, 113] on div at bounding box center [291, 113] width 112 height 25
select select "8"
select select "2025"
click at [288, 219] on div "13" at bounding box center [287, 217] width 20 height 20
type input "[DATE]"
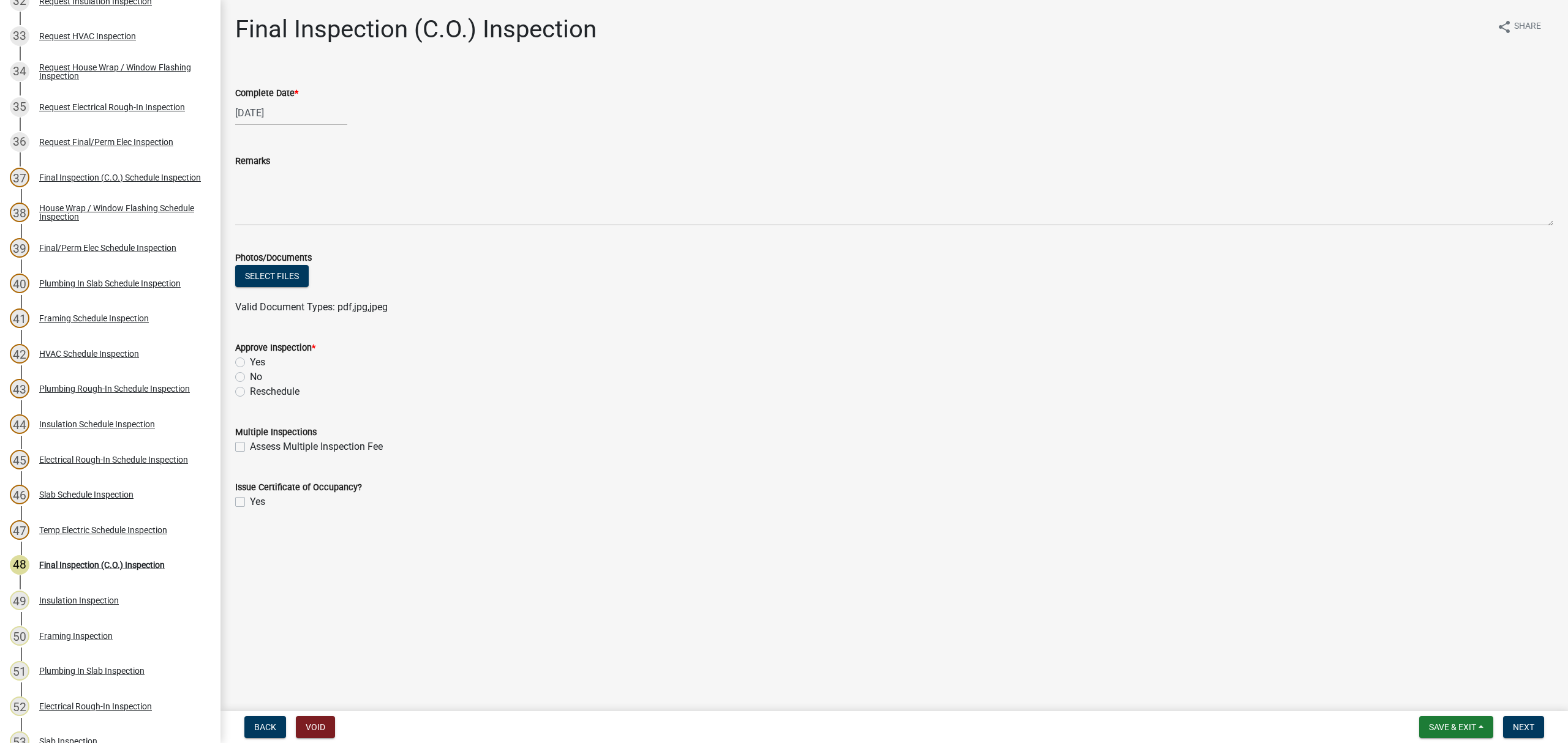
drag, startPoint x: 238, startPoint y: 360, endPoint x: 222, endPoint y: 491, distance: 132.0
click at [250, 361] on label "Yes" at bounding box center [257, 362] width 16 height 15
click at [250, 361] on input "Yes" at bounding box center [253, 359] width 8 height 8
radio input "true"
click at [250, 500] on label "Yes" at bounding box center [257, 502] width 16 height 15
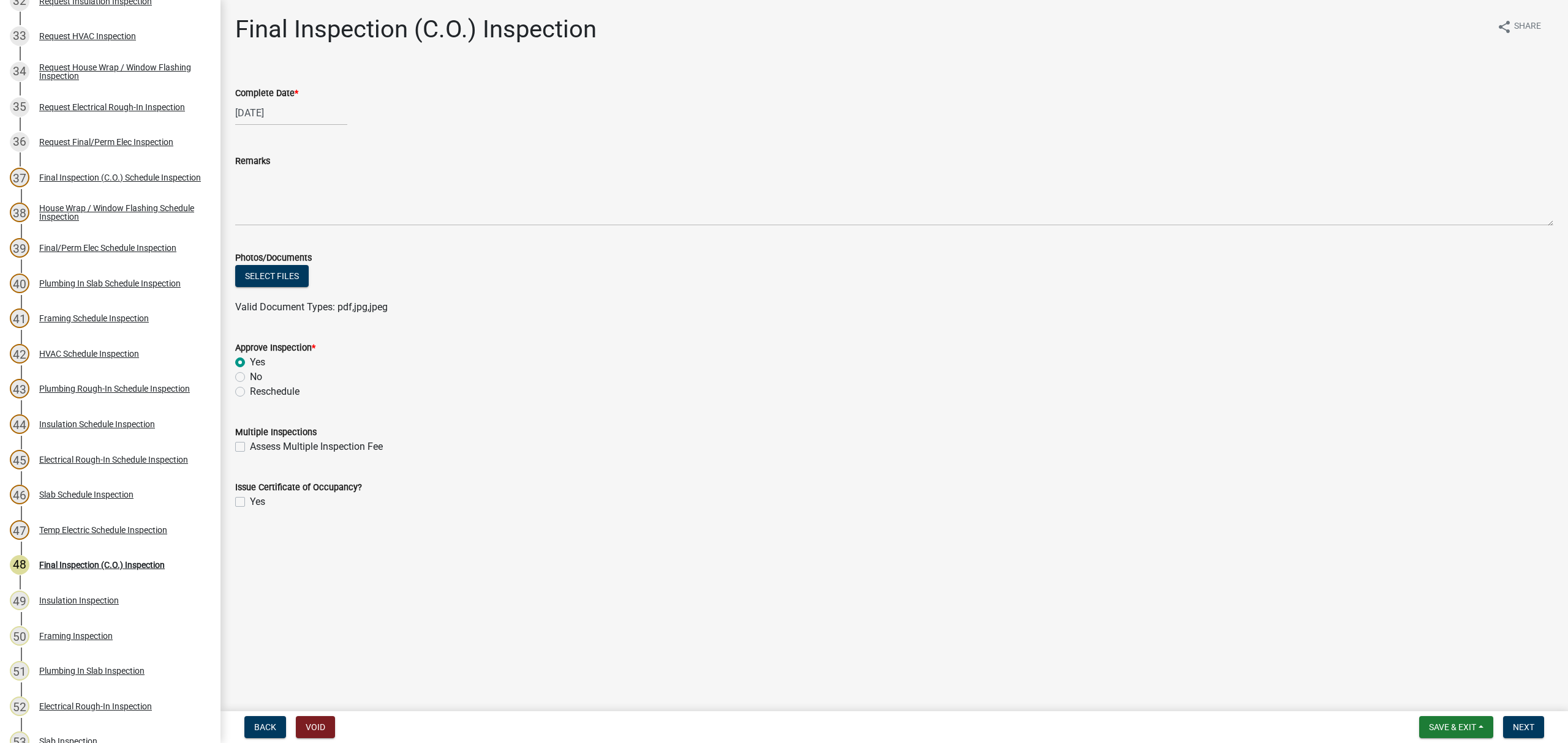
click at [250, 500] on input "Yes" at bounding box center [253, 498] width 8 height 8
checkbox input "true"
click at [1524, 723] on span "Next" at bounding box center [1523, 727] width 22 height 10
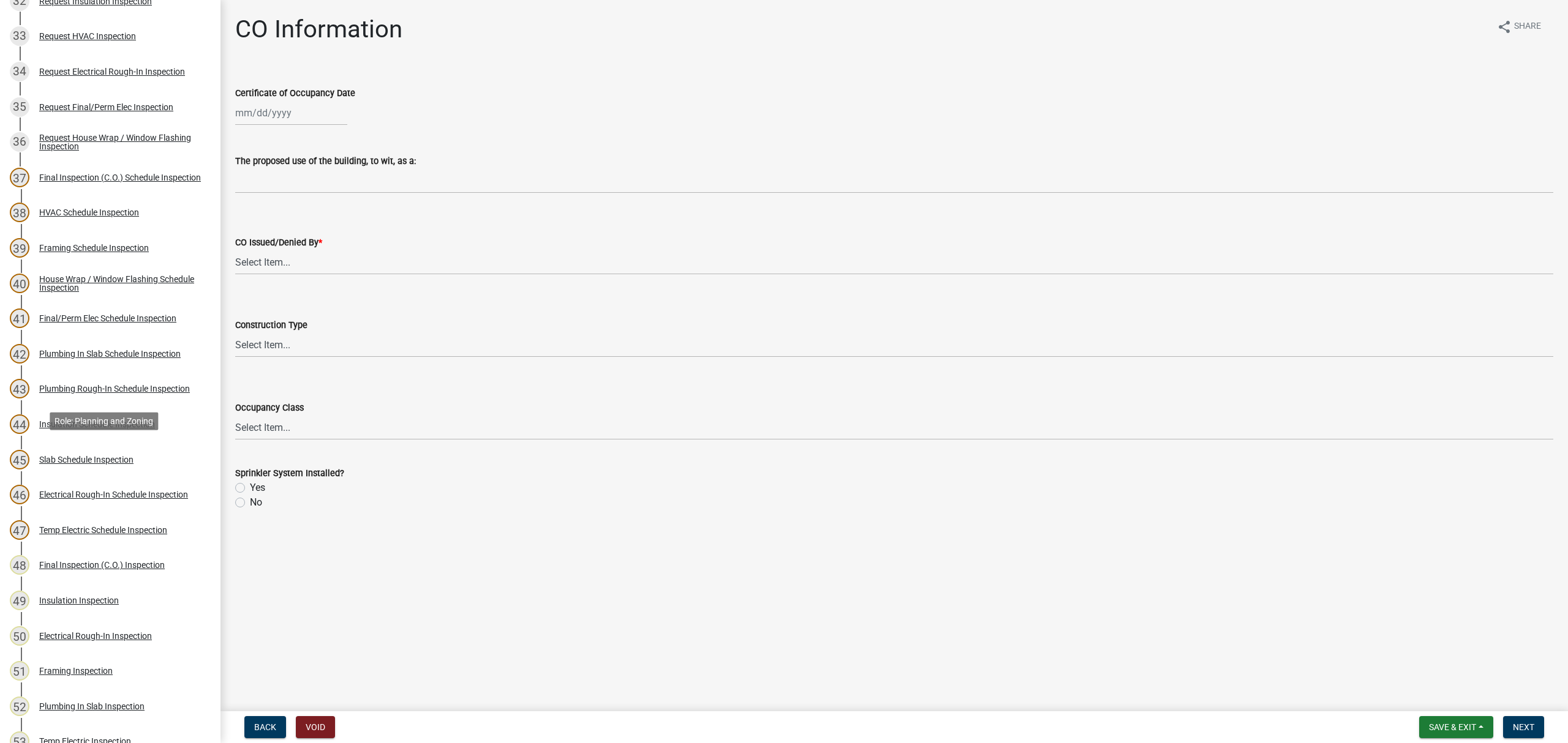
scroll to position [1690, 0]
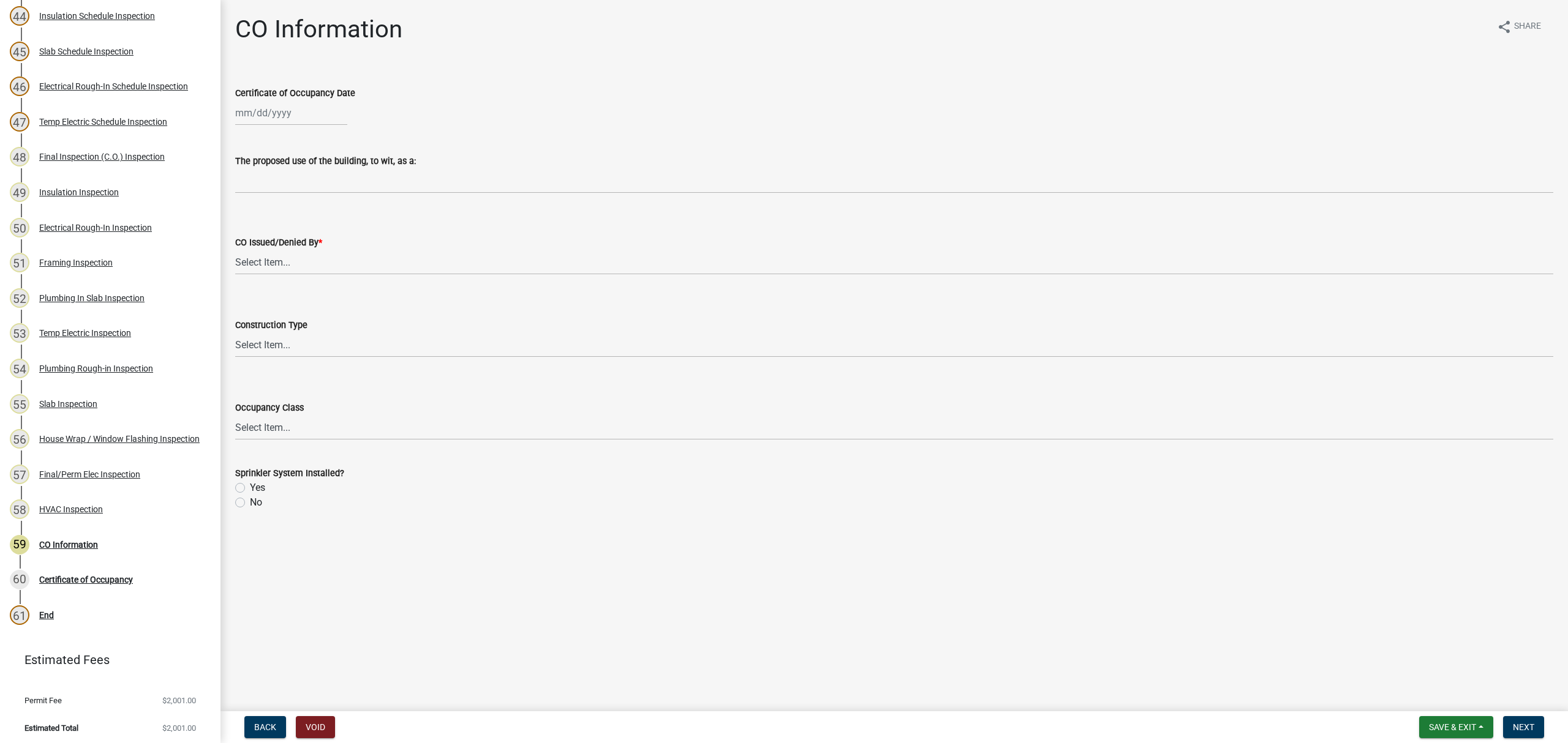
click at [271, 112] on div at bounding box center [291, 113] width 112 height 25
select select "8"
select select "2025"
click at [291, 215] on div "13" at bounding box center [287, 217] width 20 height 20
type input "[DATE]"
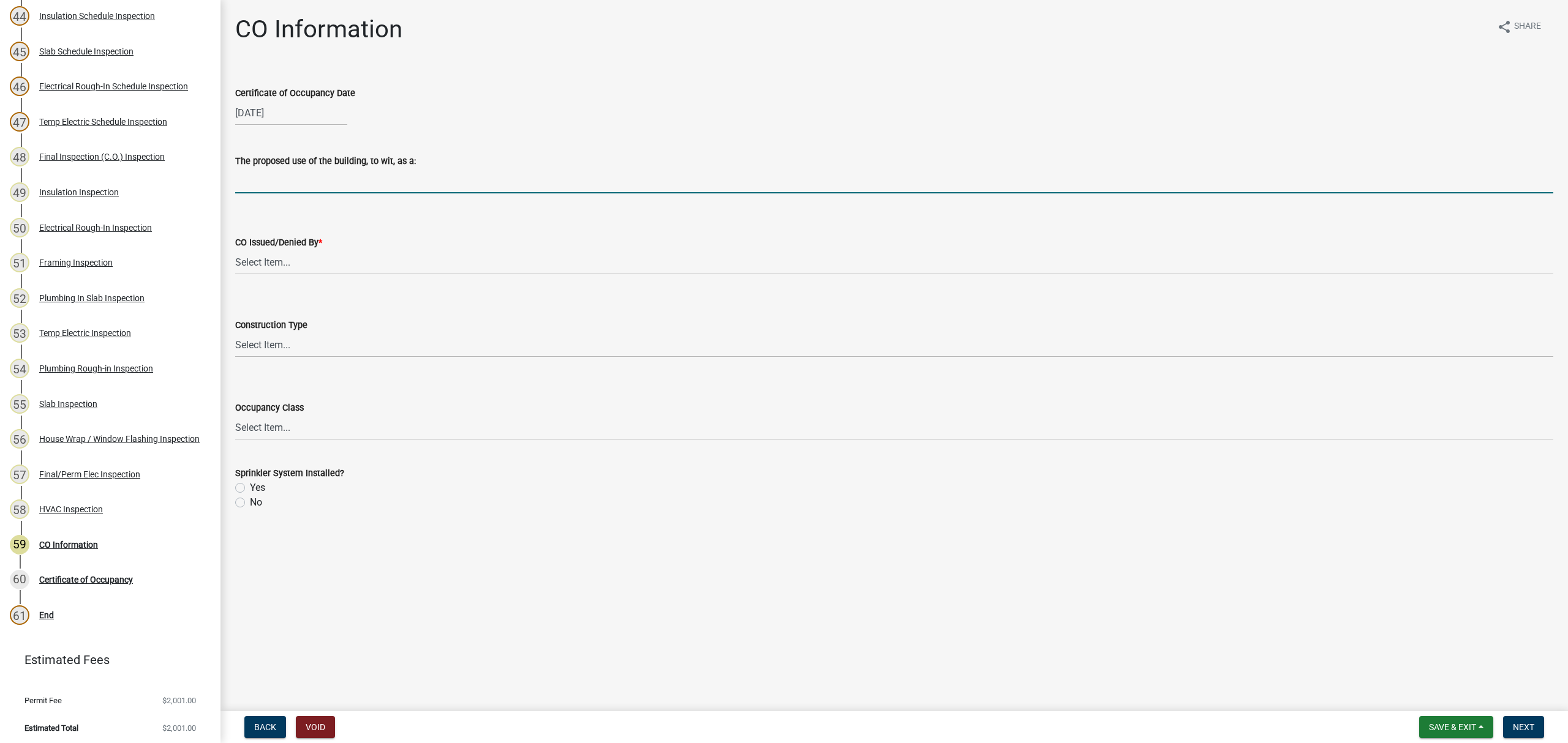
click at [279, 184] on input "The proposed use of the building, to wit, as a:" at bounding box center [894, 181] width 1318 height 25
type input "Single Family Dwelling"
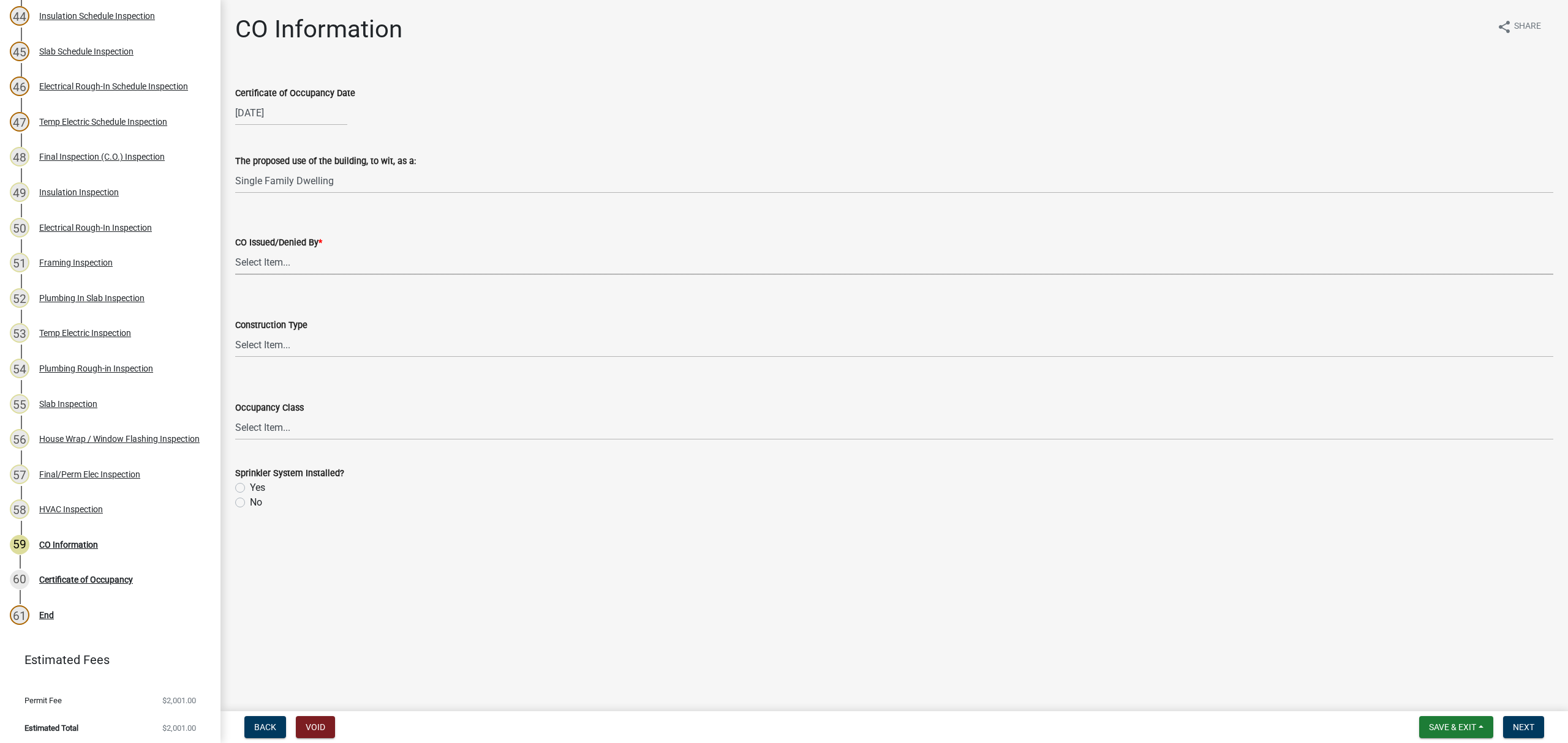
click at [289, 251] on select "Select Item... [PERSON_NAME] [PERSON_NAME] [PERSON_NAME]" at bounding box center [894, 262] width 1318 height 25
click at [235, 250] on select "Select Item... [PERSON_NAME] [PERSON_NAME] [PERSON_NAME]" at bounding box center [894, 262] width 1318 height 25
select select "ea213384-acee-4232-a46b-1cca64df1aeb"
click at [278, 345] on select "Select Item... IA IB IIA IIB IIIA IIIB IV VA VB" at bounding box center [894, 345] width 1318 height 25
click at [235, 333] on select "Select Item... IA IB IIA IIB IIIA IIIB IV VA VB" at bounding box center [894, 345] width 1318 height 25
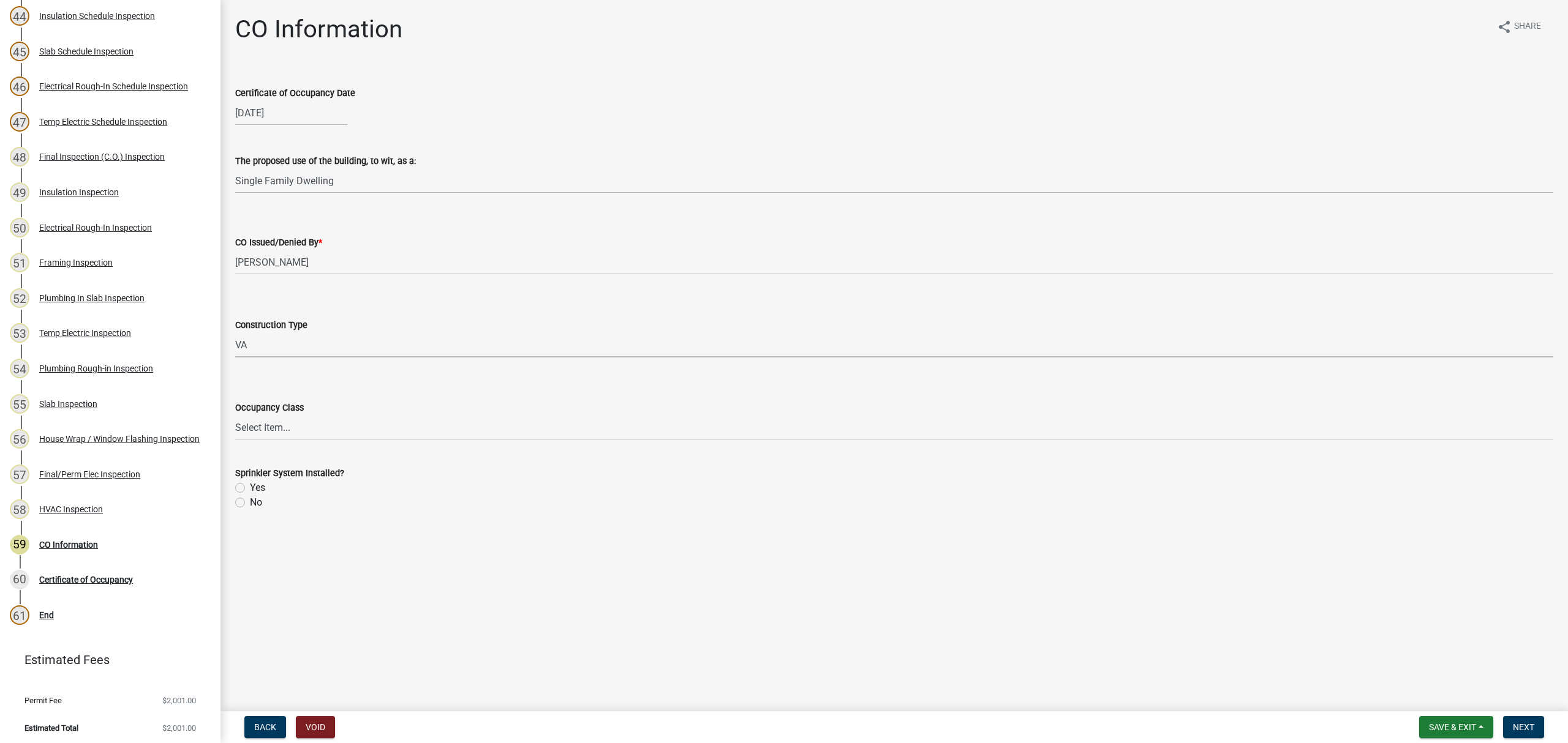
drag, startPoint x: 263, startPoint y: 348, endPoint x: 262, endPoint y: 356, distance: 8.1
click at [263, 349] on select "Select Item... IA IB IIA IIB IIIA IIIB IV VA VB" at bounding box center [894, 345] width 1318 height 25
click at [235, 333] on select "Select Item... IA IB IIA IIB IIIA IIIB IV VA VB" at bounding box center [894, 345] width 1318 height 25
select select "613829fe-e856-4ec9-b302-0a679a094cbd"
click at [267, 431] on select "Select Item... A-1 A-2 A-3 A-4 A-5 B E F-1 F-2 H-1 H-2 H-3 H-4 H-5 I-1 I-2 I-3 …" at bounding box center [894, 428] width 1318 height 25
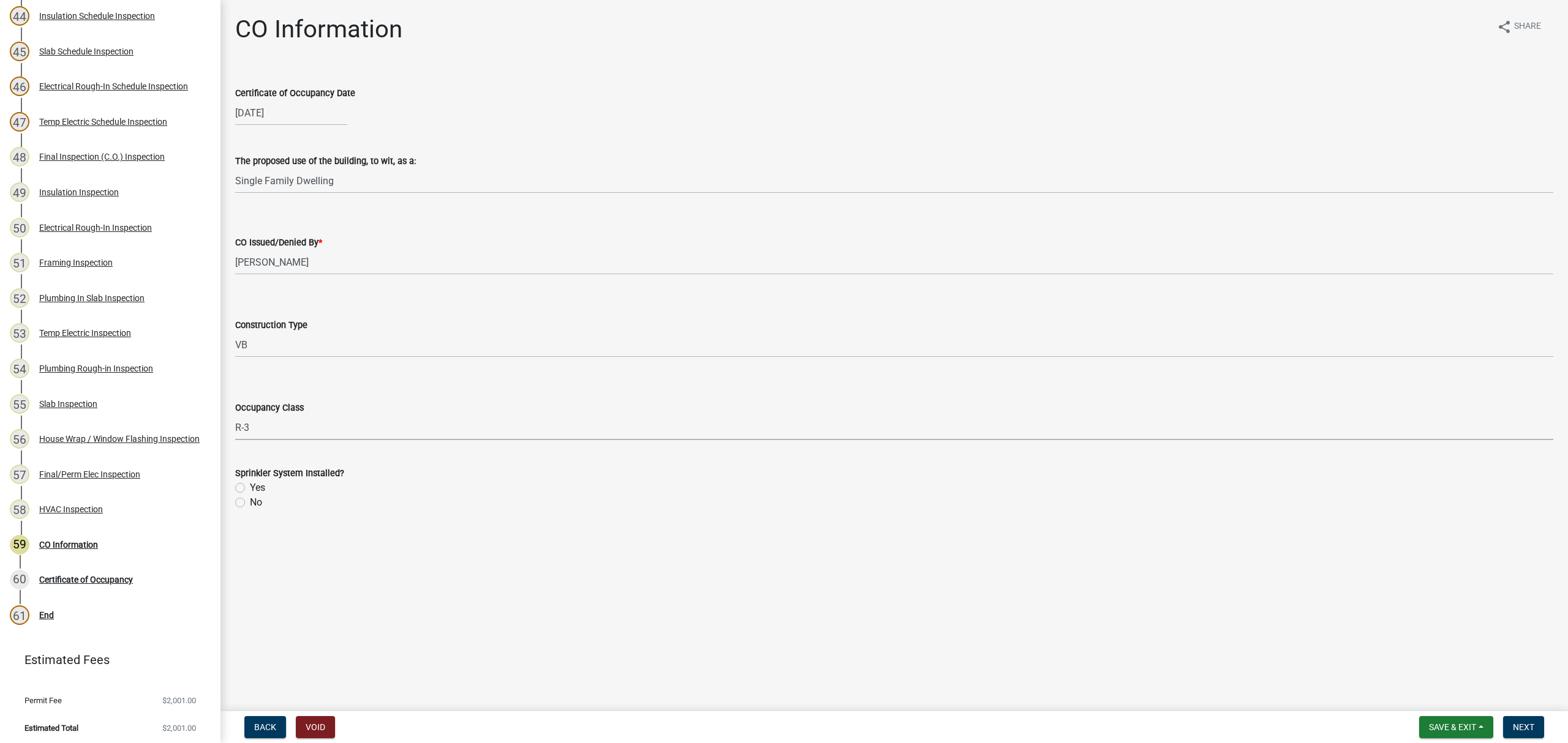
click at [235, 415] on select "Select Item... A-1 A-2 A-3 A-4 A-5 B E F-1 F-2 H-1 H-2 H-3 H-4 H-5 I-1 I-2 I-3 …" at bounding box center [894, 428] width 1318 height 25
select select "200c632f-6558-45ce-8dcd-e6bfe067d1f2"
click at [250, 505] on label "No" at bounding box center [256, 503] width 12 height 15
click at [250, 503] on input "No" at bounding box center [253, 499] width 8 height 8
radio input "true"
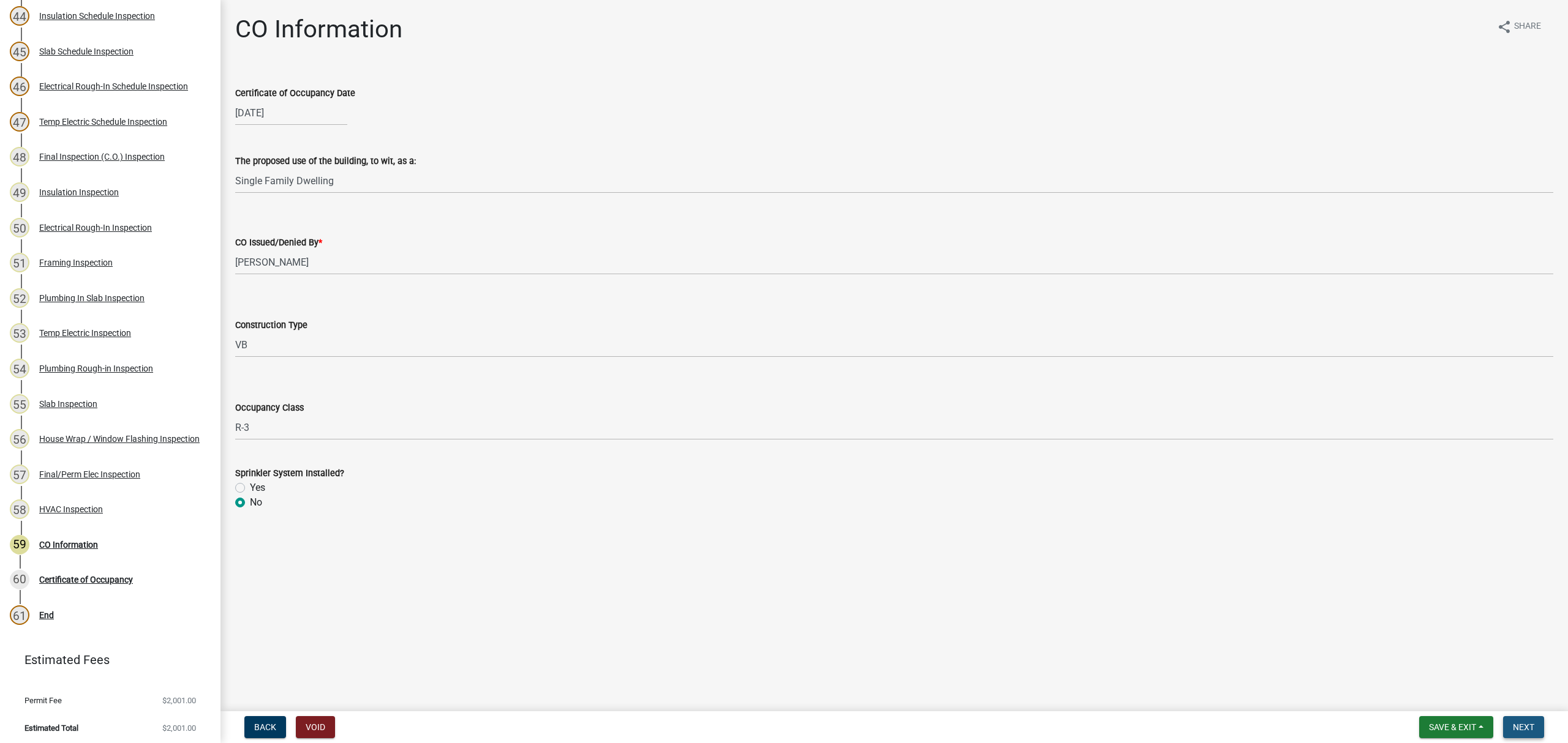
click at [1530, 736] on button "Next" at bounding box center [1523, 727] width 41 height 22
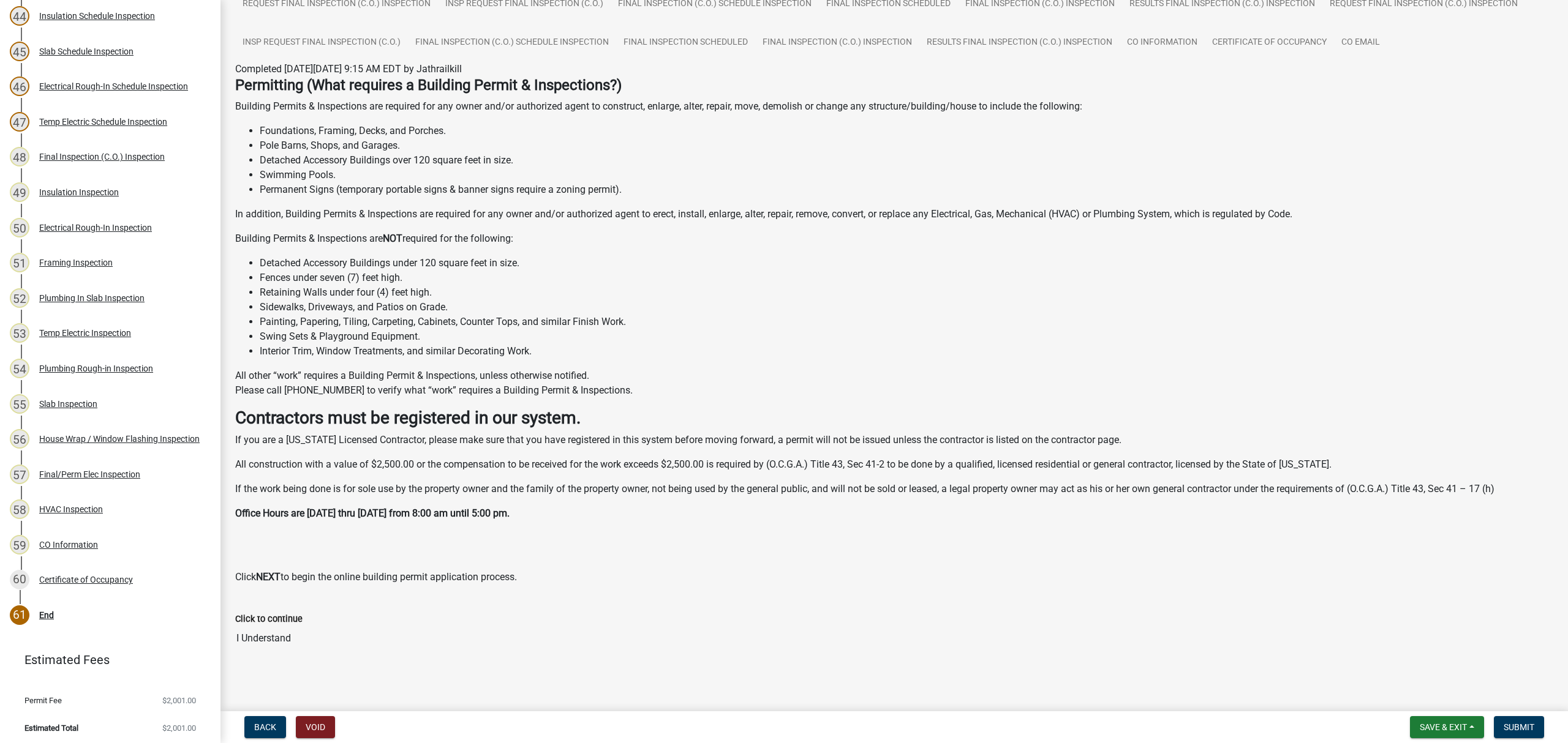
scroll to position [613, 0]
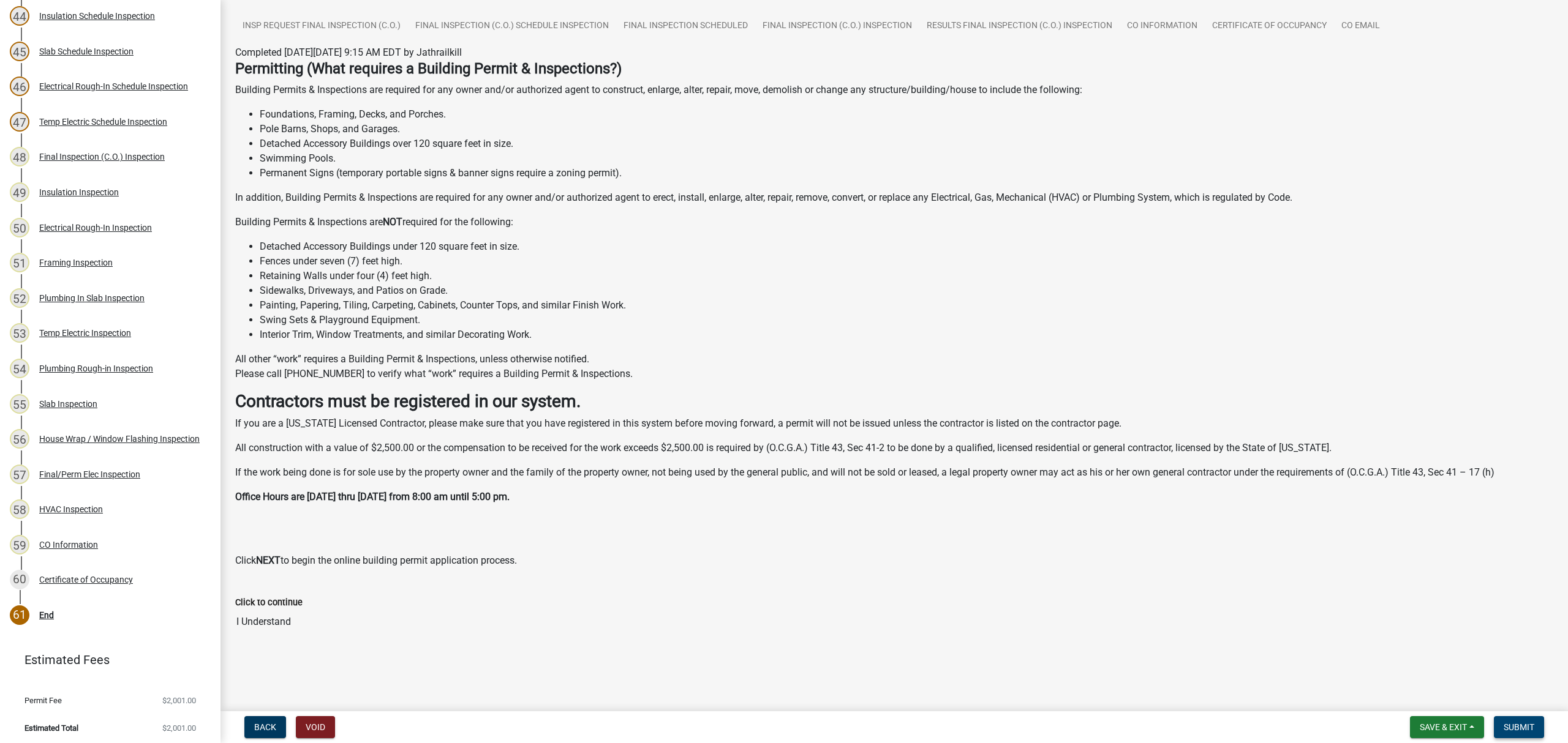
click at [1502, 724] on button "Submit" at bounding box center [1519, 727] width 50 height 22
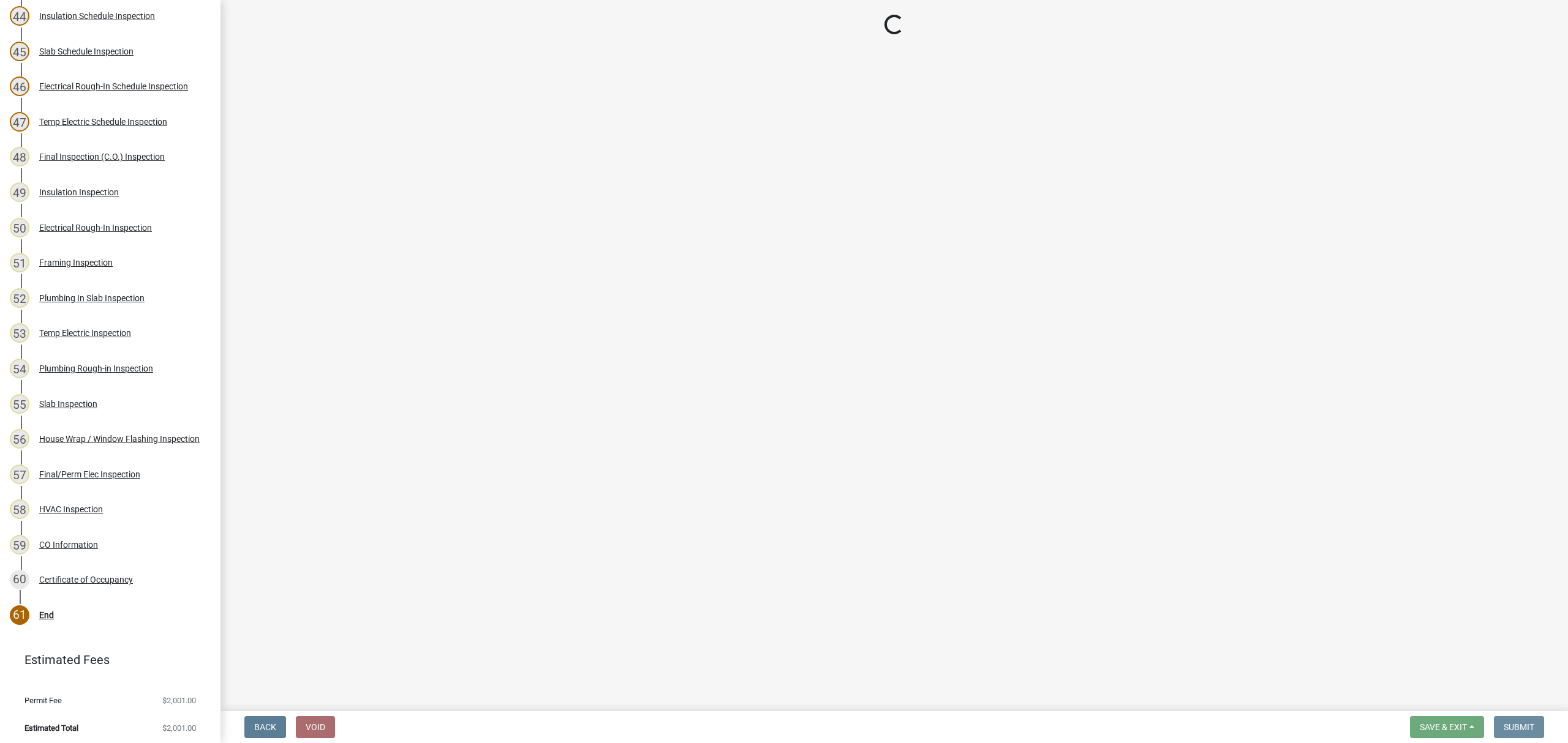
scroll to position [0, 0]
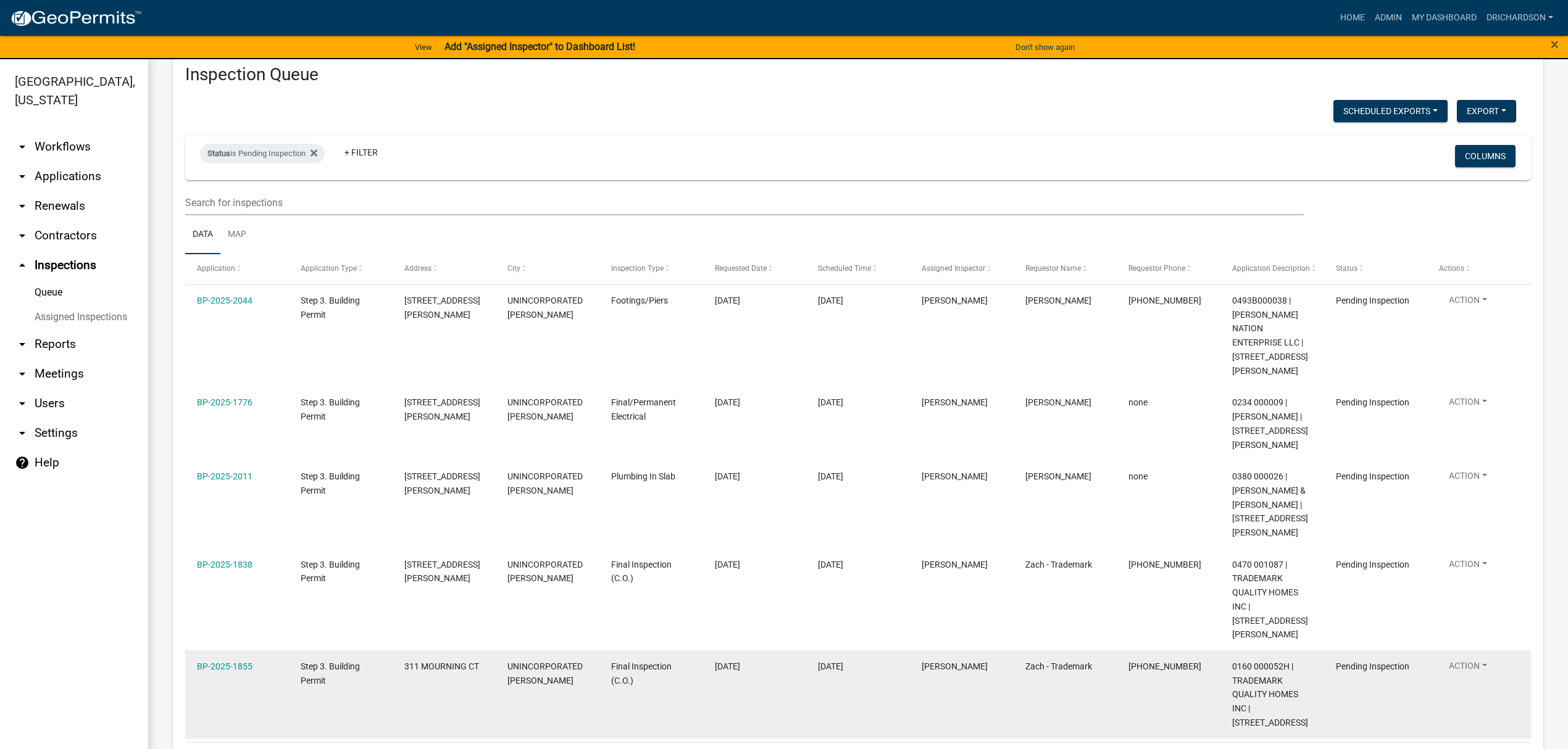
scroll to position [49, 0]
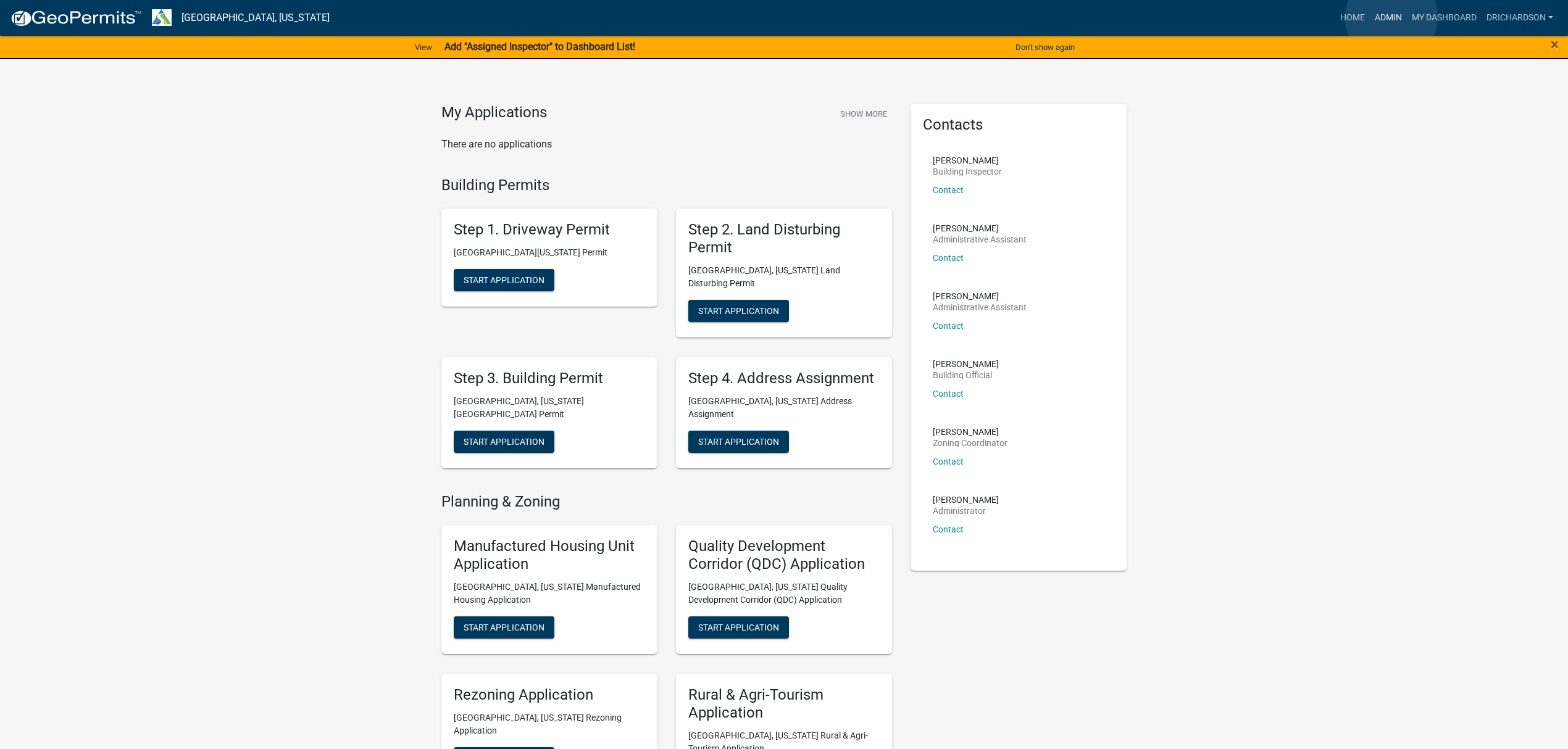
click at [1391, 18] on link "Admin" at bounding box center [1388, 18] width 37 height 23
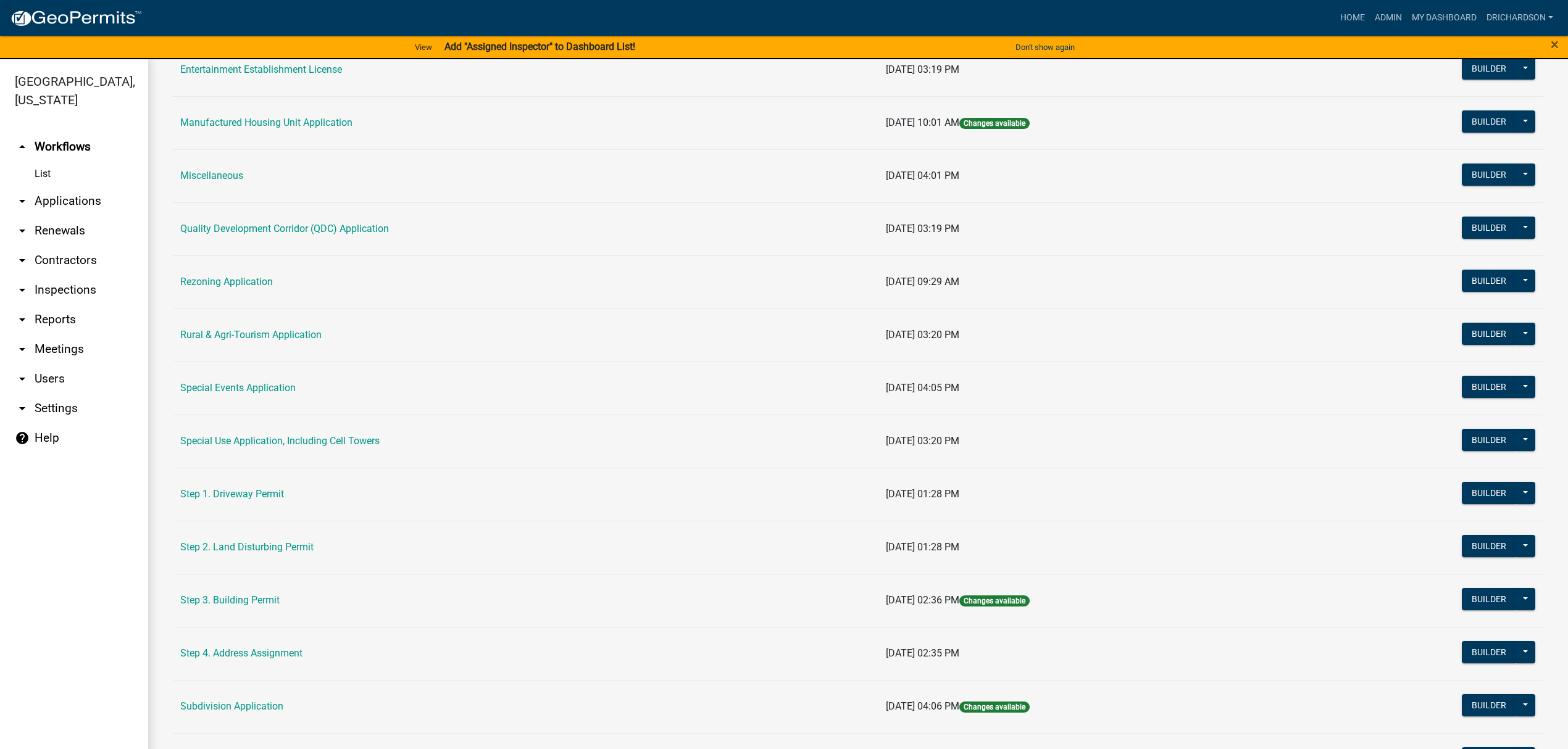
scroll to position [329, 0]
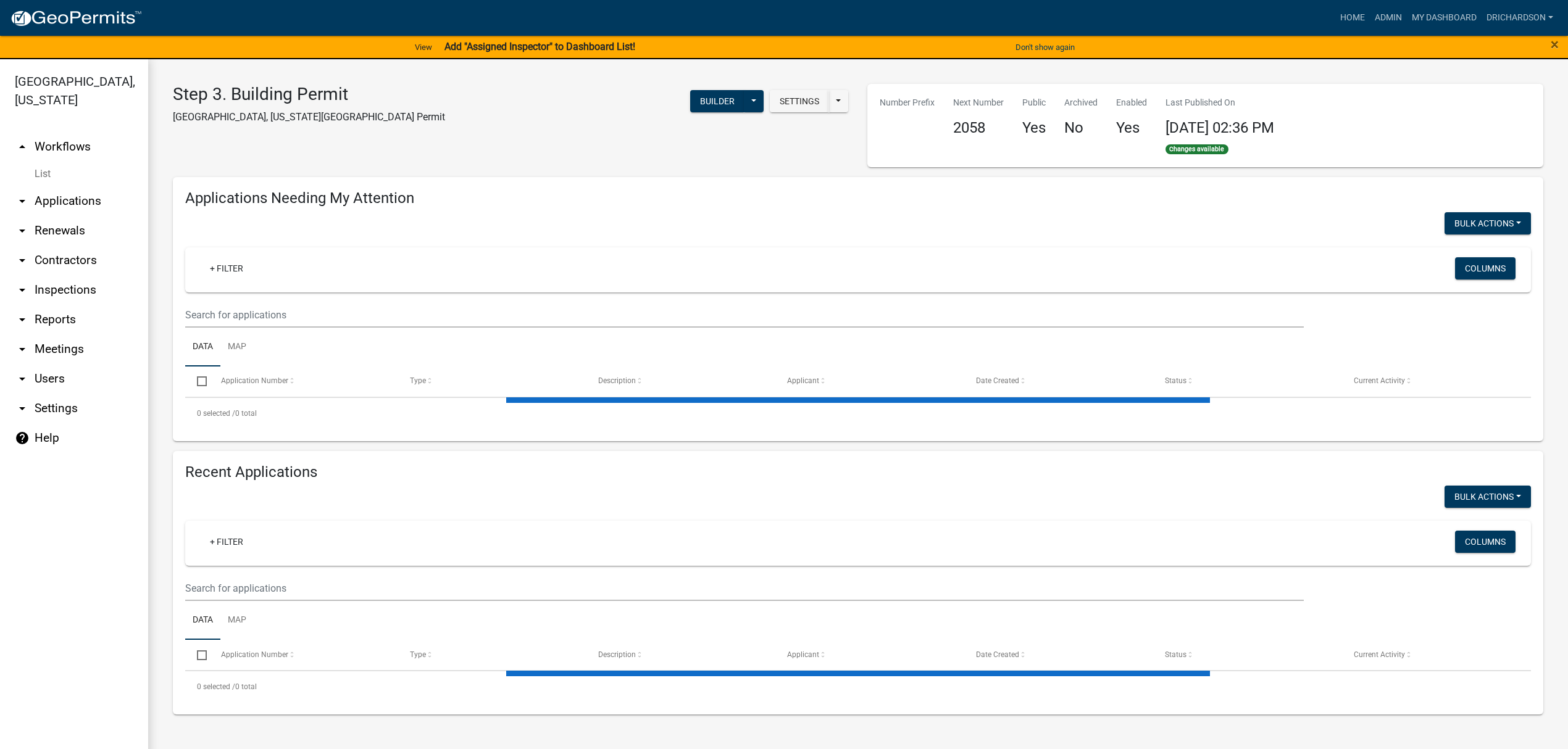
select select "1: 25"
select select "3: 100"
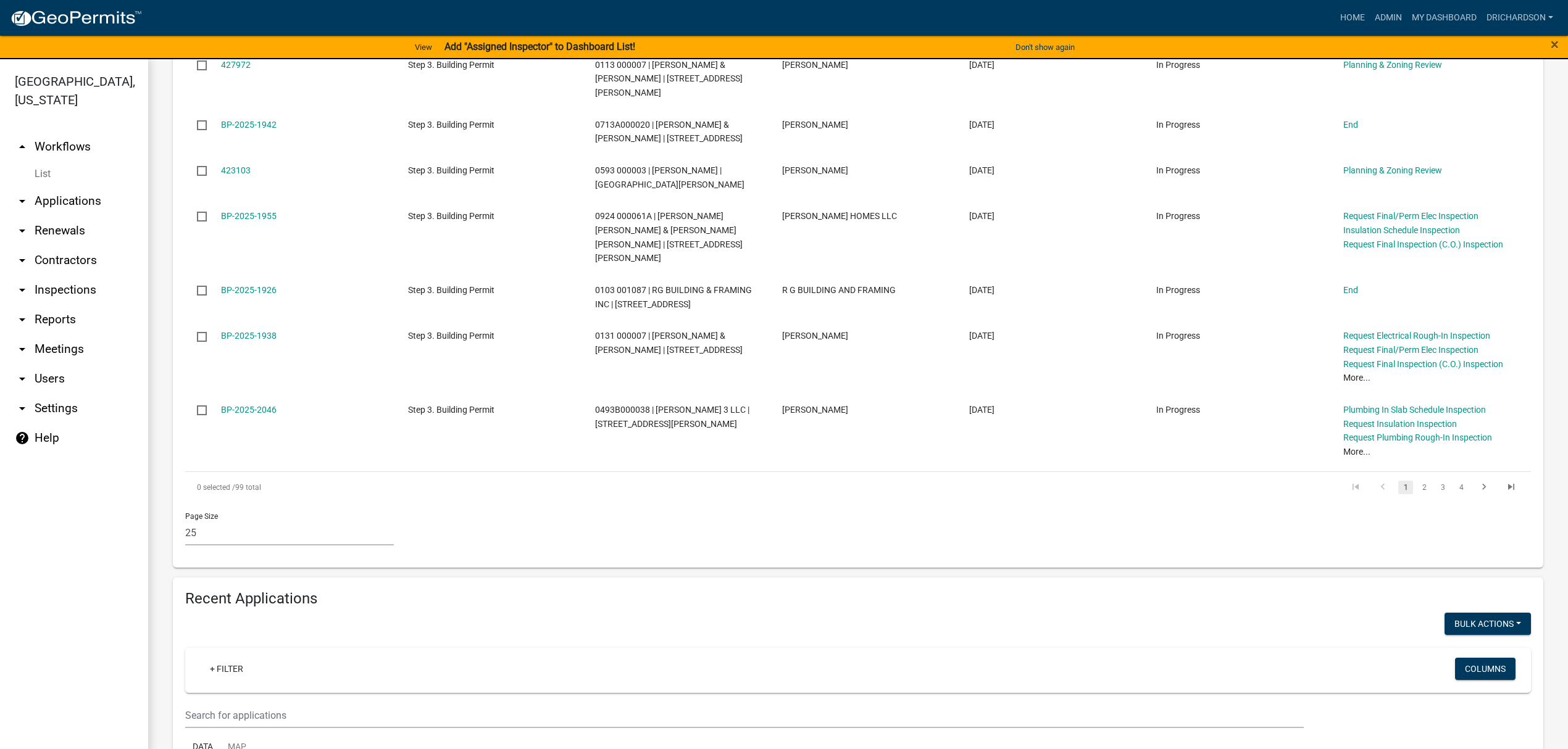
scroll to position [1563, 0]
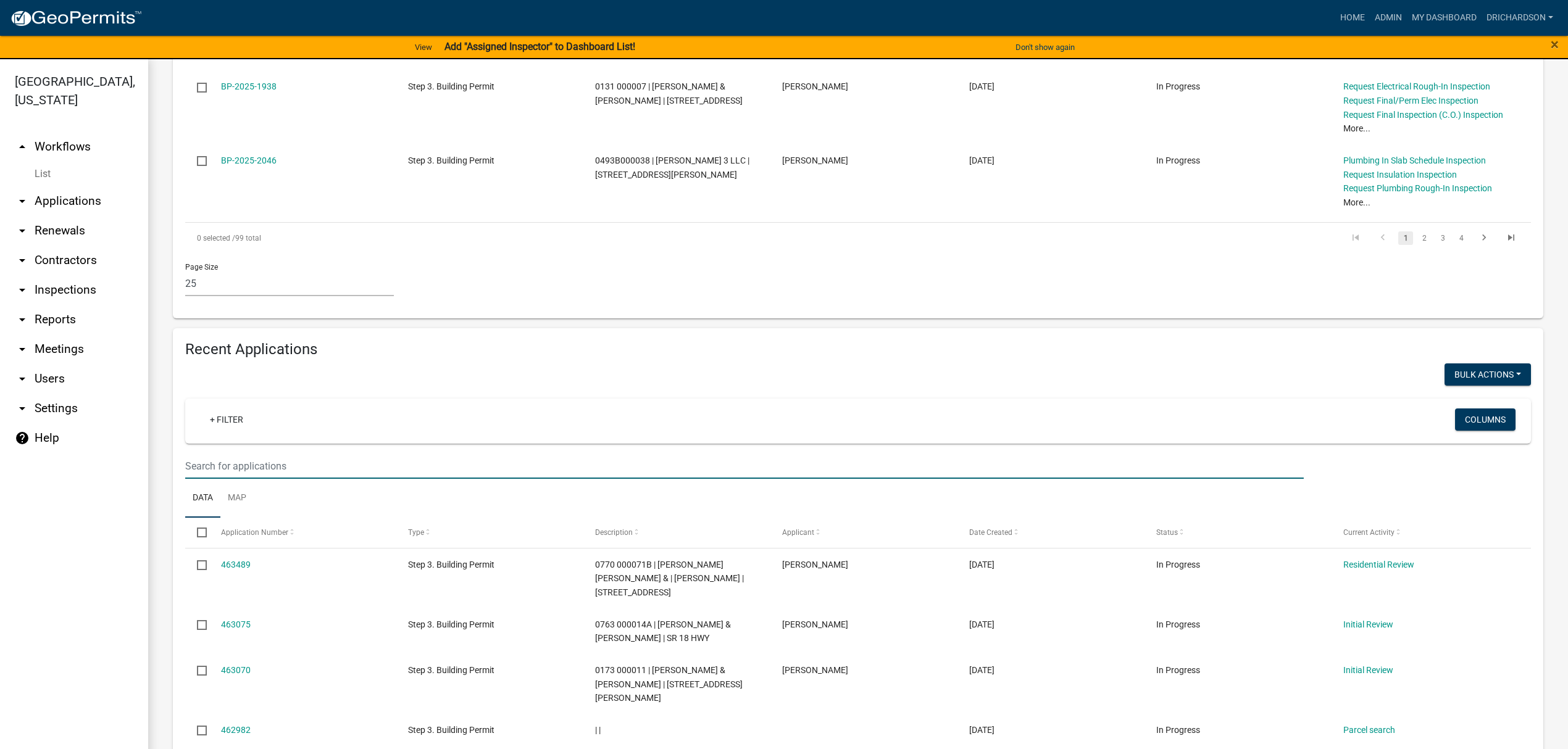
click at [280, 454] on input "text" at bounding box center [744, 466] width 1119 height 25
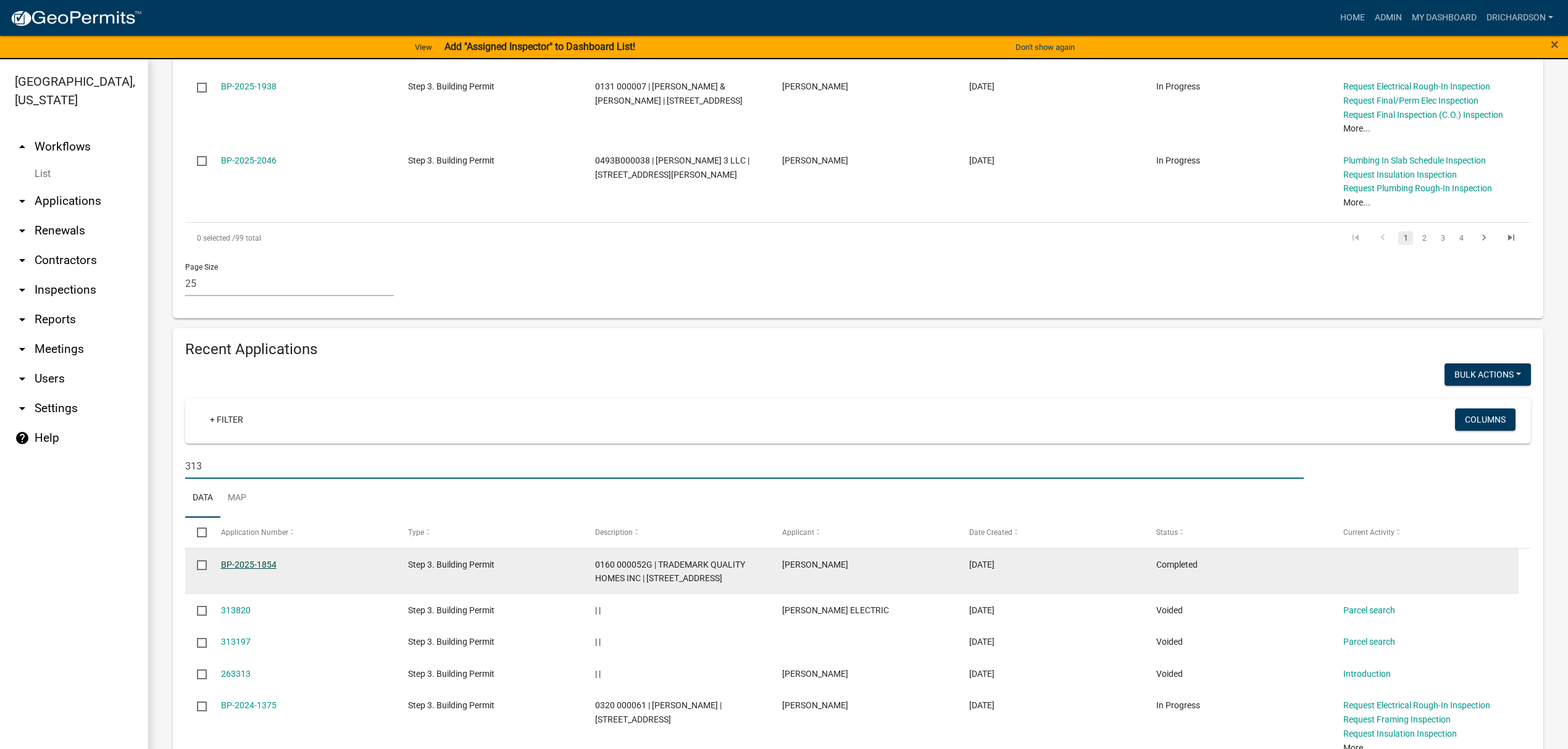
type input "313"
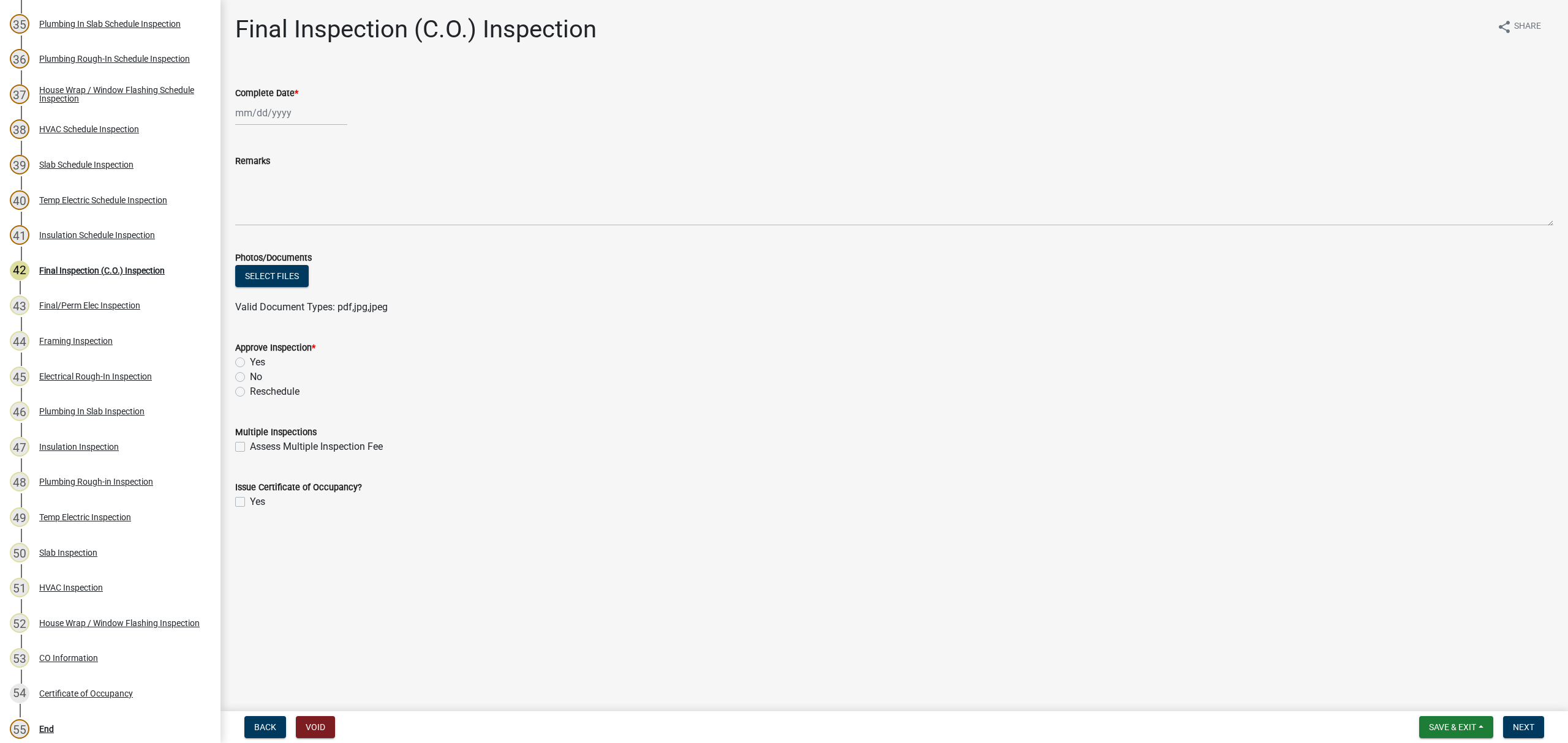
scroll to position [1315, 0]
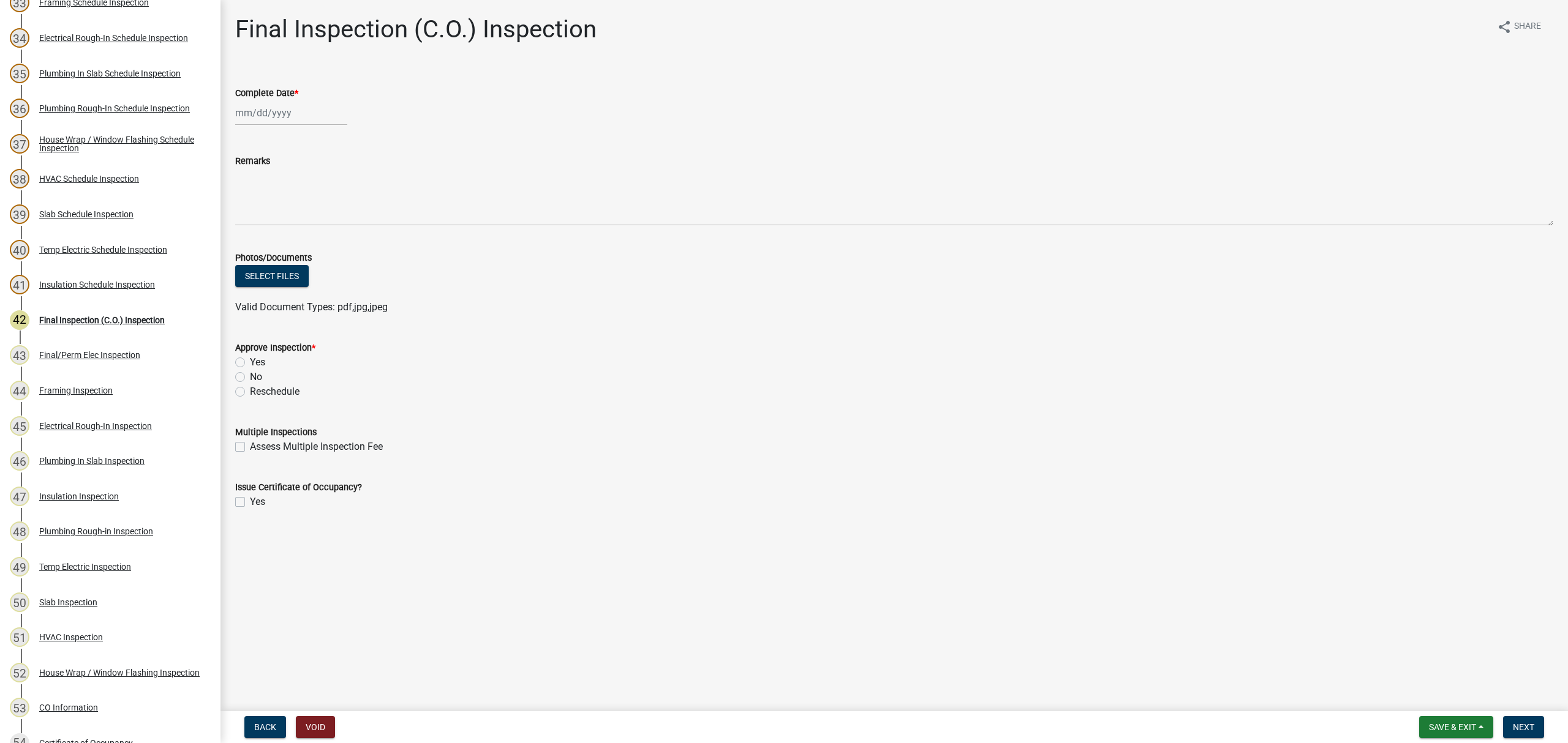
click at [287, 108] on div at bounding box center [291, 113] width 112 height 25
select select "8"
select select "2025"
click at [284, 208] on div "13" at bounding box center [287, 217] width 20 height 20
type input "[DATE]"
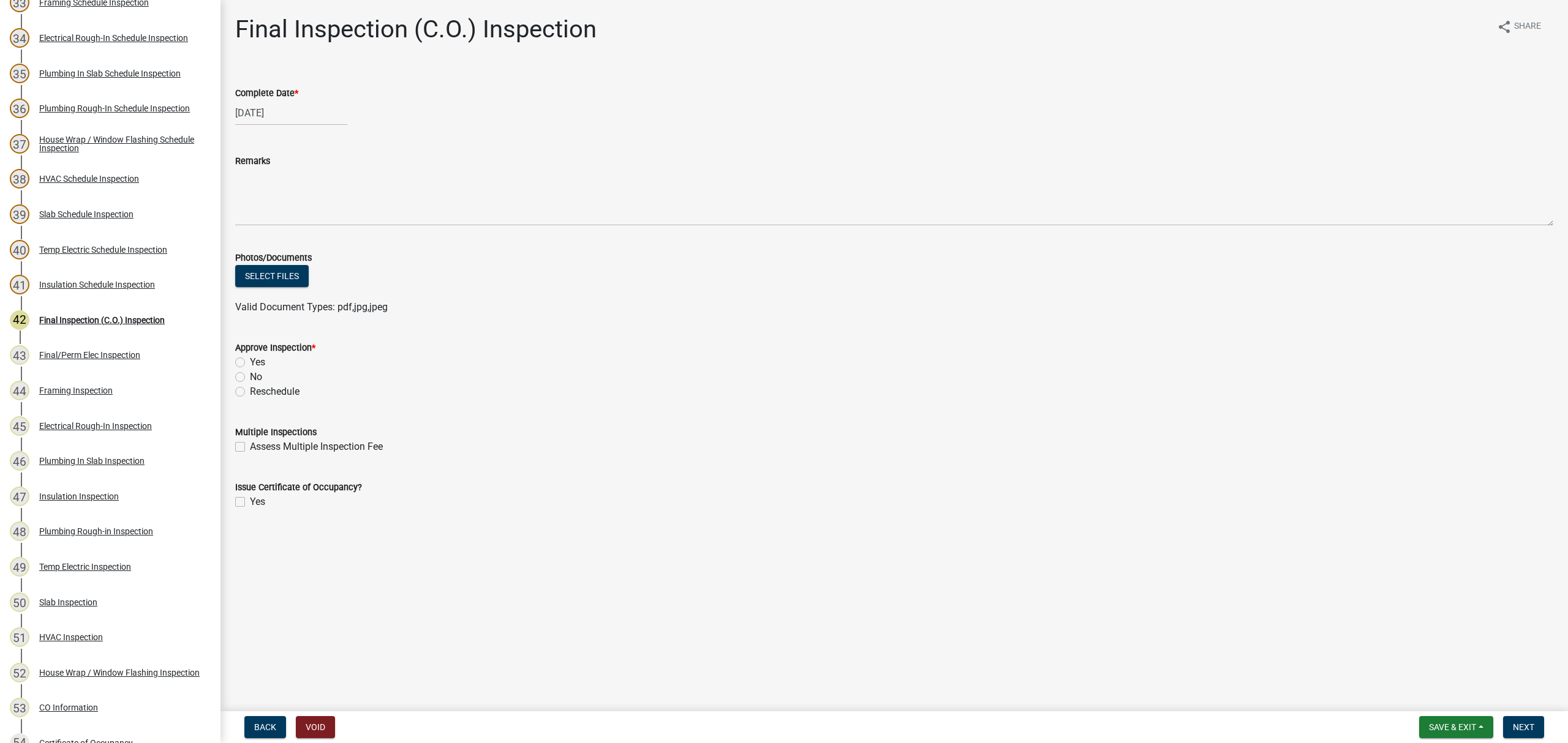
click at [250, 377] on label "No" at bounding box center [256, 377] width 12 height 15
click at [250, 377] on input "No" at bounding box center [253, 374] width 8 height 8
radio input "true"
click at [242, 356] on div "Yes" at bounding box center [894, 362] width 1318 height 15
click at [241, 368] on div "Yes" at bounding box center [894, 362] width 1318 height 15
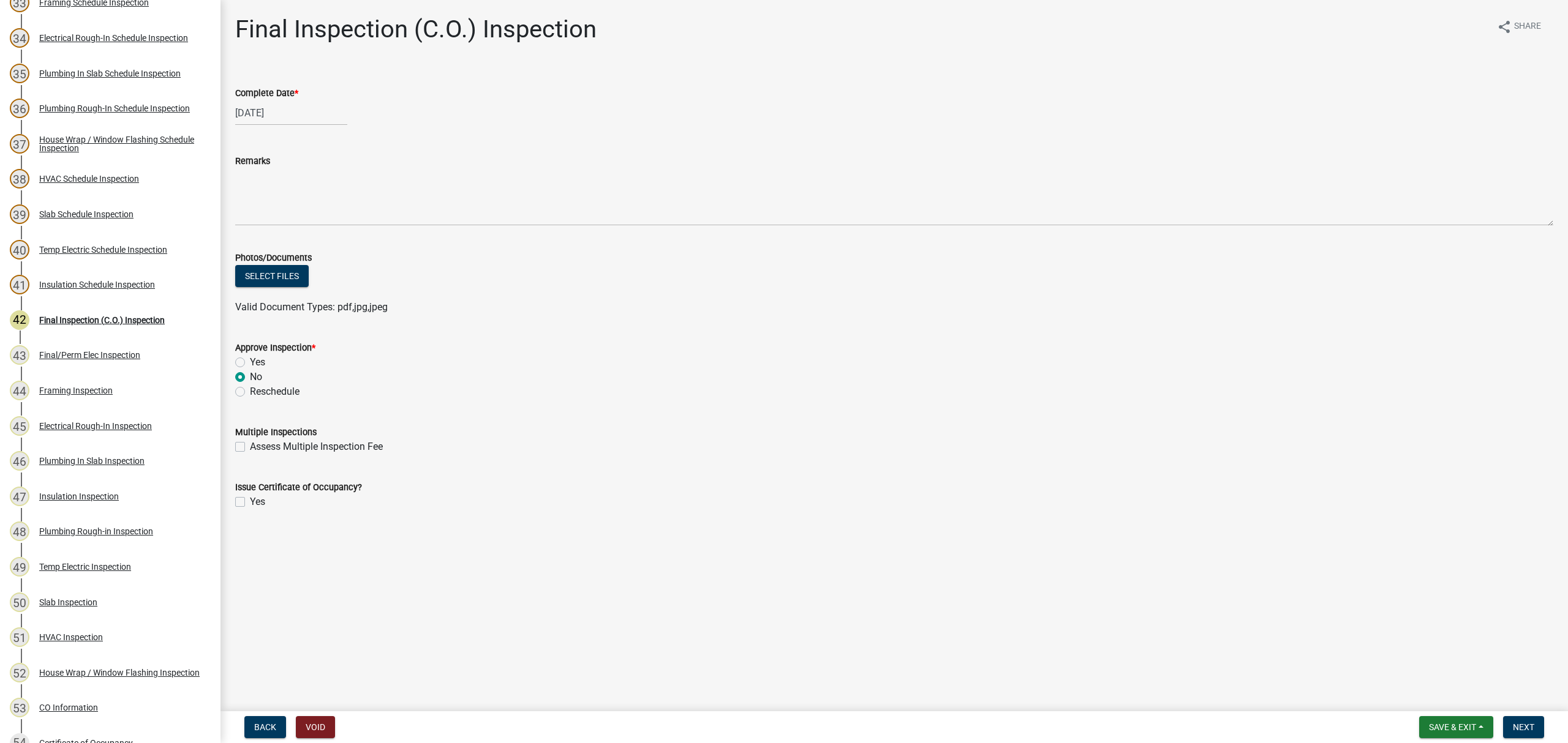
click at [250, 365] on label "Yes" at bounding box center [257, 362] width 16 height 15
click at [250, 363] on input "Yes" at bounding box center [253, 359] width 8 height 8
radio input "true"
click at [250, 500] on label "Yes" at bounding box center [257, 502] width 16 height 15
click at [250, 500] on input "Yes" at bounding box center [253, 498] width 8 height 8
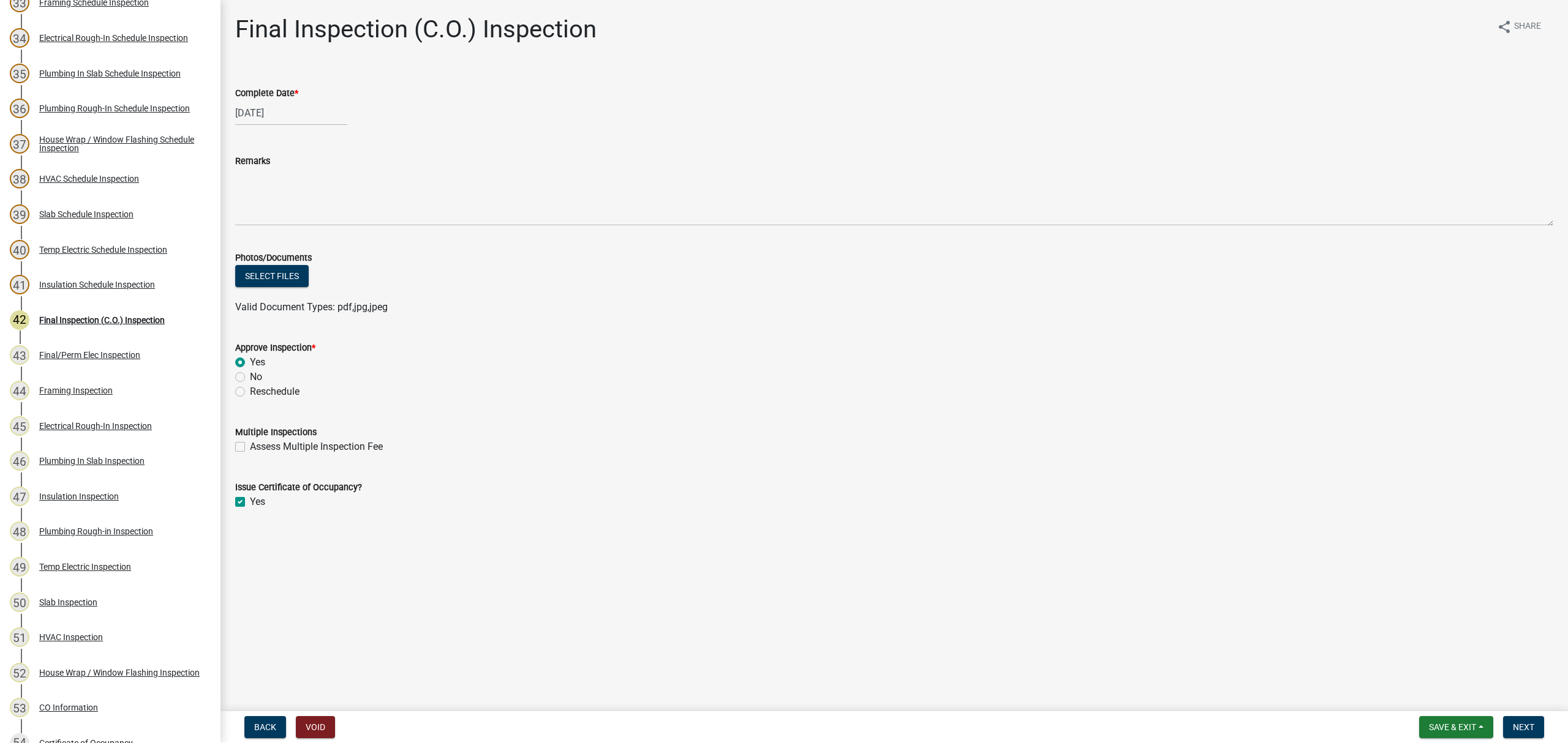
checkbox input "true"
click at [1515, 723] on span "Next" at bounding box center [1523, 727] width 22 height 10
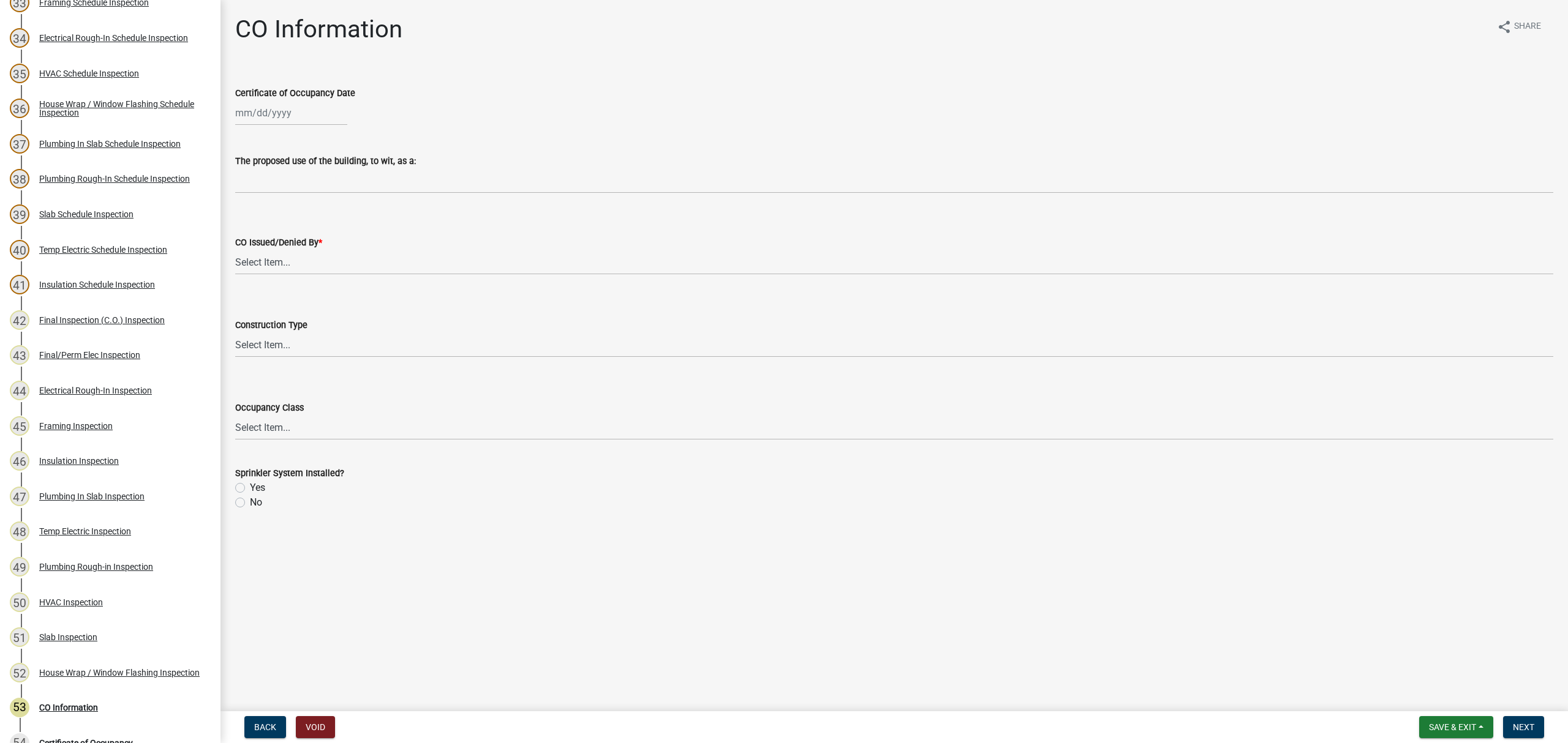
click at [268, 116] on div at bounding box center [291, 113] width 112 height 25
select select "8"
select select "2025"
click at [284, 213] on div "13" at bounding box center [287, 217] width 20 height 20
type input "[DATE]"
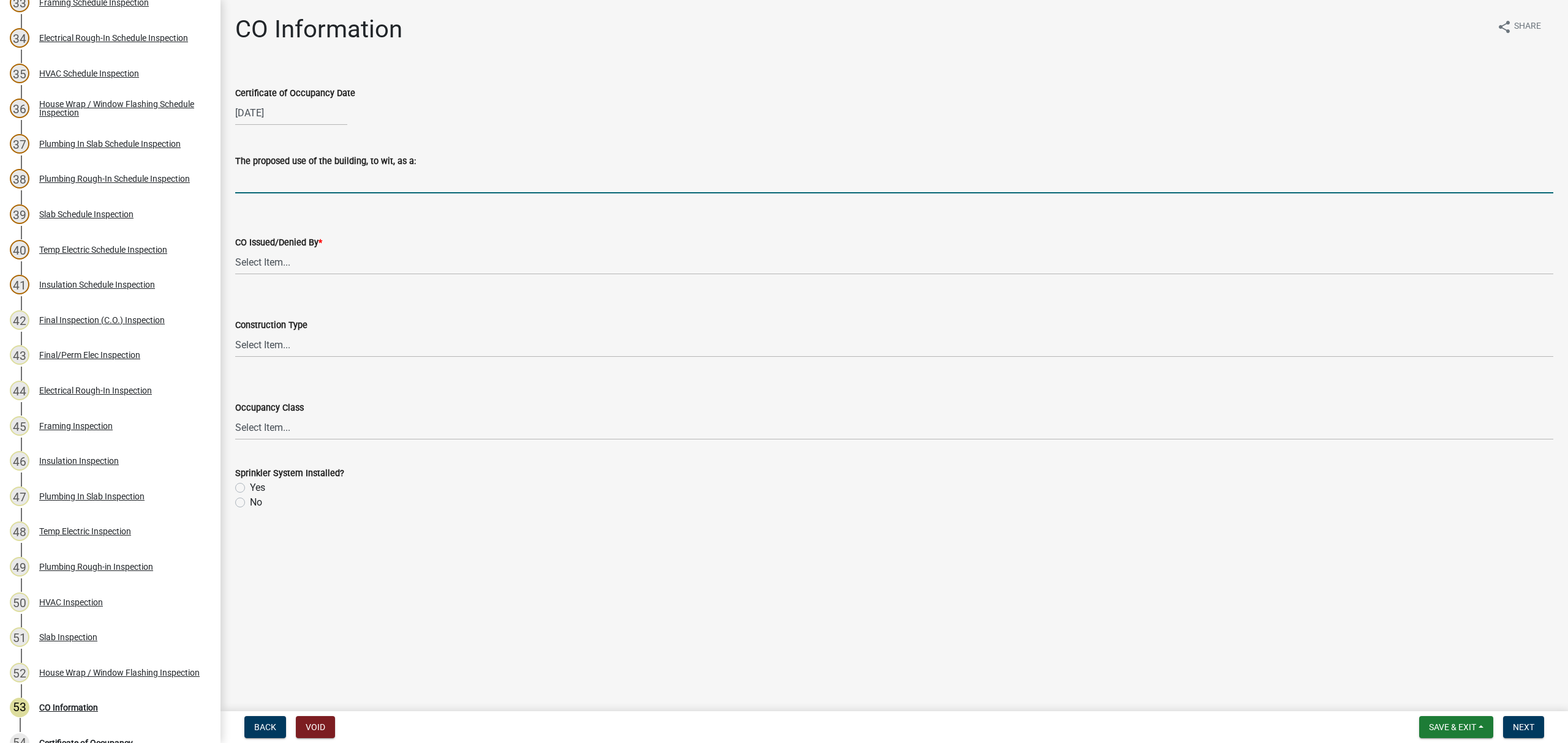
click at [276, 180] on input "The proposed use of the building, to wit, as a:" at bounding box center [894, 181] width 1318 height 25
type input "Single Family Dwelling"
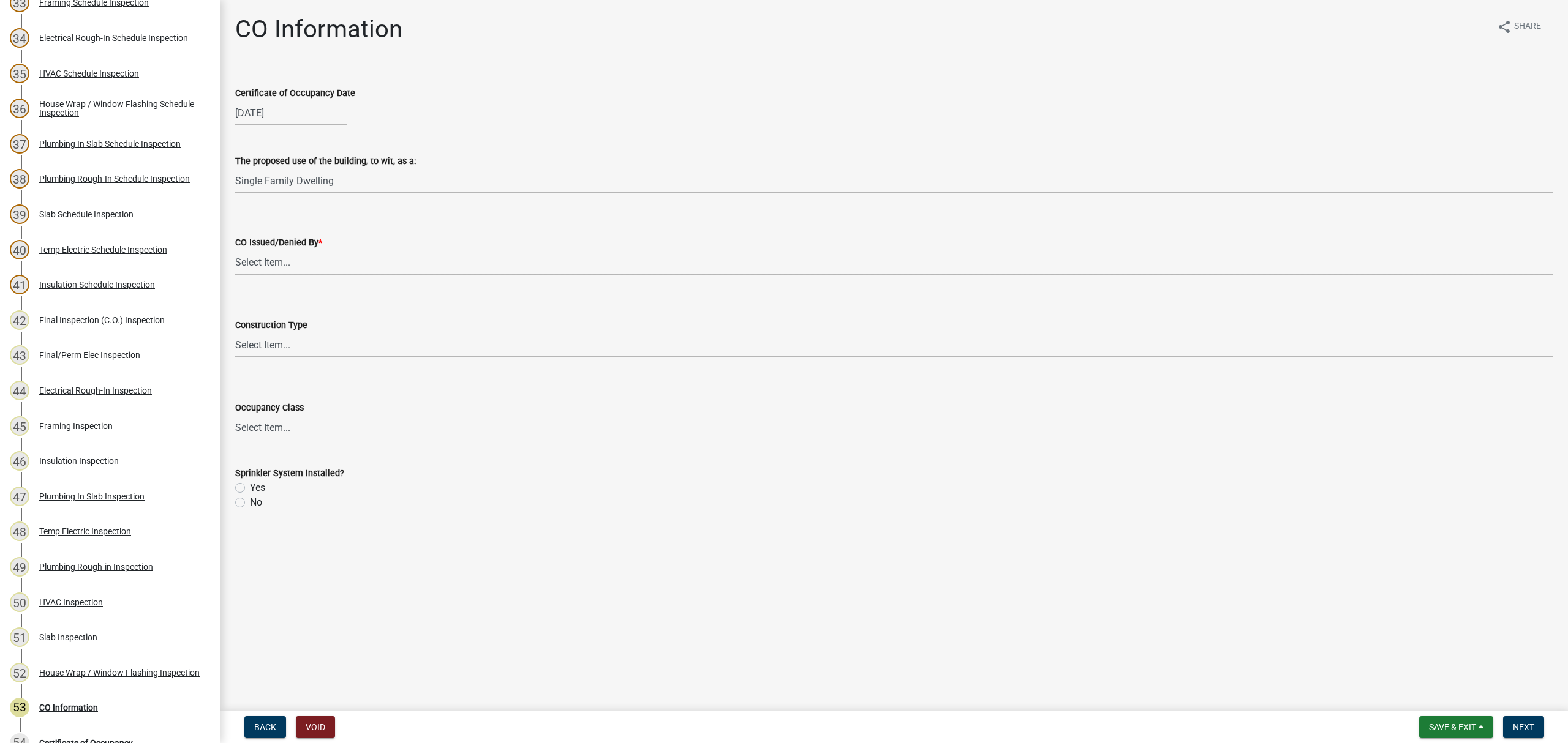
click at [286, 265] on select "Select Item... Douglas Richardson Kevin Norred William Huff" at bounding box center [894, 262] width 1318 height 25
click at [235, 250] on select "Select Item... Douglas Richardson Kevin Norred William Huff" at bounding box center [894, 262] width 1318 height 25
select select "ea213384-acee-4232-a46b-1cca64df1aeb"
click at [281, 348] on select "Select Item... IA IB IIA IIB IIIA IIIB IV VA VB" at bounding box center [894, 345] width 1318 height 25
click at [235, 333] on select "Select Item... IA IB IIA IIB IIIA IIIB IV VA VB" at bounding box center [894, 345] width 1318 height 25
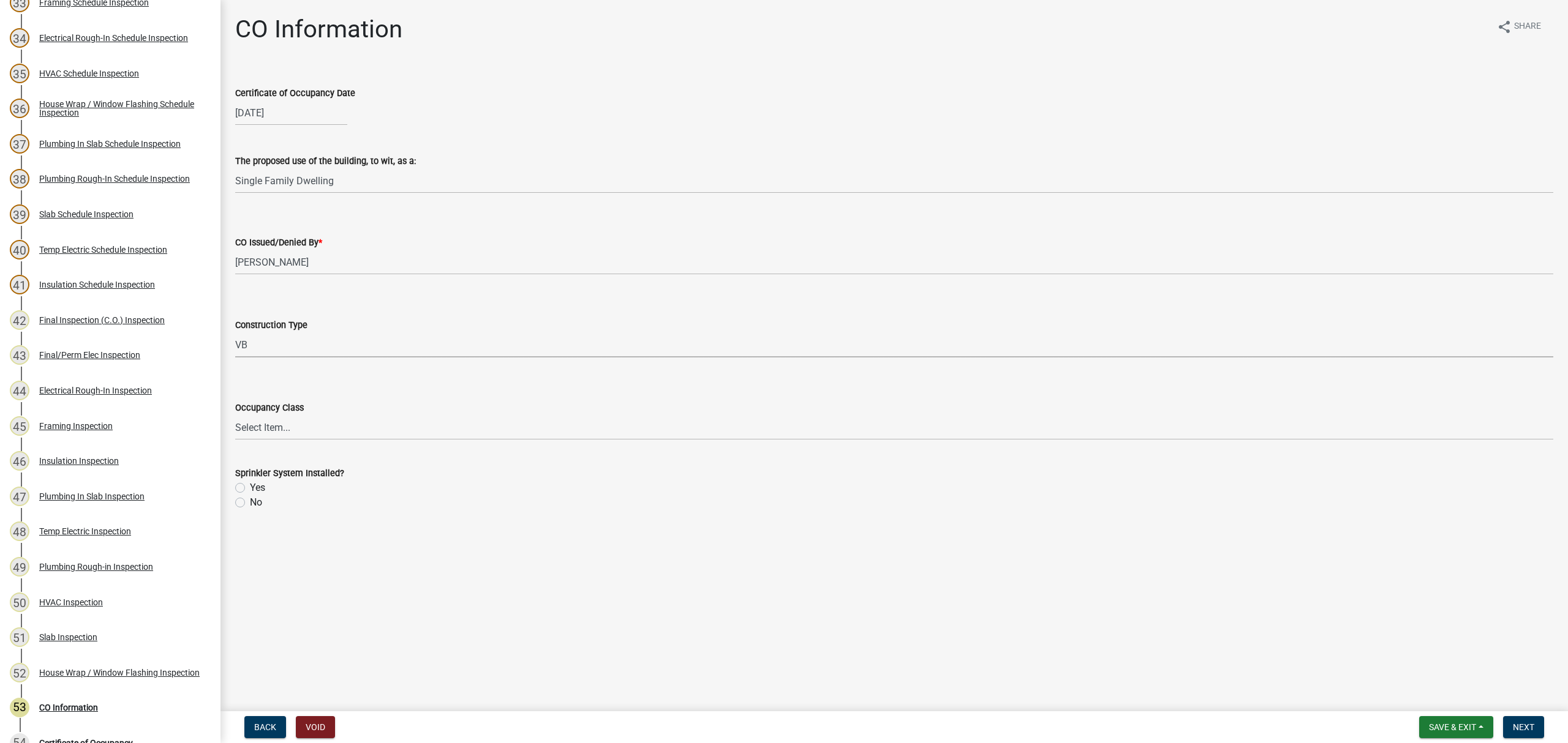
select select "613829fe-e856-4ec9-b302-0a679a094cbd"
click at [268, 431] on select "Select Item... A-1 A-2 A-3 A-4 A-5 B E F-1 F-2 H-1 H-2 H-3 H-4 H-5 I-1 I-2 I-3 …" at bounding box center [894, 428] width 1318 height 25
click at [235, 415] on select "Select Item... A-1 A-2 A-3 A-4 A-5 B E F-1 F-2 H-1 H-2 H-3 H-4 H-5 I-1 I-2 I-3 …" at bounding box center [894, 428] width 1318 height 25
select select "200c632f-6558-45ce-8dcd-e6bfe067d1f2"
click at [250, 505] on label "No" at bounding box center [256, 503] width 12 height 15
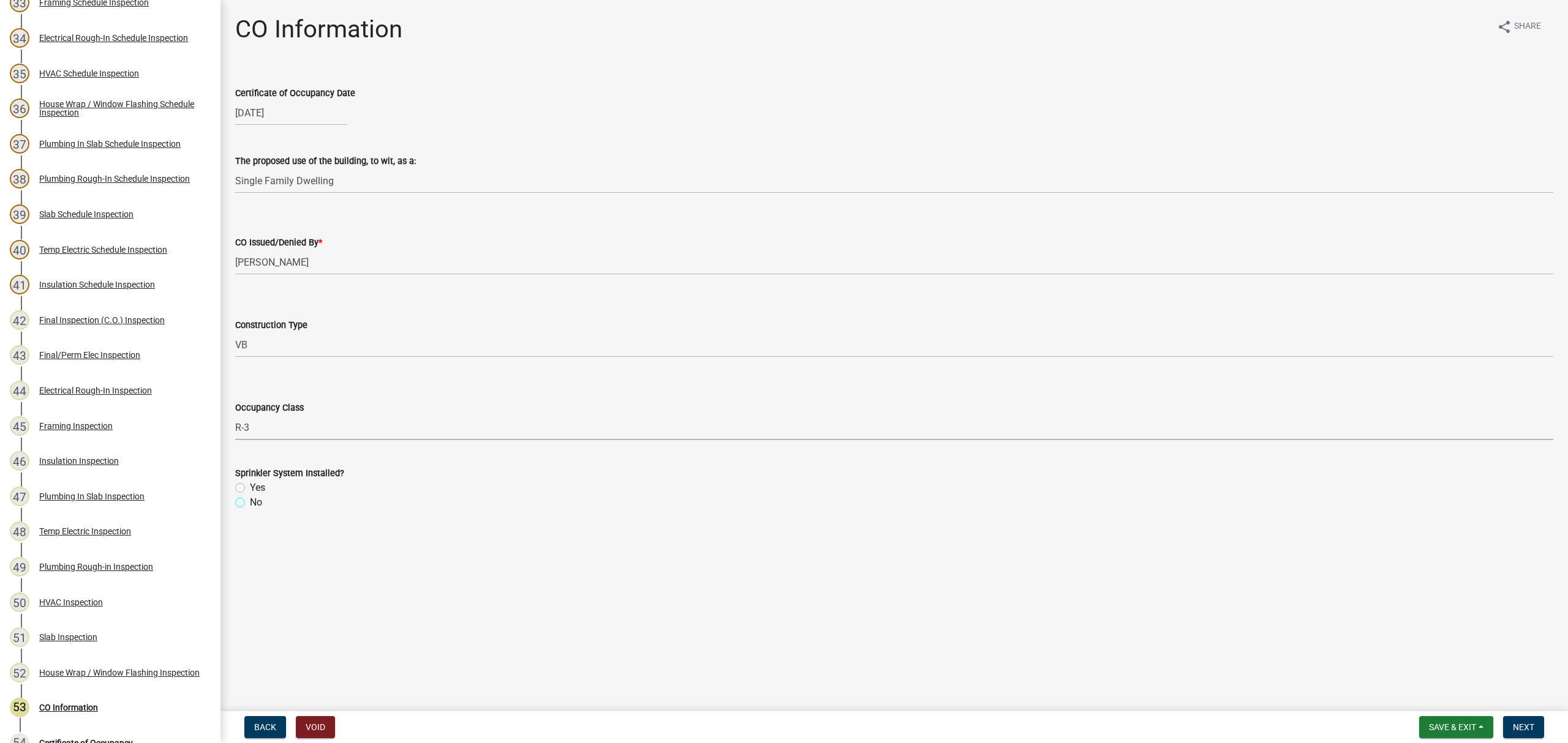
click at [250, 503] on input "No" at bounding box center [253, 499] width 8 height 8
radio input "true"
click at [1538, 721] on button "Next" at bounding box center [1523, 727] width 41 height 22
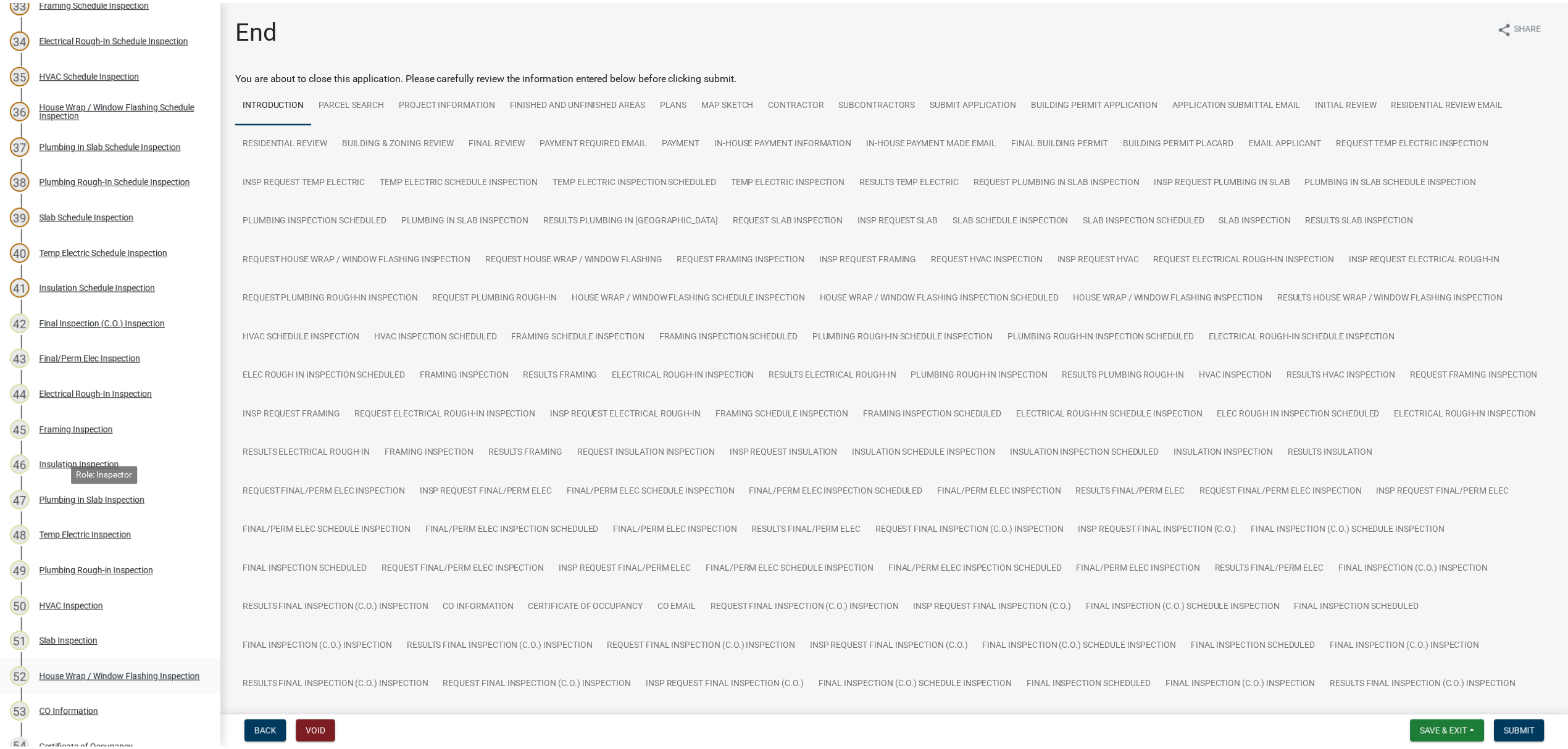
scroll to position [1490, 0]
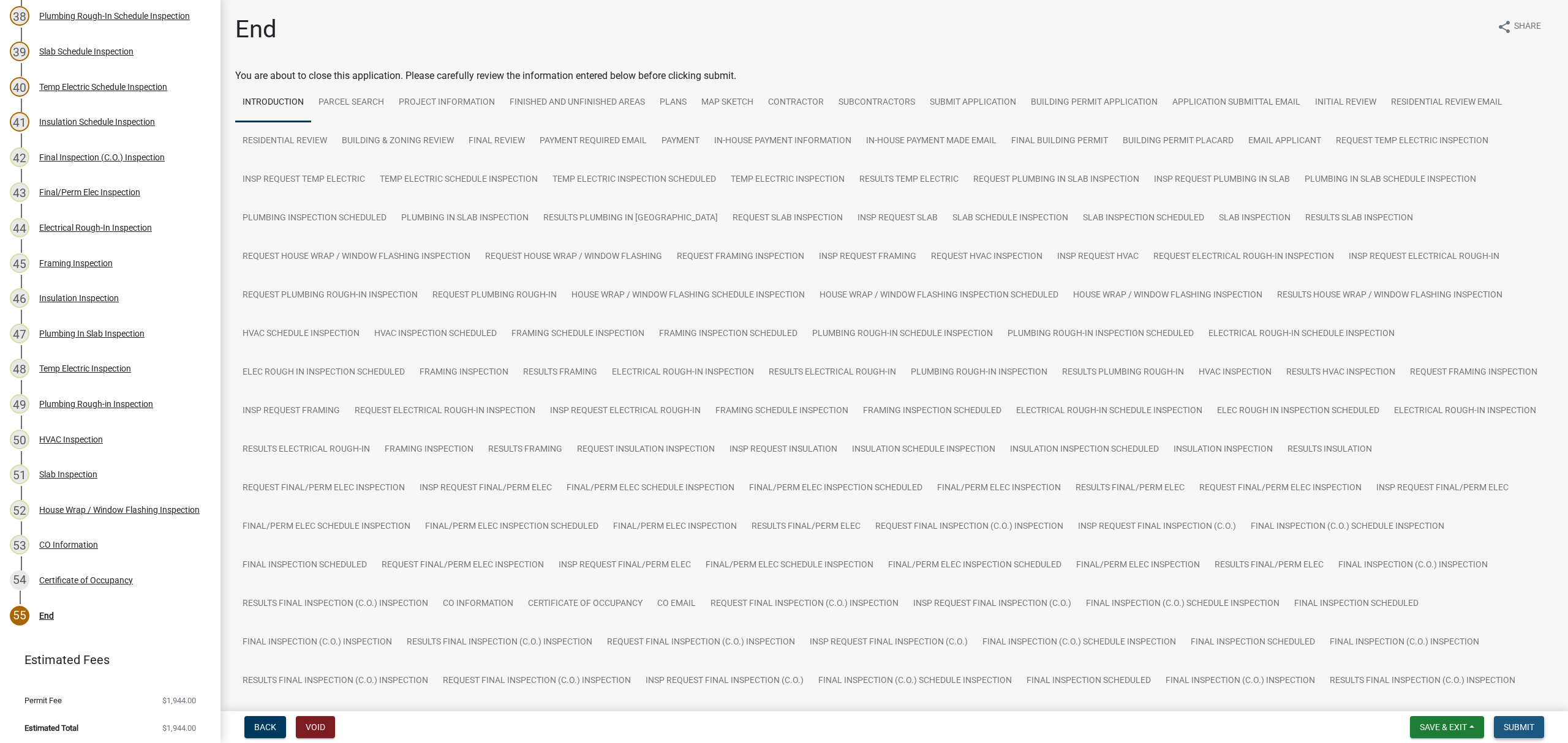
click at [1532, 729] on span "Submit" at bounding box center [1518, 727] width 30 height 10
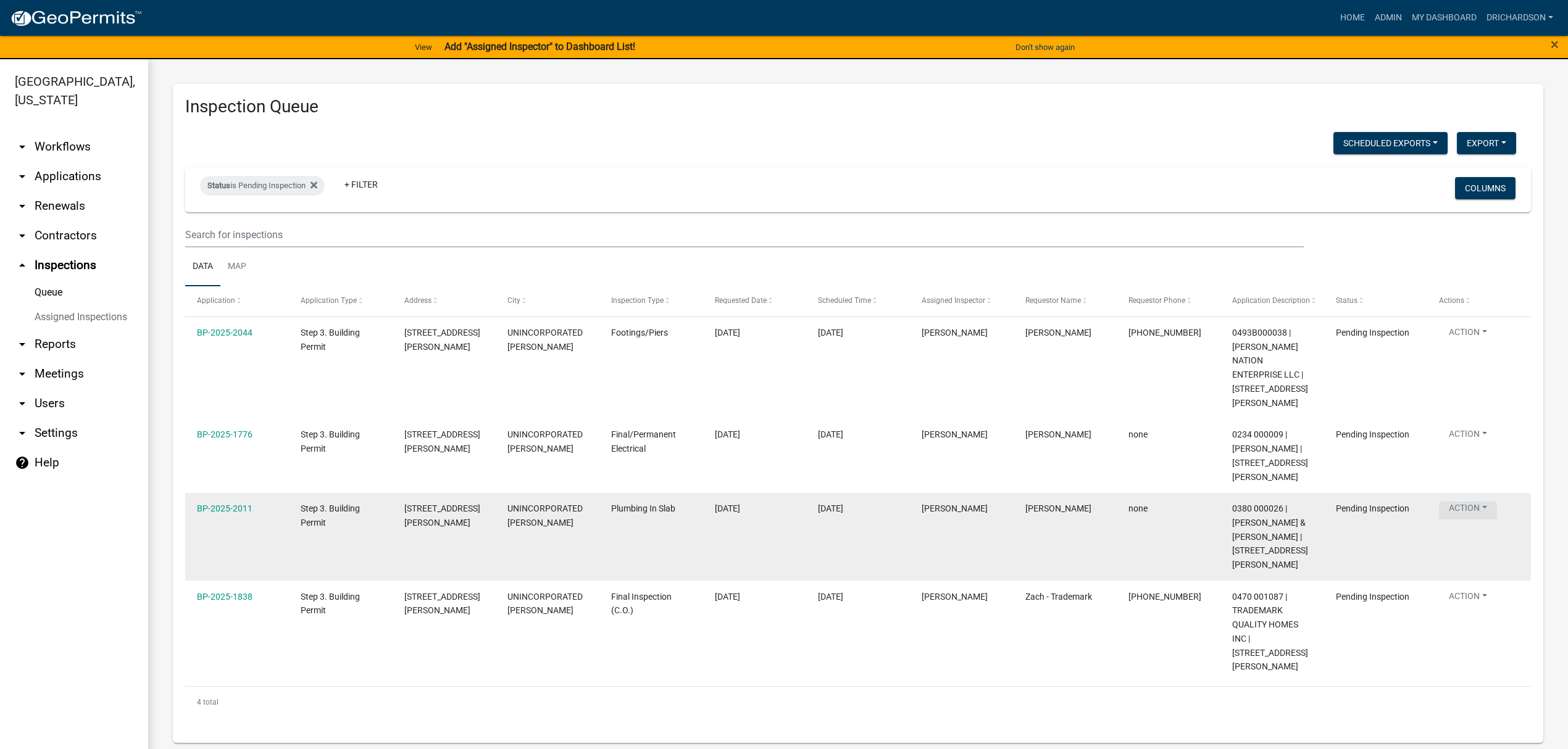
click at [1473, 344] on button "Action" at bounding box center [1468, 335] width 58 height 18
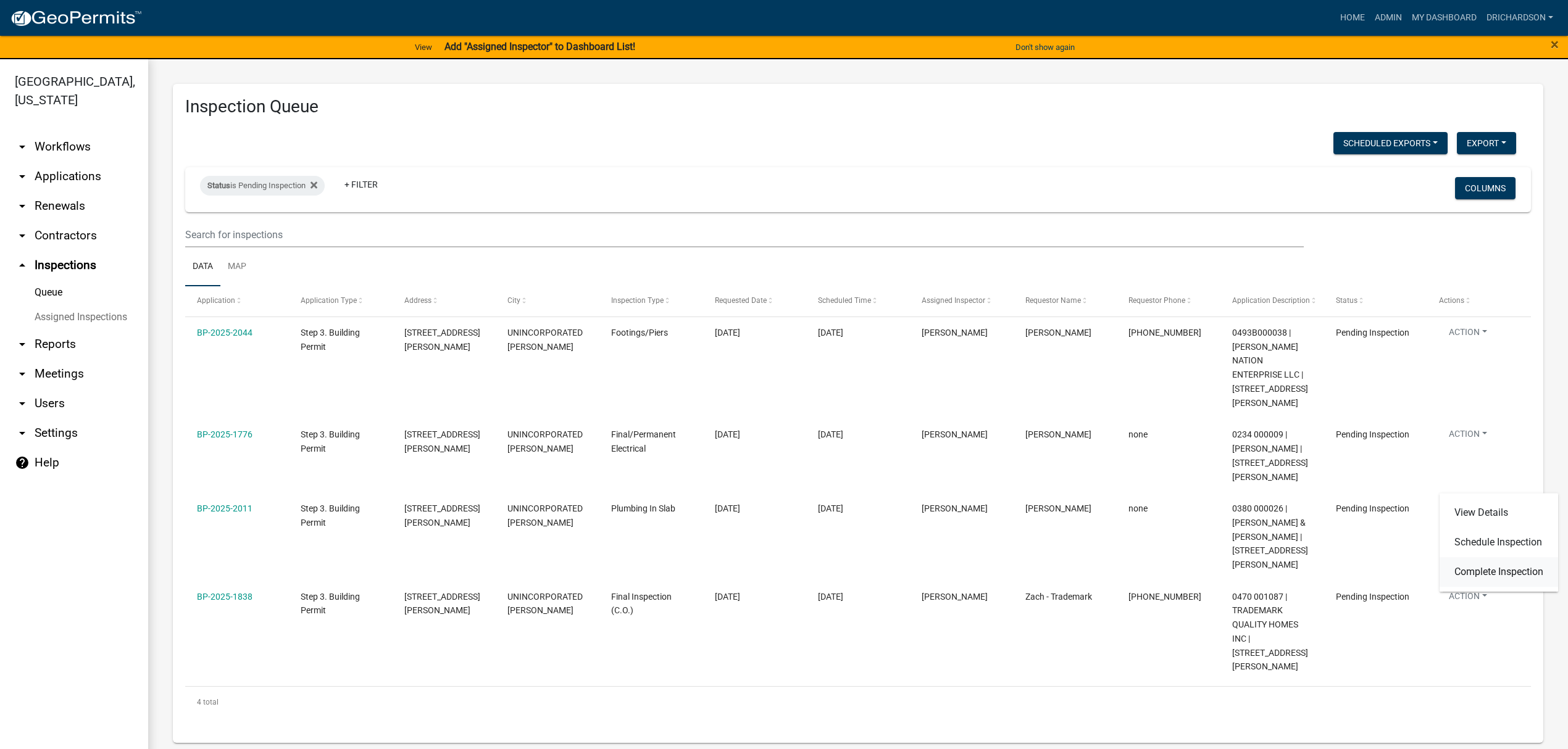
click at [1480, 575] on link "Complete Inspection" at bounding box center [1499, 572] width 118 height 29
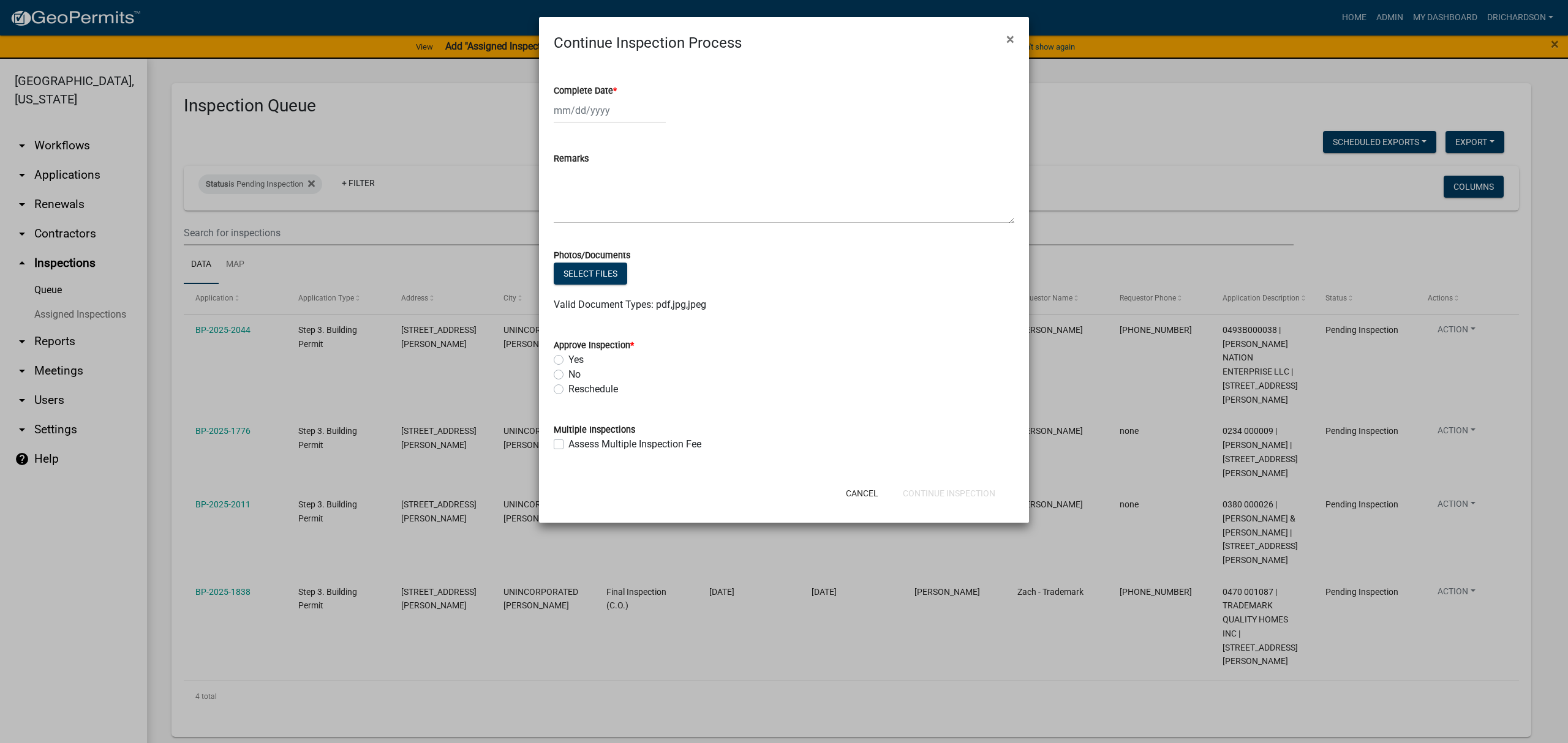
click at [571, 107] on div at bounding box center [610, 110] width 112 height 25
select select "8"
select select "2025"
click at [602, 210] on div "13" at bounding box center [605, 215] width 20 height 20
type input "[DATE]"
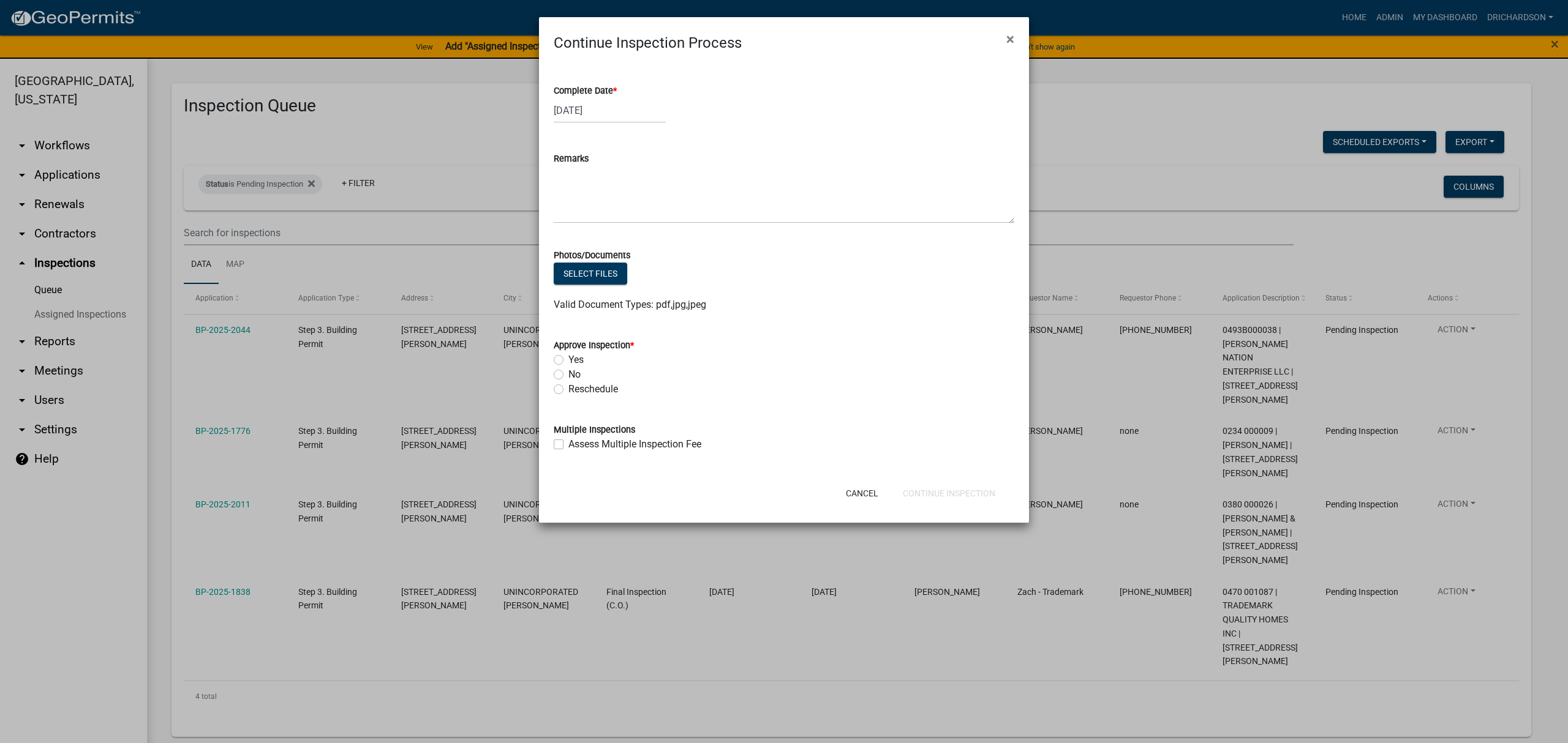
click at [568, 360] on label "Yes" at bounding box center [576, 360] width 16 height 15
click at [568, 360] on input "Yes" at bounding box center [572, 356] width 8 height 8
radio input "true"
click at [924, 489] on button "Continue Inspection" at bounding box center [949, 493] width 112 height 22
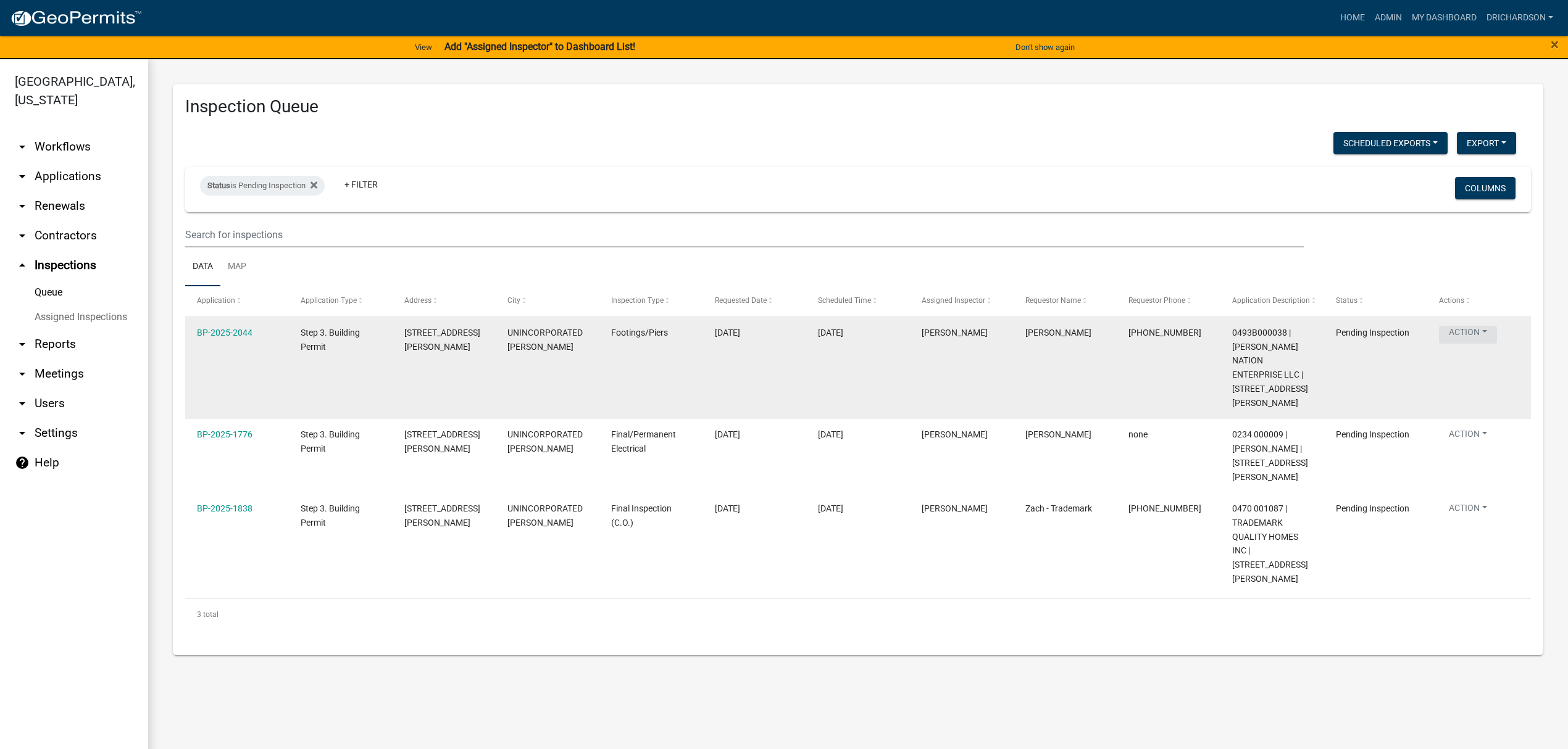
click at [1467, 339] on button "Action" at bounding box center [1468, 335] width 58 height 18
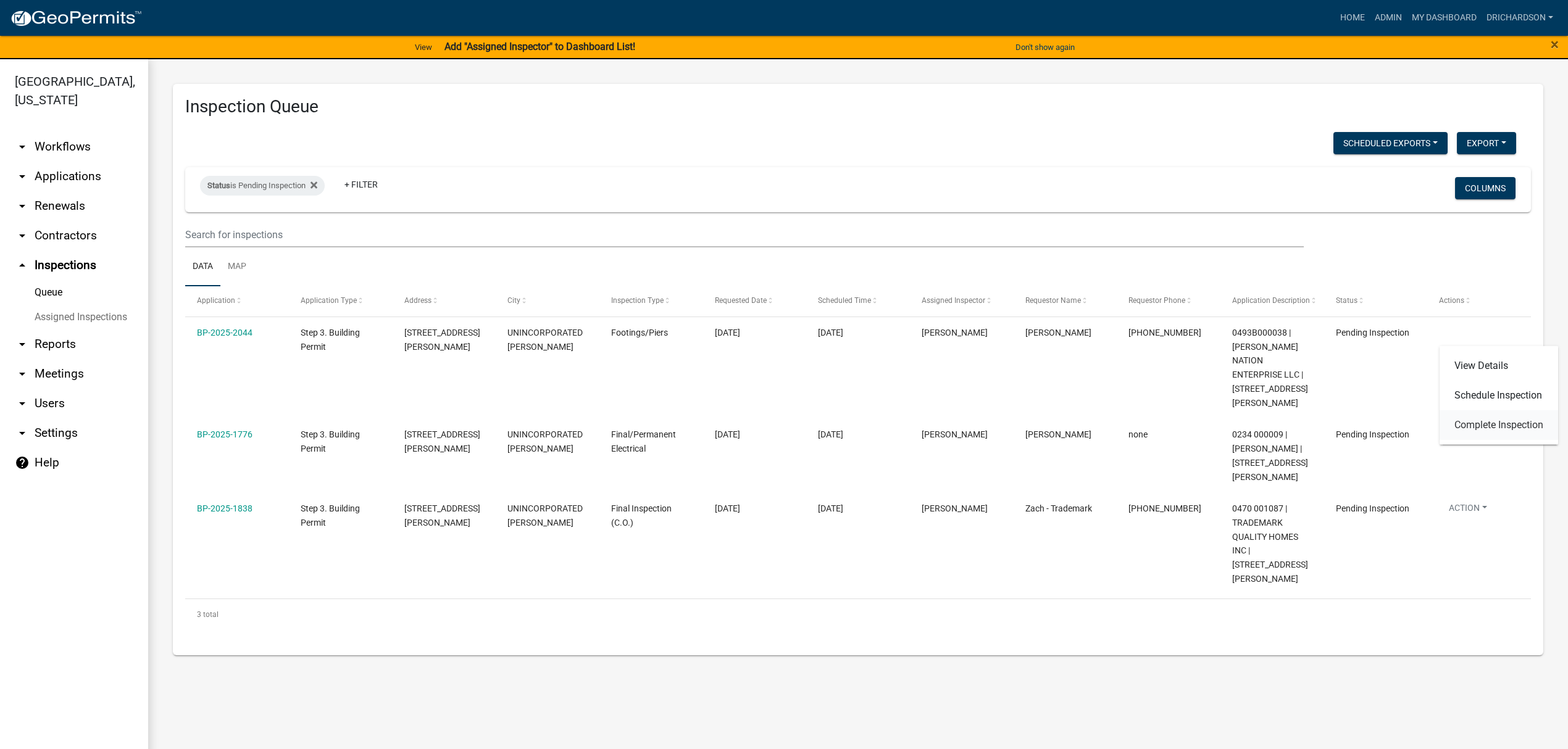
click at [1472, 421] on link "Complete Inspection" at bounding box center [1499, 425] width 118 height 29
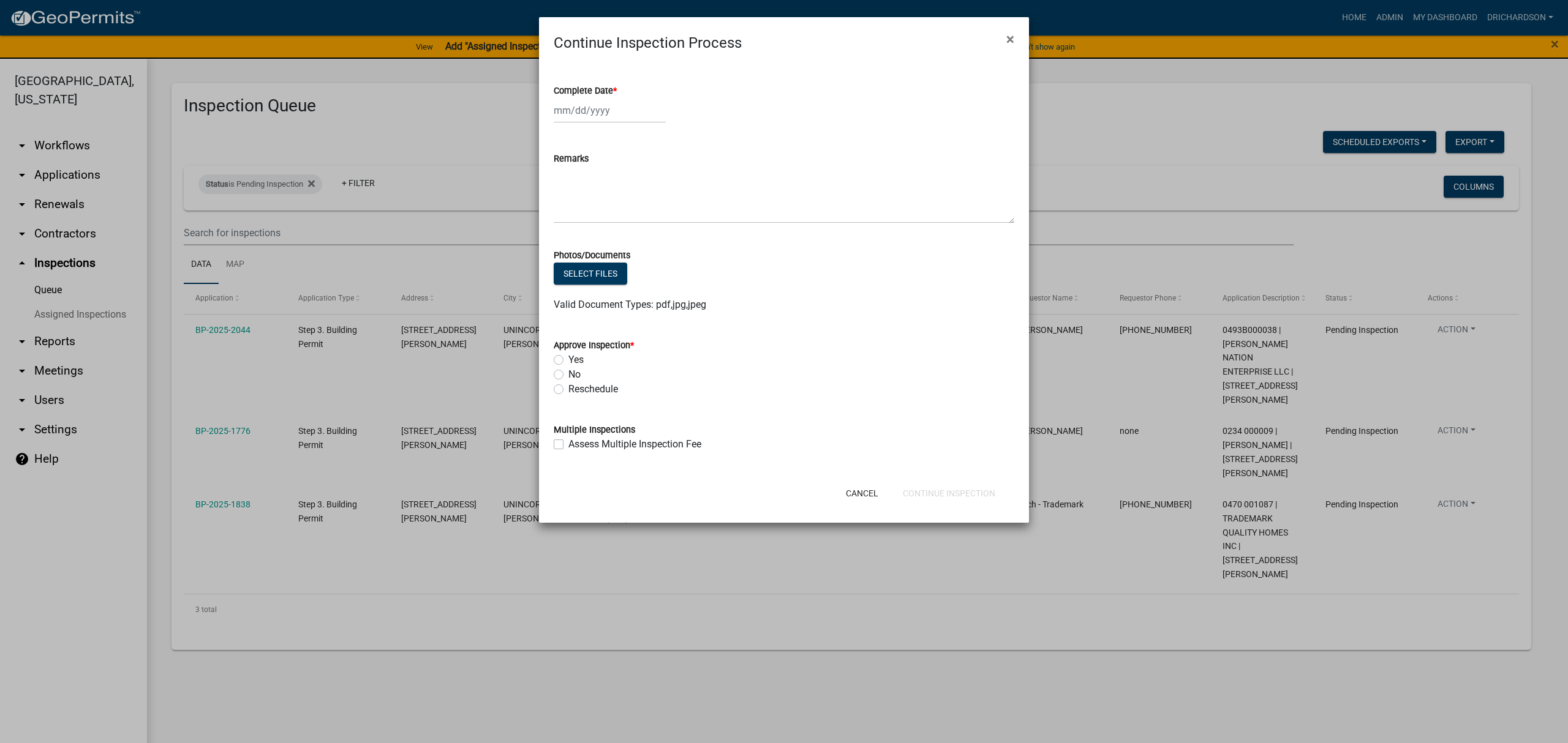
select select "8"
select select "2025"
drag, startPoint x: 584, startPoint y: 109, endPoint x: 587, endPoint y: 123, distance: 14.3
click at [584, 109] on div "[PERSON_NAME] Feb Mar Apr [PERSON_NAME][DATE] Oct Nov [DATE] 1526 1527 1528 152…" at bounding box center [610, 110] width 112 height 25
click at [604, 210] on div "13" at bounding box center [605, 215] width 20 height 20
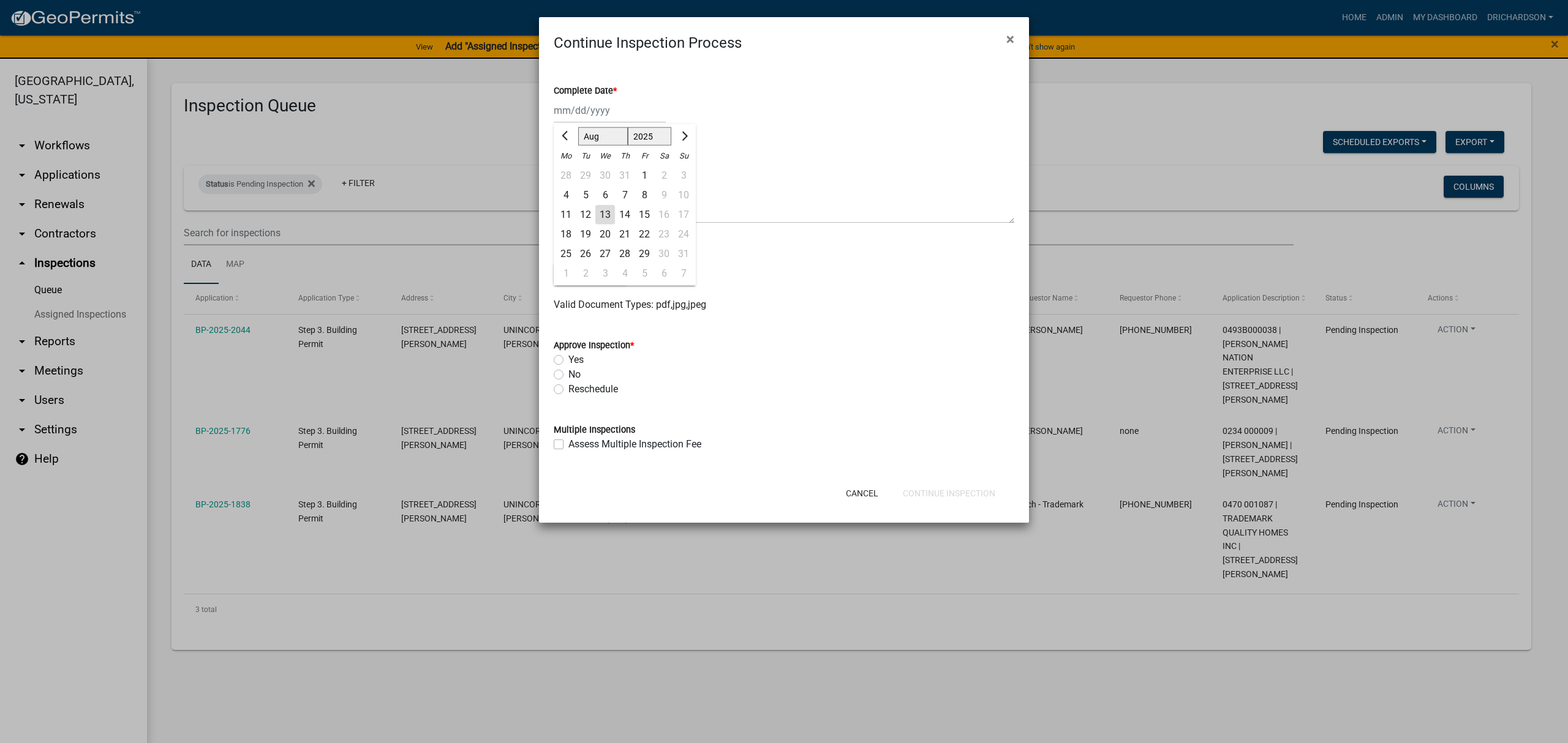
type input "[DATE]"
click at [568, 361] on label "Yes" at bounding box center [576, 360] width 16 height 15
click at [568, 361] on input "Yes" at bounding box center [572, 356] width 8 height 8
radio input "true"
click at [949, 493] on button "Continue Inspection" at bounding box center [949, 493] width 112 height 22
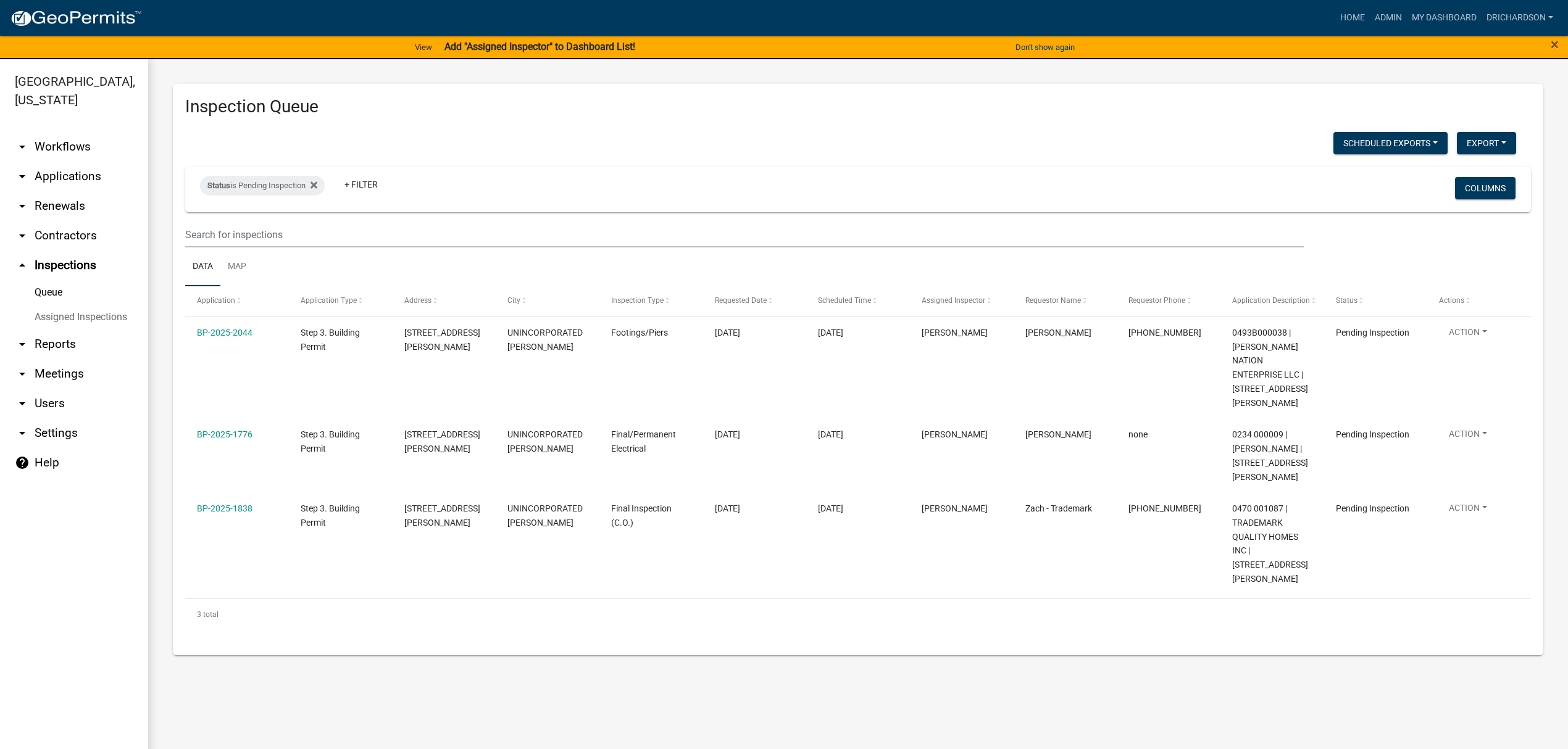
drag, startPoint x: 85, startPoint y: 156, endPoint x: 109, endPoint y: 113, distance: 49.2
click at [111, 122] on ul "arrow_drop_down Workflows List arrow_drop_down Applications Search by Parcel Se…" at bounding box center [74, 443] width 148 height 642
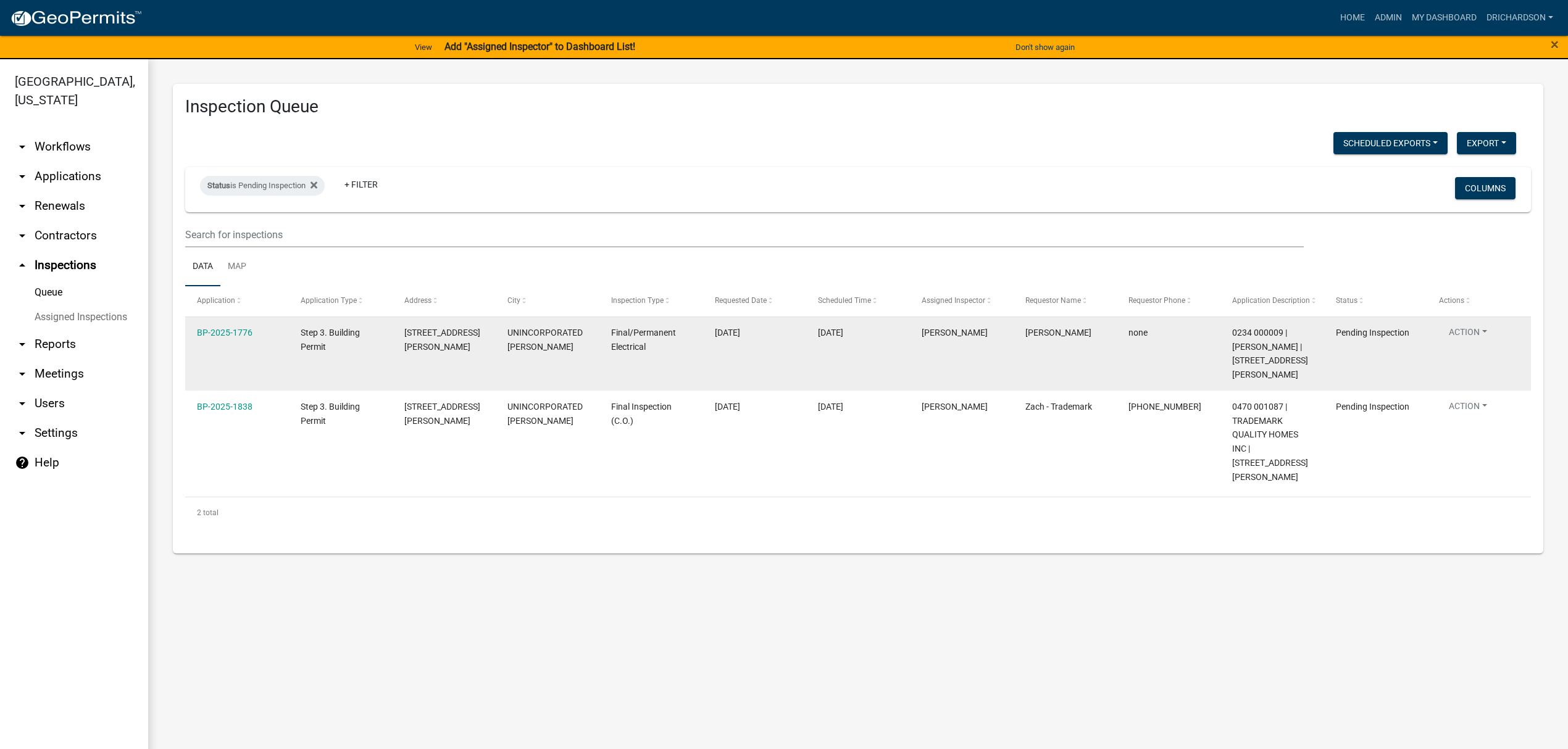
click at [1475, 342] on button "Action" at bounding box center [1468, 335] width 58 height 18
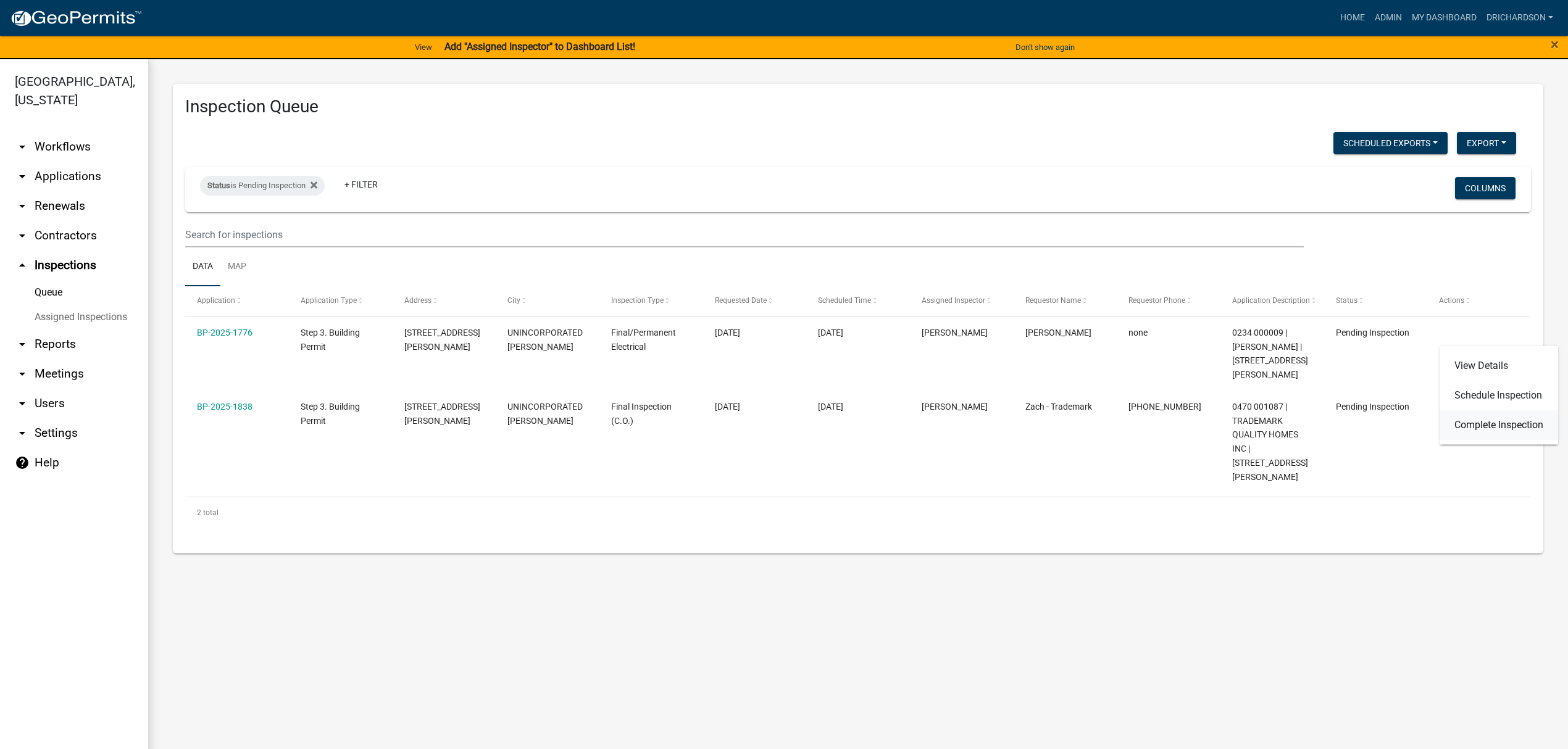
click at [1457, 426] on link "Complete Inspection" at bounding box center [1499, 425] width 118 height 29
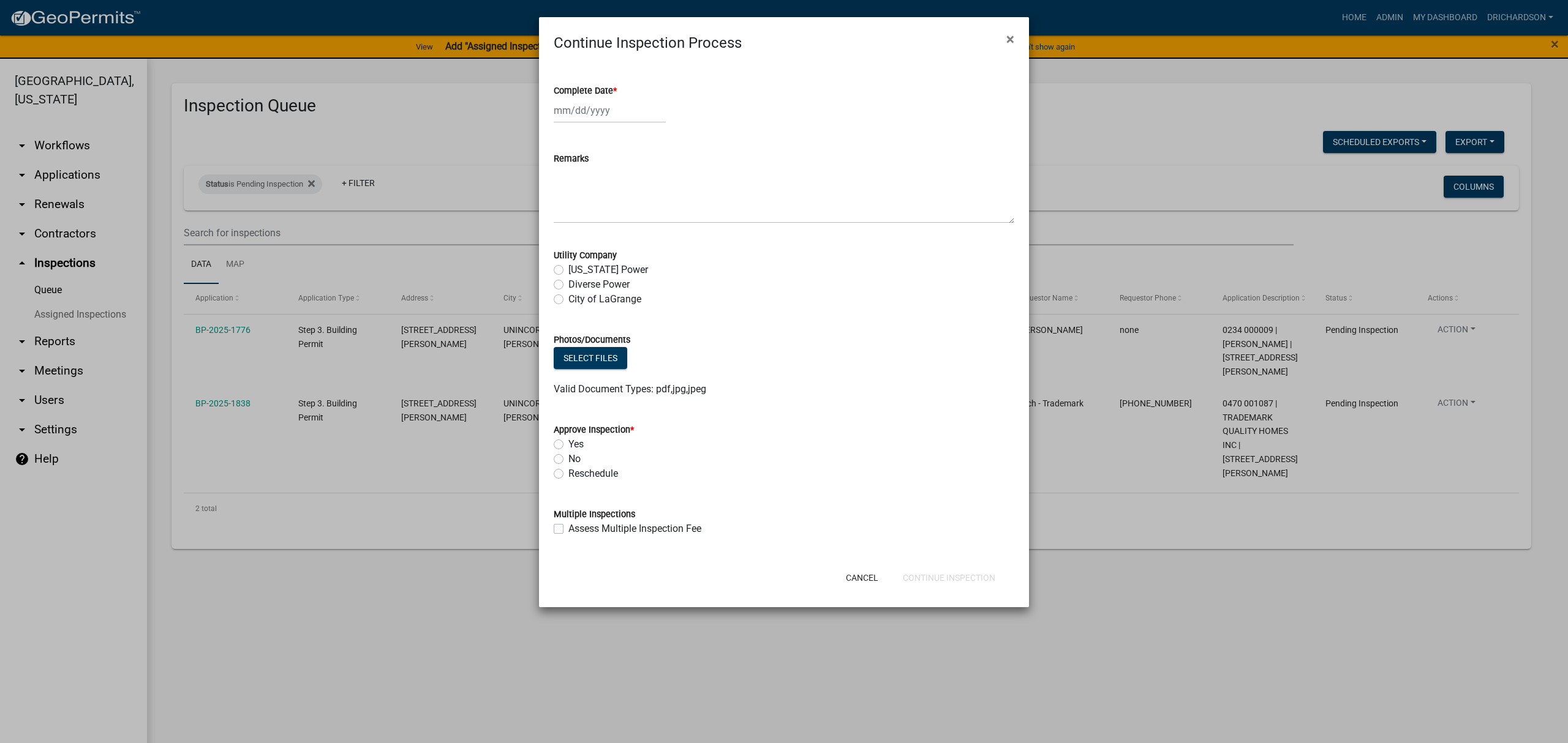
click at [582, 118] on div at bounding box center [610, 110] width 112 height 25
select select "8"
select select "2025"
click at [608, 211] on div "13" at bounding box center [605, 215] width 20 height 20
type input "08/13/2025"
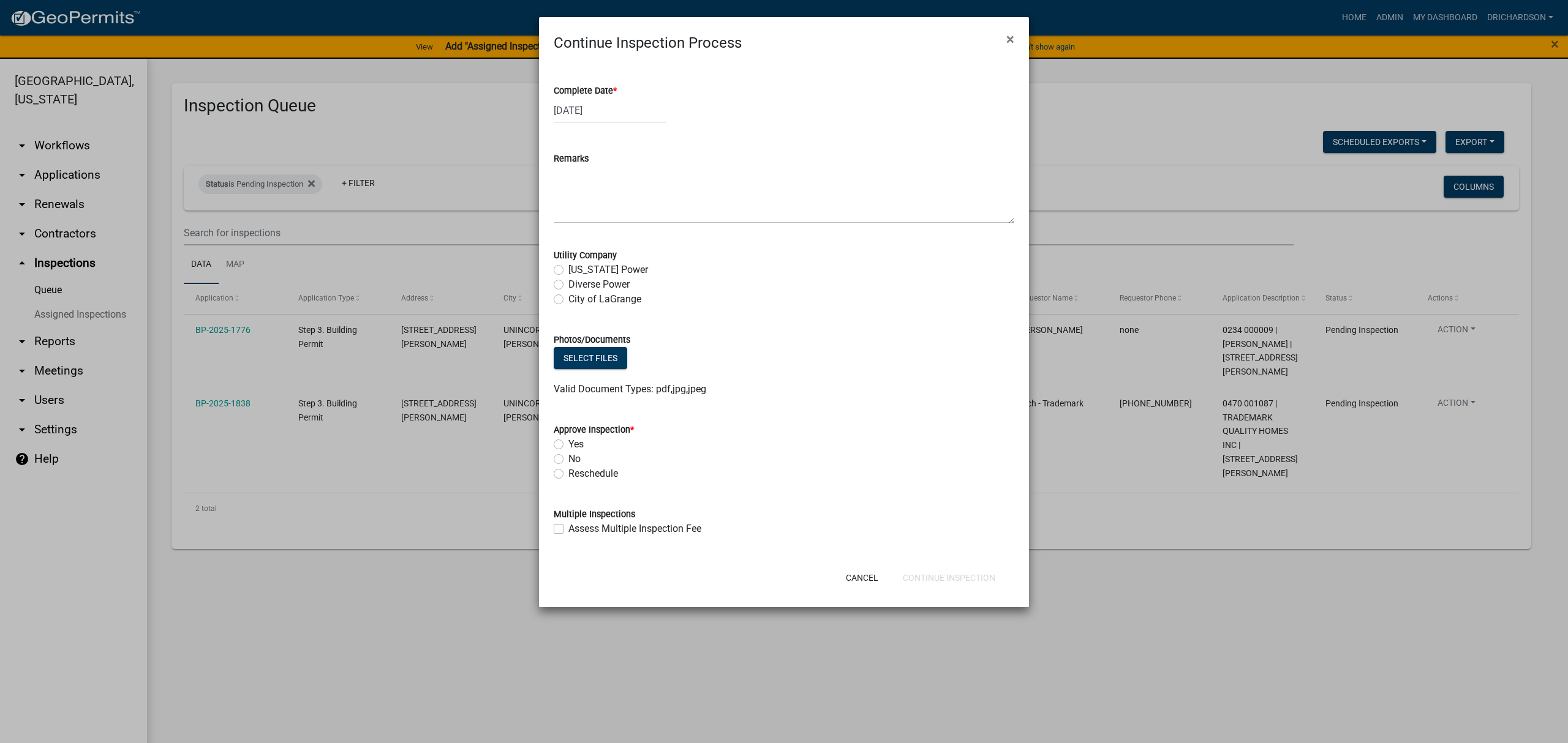
click at [568, 288] on label "Diverse Power" at bounding box center [599, 285] width 61 height 15
click at [568, 286] on input "Diverse Power" at bounding box center [572, 281] width 8 height 8
radio input "true"
click at [568, 444] on label "Yes" at bounding box center [576, 444] width 16 height 15
click at [568, 444] on input "Yes" at bounding box center [572, 441] width 8 height 8
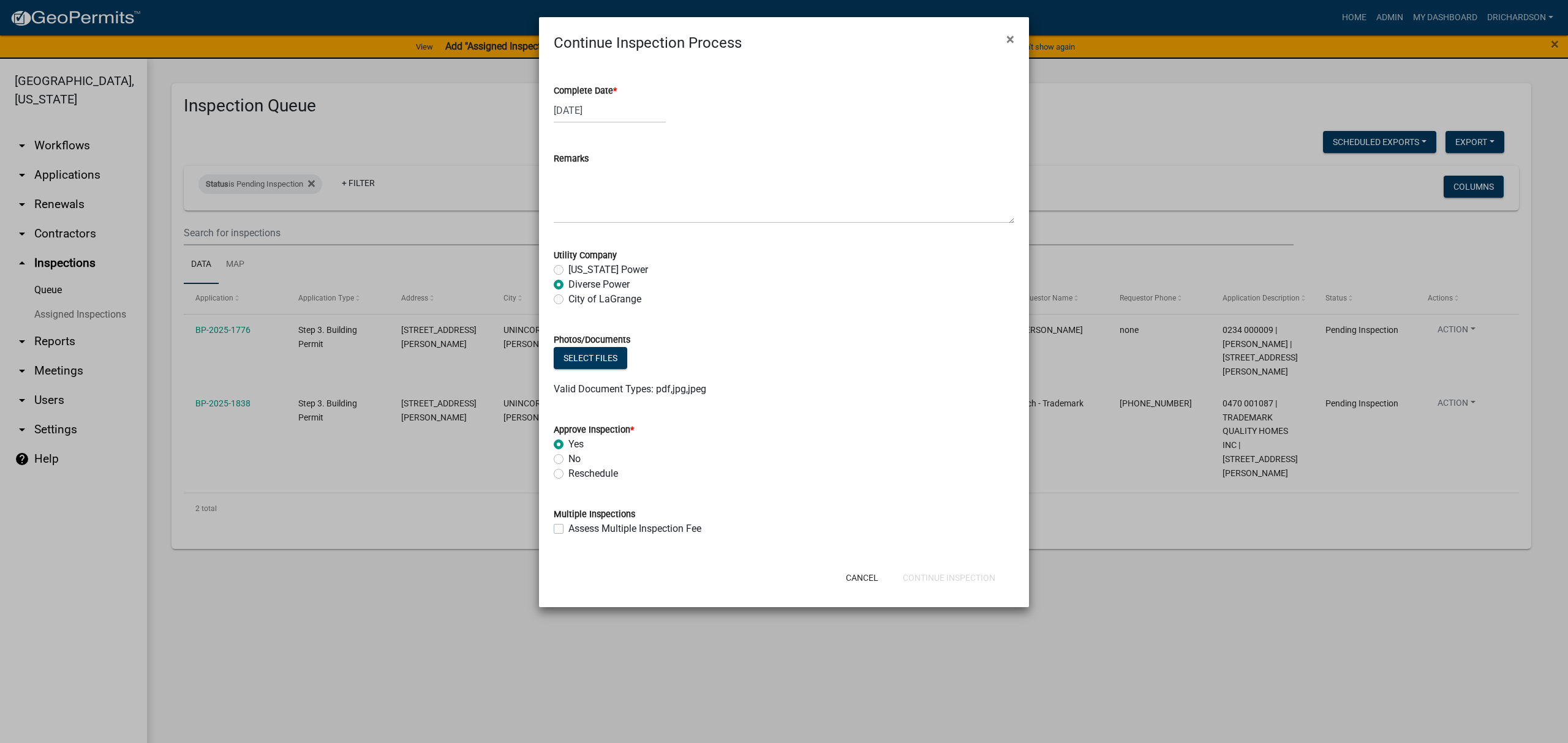
radio input "true"
click at [971, 578] on button "Continue Inspection" at bounding box center [949, 578] width 112 height 22
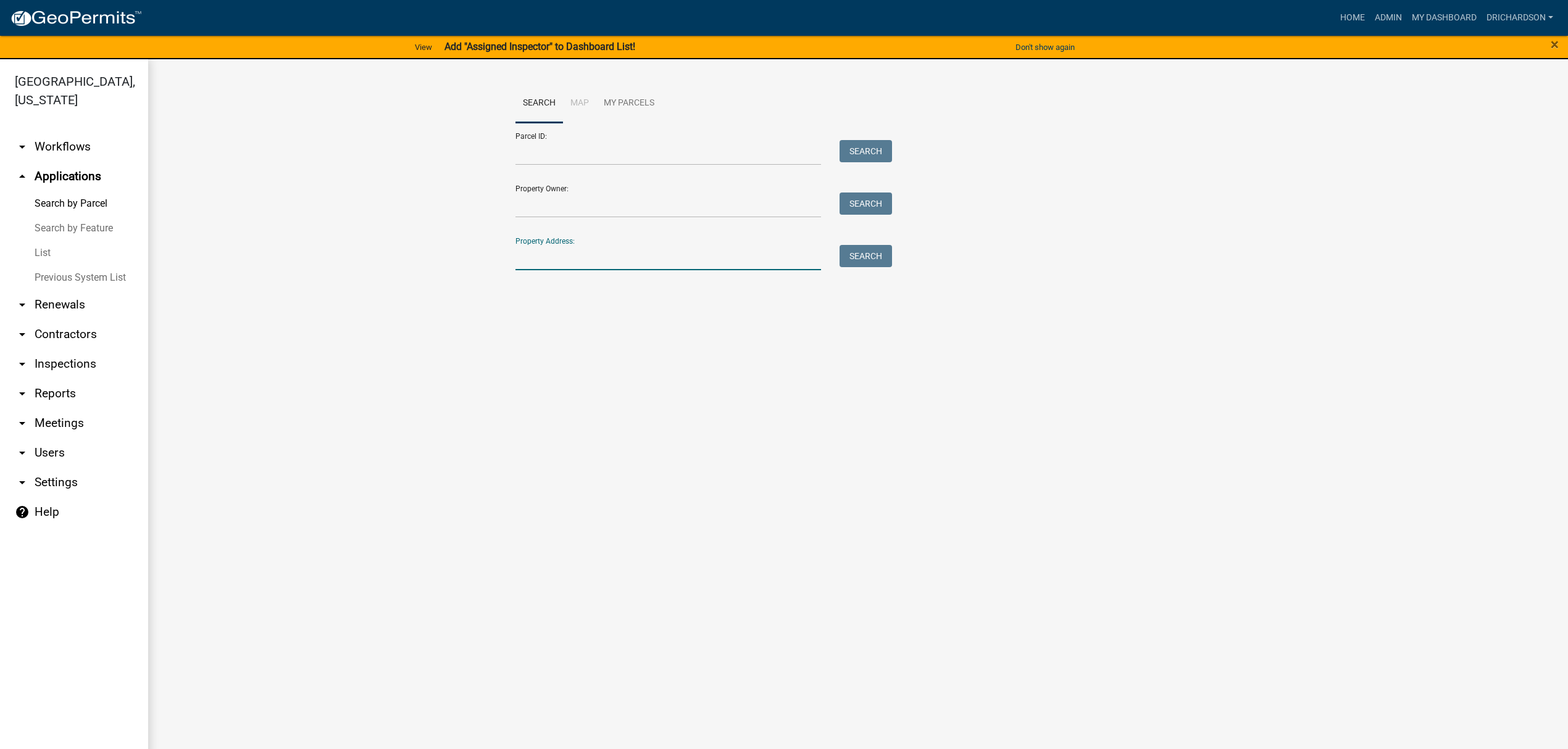
click at [559, 260] on input "Property Address:" at bounding box center [669, 258] width 305 height 25
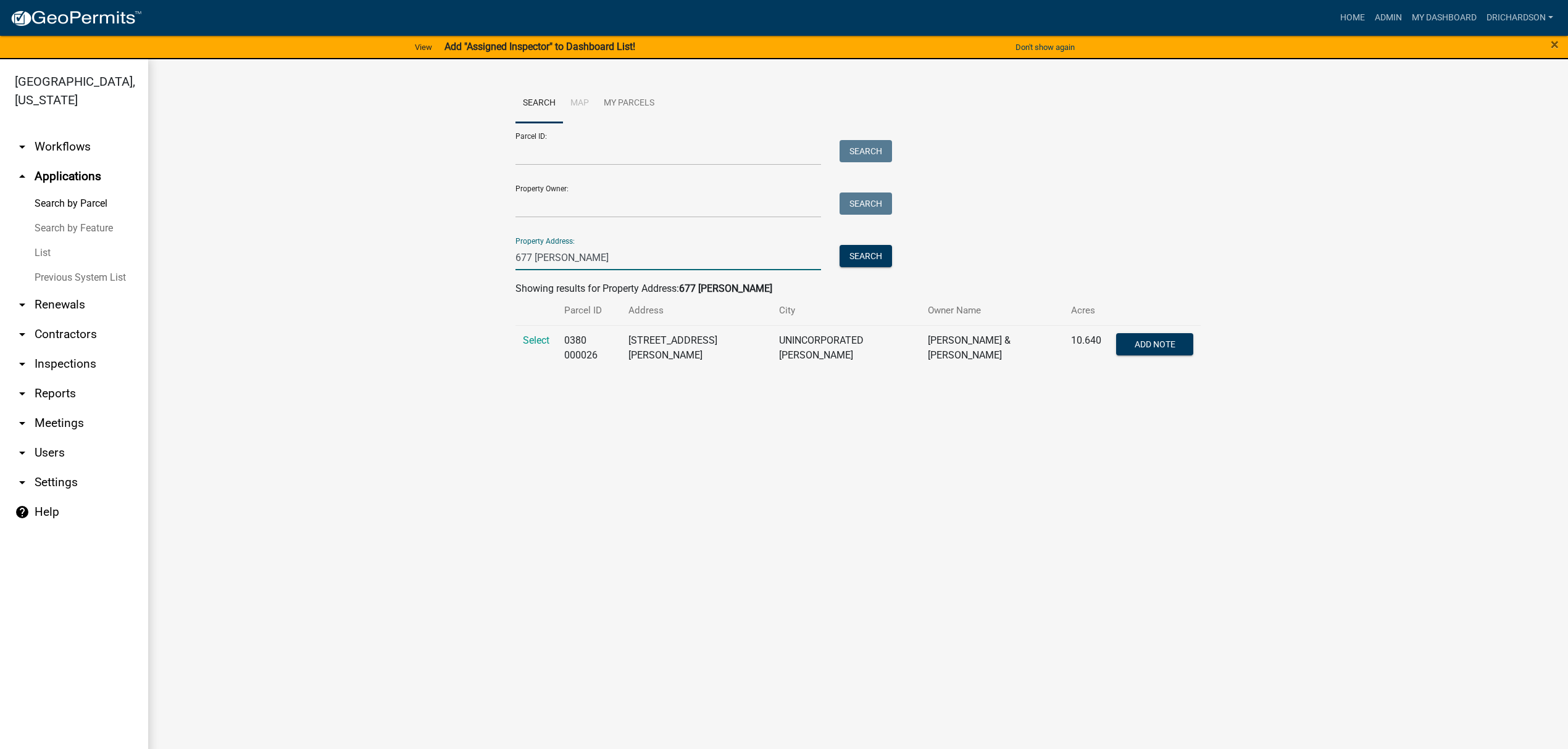
type input "677 [PERSON_NAME]"
click at [543, 330] on td "Select" at bounding box center [536, 348] width 41 height 45
click at [541, 339] on span "Select" at bounding box center [536, 340] width 26 height 12
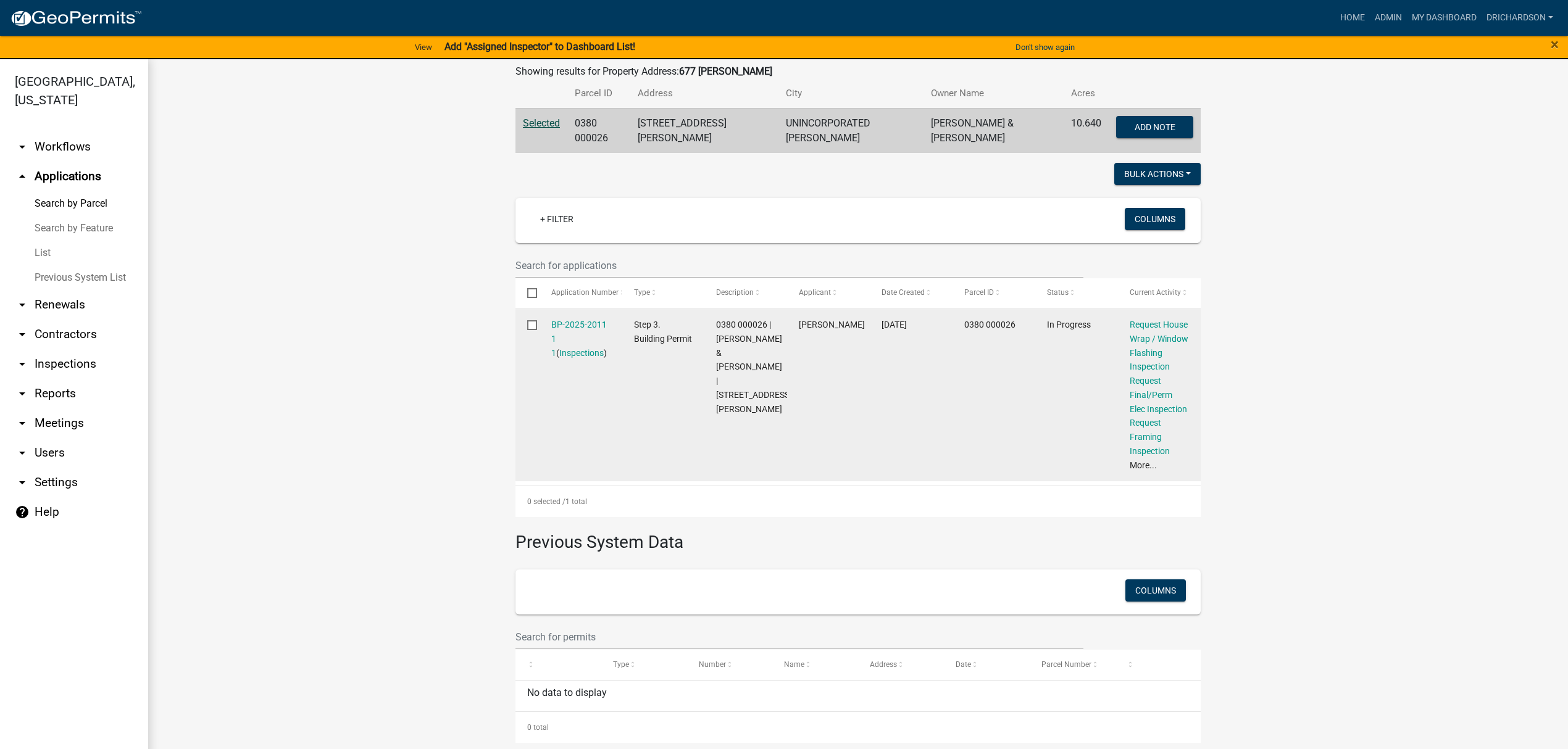
scroll to position [221, 0]
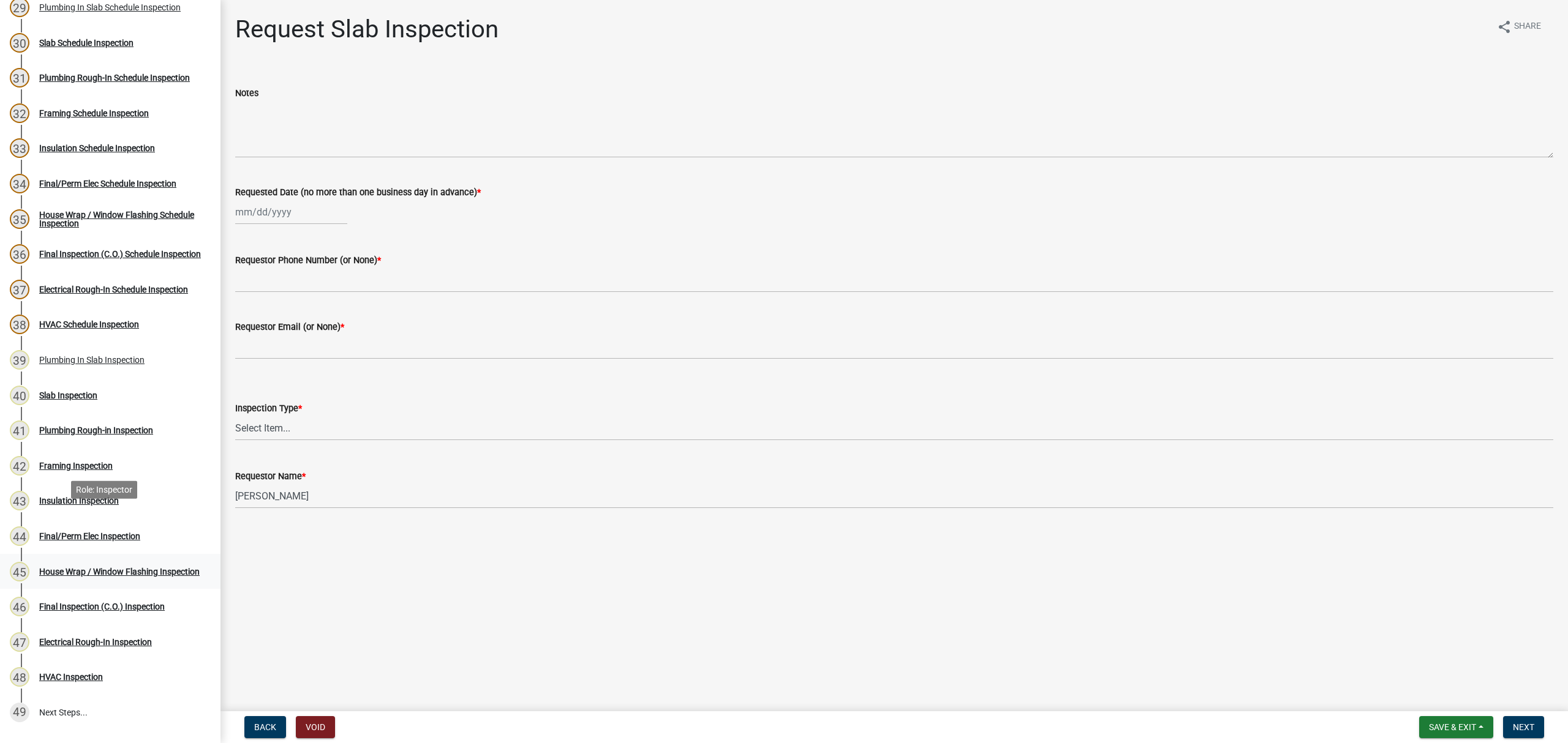
scroll to position [1266, 0]
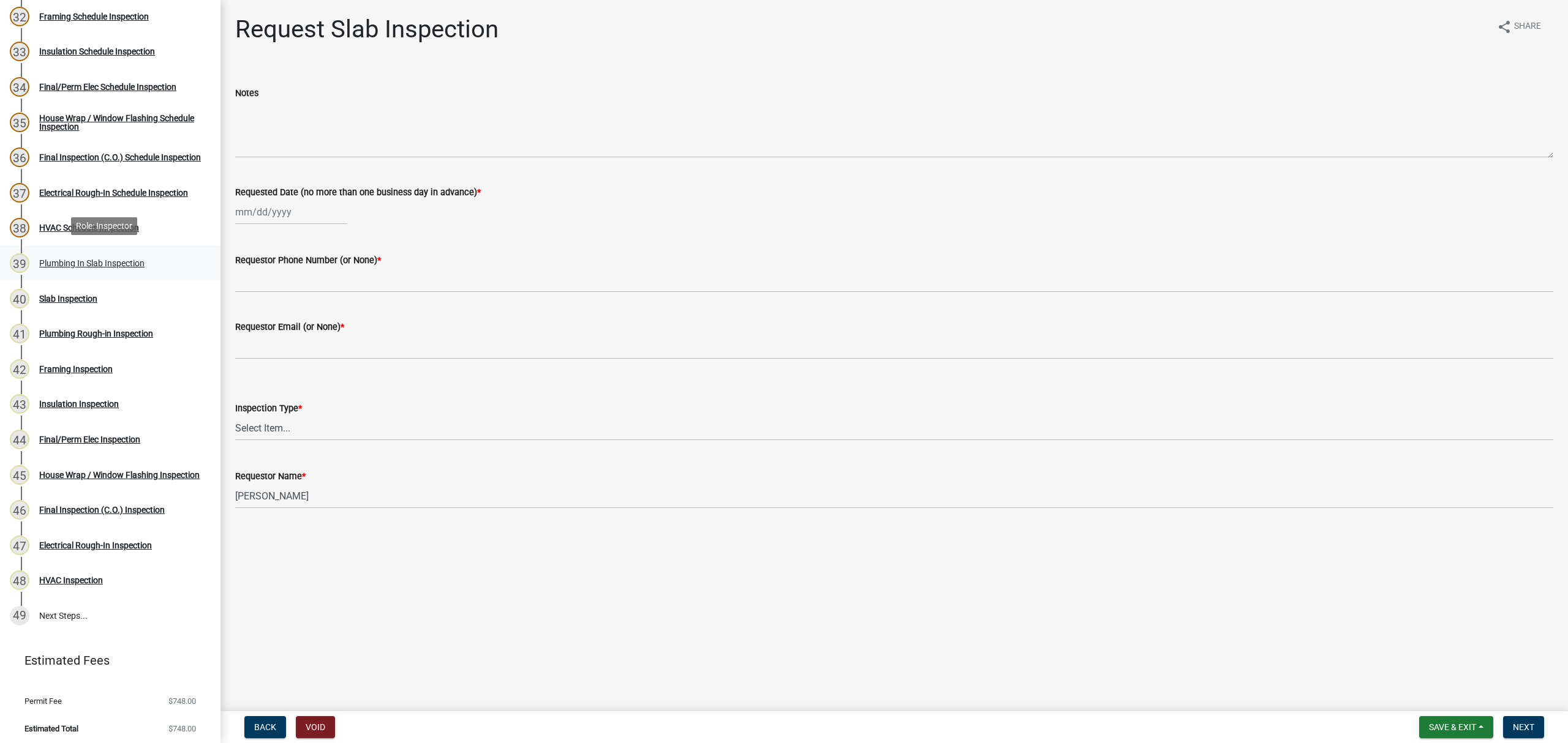
click at [106, 260] on div "Plumbing In Slab Inspection" at bounding box center [92, 263] width 106 height 9
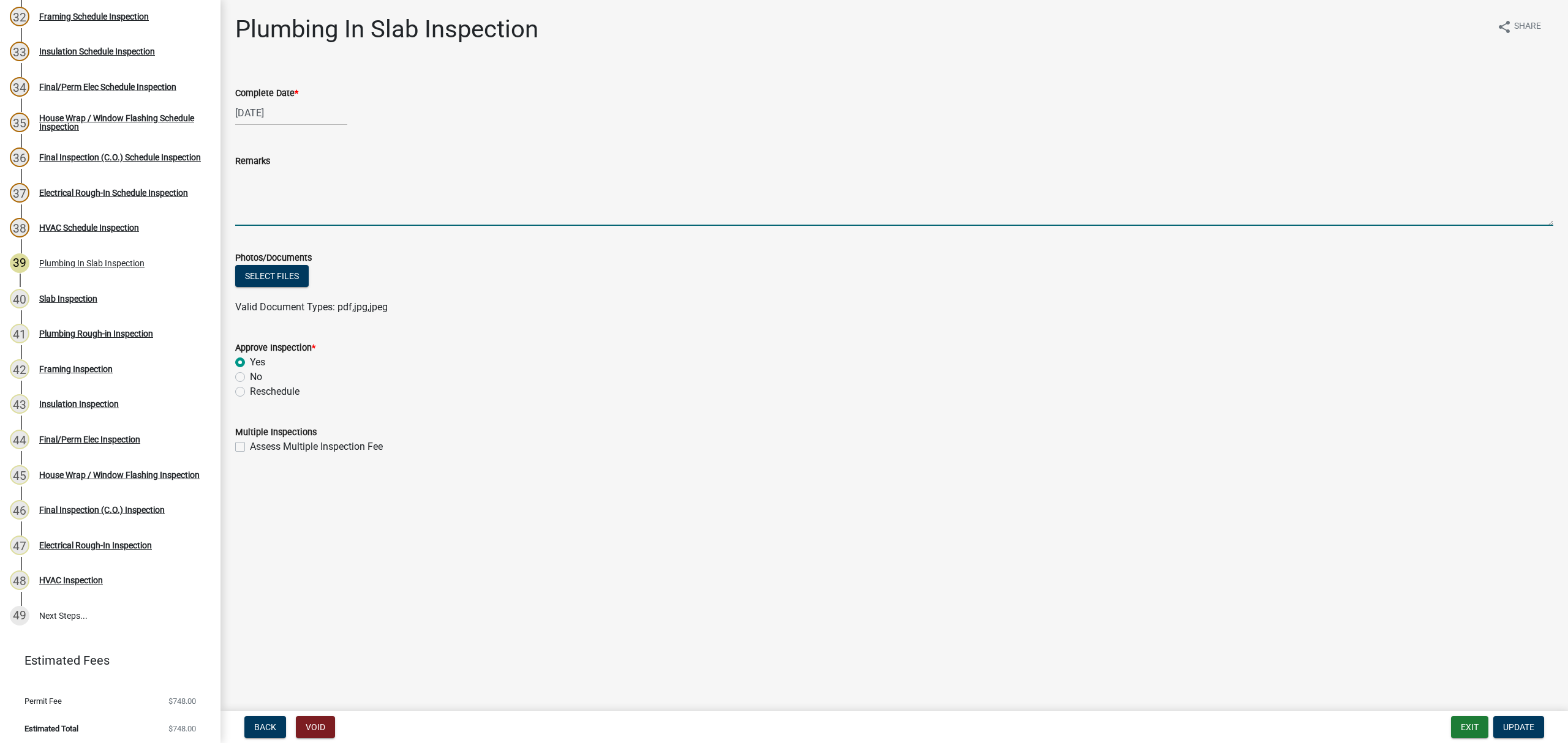
click at [283, 170] on textarea "Remarks" at bounding box center [894, 197] width 1318 height 58
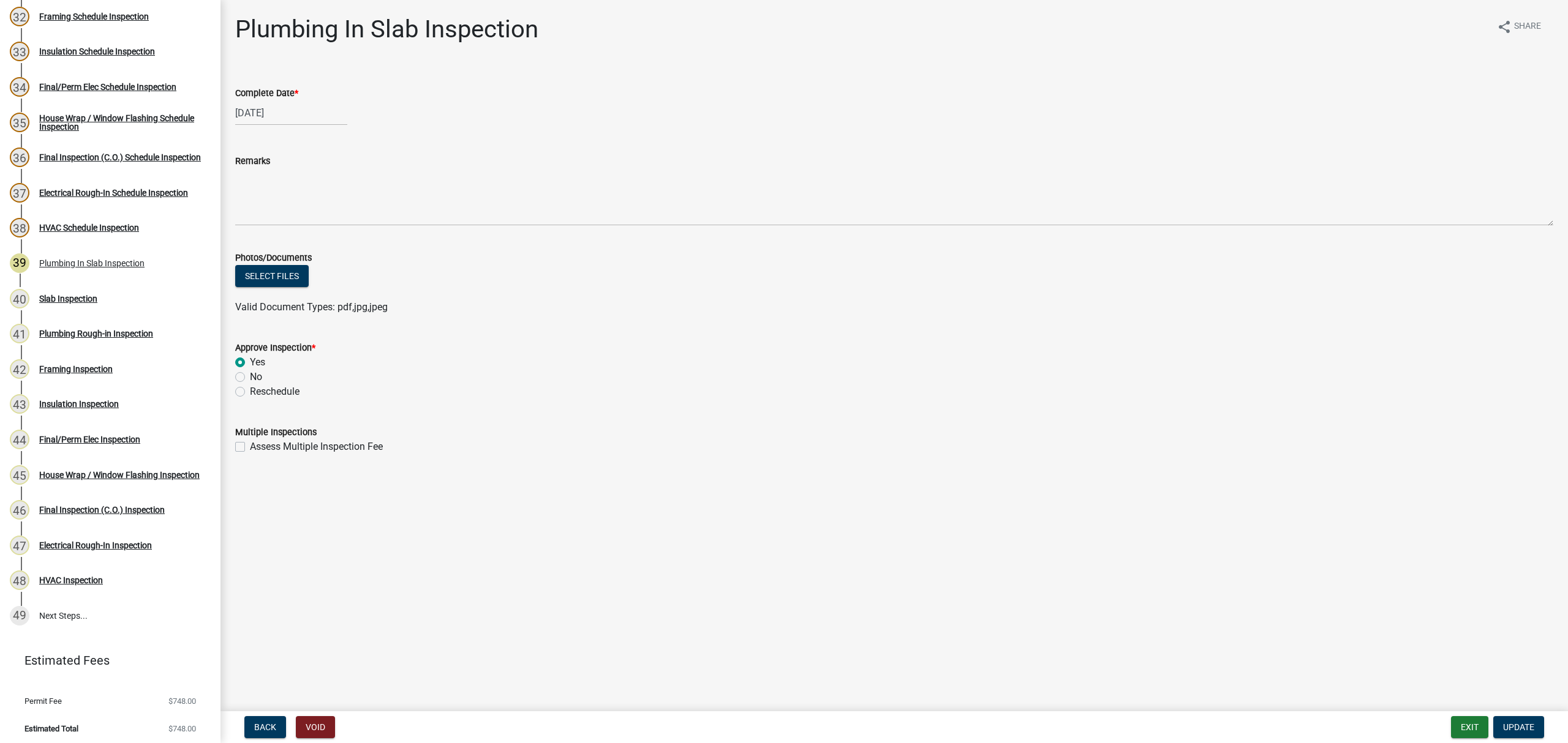
click at [250, 376] on label "No" at bounding box center [256, 377] width 12 height 15
click at [250, 376] on input "No" at bounding box center [253, 374] width 8 height 8
radio input "true"
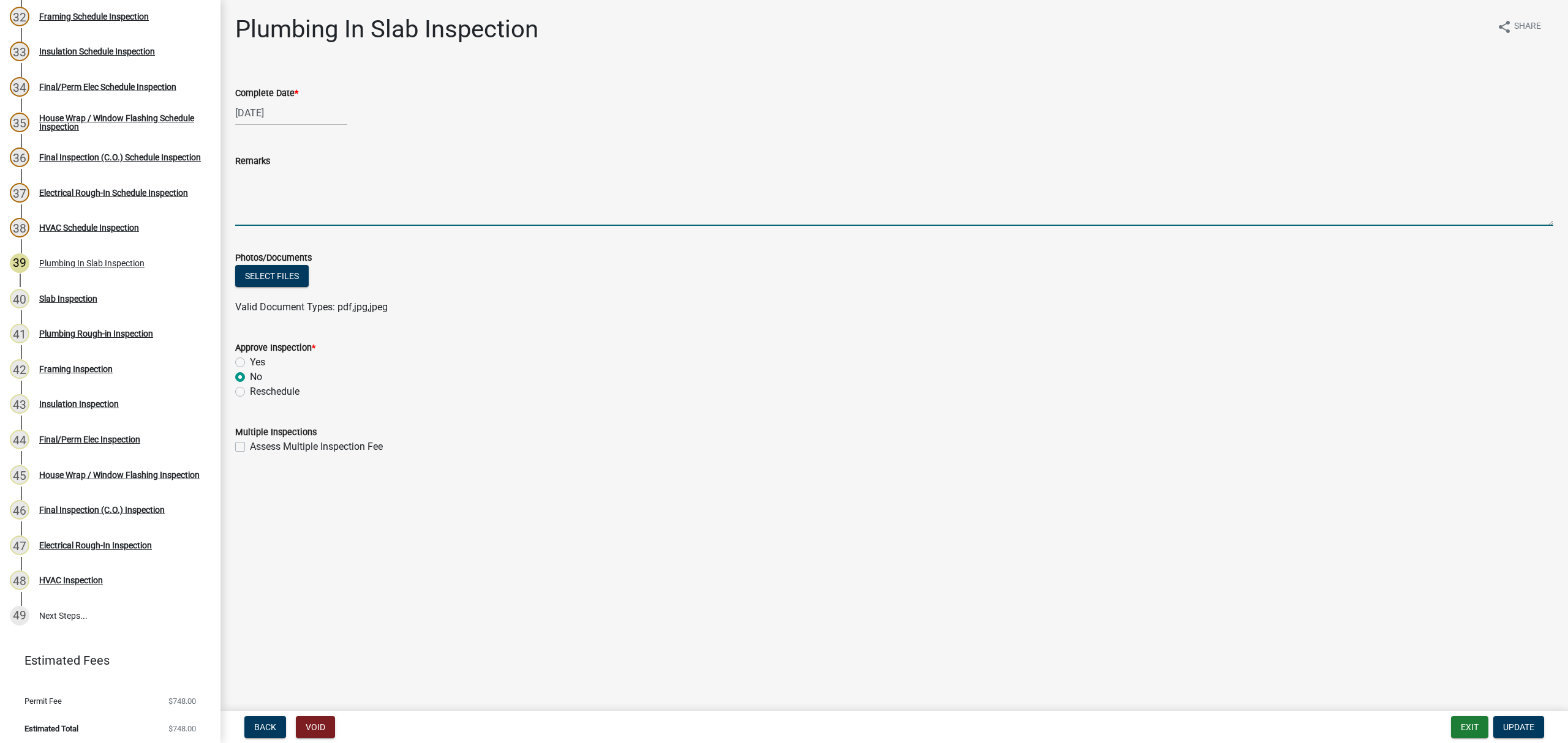
click at [270, 195] on textarea "Remarks" at bounding box center [894, 197] width 1318 height 58
type textarea "D"
type textarea "Any previous approval is void. Please call when ready for inspection."
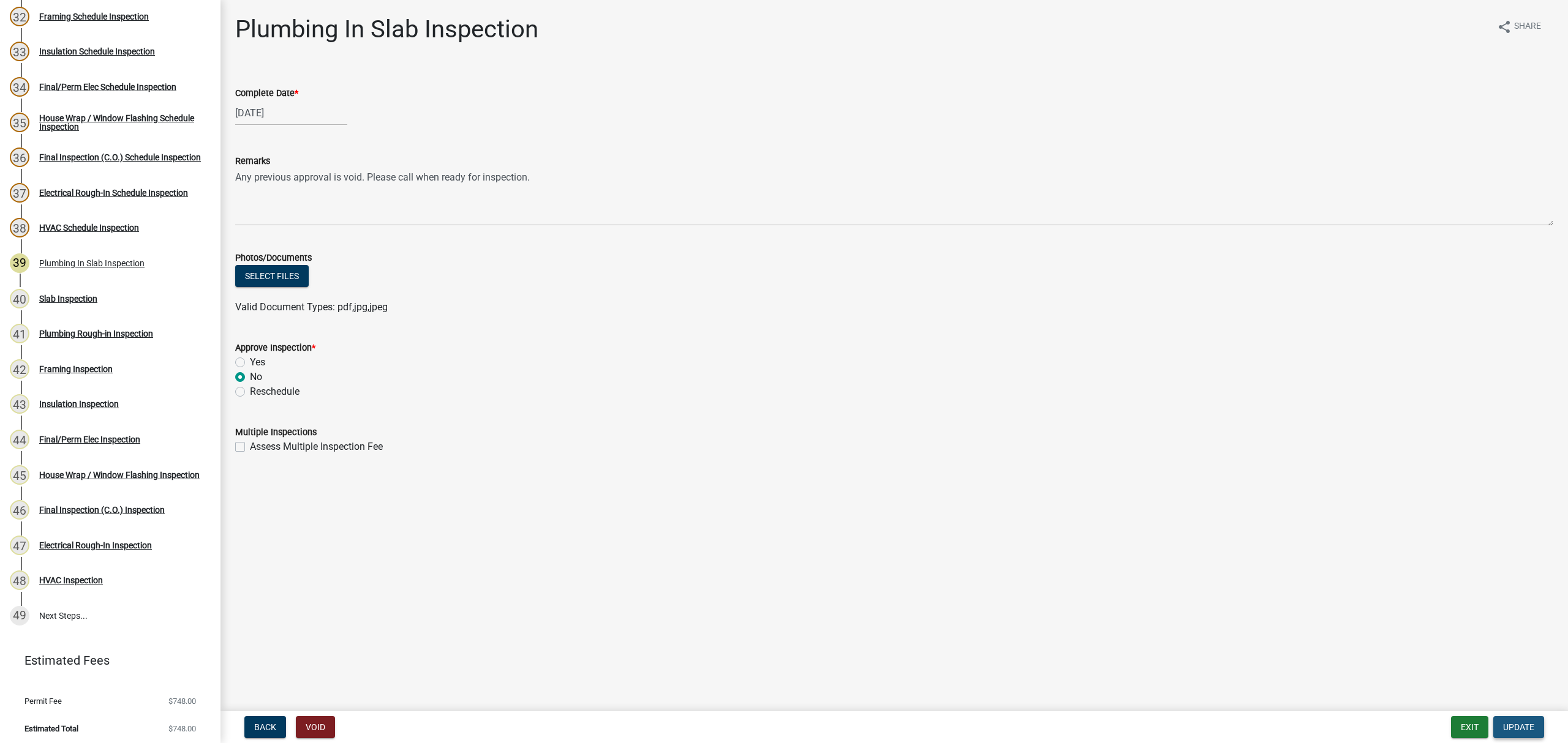
click at [1510, 731] on span "Update" at bounding box center [1518, 727] width 31 height 10
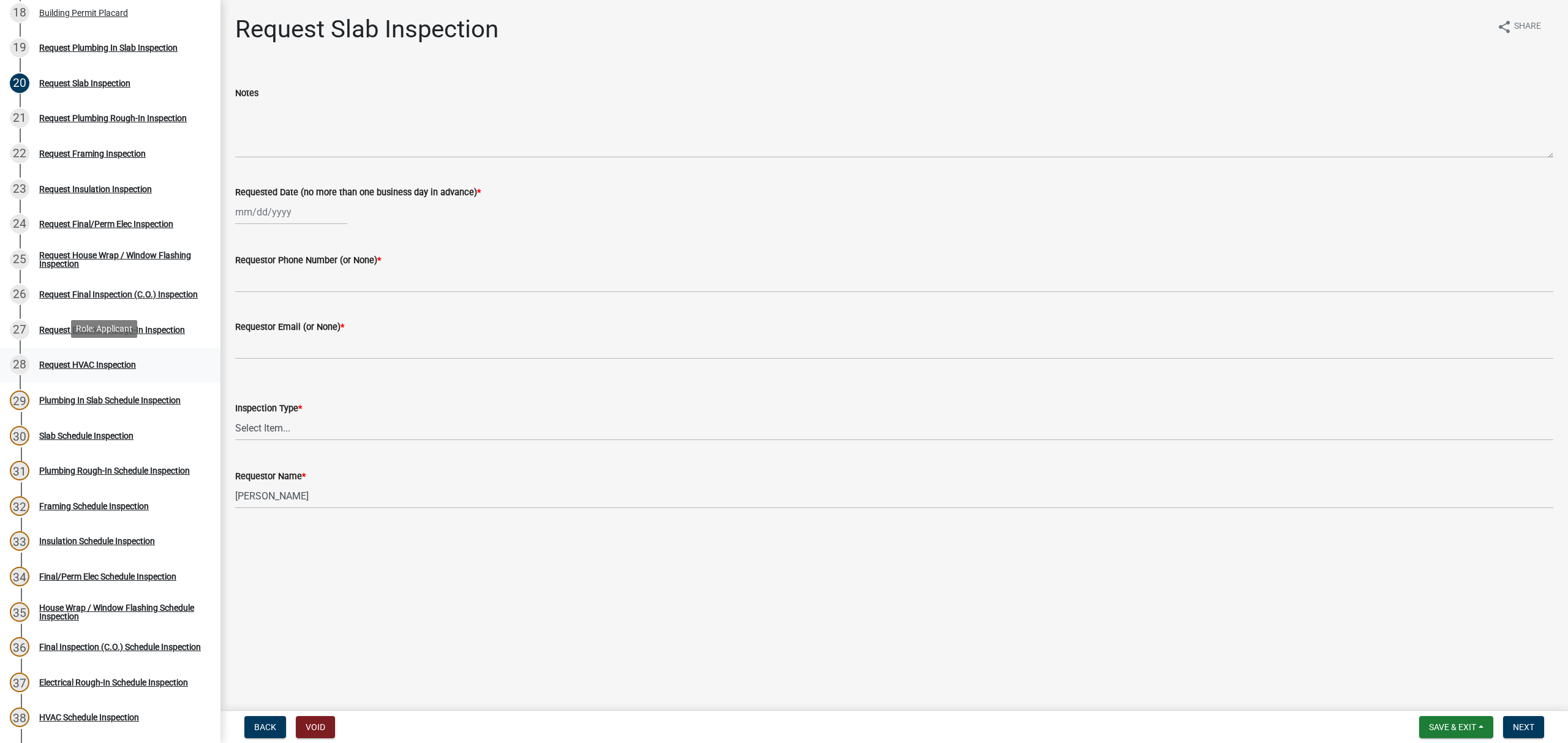
scroll to position [531, 0]
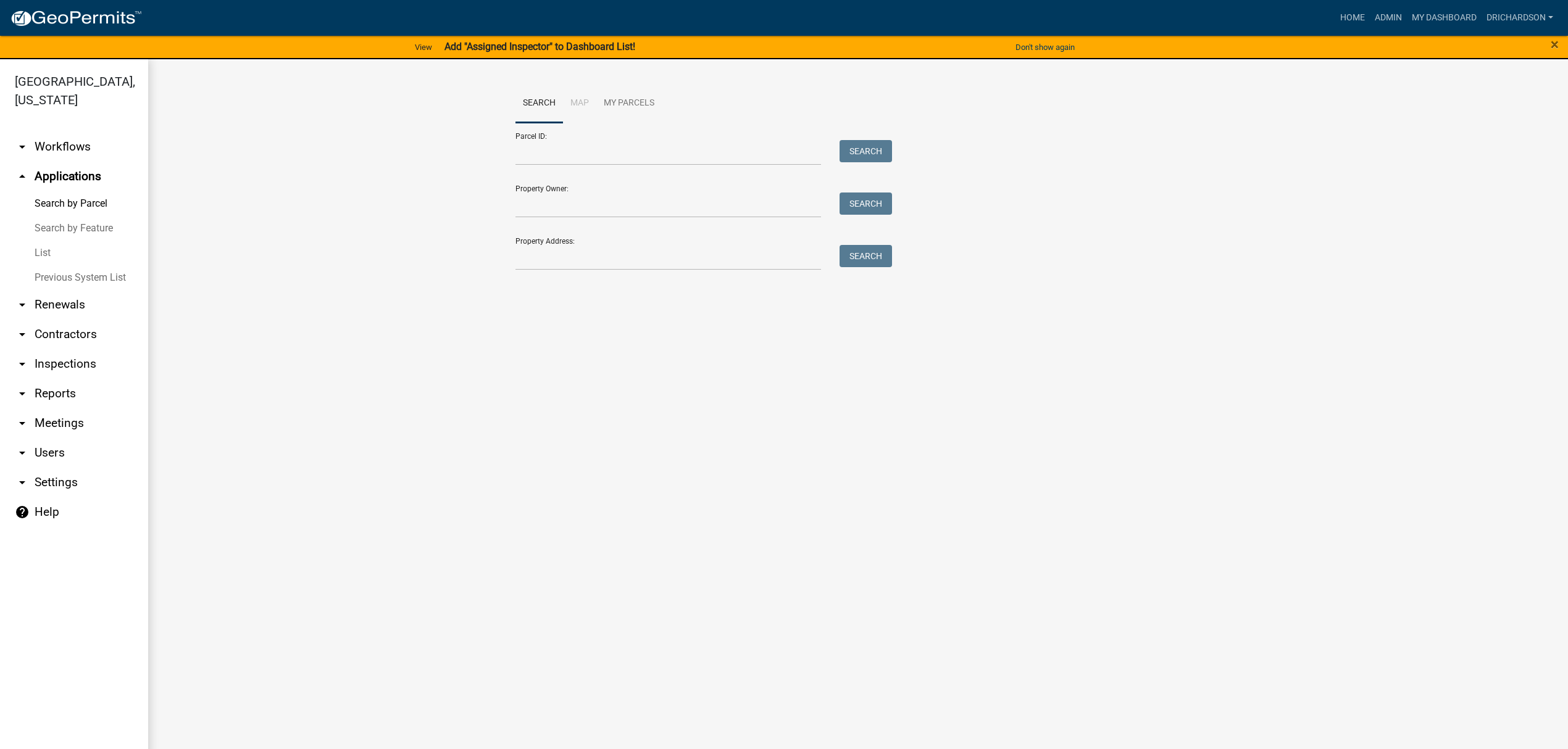
click at [65, 132] on link "arrow_drop_down Workflows" at bounding box center [74, 146] width 148 height 29
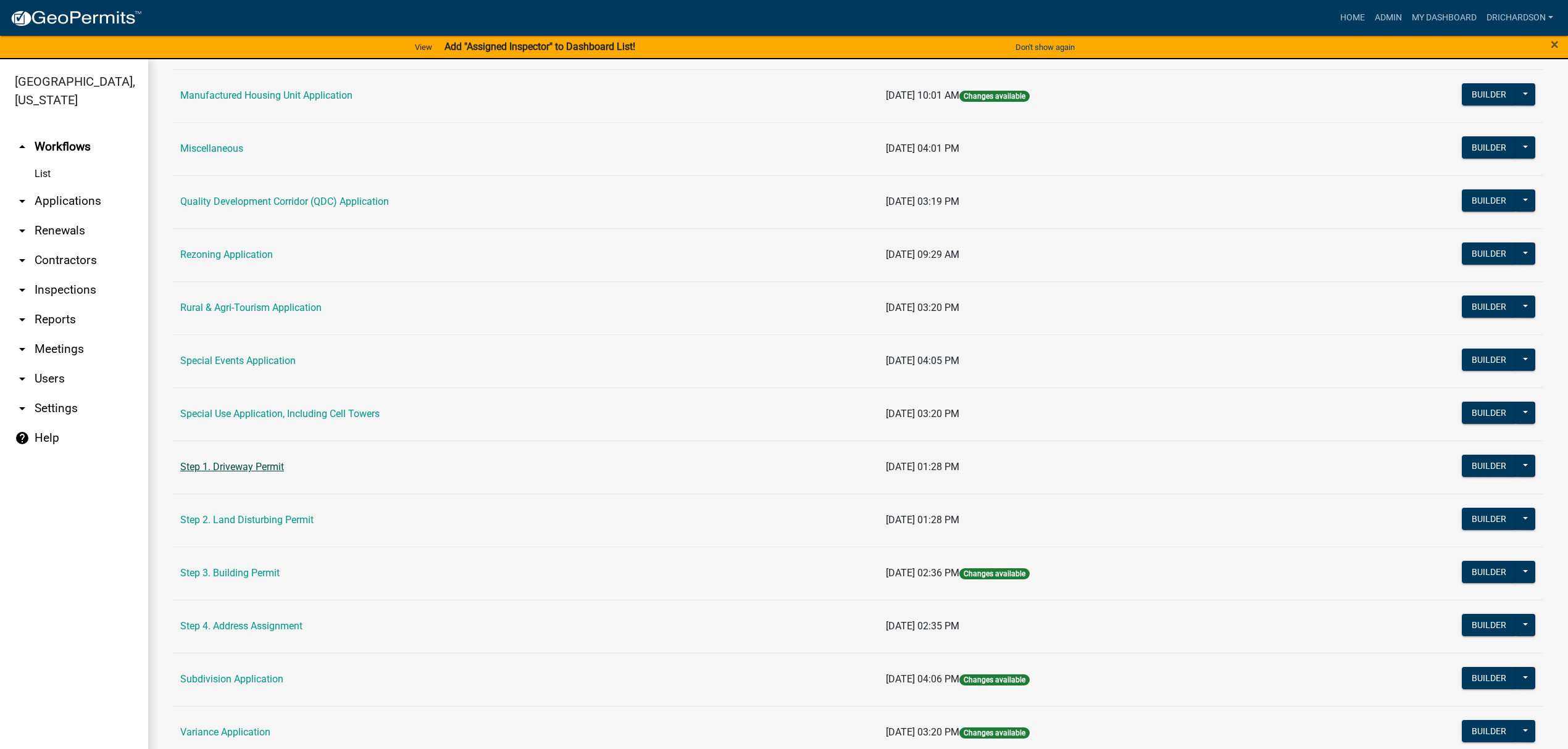
scroll to position [329, 0]
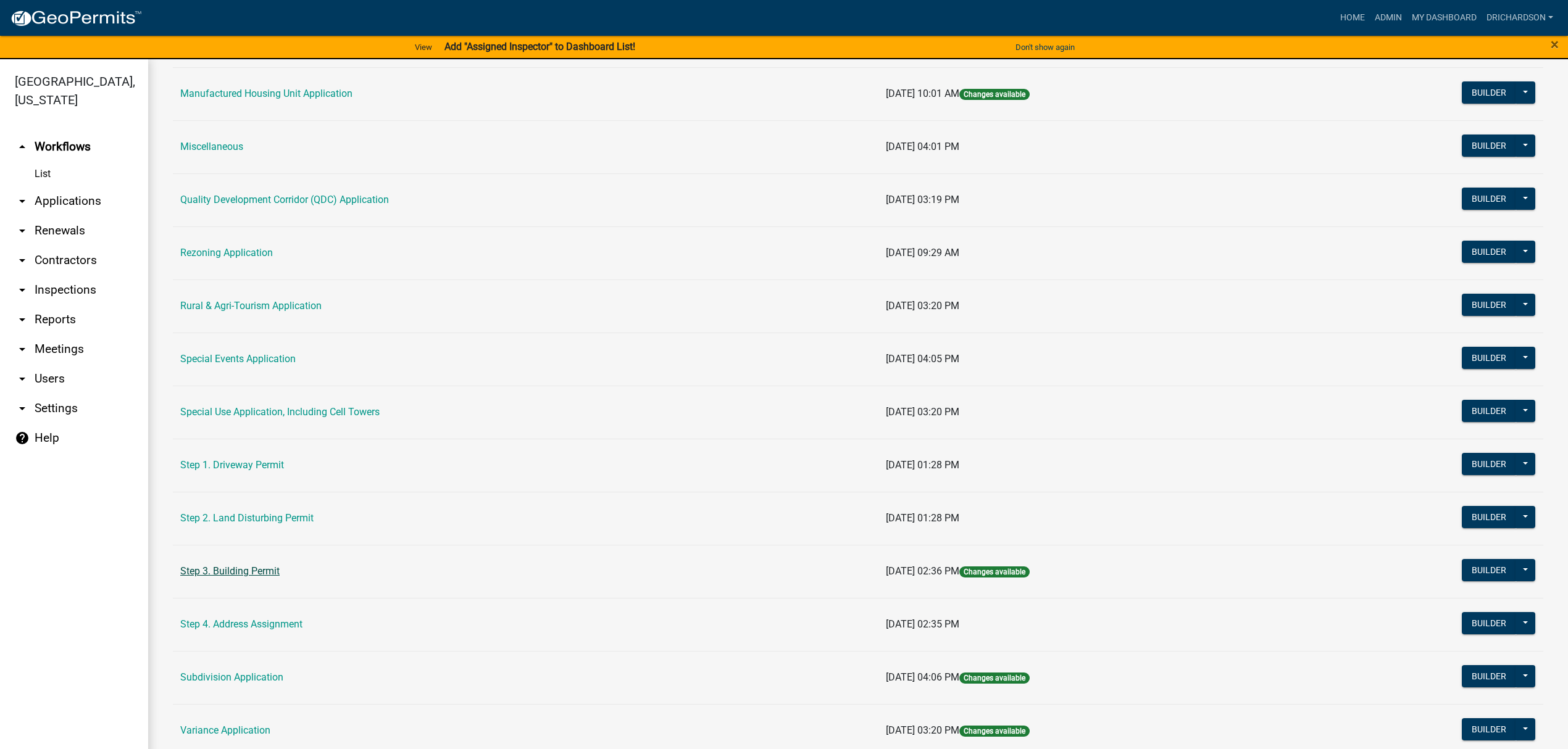
click at [236, 575] on link "Step 3. Building Permit" at bounding box center [230, 571] width 100 height 12
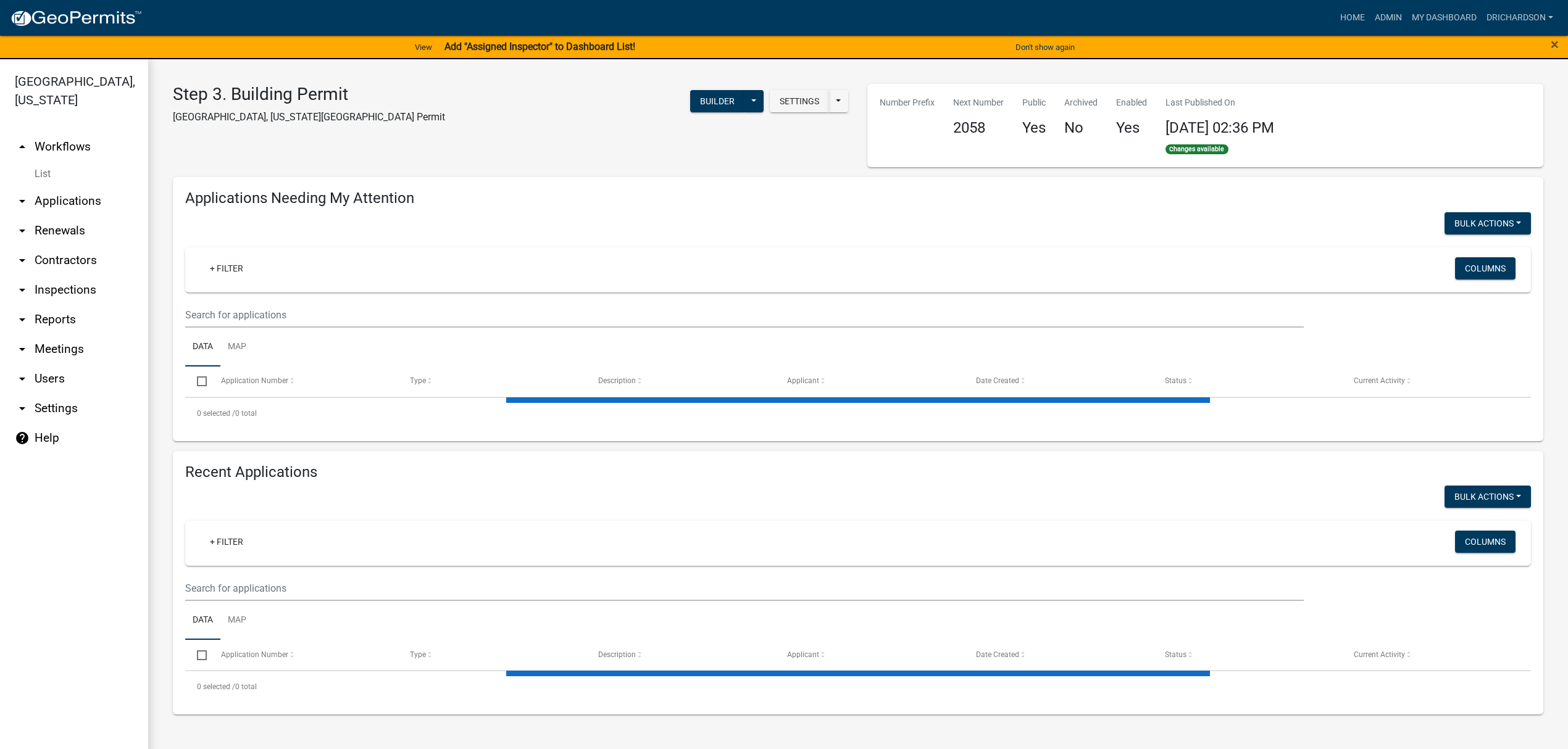
select select "1: 25"
select select "3: 100"
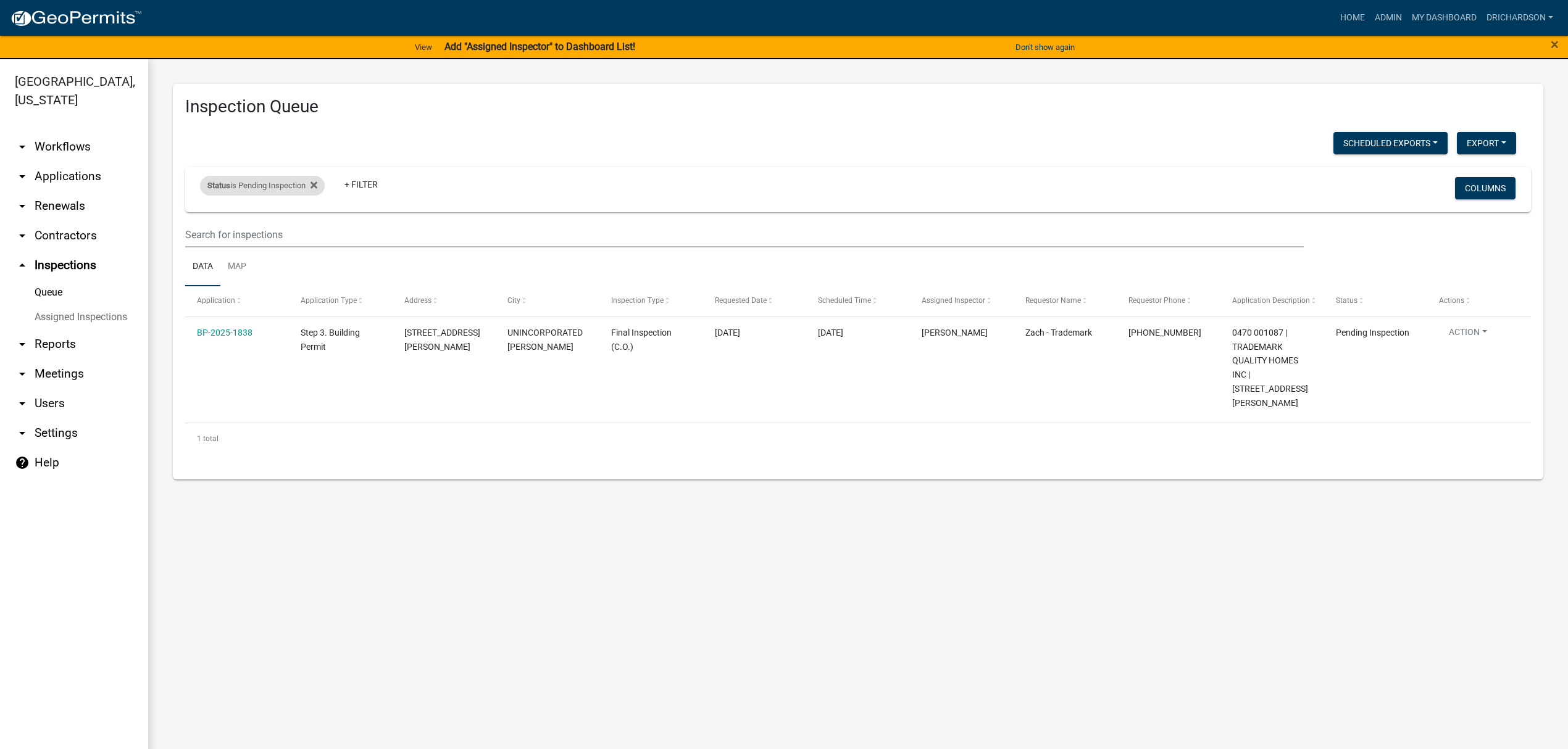
click at [268, 186] on div "Status is Pending Inspection" at bounding box center [262, 186] width 125 height 20
drag, startPoint x: 299, startPoint y: 238, endPoint x: 293, endPoint y: 243, distance: 7.8
click at [299, 238] on select "Select an option Pending Schedule Pending Inspection Approved Denied Deleted Vo…" at bounding box center [264, 232] width 123 height 25
select select "0"
click at [203, 219] on select "Select an option Pending Schedule Pending Inspection Approved Denied Deleted Vo…" at bounding box center [264, 232] width 123 height 25
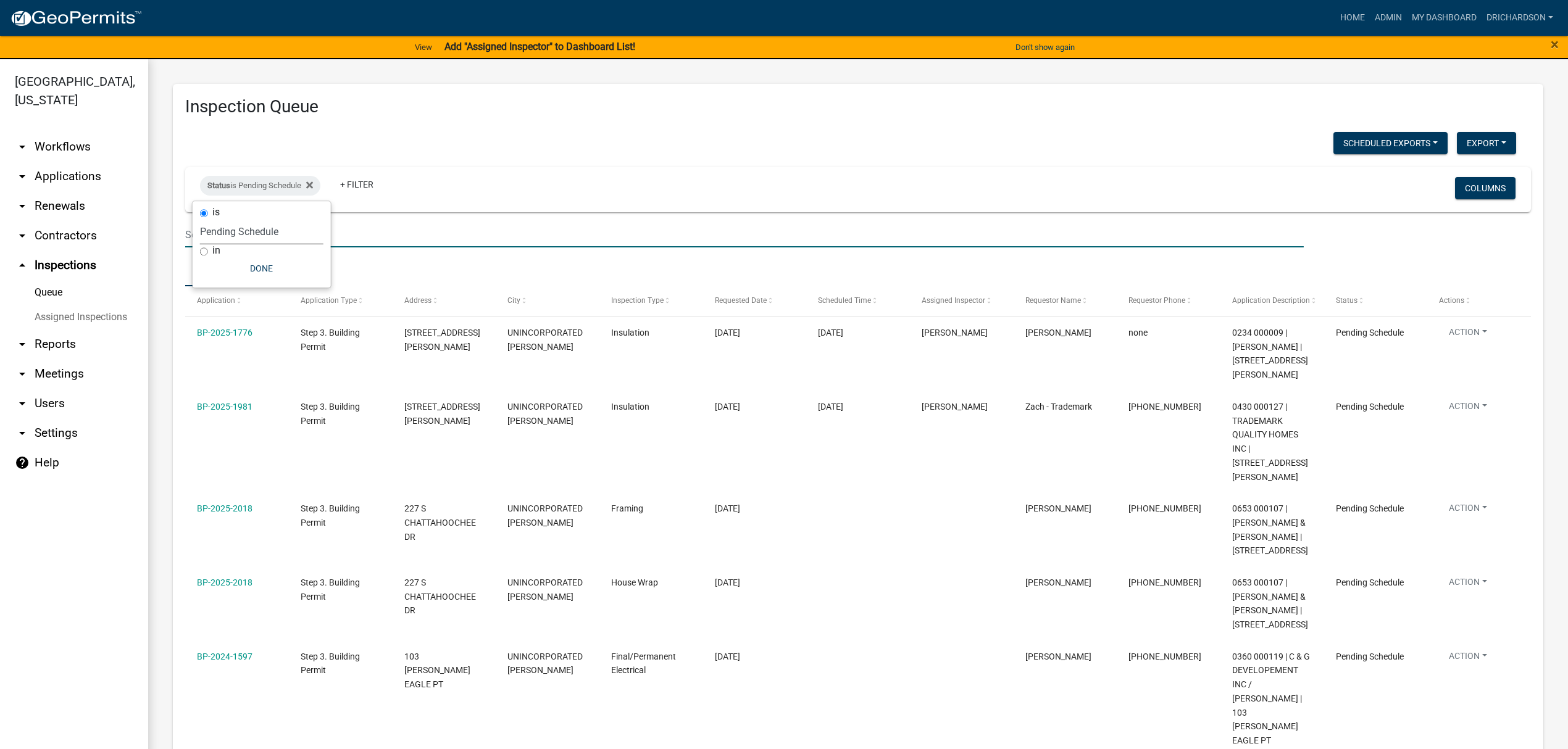
click at [497, 246] on input "text" at bounding box center [744, 235] width 1119 height 25
click at [539, 126] on div "Inspection Queue Scheduled Exports + Create New Daily Inspection List Export Ex…" at bounding box center [858, 596] width 1371 height 1025
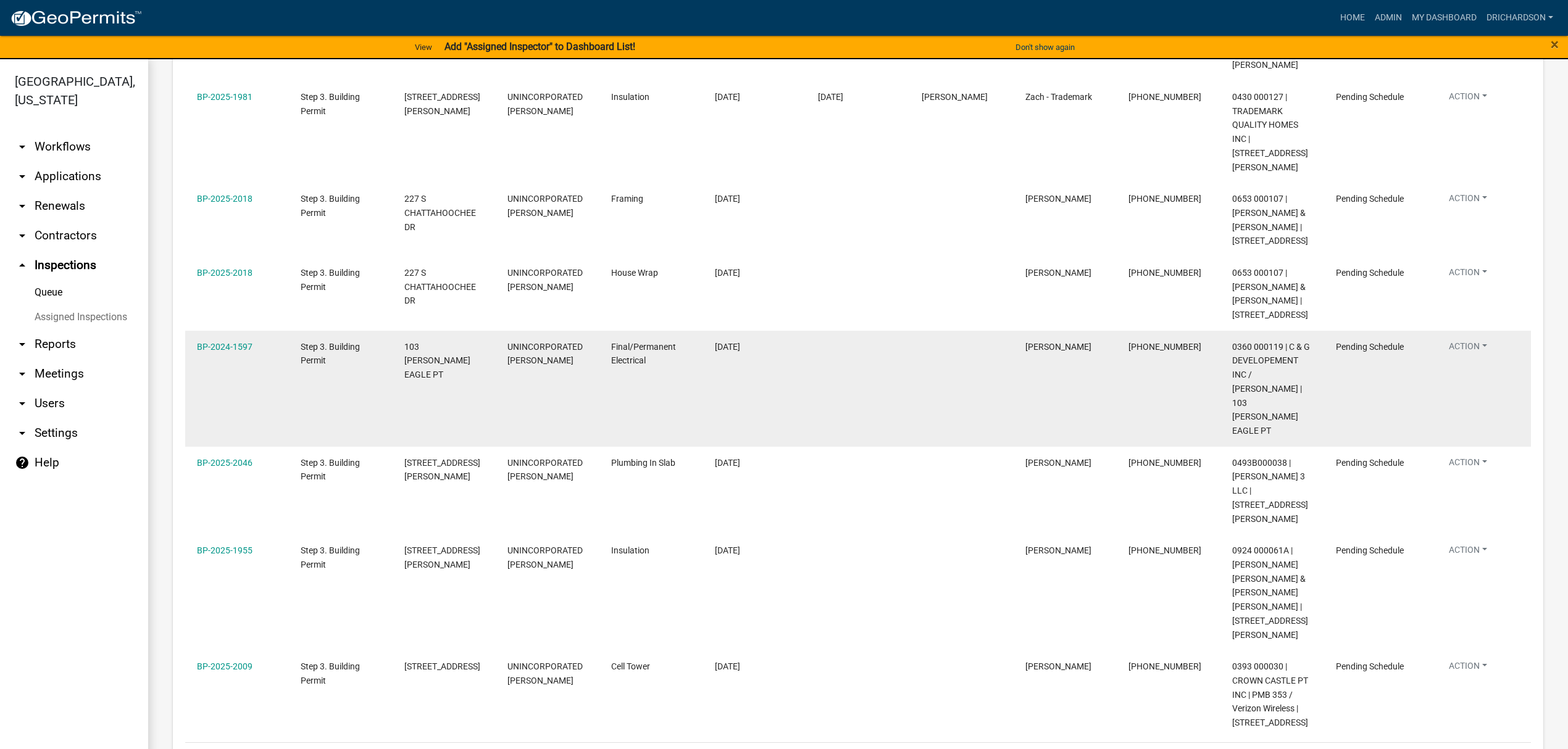
scroll to position [313, 0]
